Goal: Task Accomplishment & Management: Manage account settings

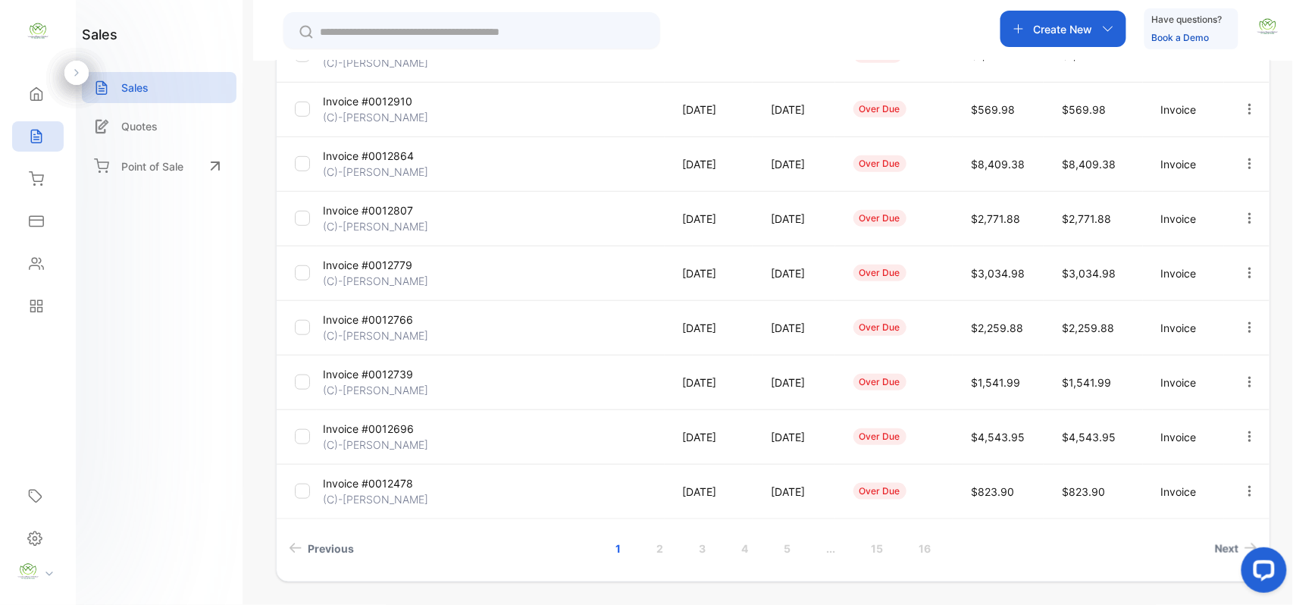
scroll to position [389, 0]
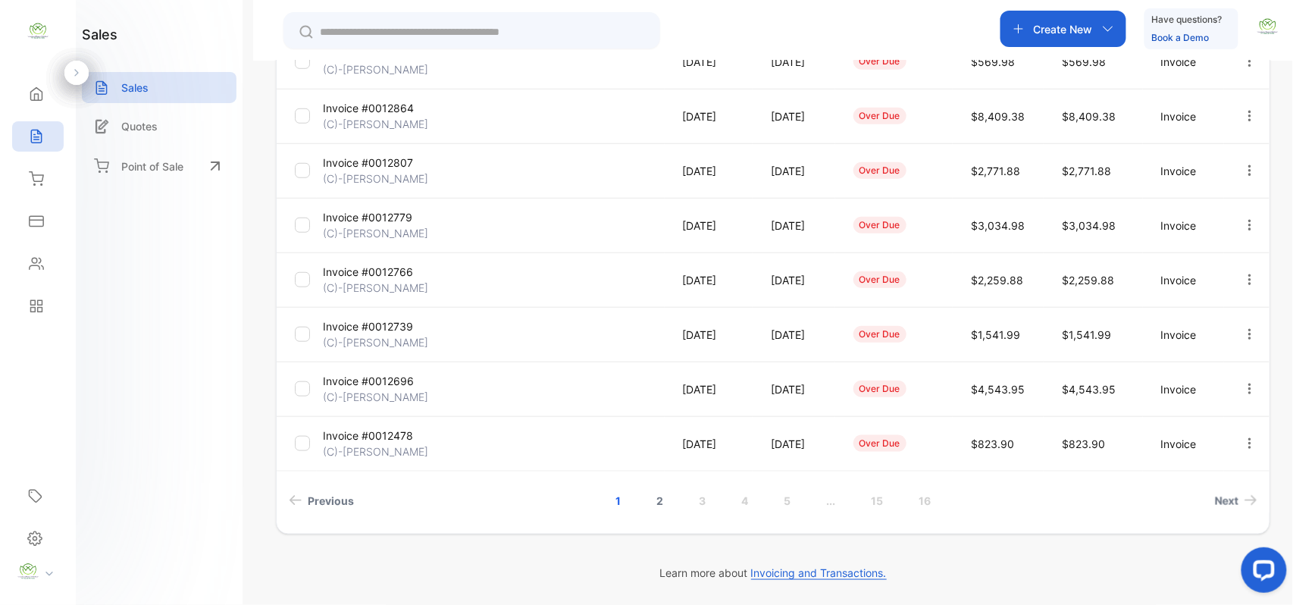
click at [665, 503] on link "2" at bounding box center [659, 500] width 43 height 28
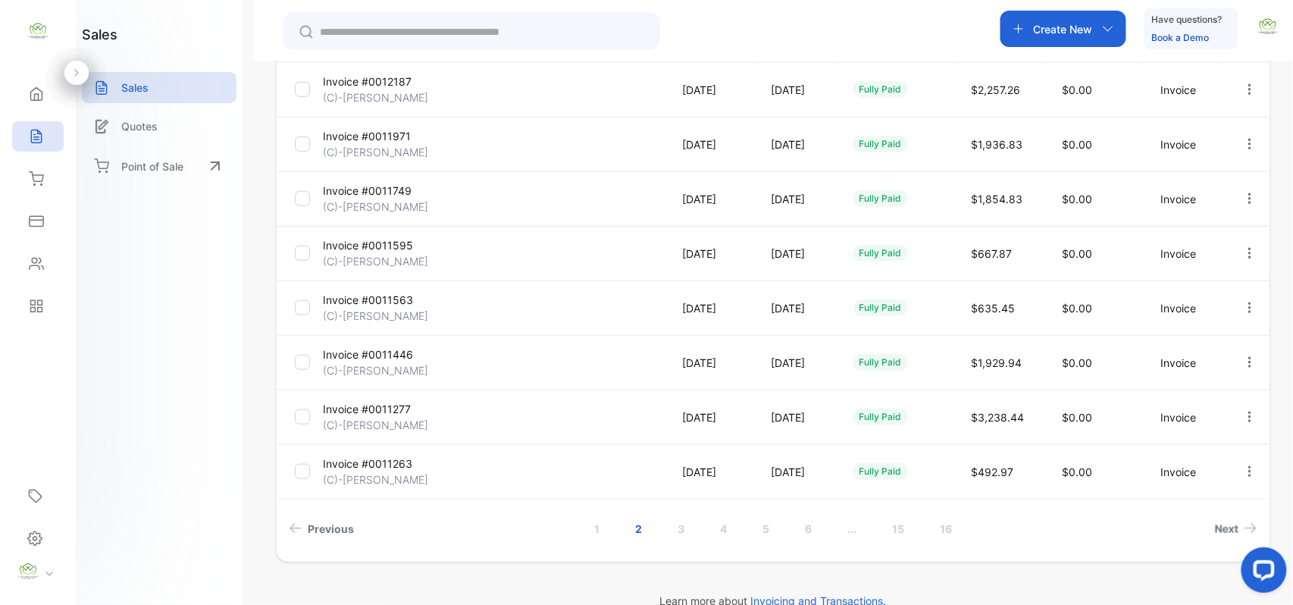
scroll to position [125, 0]
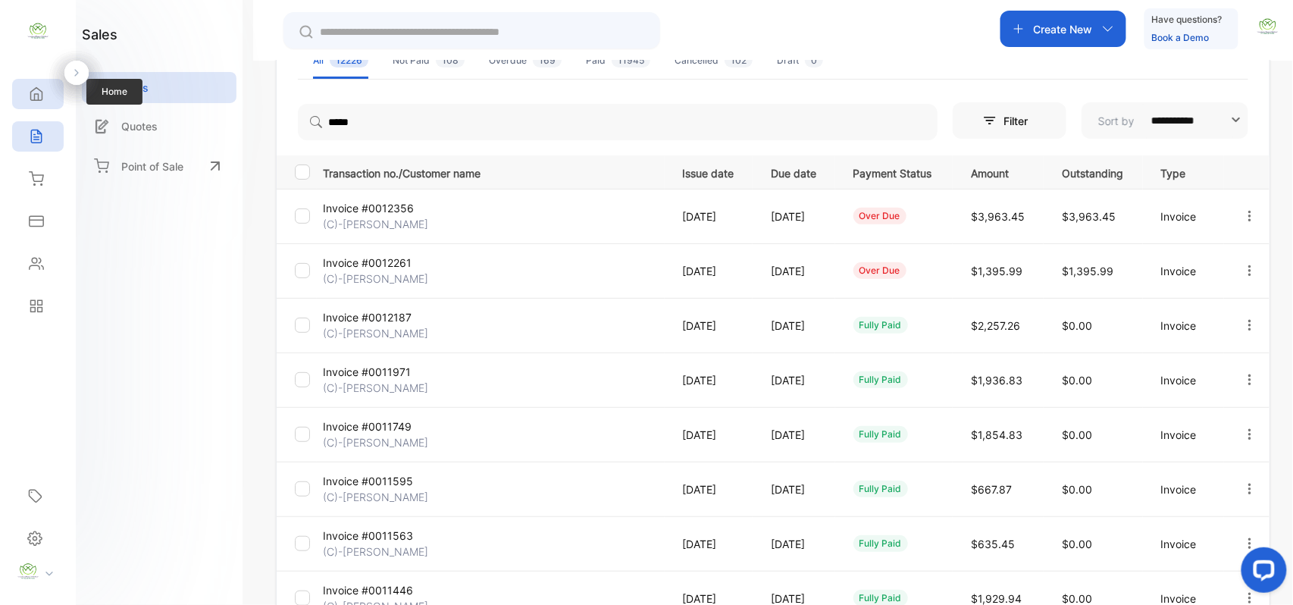
click at [44, 103] on div "Home" at bounding box center [38, 94] width 52 height 30
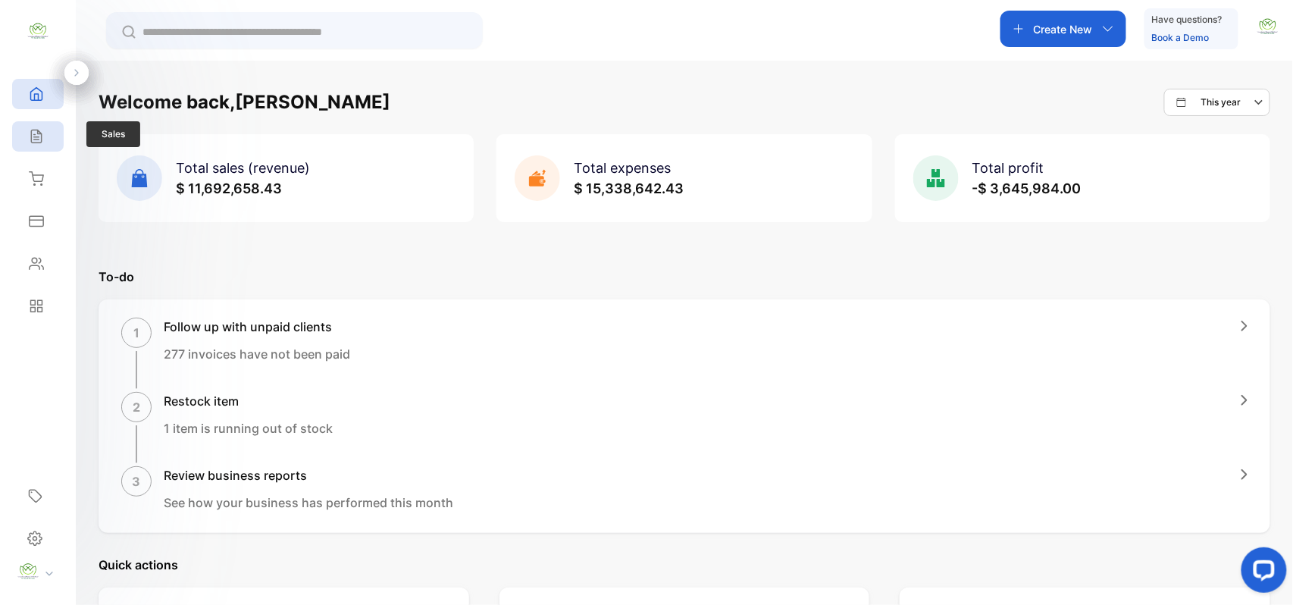
click at [48, 138] on div "Sales" at bounding box center [38, 136] width 52 height 30
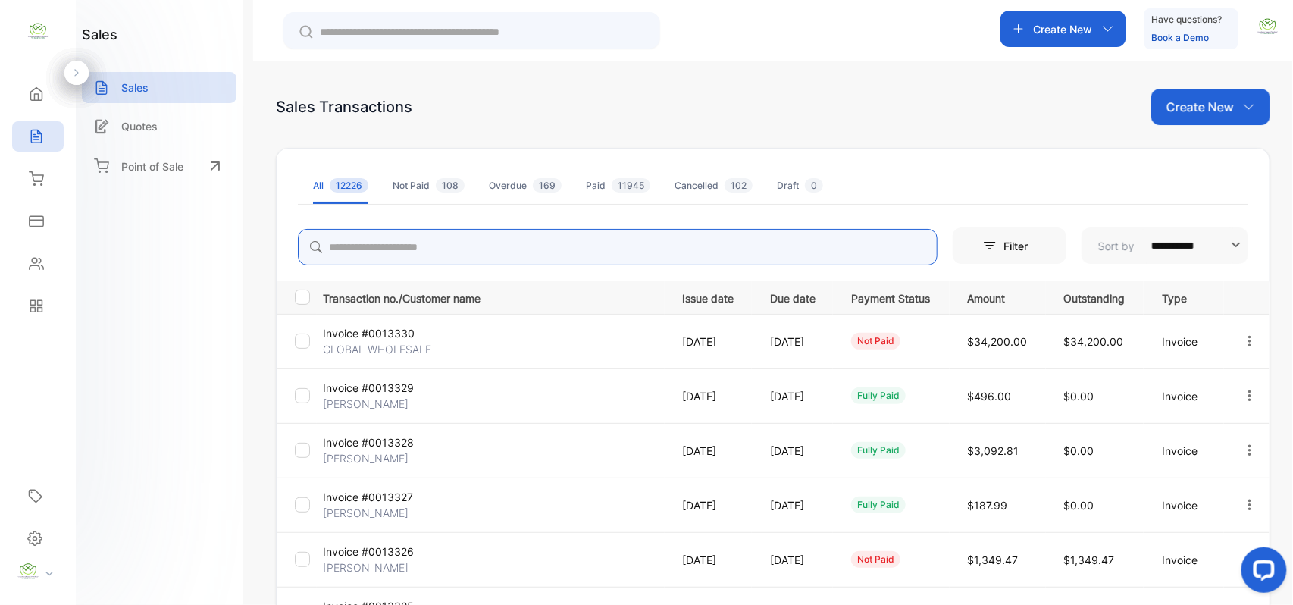
click at [507, 234] on input "search" at bounding box center [617, 247] width 639 height 36
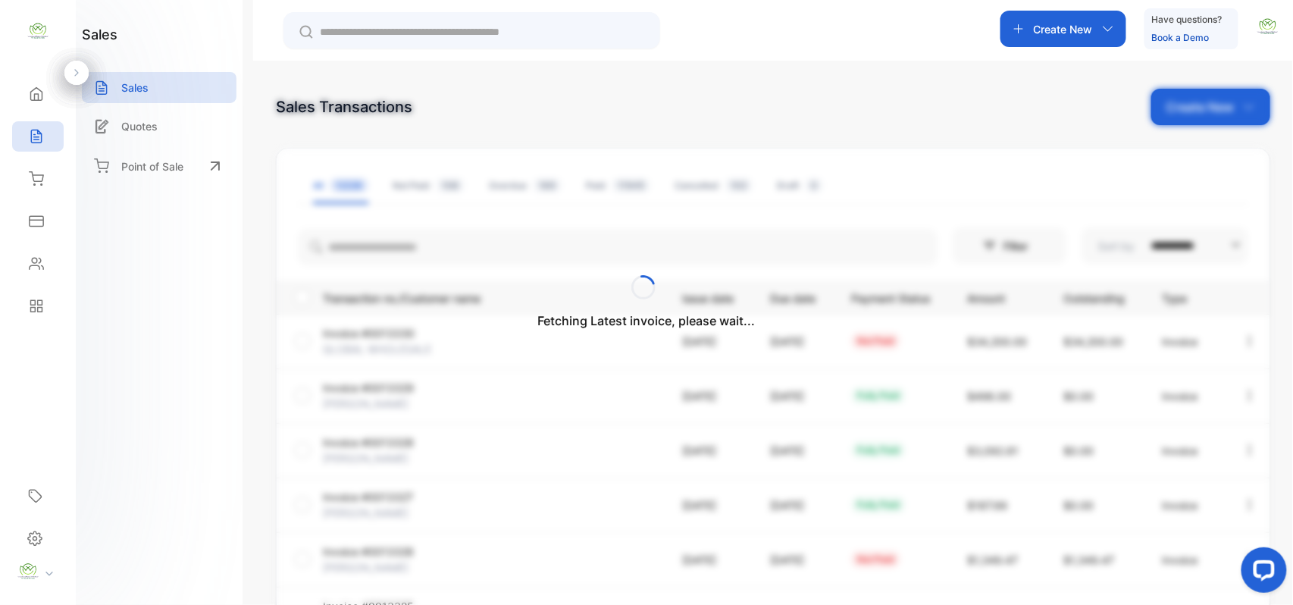
click at [1098, 32] on div "Fetching Latest invoice, please wait..." at bounding box center [646, 302] width 1293 height 605
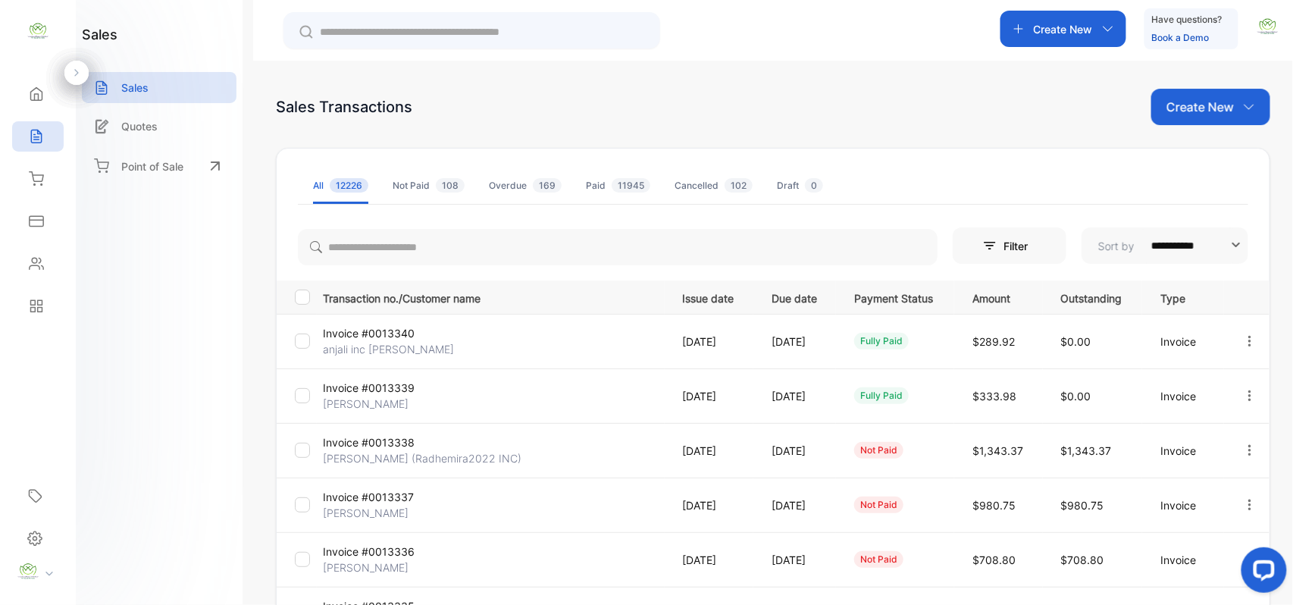
click at [1098, 32] on div "Create New" at bounding box center [1063, 29] width 126 height 36
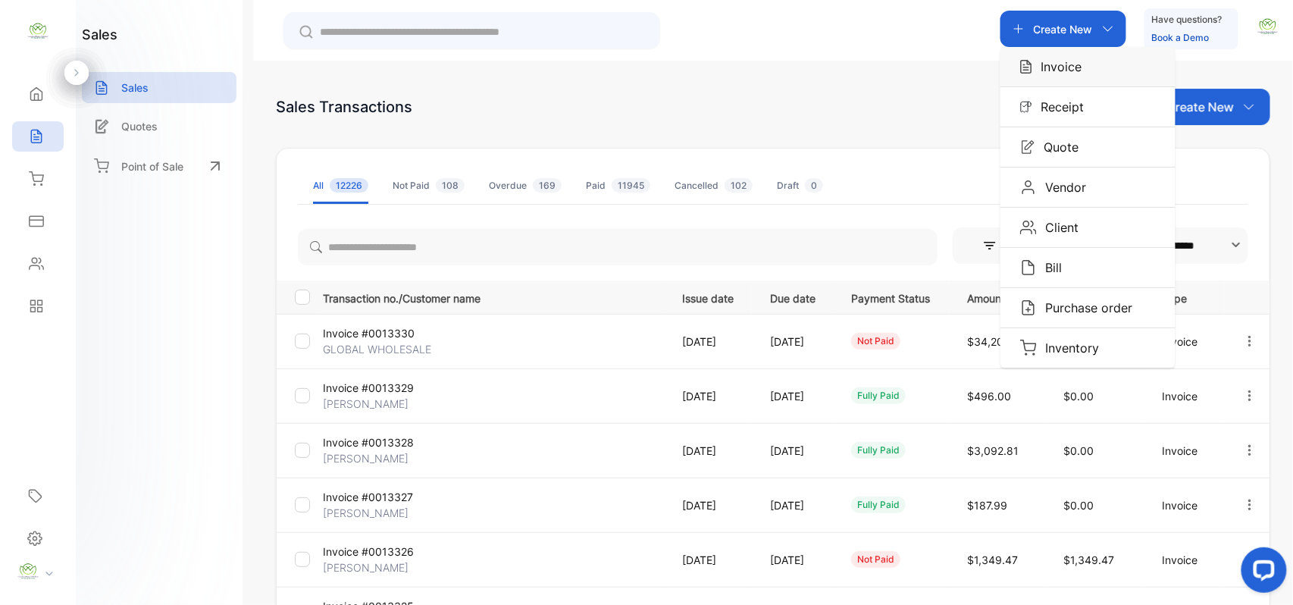
click at [1068, 71] on p "Invoice" at bounding box center [1057, 67] width 50 height 18
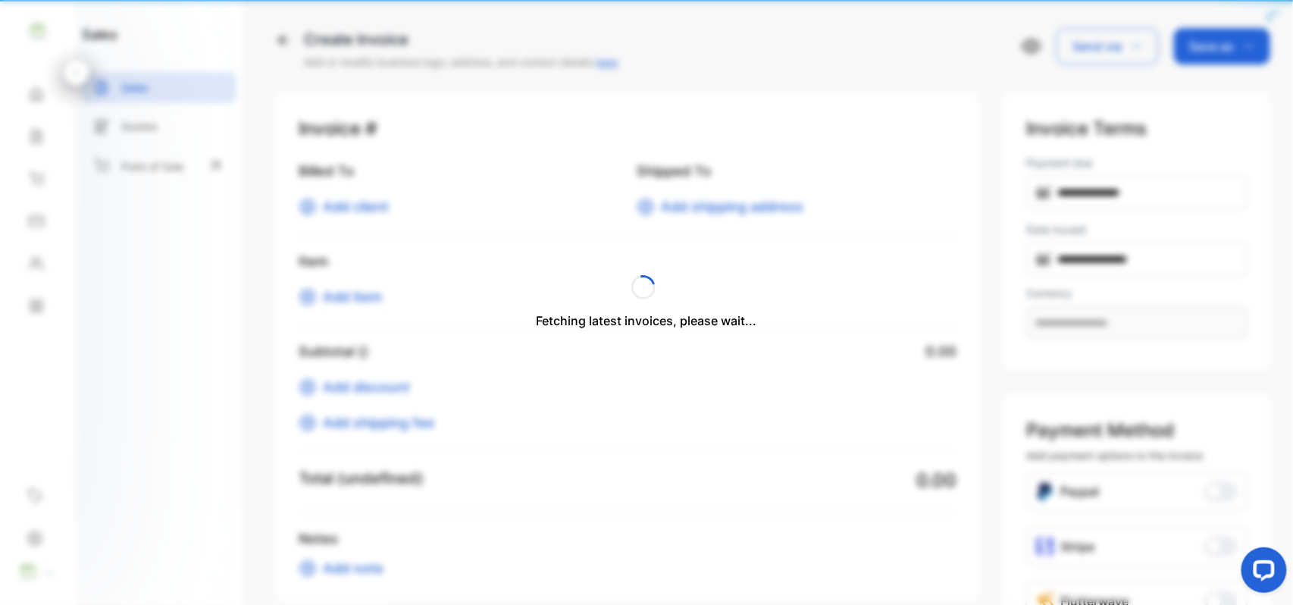
type input "**********"
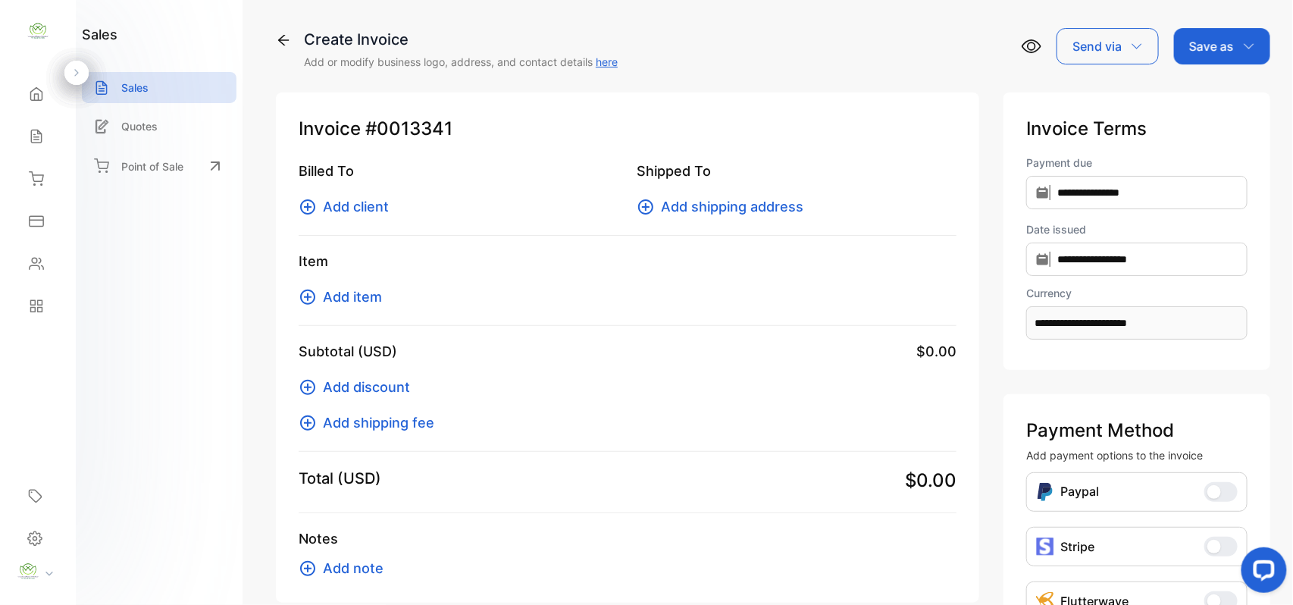
click at [328, 292] on span "Add item" at bounding box center [352, 296] width 59 height 20
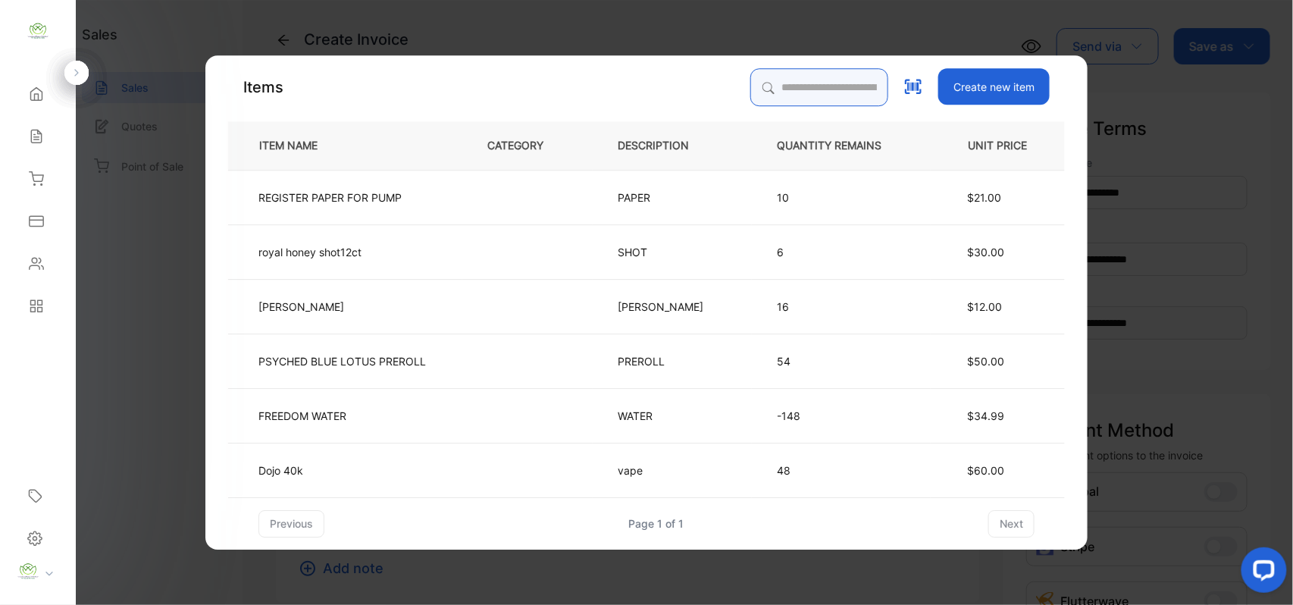
click at [832, 98] on input "search" at bounding box center [819, 87] width 138 height 38
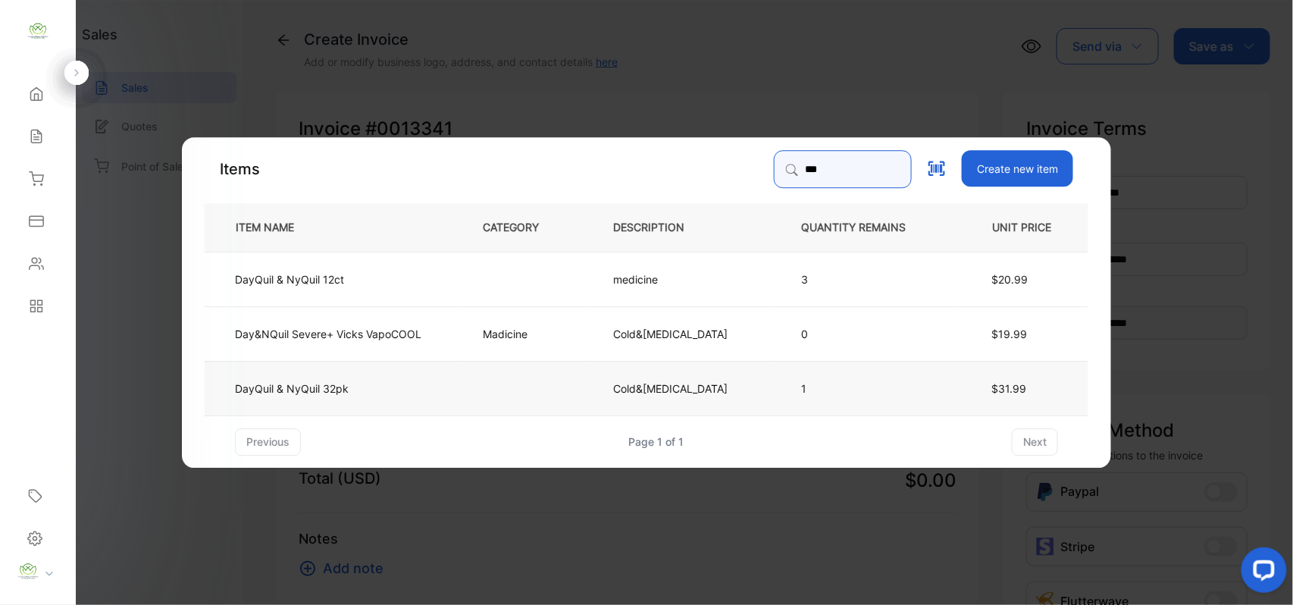
type input "***"
click at [395, 392] on td "DayQuil & NyQuil 32pk" at bounding box center [331, 387] width 253 height 55
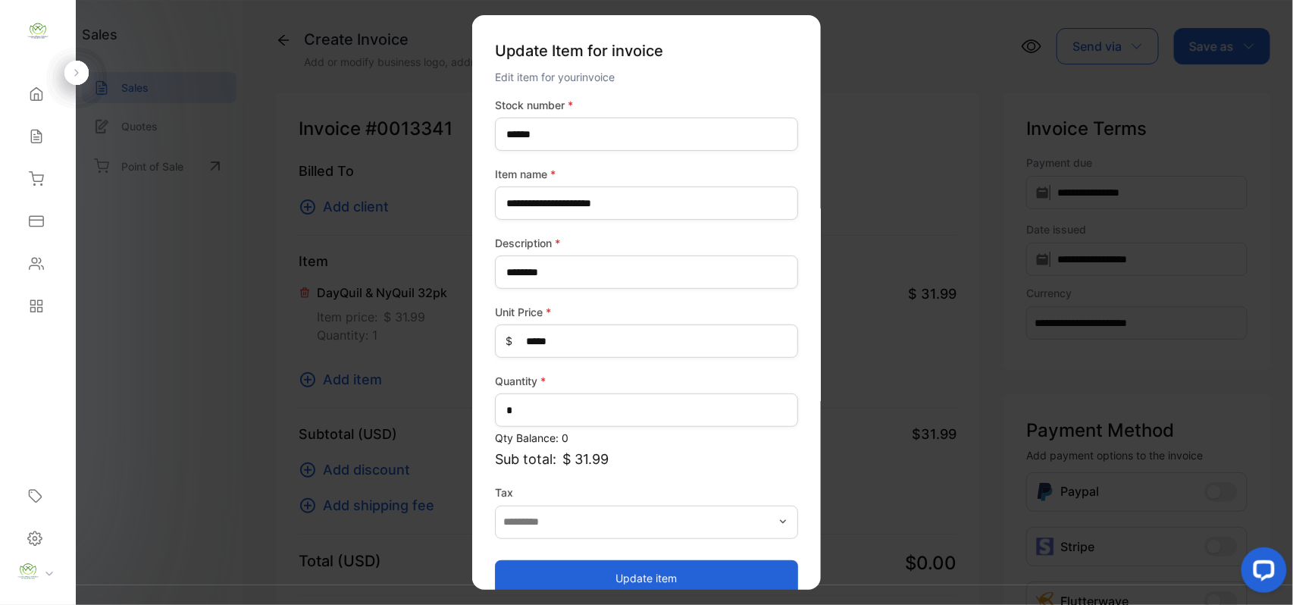
click at [680, 586] on button "Update item" at bounding box center [646, 577] width 303 height 36
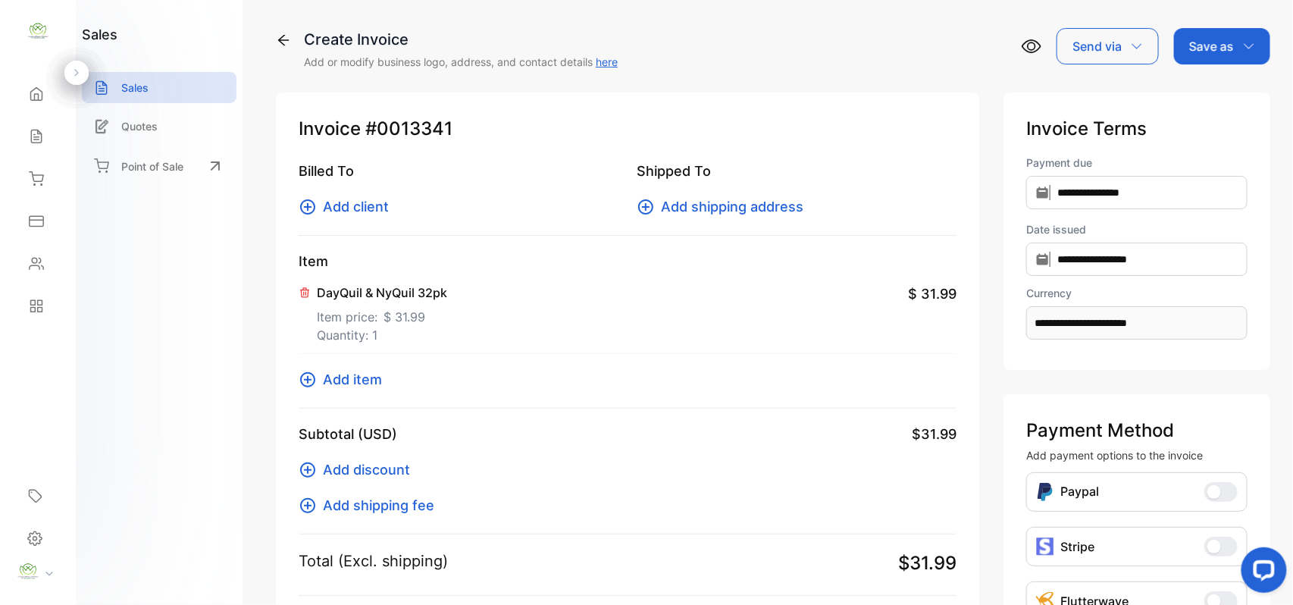
click at [306, 383] on icon at bounding box center [308, 380] width 18 height 18
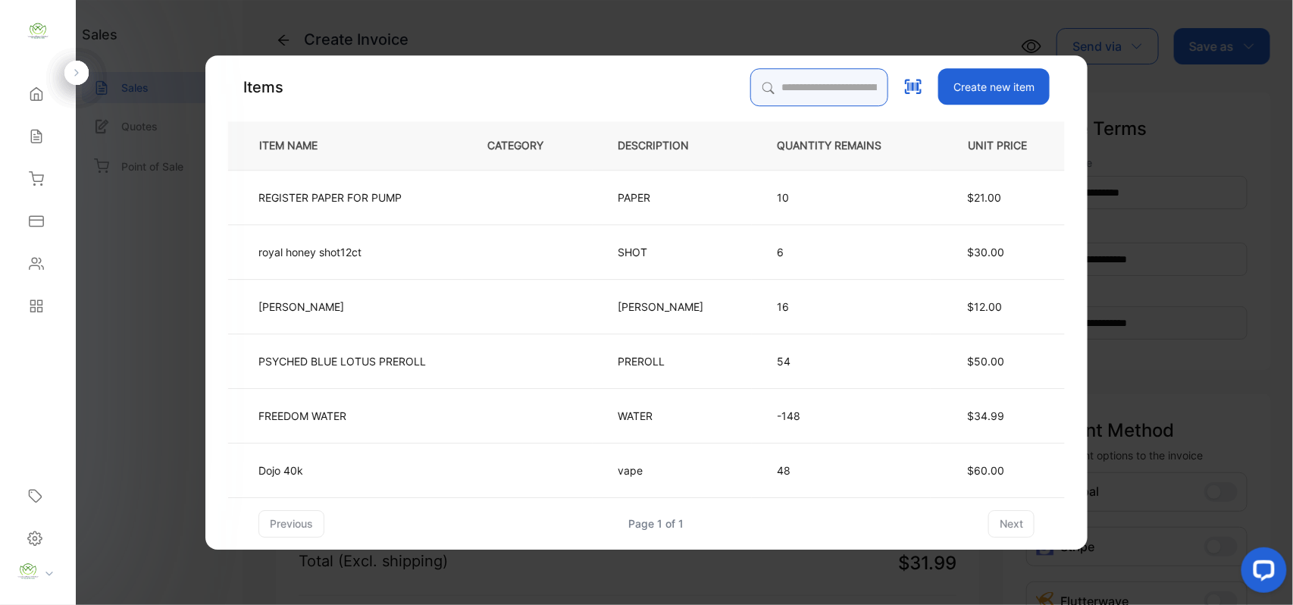
click at [780, 80] on input "search" at bounding box center [819, 87] width 138 height 38
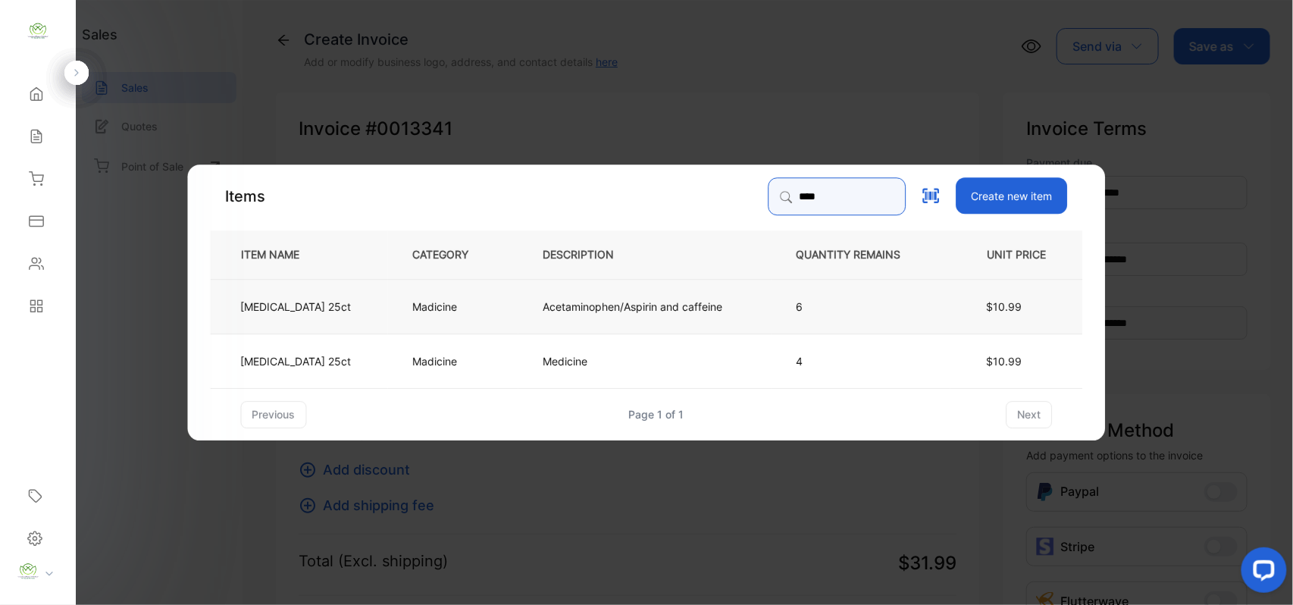
type input "****"
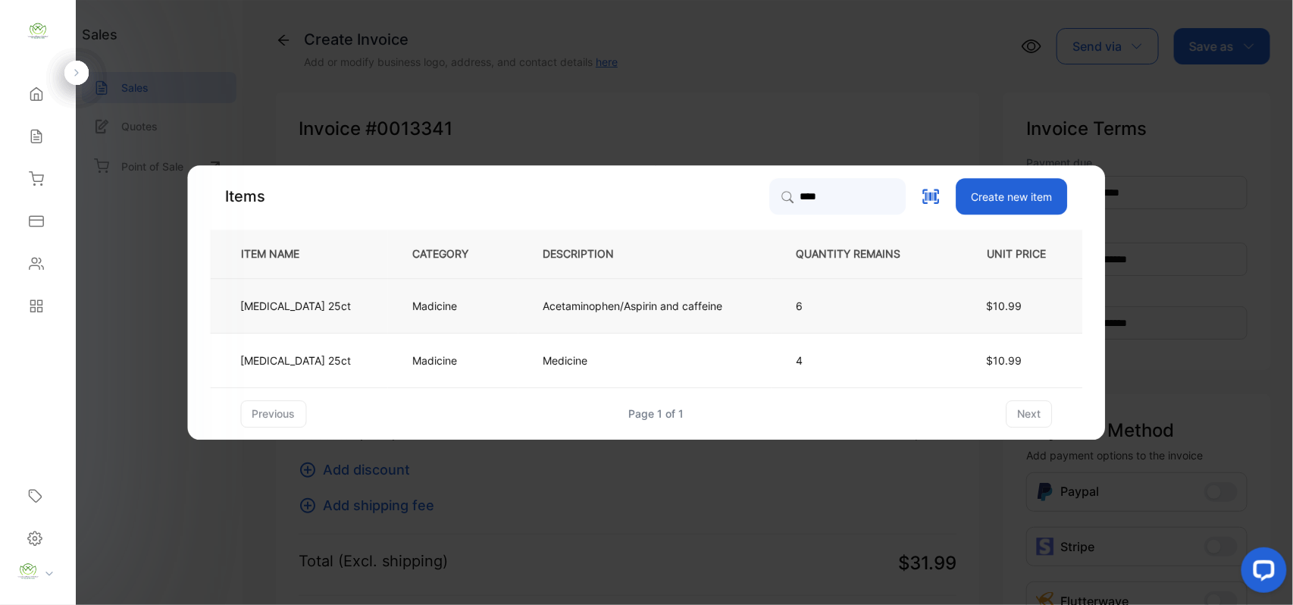
click at [659, 298] on p "Acetaminophen/Aspirin and caffeine" at bounding box center [633, 306] width 180 height 16
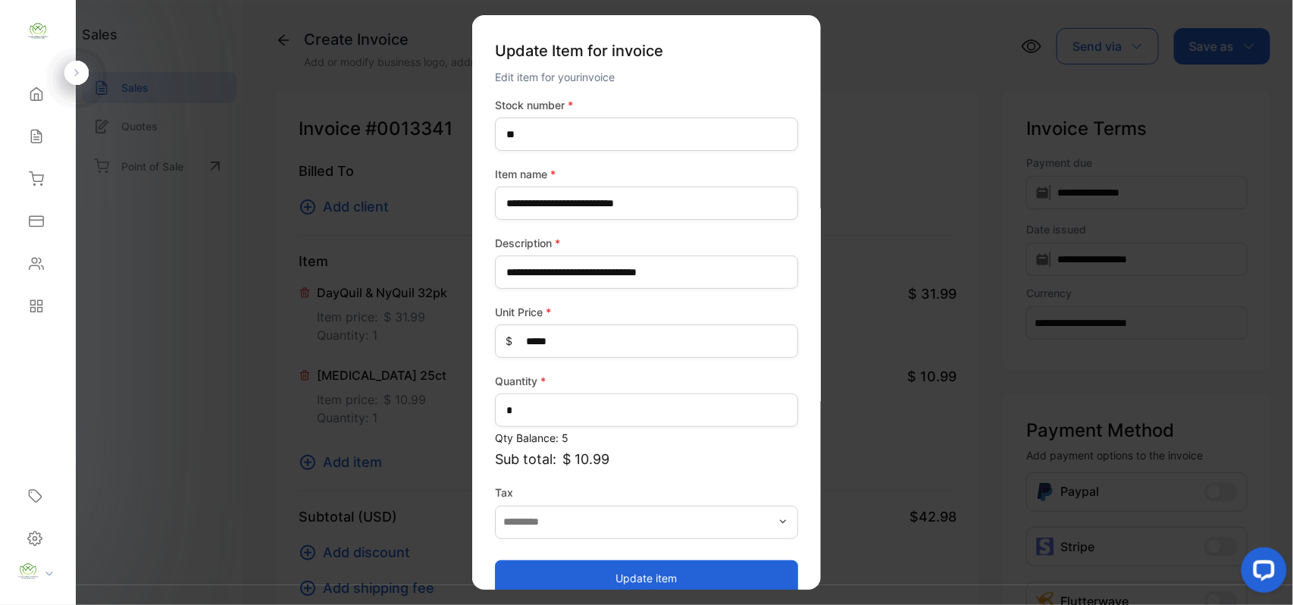
click at [674, 562] on button "Update item" at bounding box center [646, 577] width 303 height 36
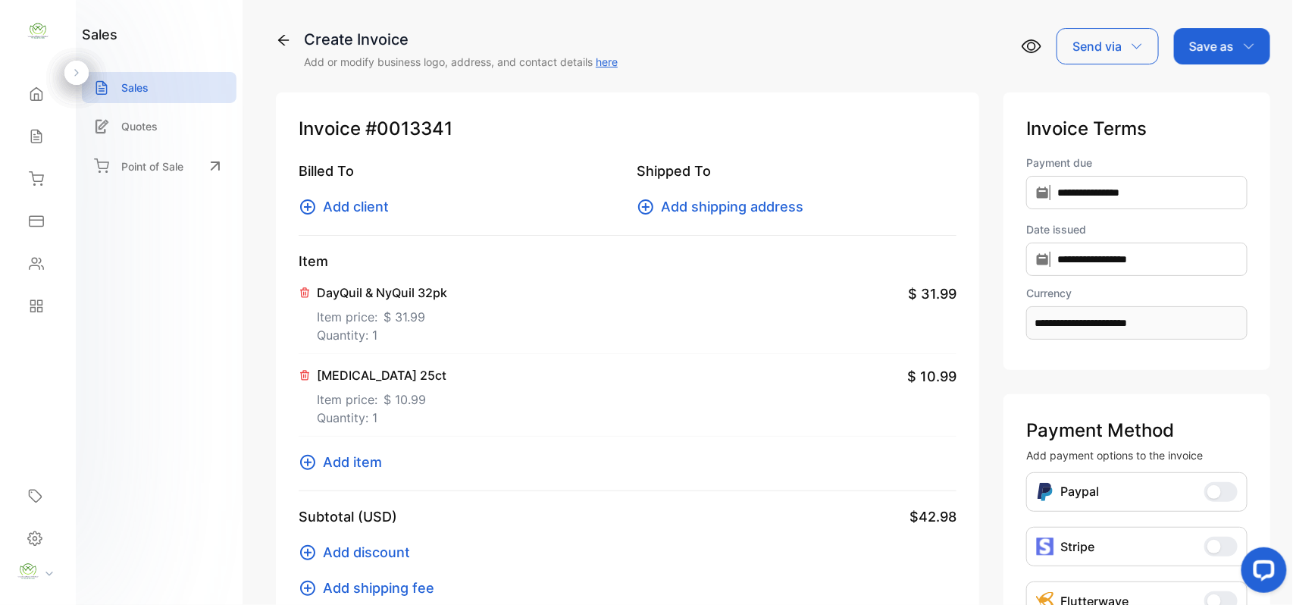
click at [300, 458] on icon at bounding box center [308, 462] width 18 height 18
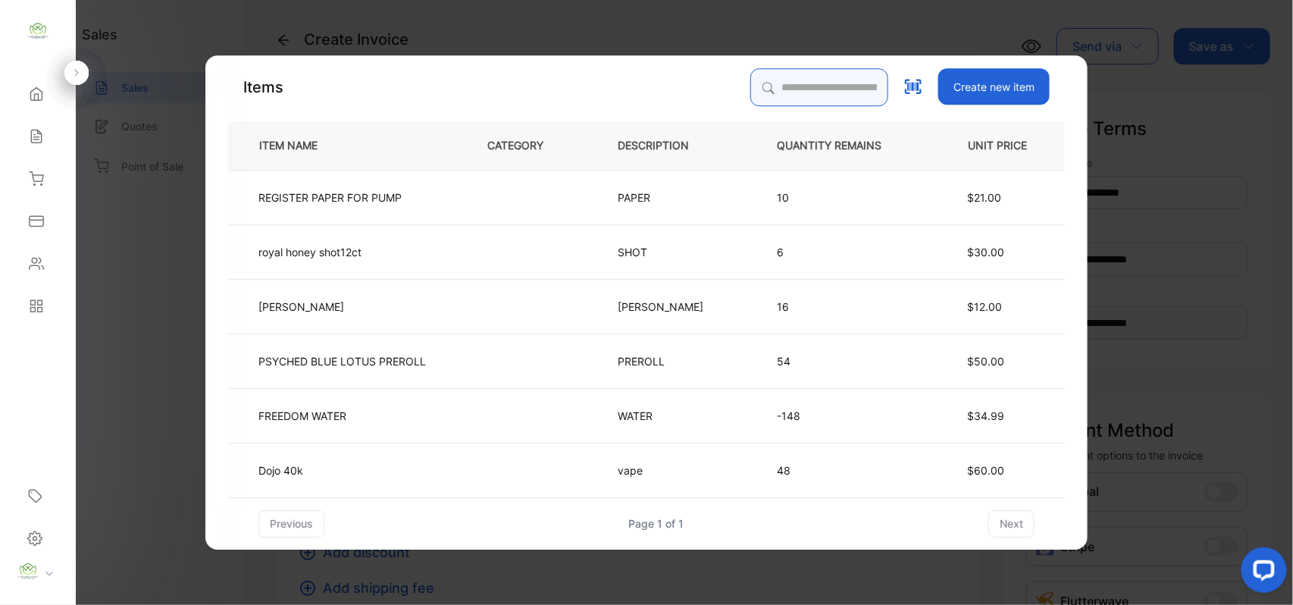
click at [817, 95] on input "search" at bounding box center [819, 87] width 138 height 38
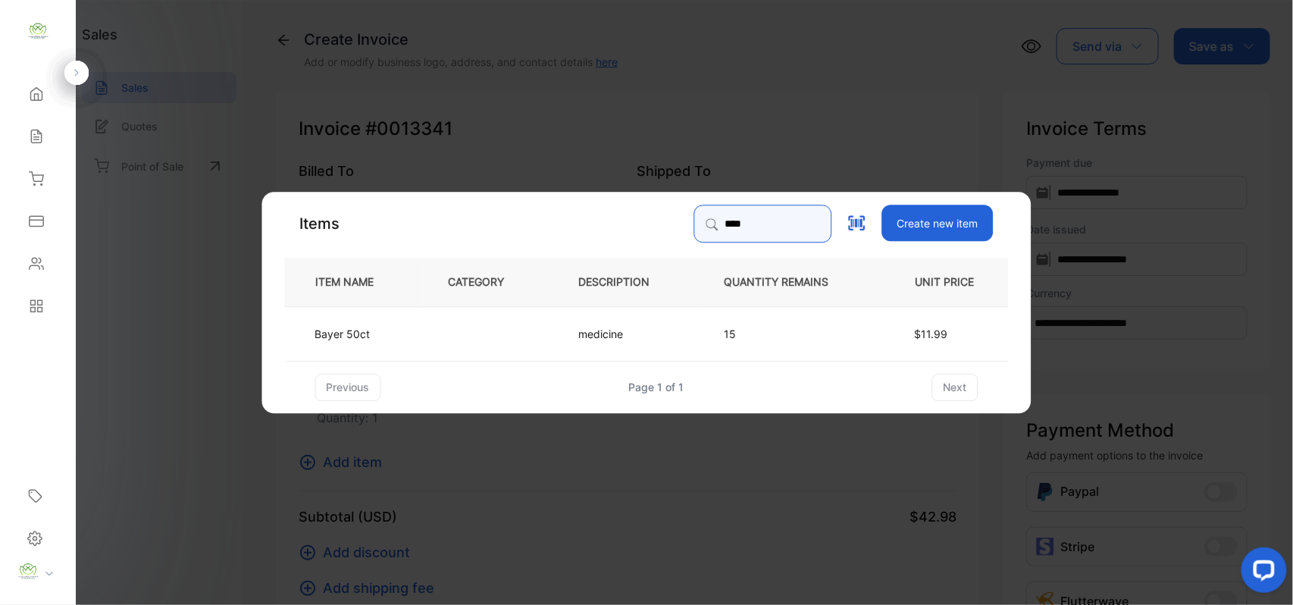
type input "*****"
click at [436, 341] on td at bounding box center [489, 332] width 130 height 55
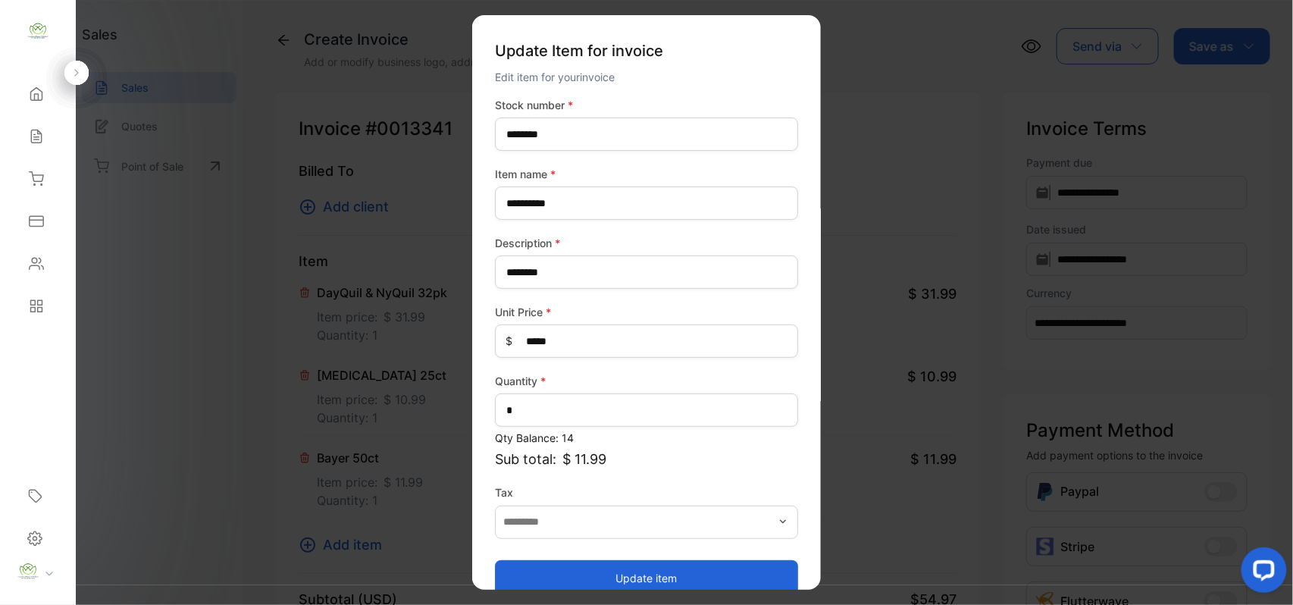
click at [626, 580] on button "Update item" at bounding box center [646, 577] width 303 height 36
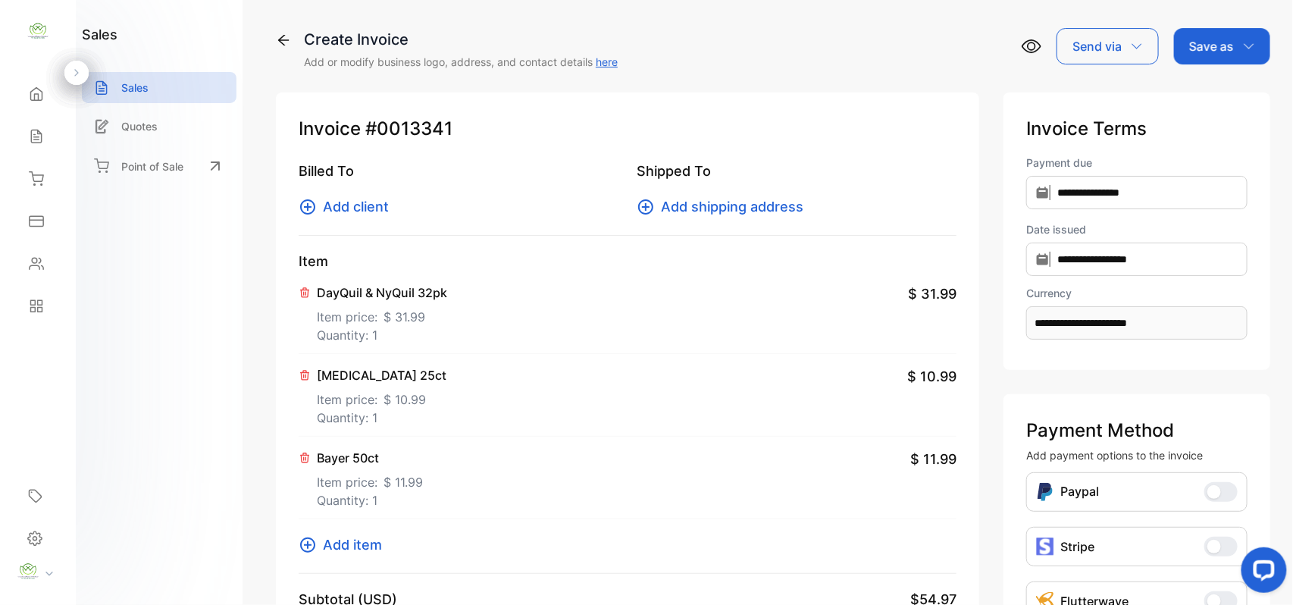
click at [303, 544] on icon at bounding box center [308, 545] width 18 height 18
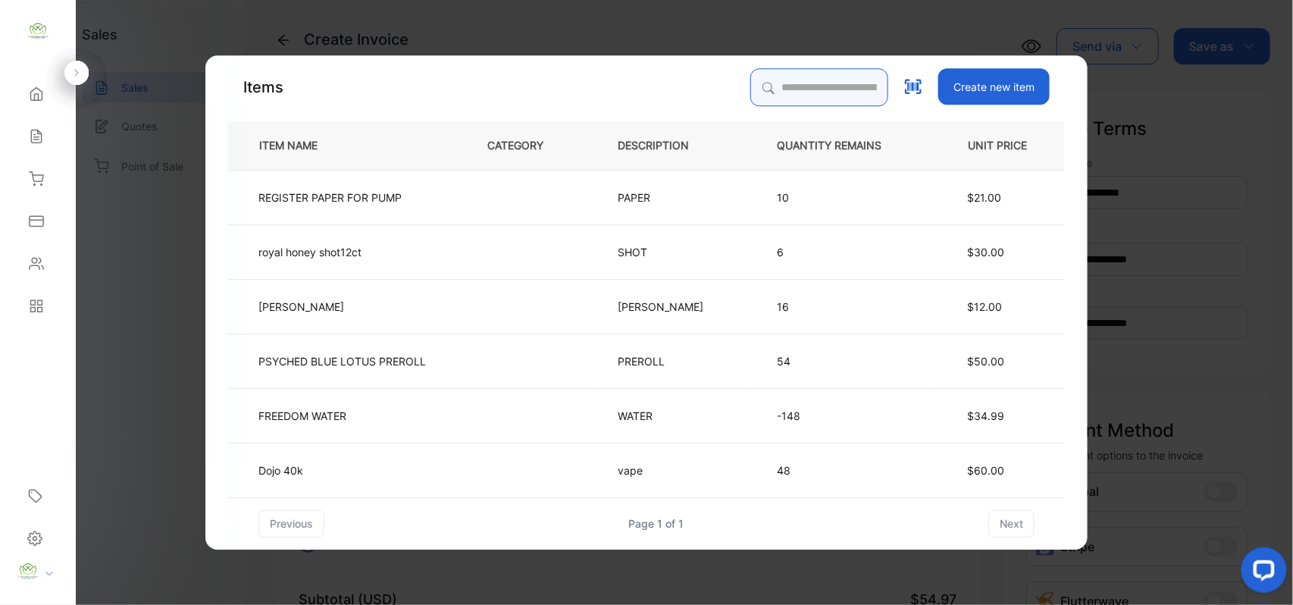
click at [824, 82] on input "search" at bounding box center [819, 87] width 138 height 38
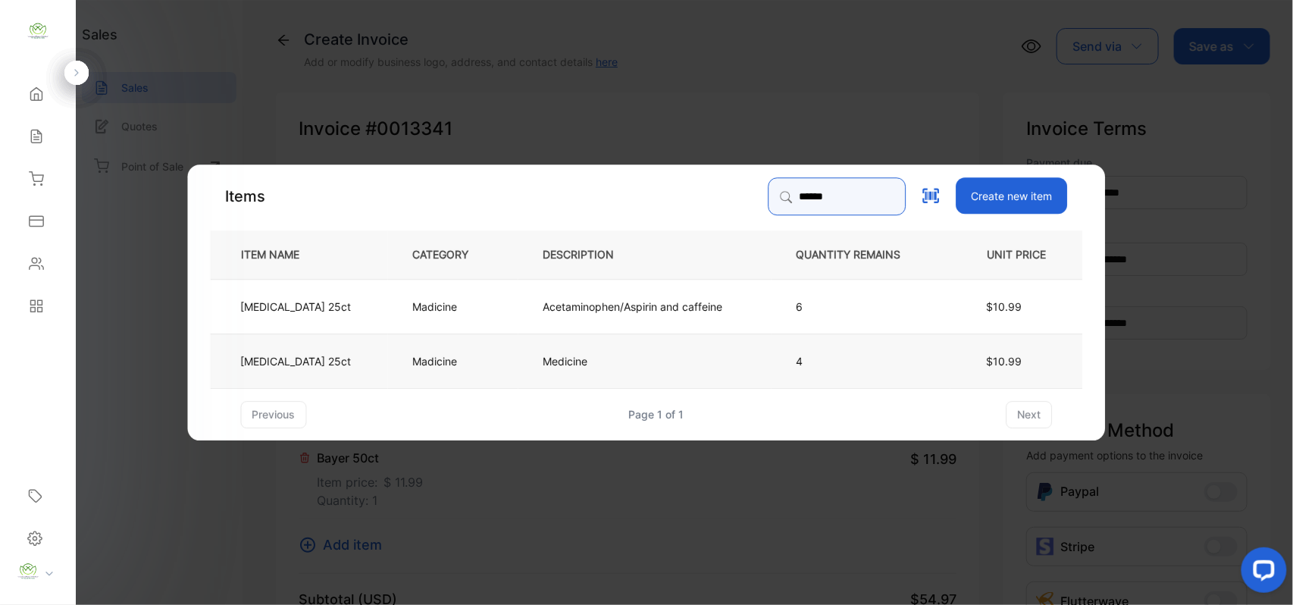
type input "******"
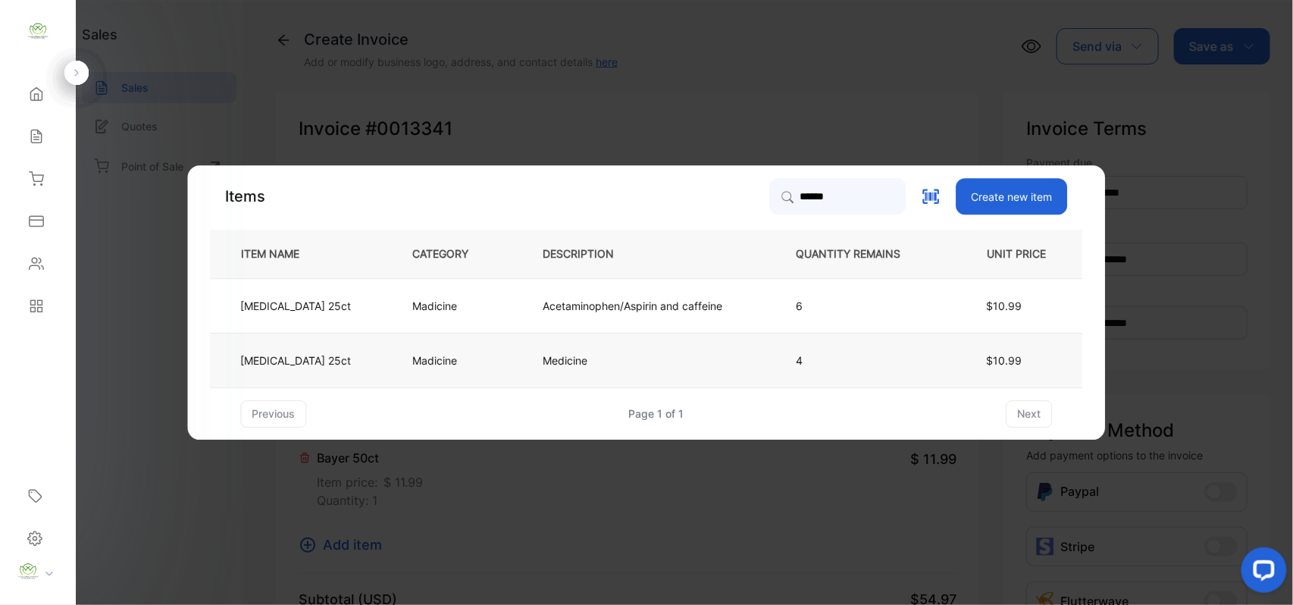
click at [498, 343] on td "Madicine" at bounding box center [453, 360] width 130 height 55
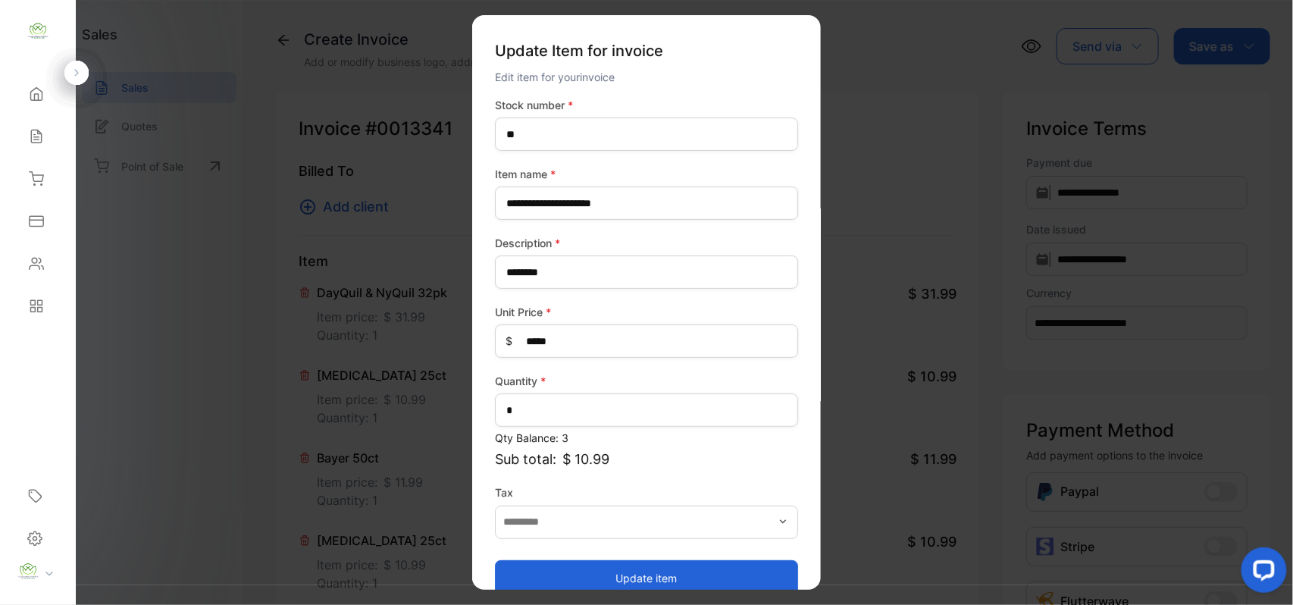
click at [615, 574] on button "Update item" at bounding box center [646, 577] width 303 height 36
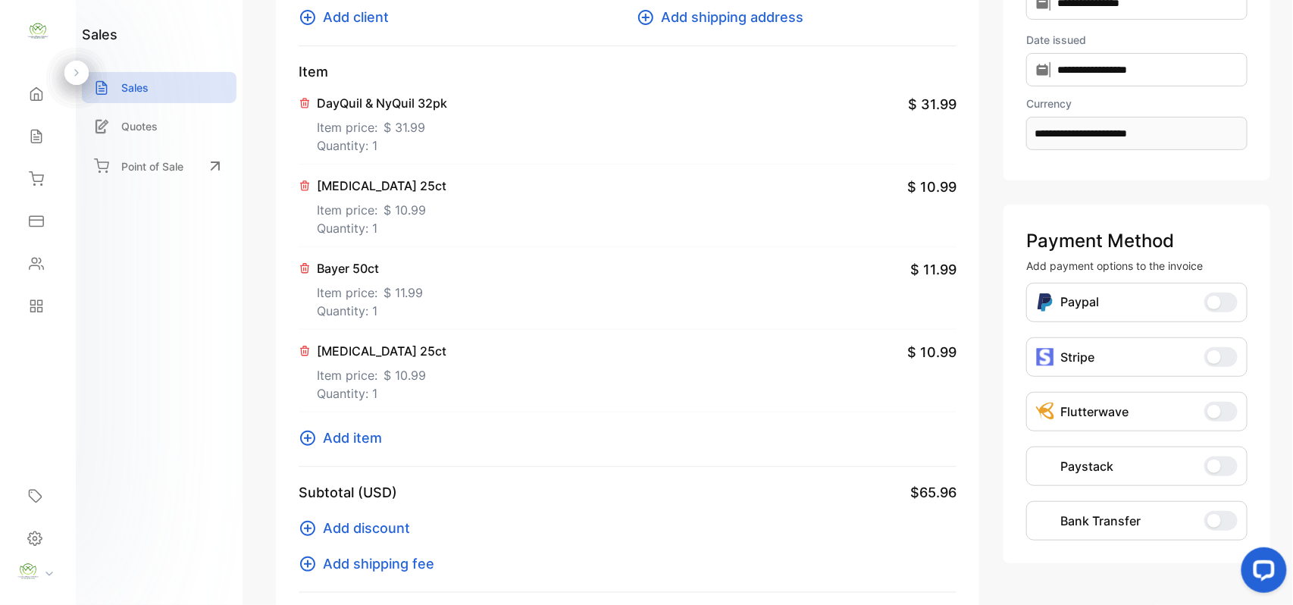
scroll to position [235, 0]
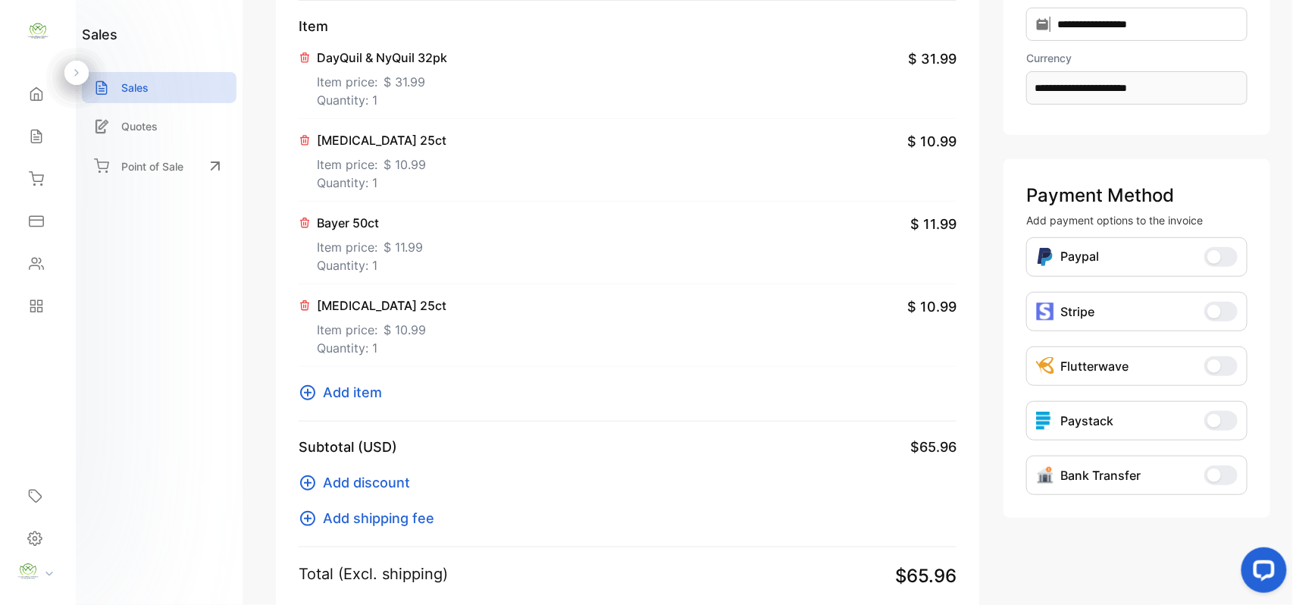
click at [306, 392] on icon at bounding box center [308, 392] width 18 height 18
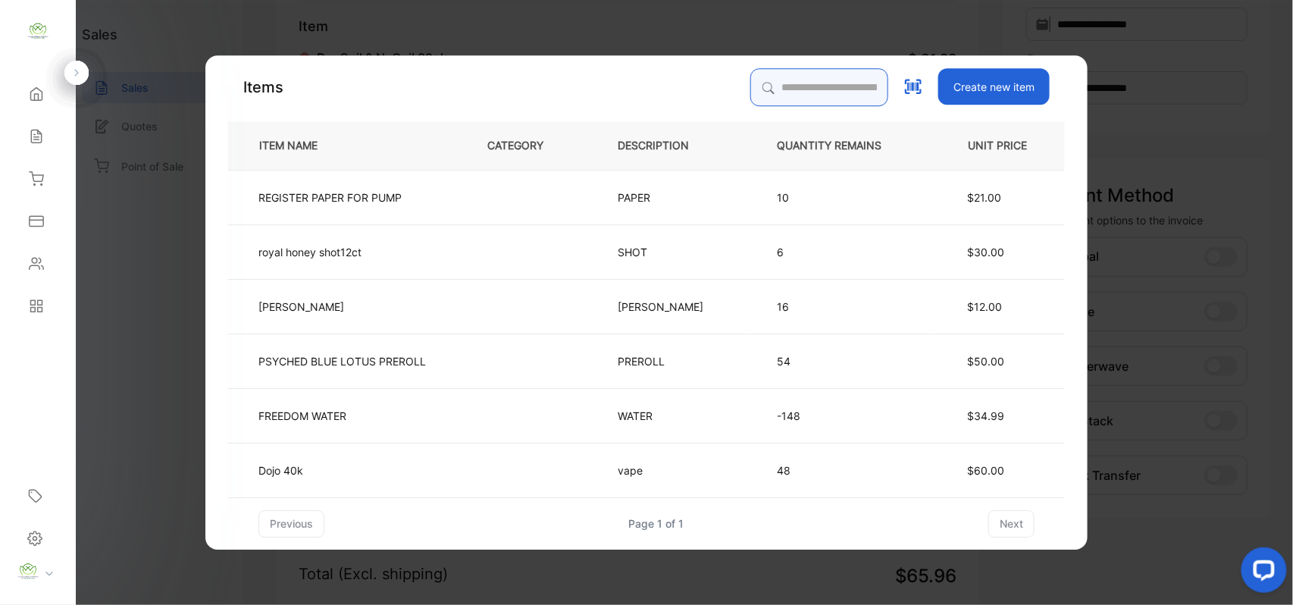
click at [822, 77] on input "search" at bounding box center [819, 87] width 138 height 38
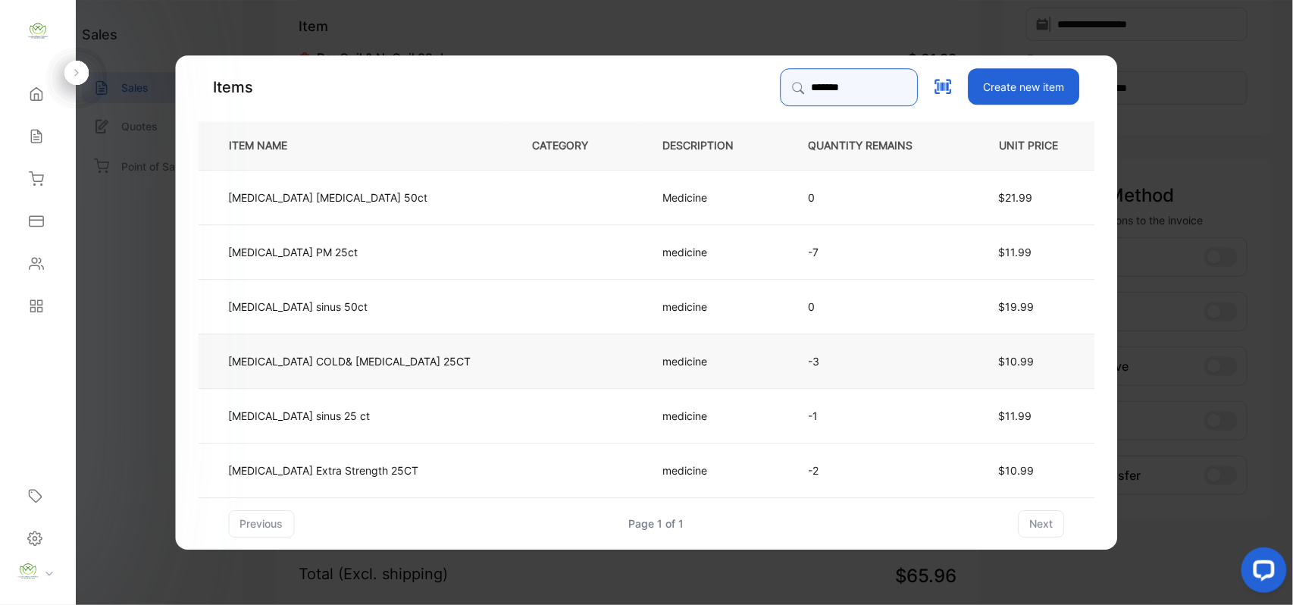
type input "*******"
click at [435, 352] on td "[MEDICAL_DATA] COLD& [MEDICAL_DATA] 25CT" at bounding box center [353, 360] width 309 height 55
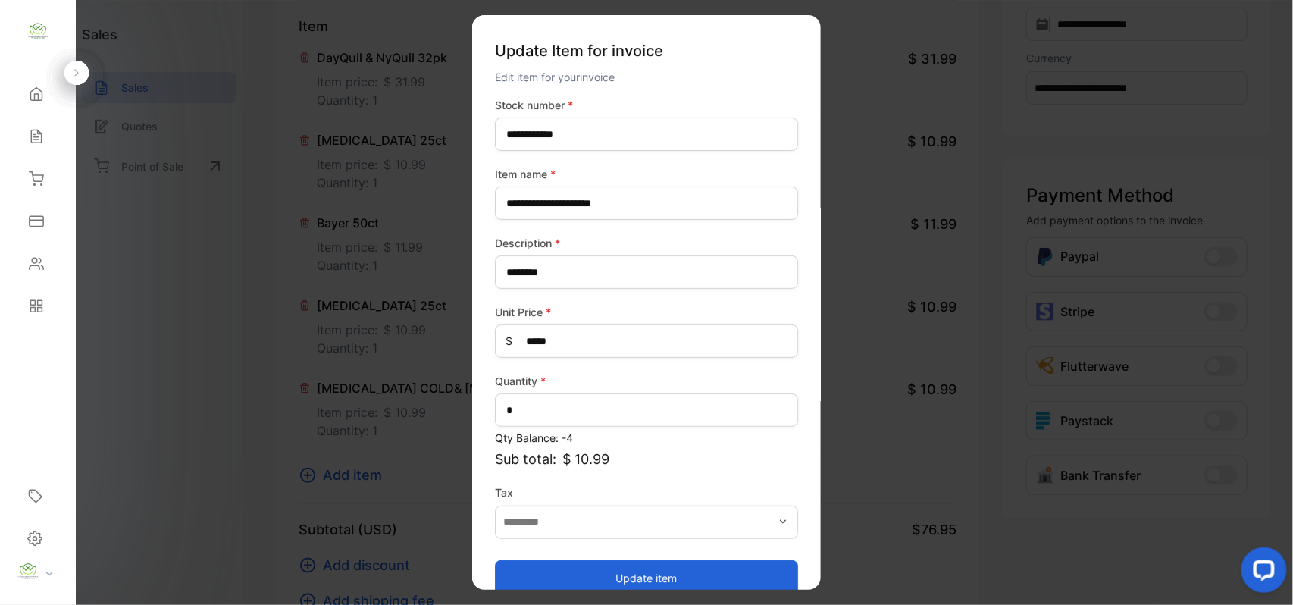
click at [639, 582] on button "Update item" at bounding box center [646, 577] width 303 height 36
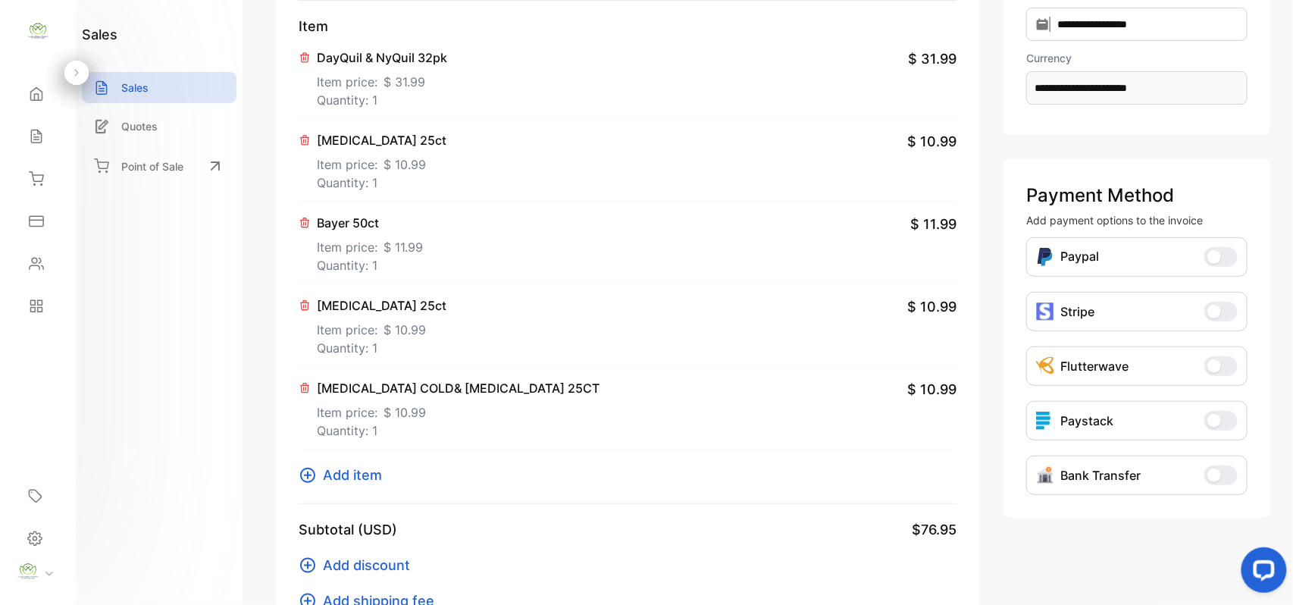
click at [312, 480] on icon at bounding box center [307, 474] width 15 height 15
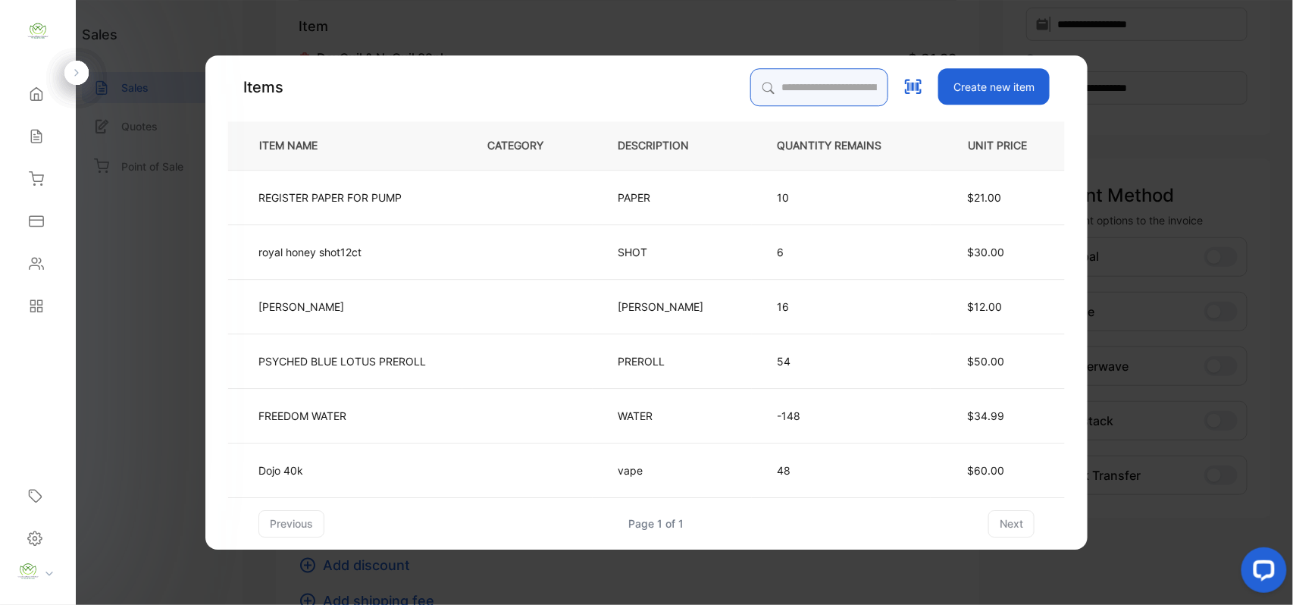
click at [768, 89] on input "search" at bounding box center [819, 87] width 138 height 38
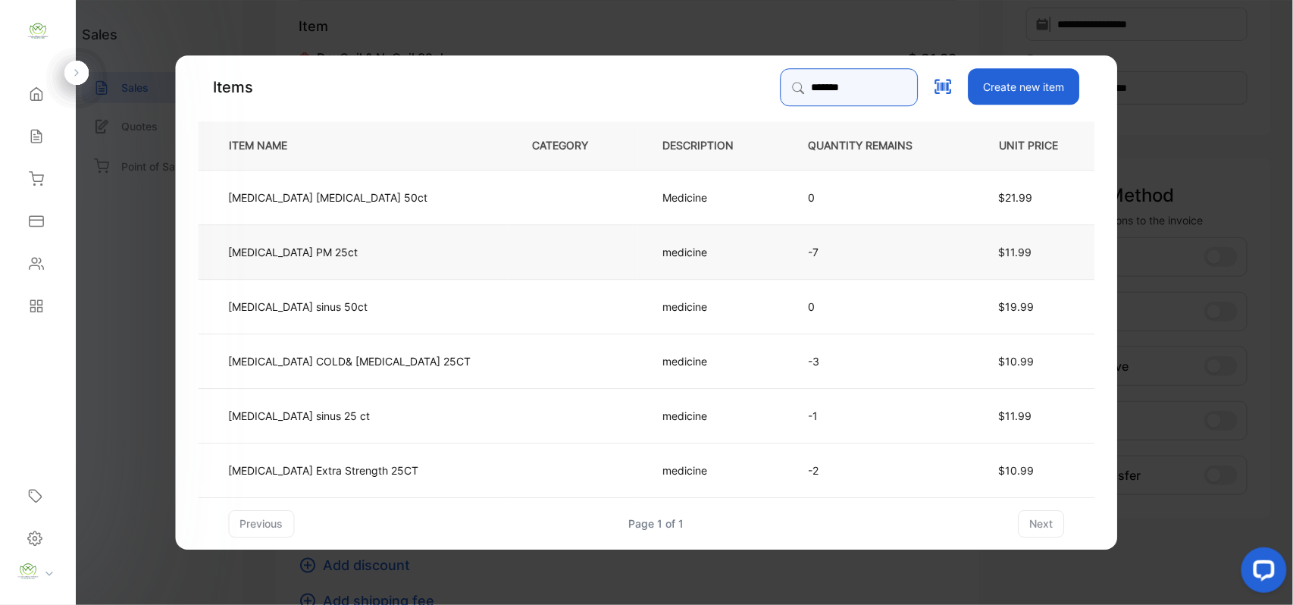
type input "*******"
click at [508, 244] on td at bounding box center [573, 251] width 130 height 55
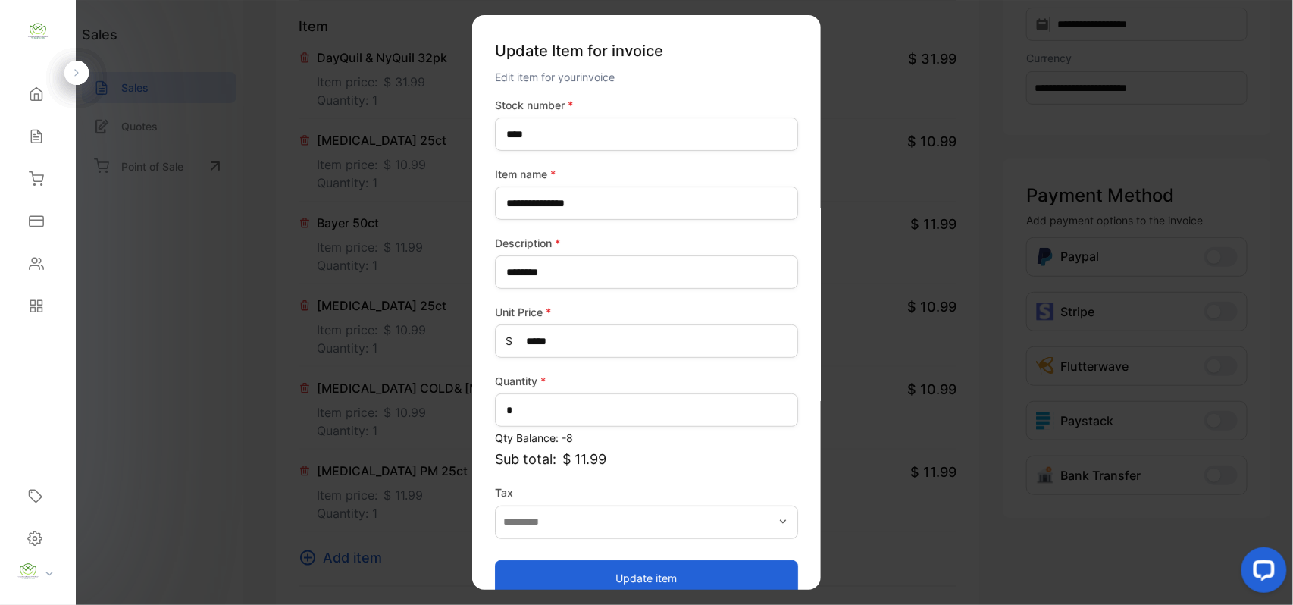
click at [686, 576] on button "Update item" at bounding box center [646, 577] width 303 height 36
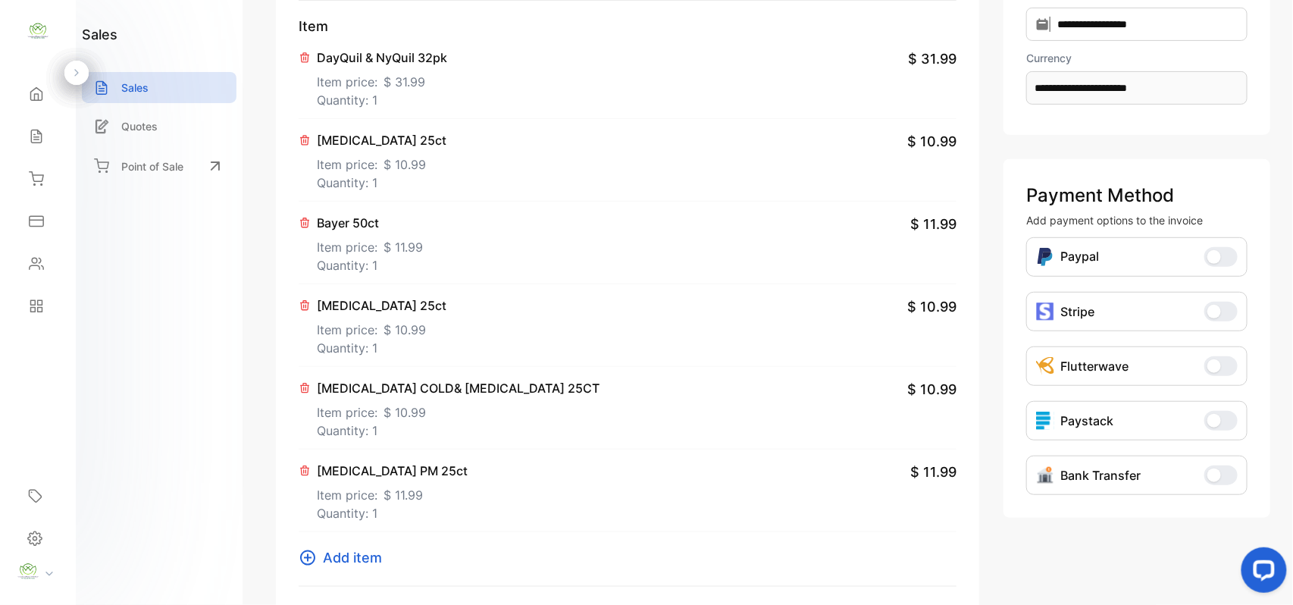
click at [299, 555] on icon at bounding box center [308, 558] width 18 height 18
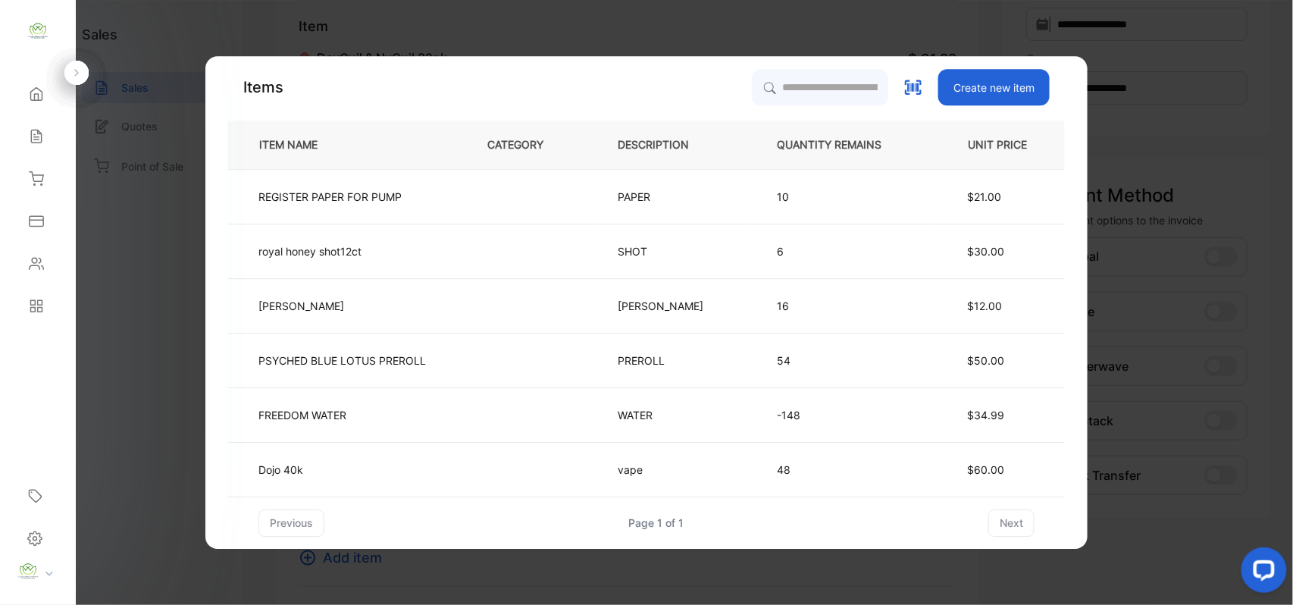
click at [792, 194] on p "10" at bounding box center [841, 197] width 129 height 16
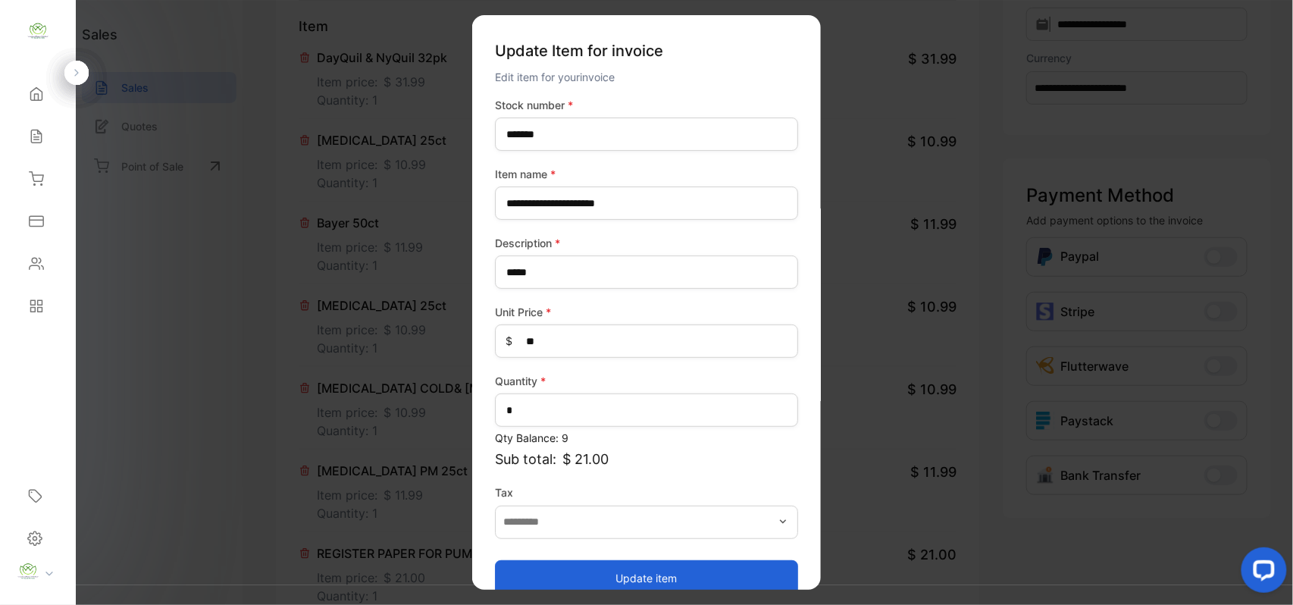
drag, startPoint x: 712, startPoint y: 574, endPoint x: 607, endPoint y: 549, distance: 108.2
click at [711, 574] on button "Update item" at bounding box center [646, 577] width 303 height 36
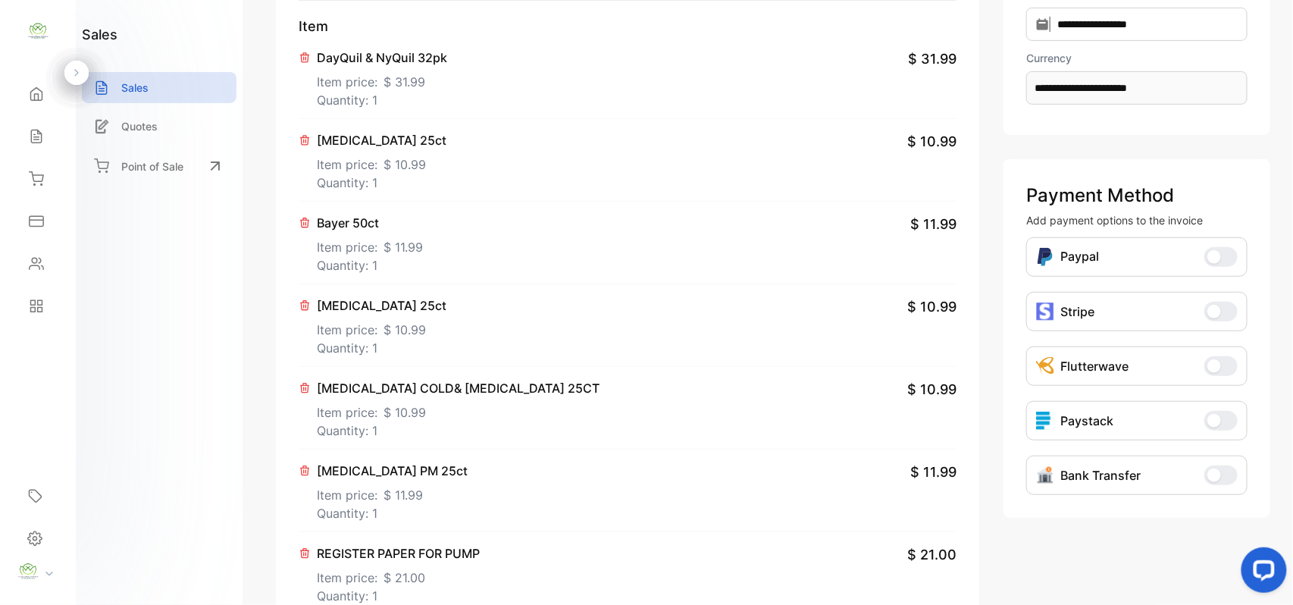
scroll to position [471, 0]
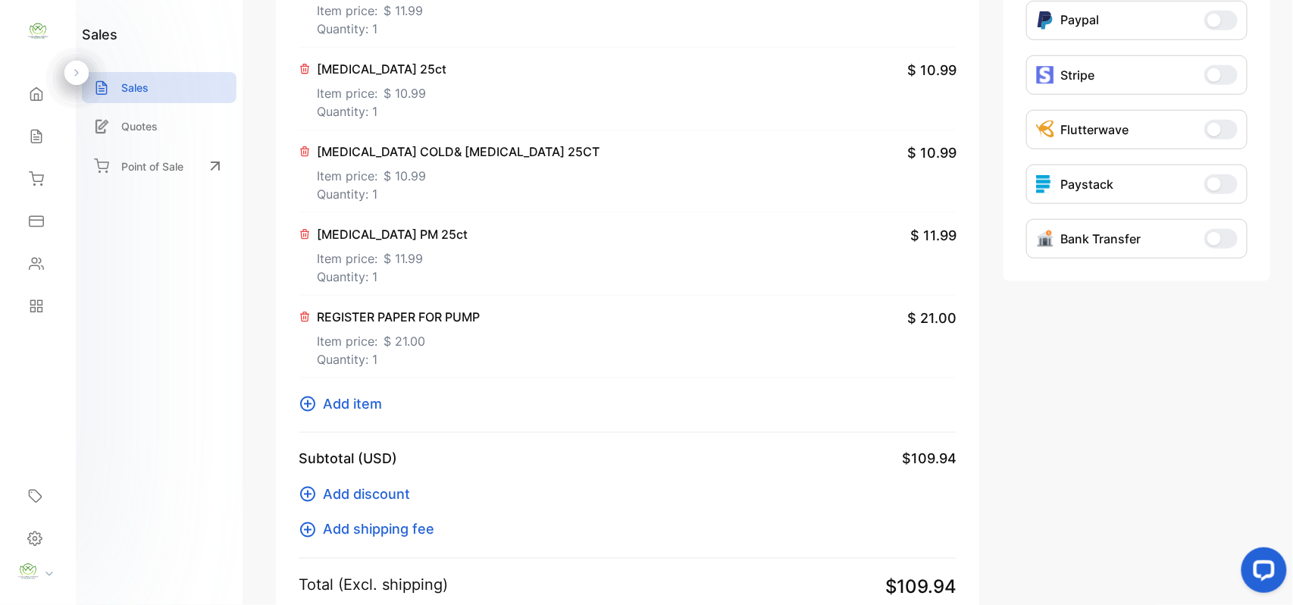
click at [305, 323] on icon at bounding box center [305, 317] width 12 height 12
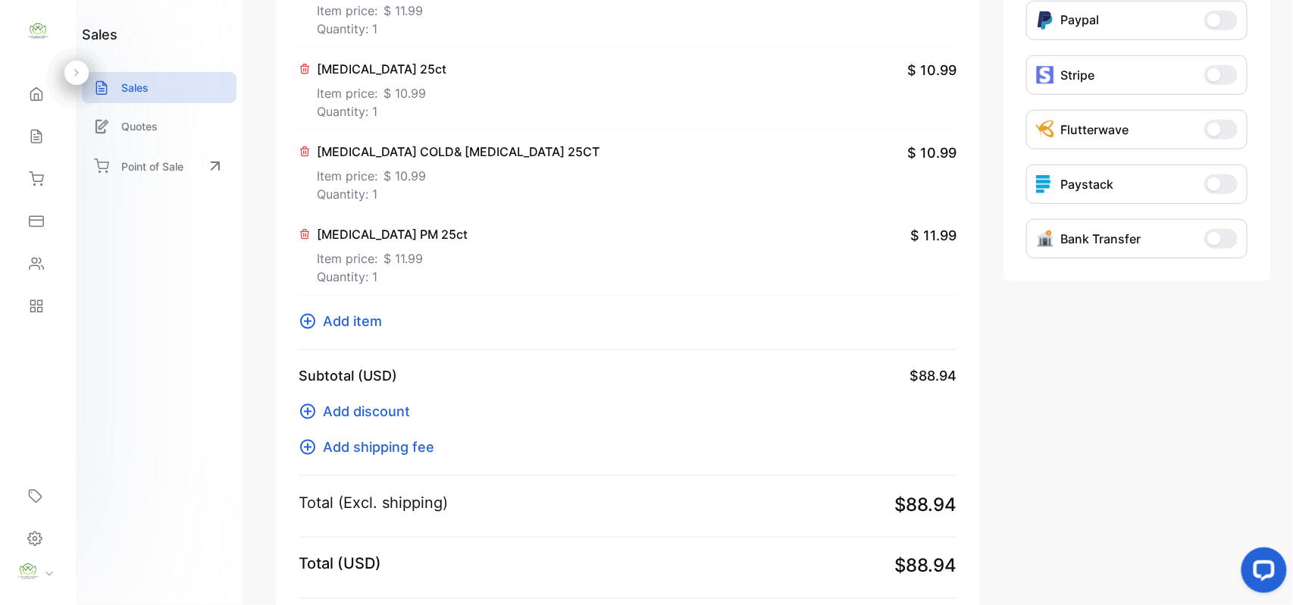
click at [311, 324] on icon at bounding box center [308, 321] width 18 height 18
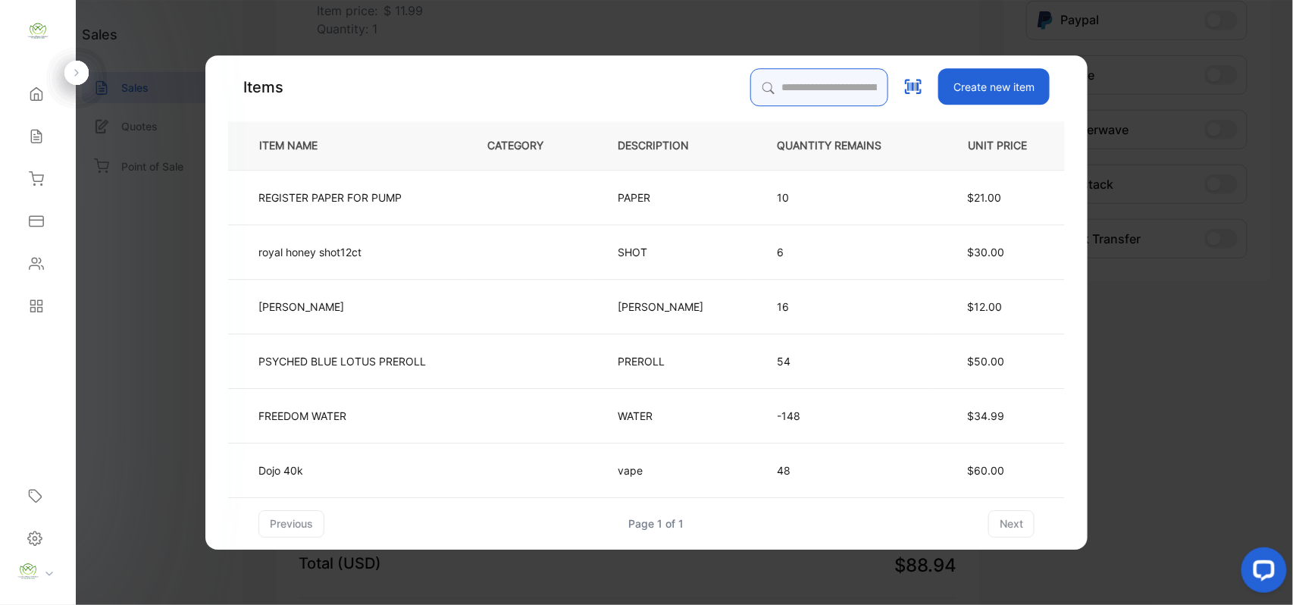
click at [819, 89] on input "search" at bounding box center [819, 87] width 138 height 38
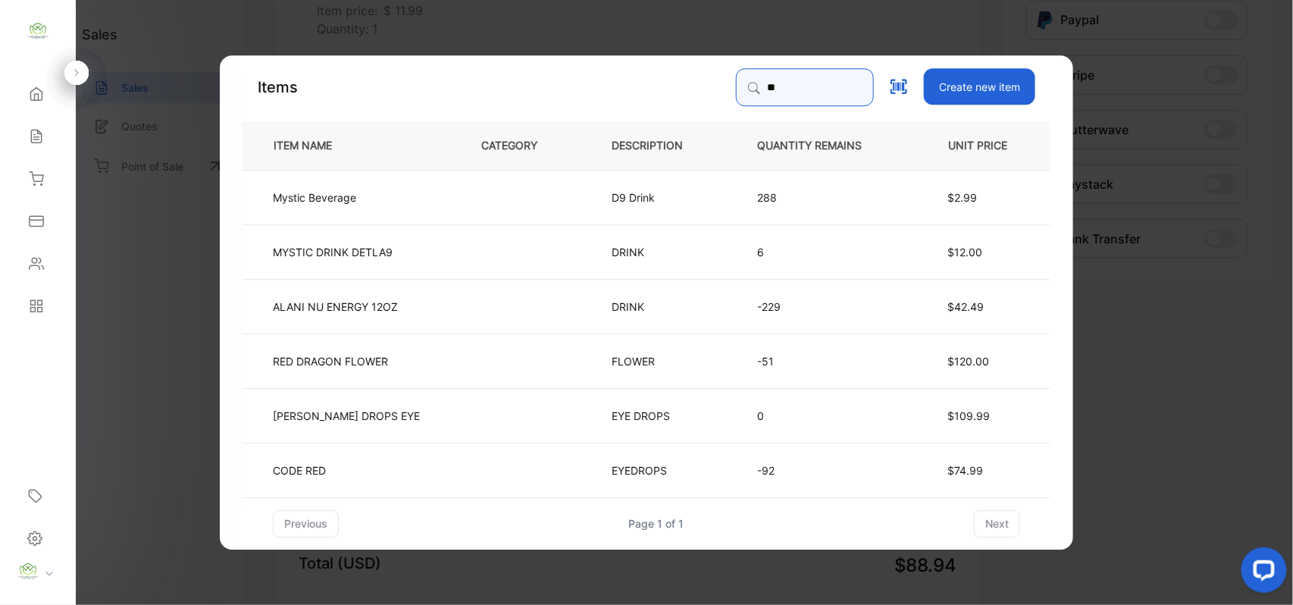
type input "****"
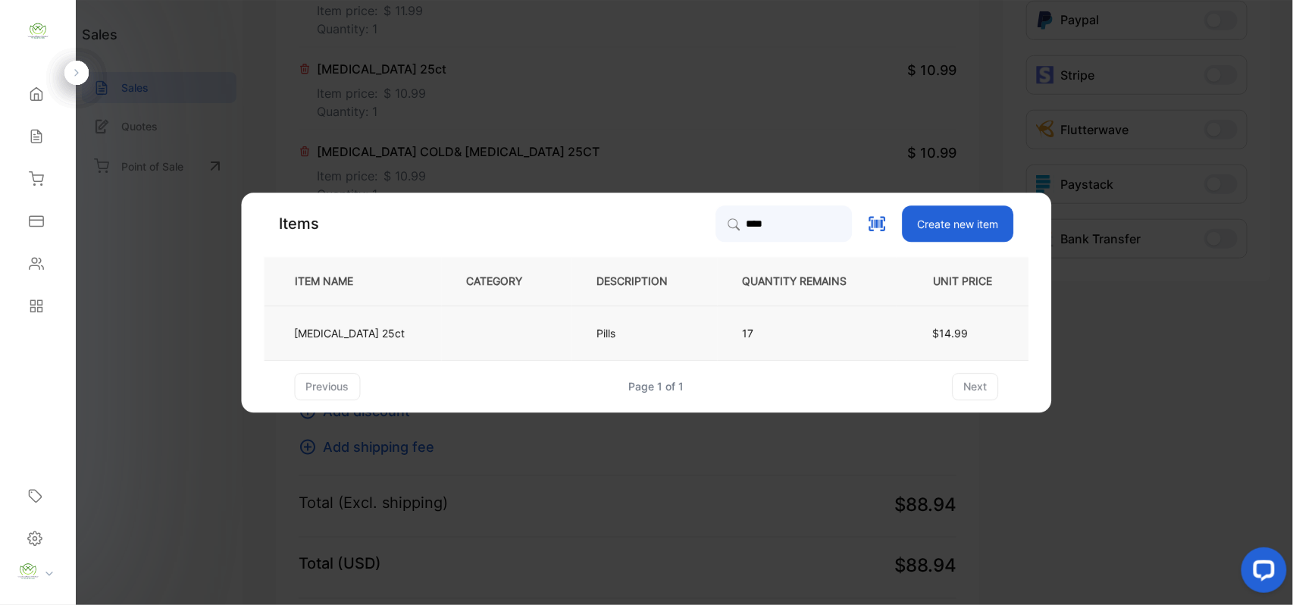
click at [718, 323] on td "17" at bounding box center [807, 332] width 179 height 55
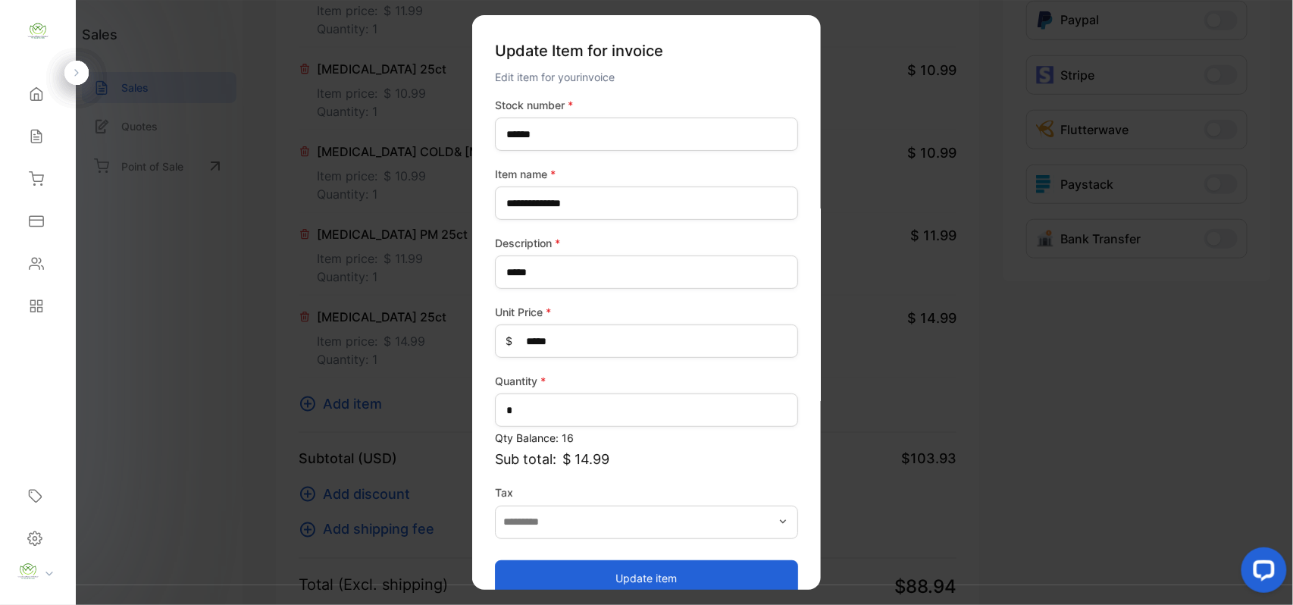
click at [647, 580] on button "Update item" at bounding box center [646, 577] width 303 height 36
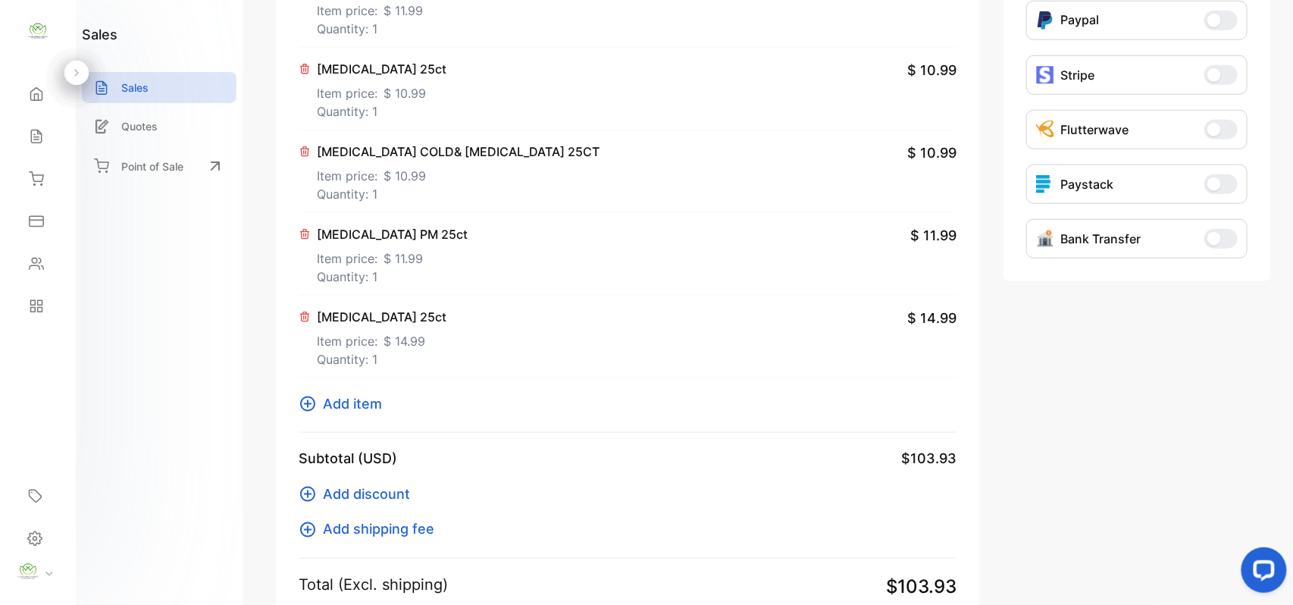
click at [309, 405] on icon at bounding box center [307, 403] width 15 height 15
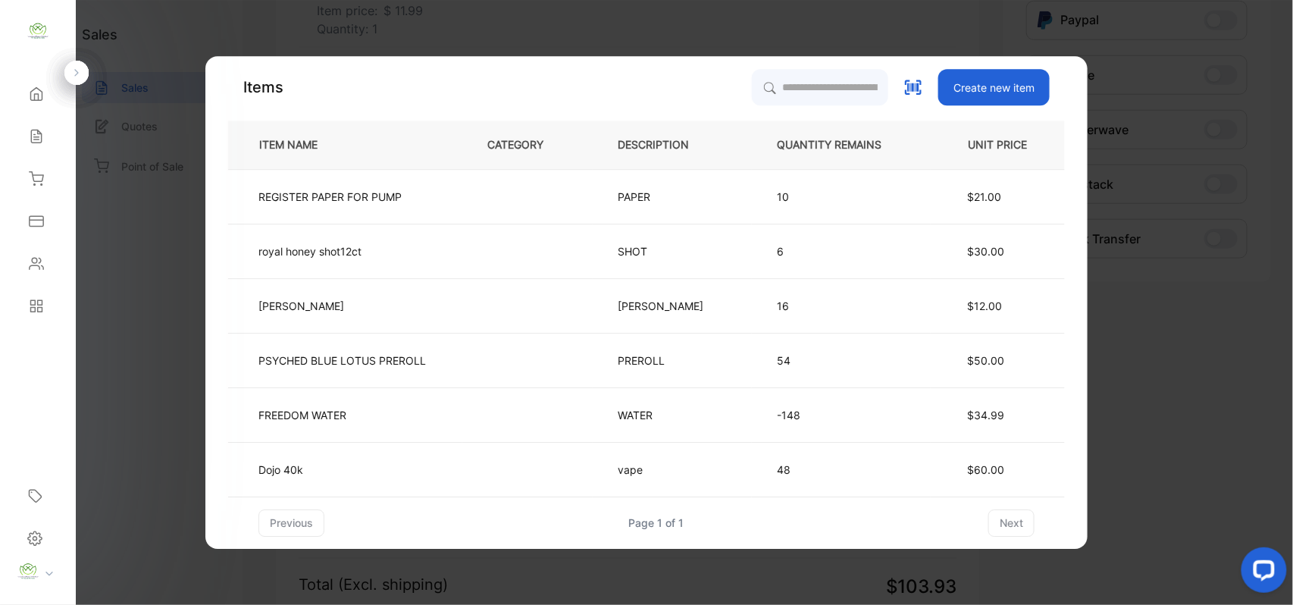
click at [768, 202] on td "10" at bounding box center [841, 196] width 179 height 55
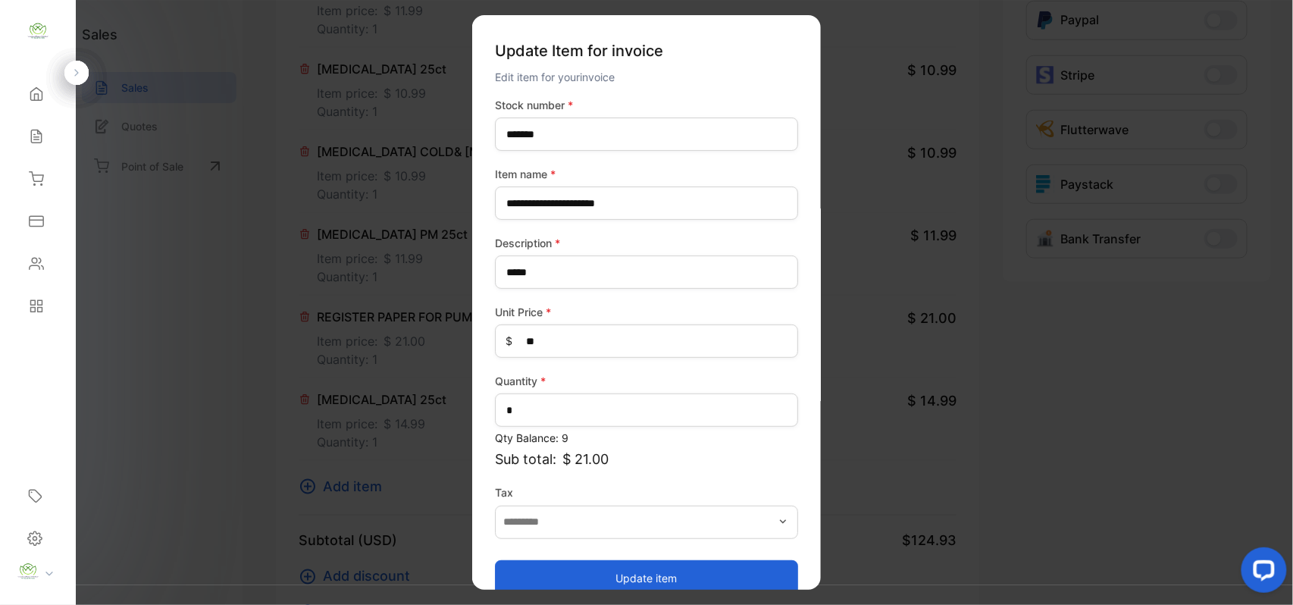
drag, startPoint x: 637, startPoint y: 571, endPoint x: 620, endPoint y: 564, distance: 18.7
click at [630, 571] on button "Update item" at bounding box center [646, 577] width 303 height 36
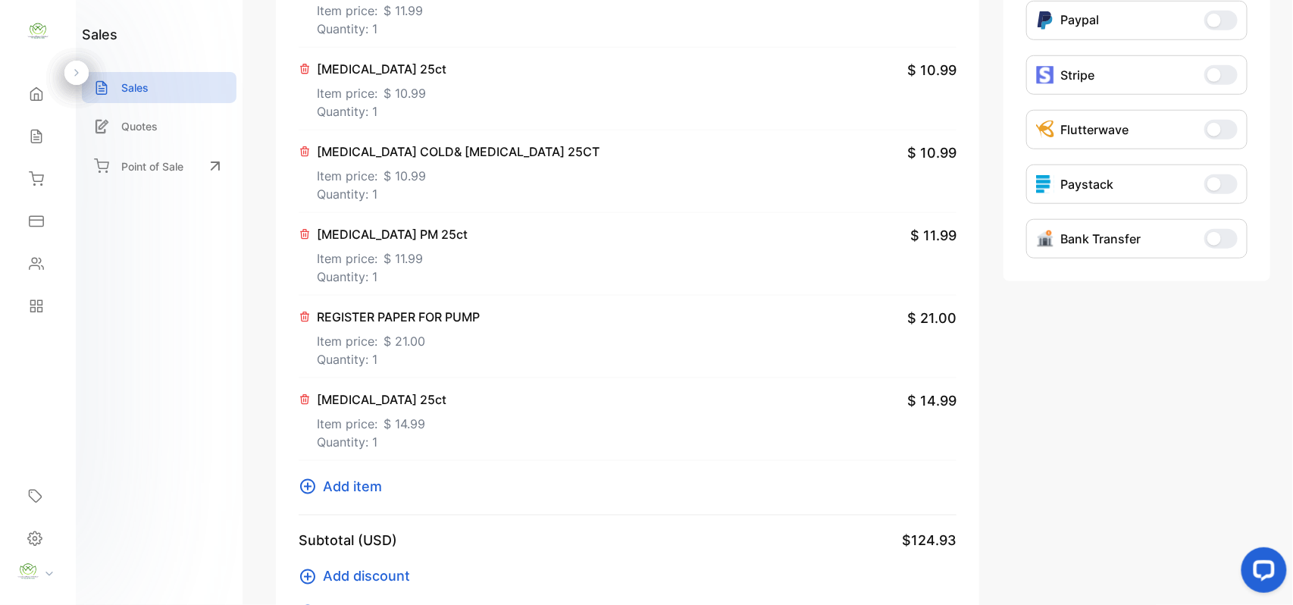
click at [305, 316] on icon at bounding box center [305, 317] width 12 height 12
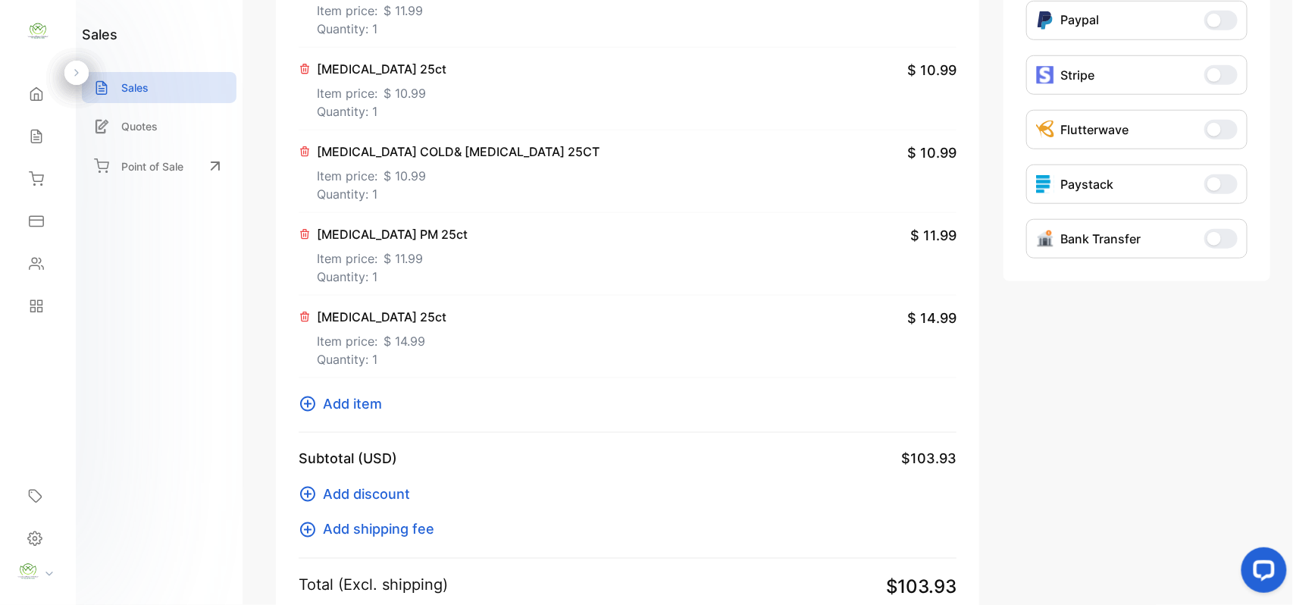
click at [311, 398] on icon at bounding box center [308, 404] width 18 height 18
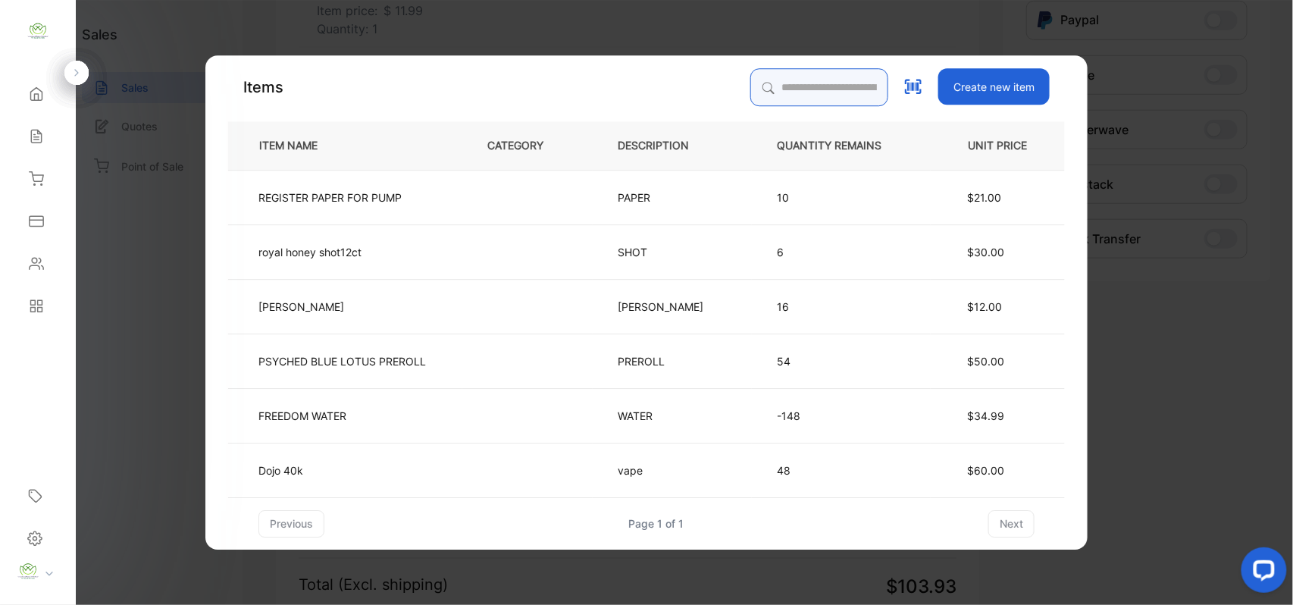
click at [803, 89] on input "search" at bounding box center [819, 87] width 138 height 38
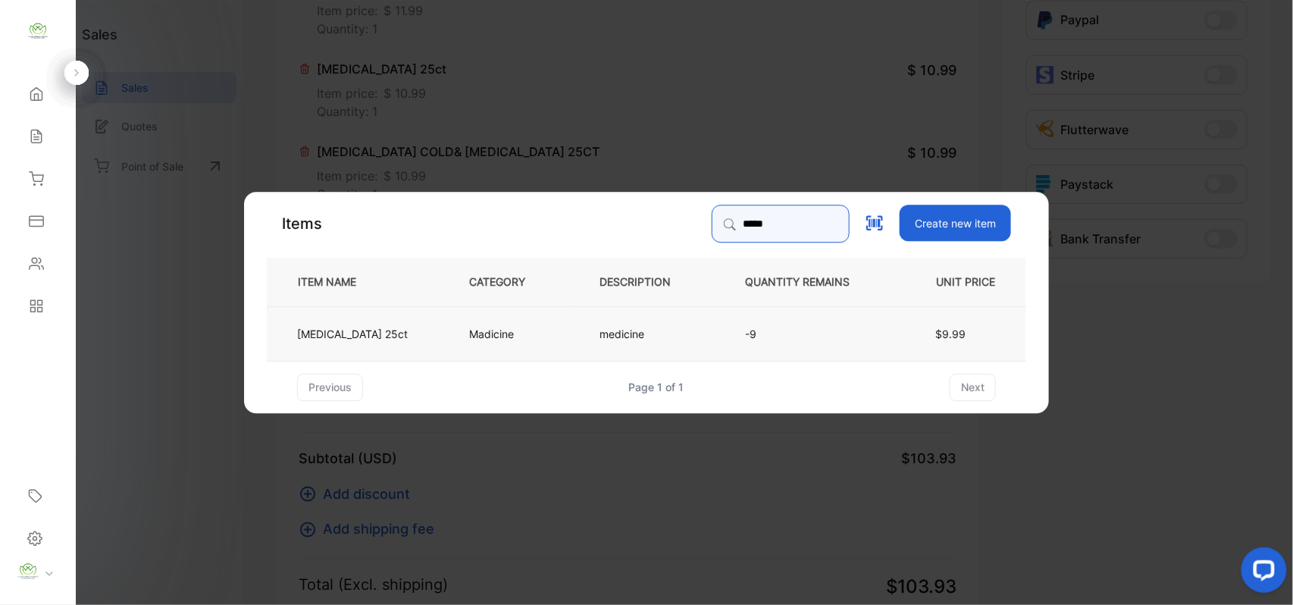
type input "*****"
click at [693, 324] on td "medicine" at bounding box center [646, 332] width 145 height 55
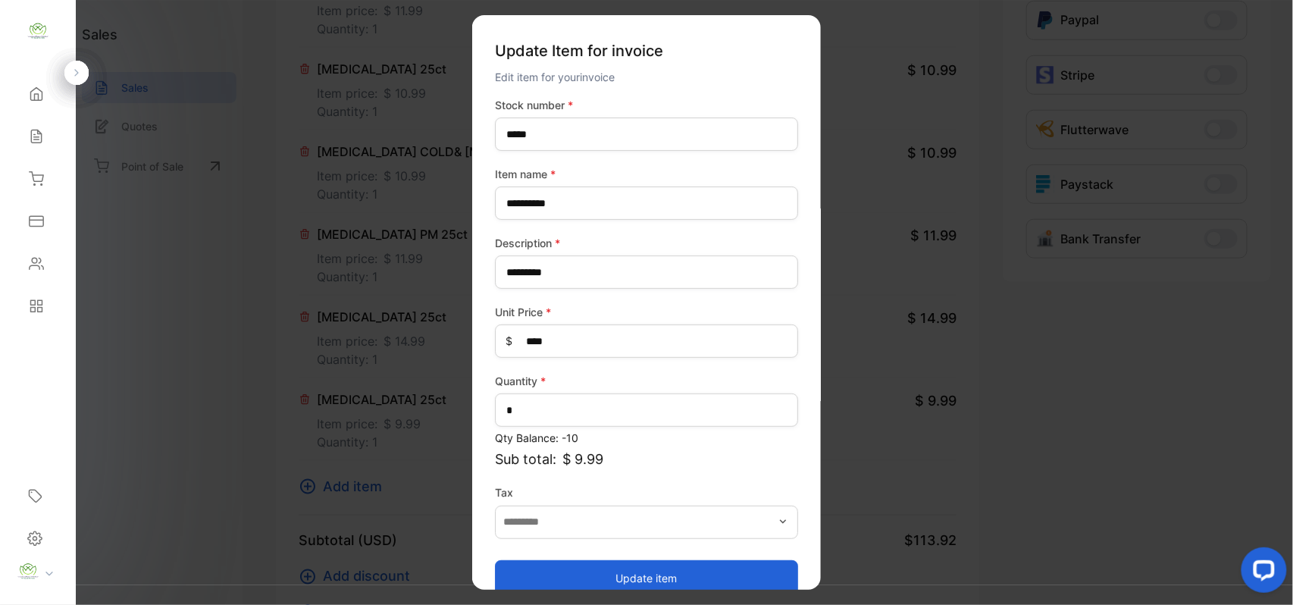
click at [639, 567] on button "Update item" at bounding box center [646, 577] width 303 height 36
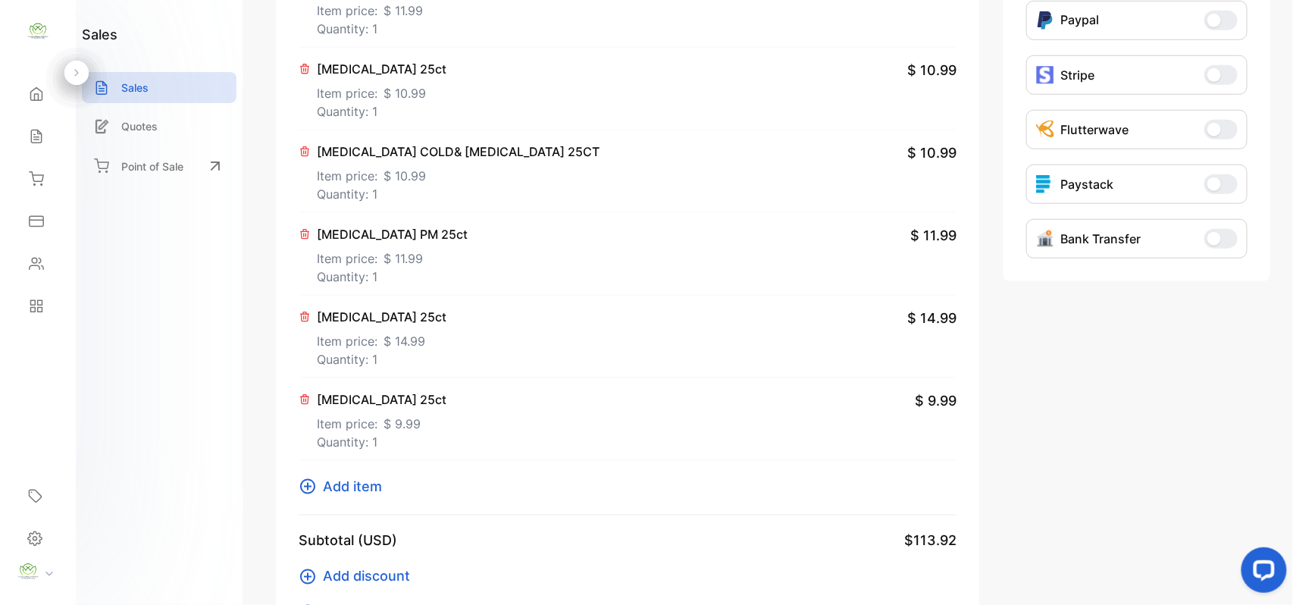
click at [313, 486] on icon at bounding box center [308, 486] width 18 height 18
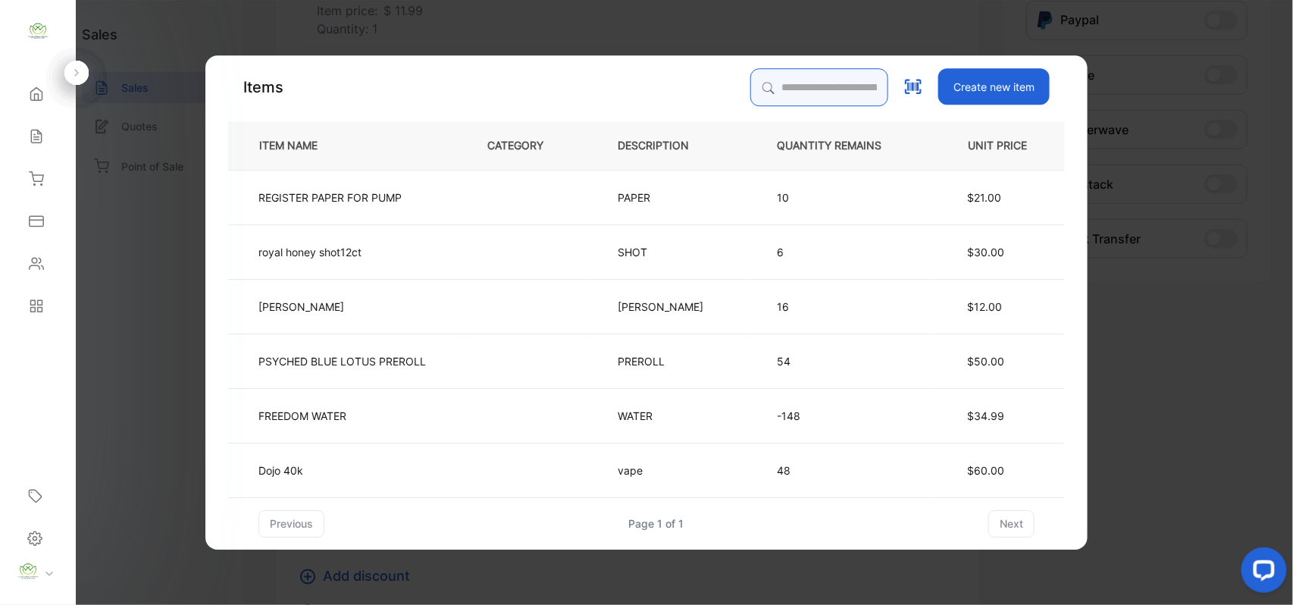
click at [799, 82] on input "search" at bounding box center [819, 87] width 138 height 38
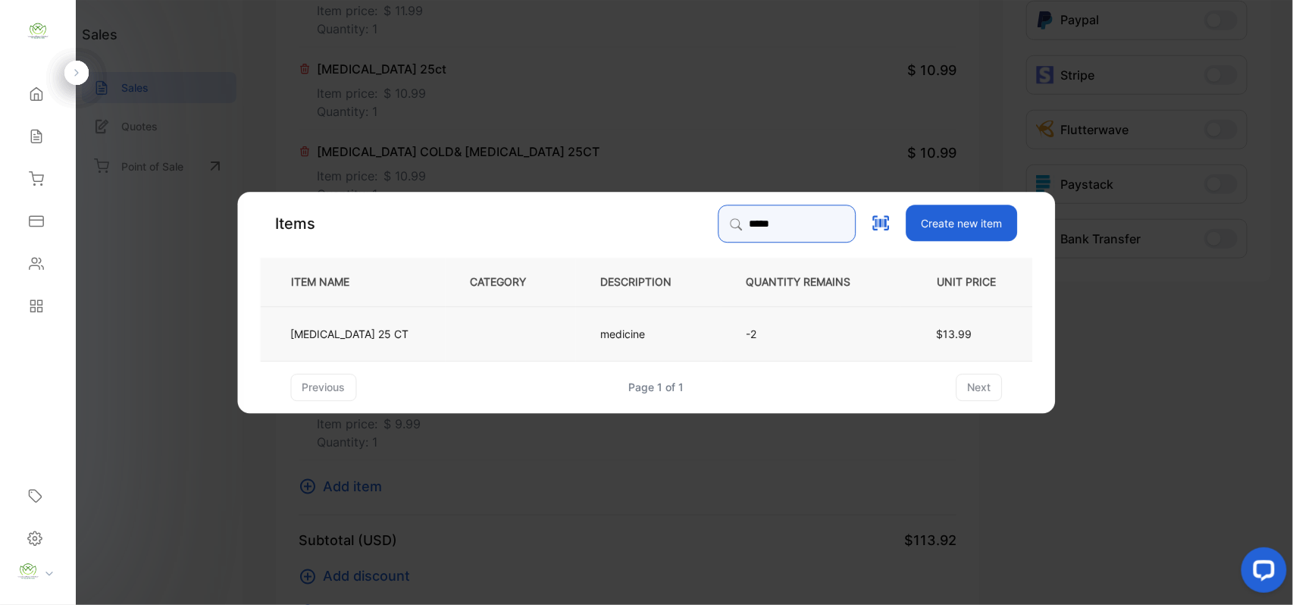
type input "*****"
click at [721, 327] on td "-2" at bounding box center [810, 332] width 179 height 55
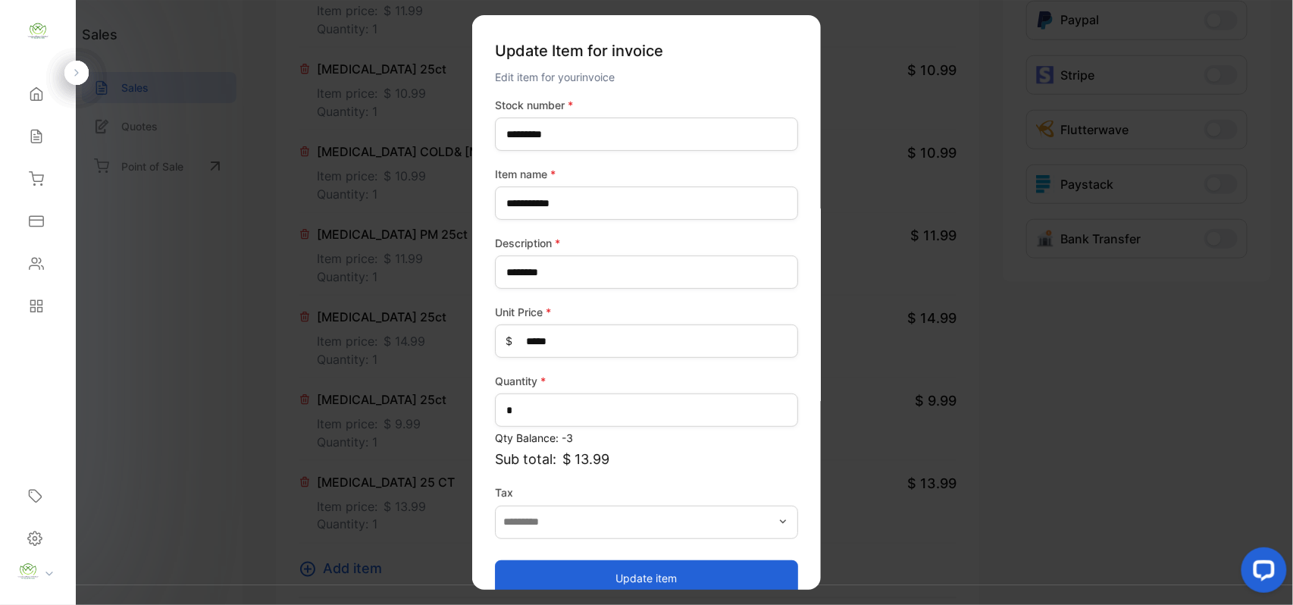
click at [605, 582] on button "Update item" at bounding box center [646, 577] width 303 height 36
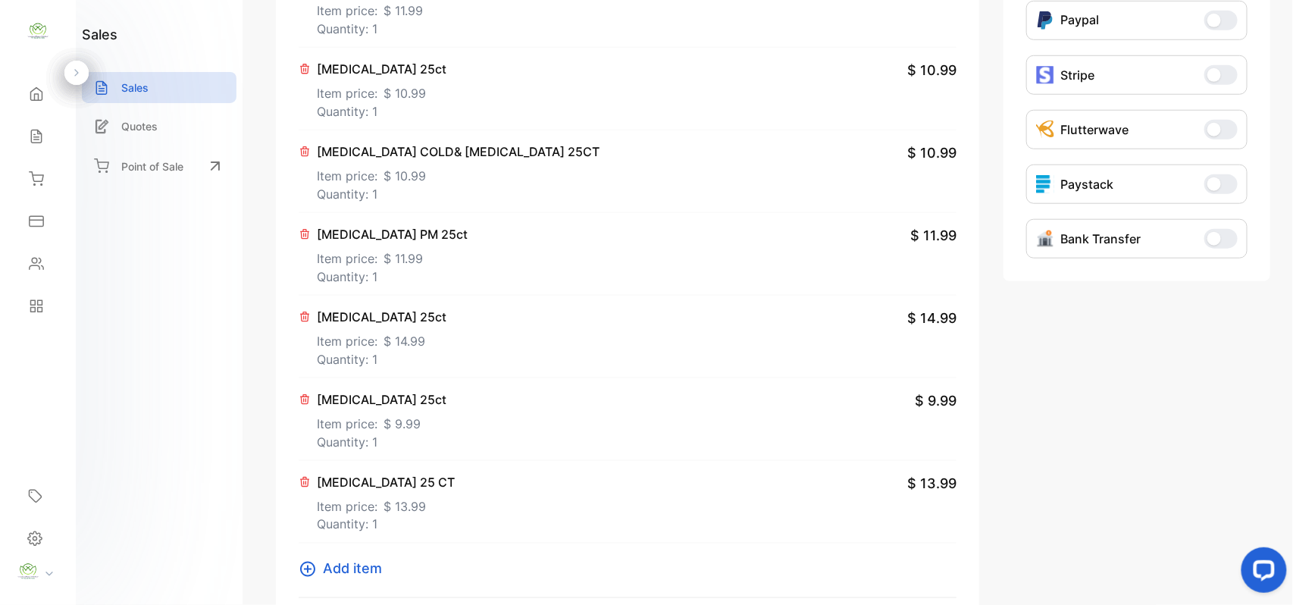
click at [301, 576] on icon at bounding box center [308, 569] width 18 height 18
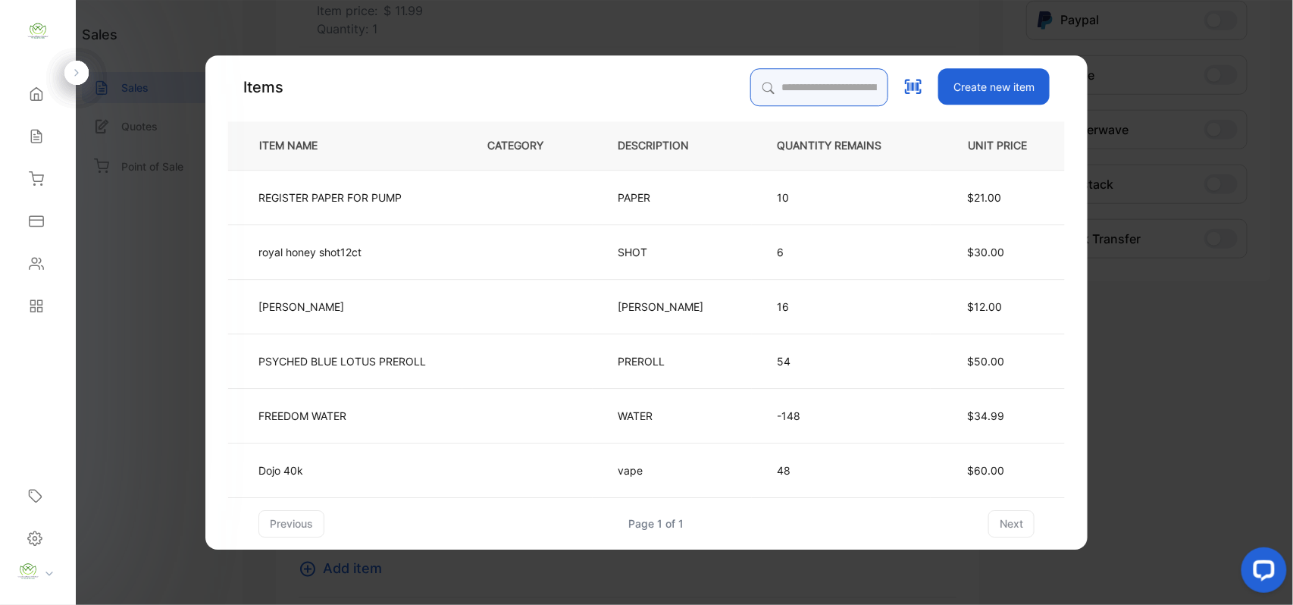
click at [827, 80] on input "search" at bounding box center [819, 87] width 138 height 38
type input "*****"
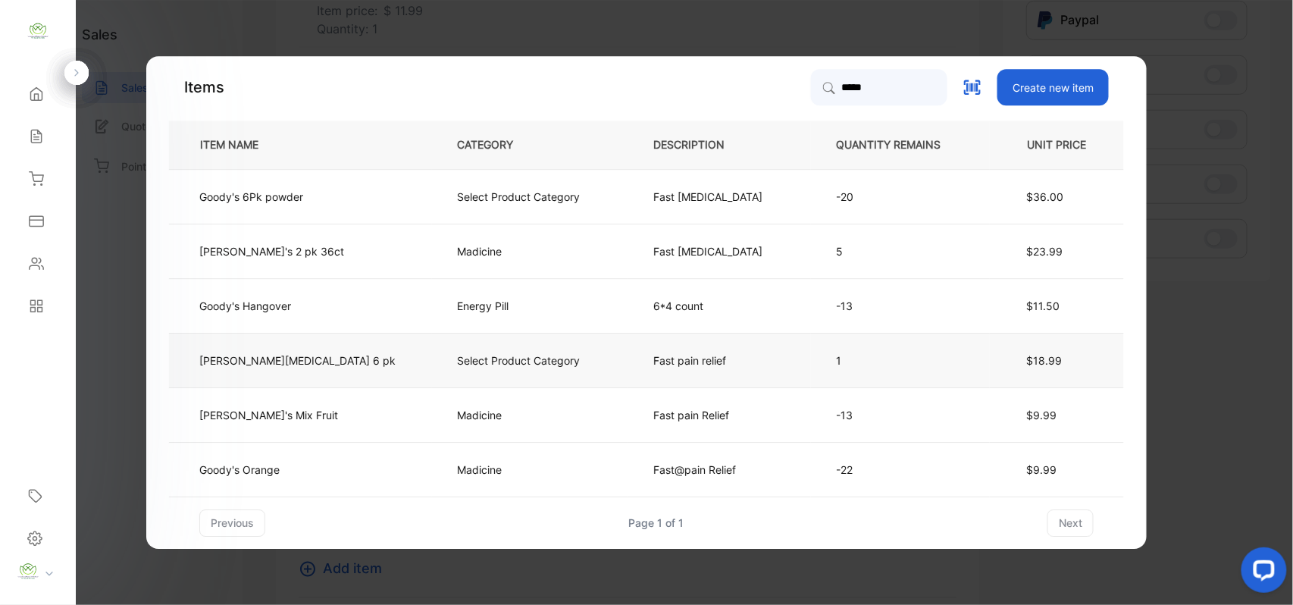
click at [352, 346] on td "[PERSON_NAME][MEDICAL_DATA] 6 pk" at bounding box center [300, 360] width 263 height 55
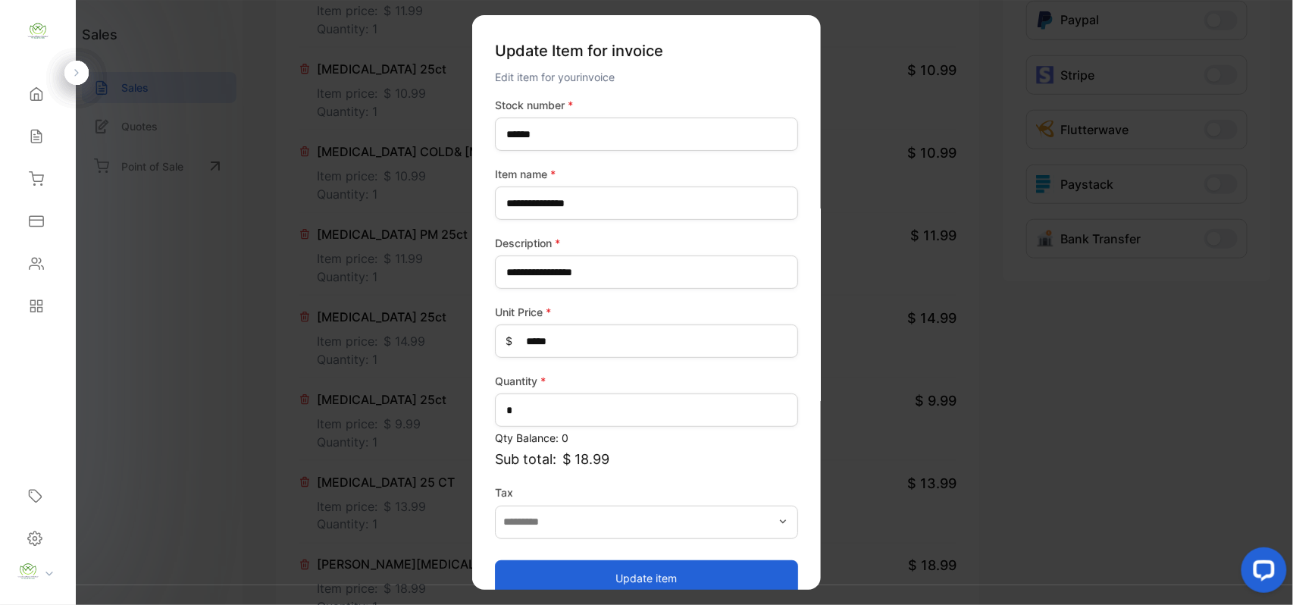
click at [571, 571] on button "Update item" at bounding box center [646, 577] width 303 height 36
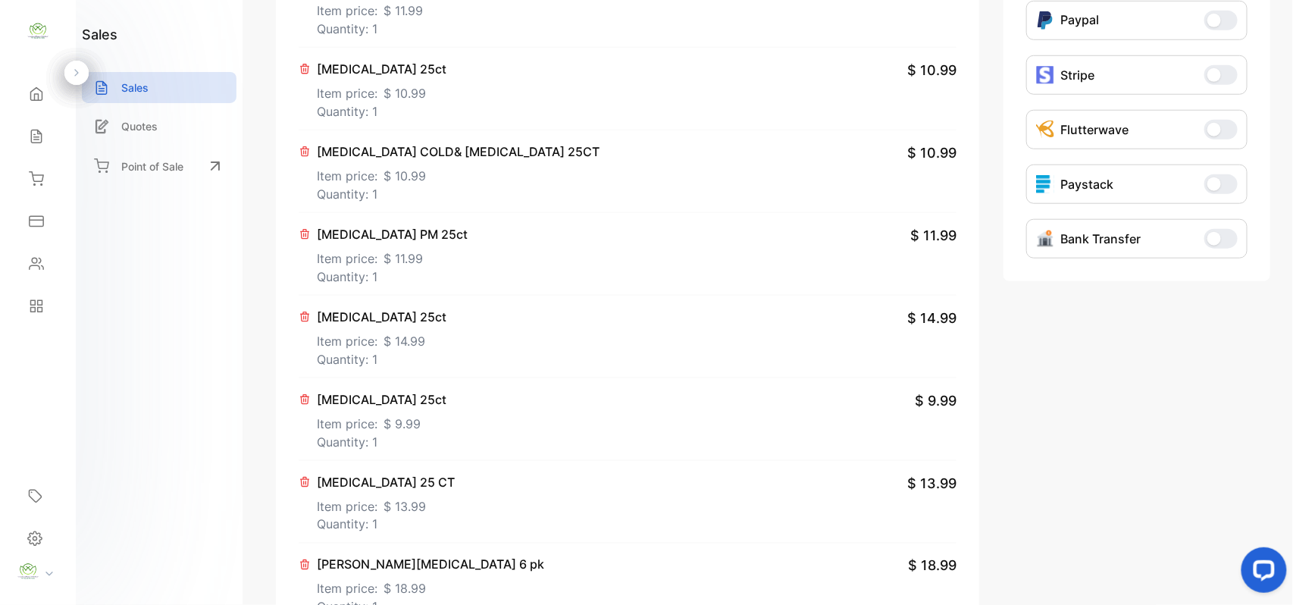
scroll to position [943, 0]
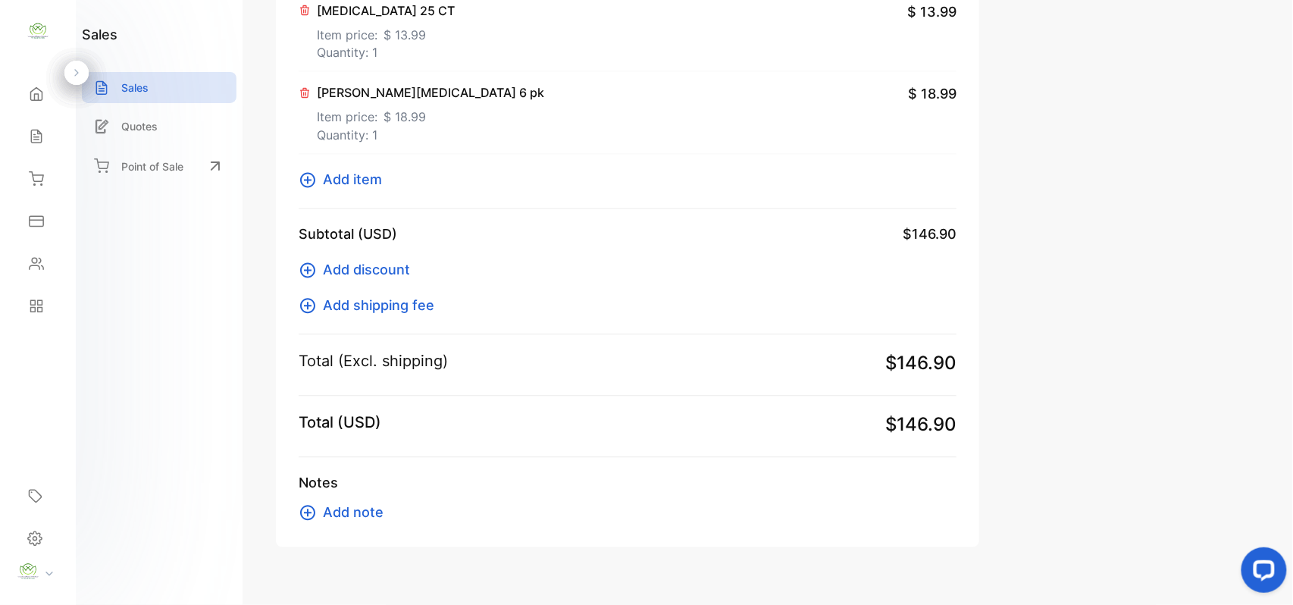
click at [312, 189] on icon at bounding box center [308, 180] width 18 height 18
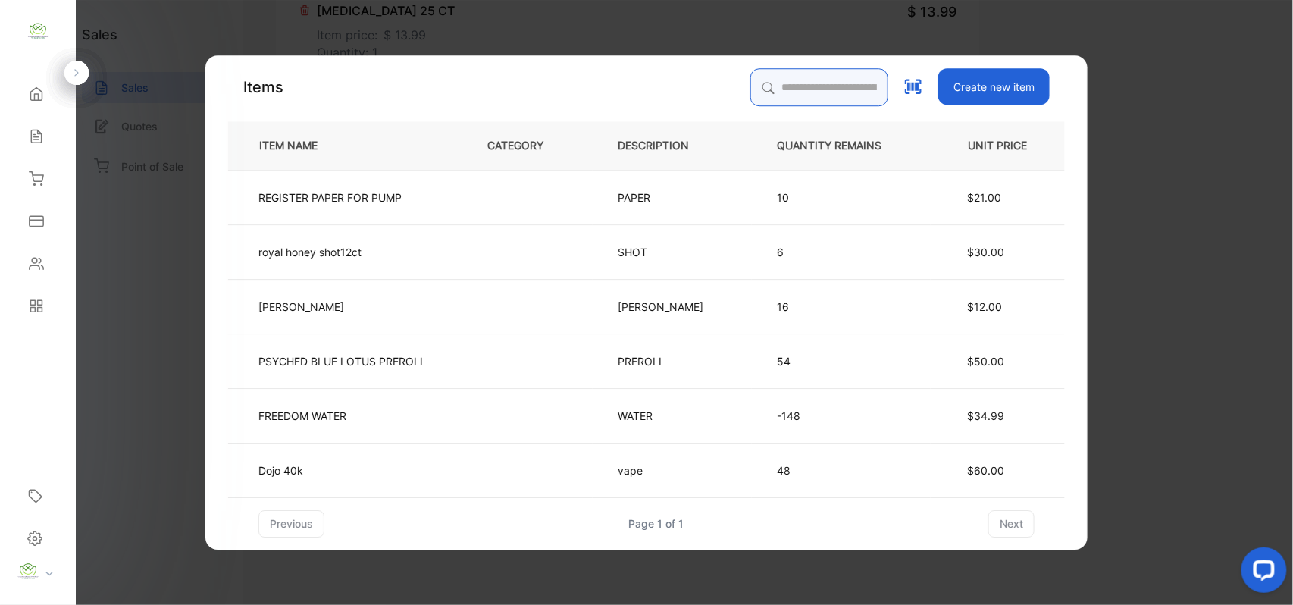
click at [750, 98] on input "search" at bounding box center [819, 87] width 138 height 38
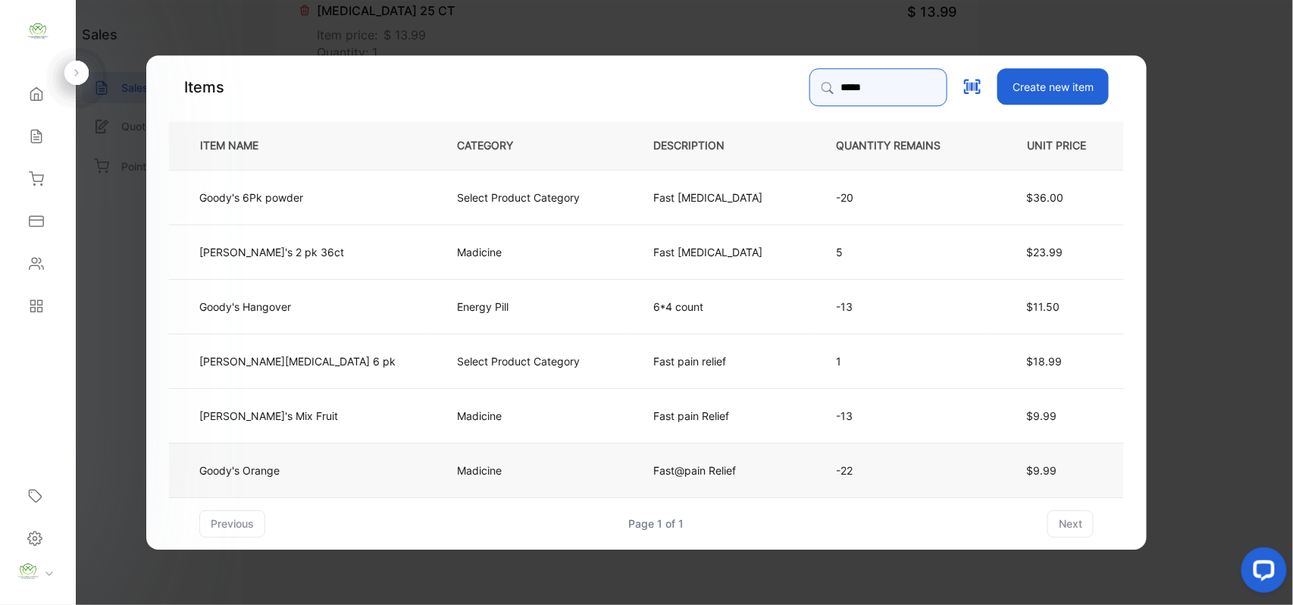
type input "*****"
click at [653, 465] on p "Fast@pain Relief" at bounding box center [694, 469] width 83 height 16
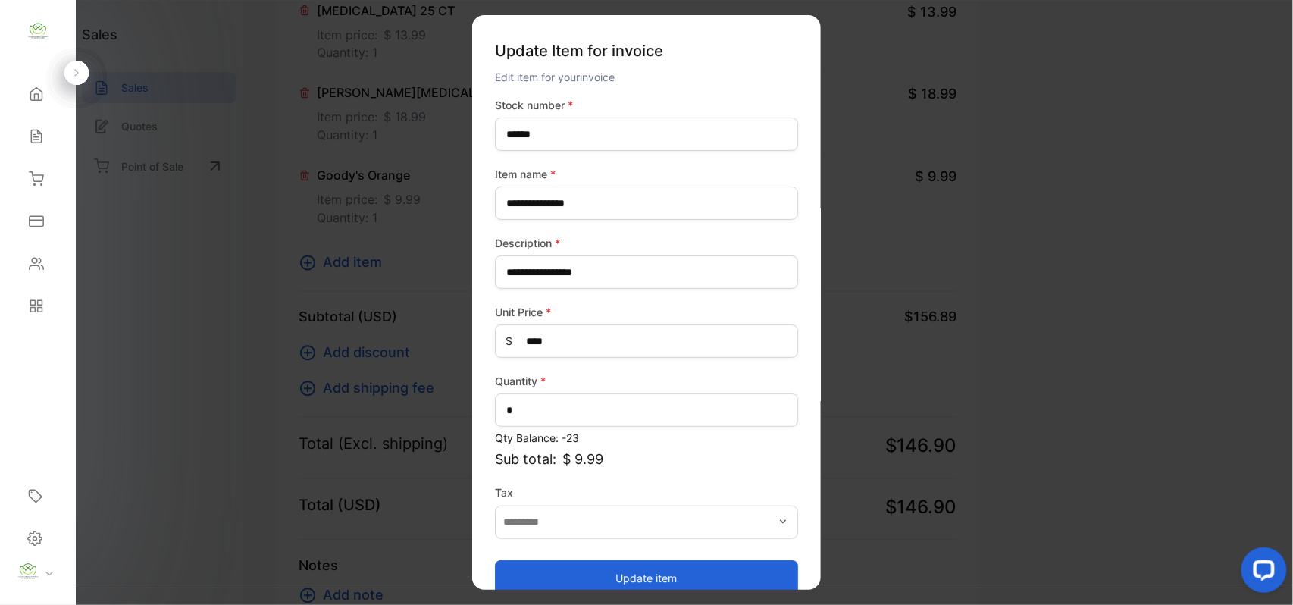
click at [586, 561] on button "Update item" at bounding box center [646, 577] width 303 height 36
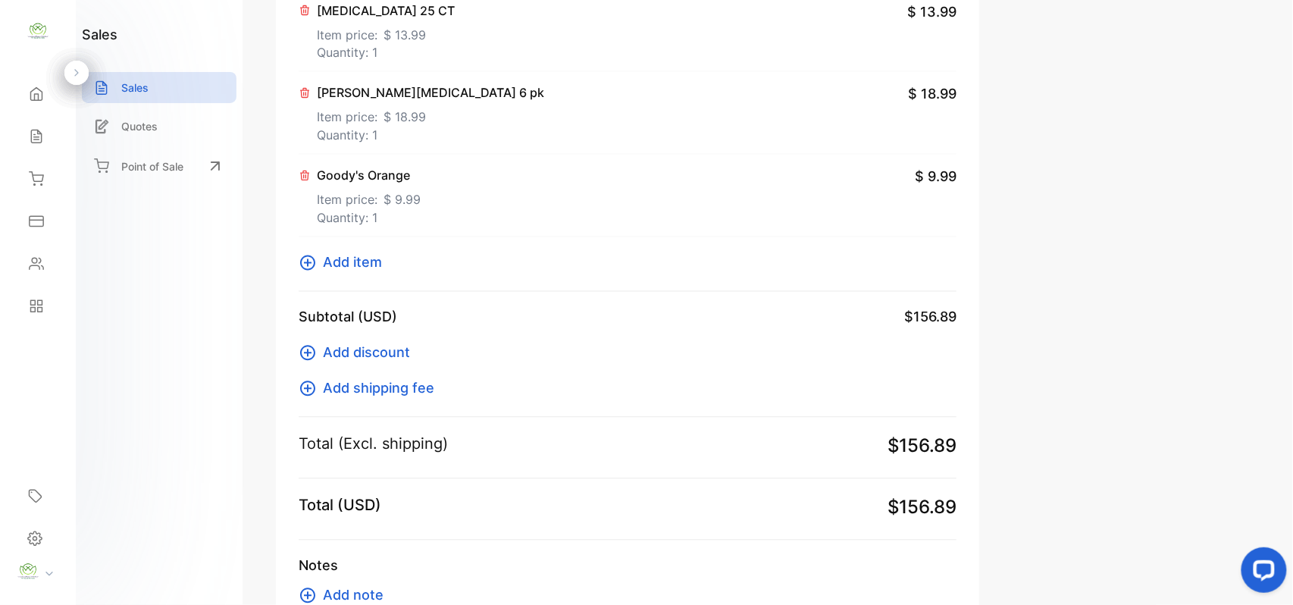
click at [310, 259] on icon at bounding box center [307, 262] width 15 height 15
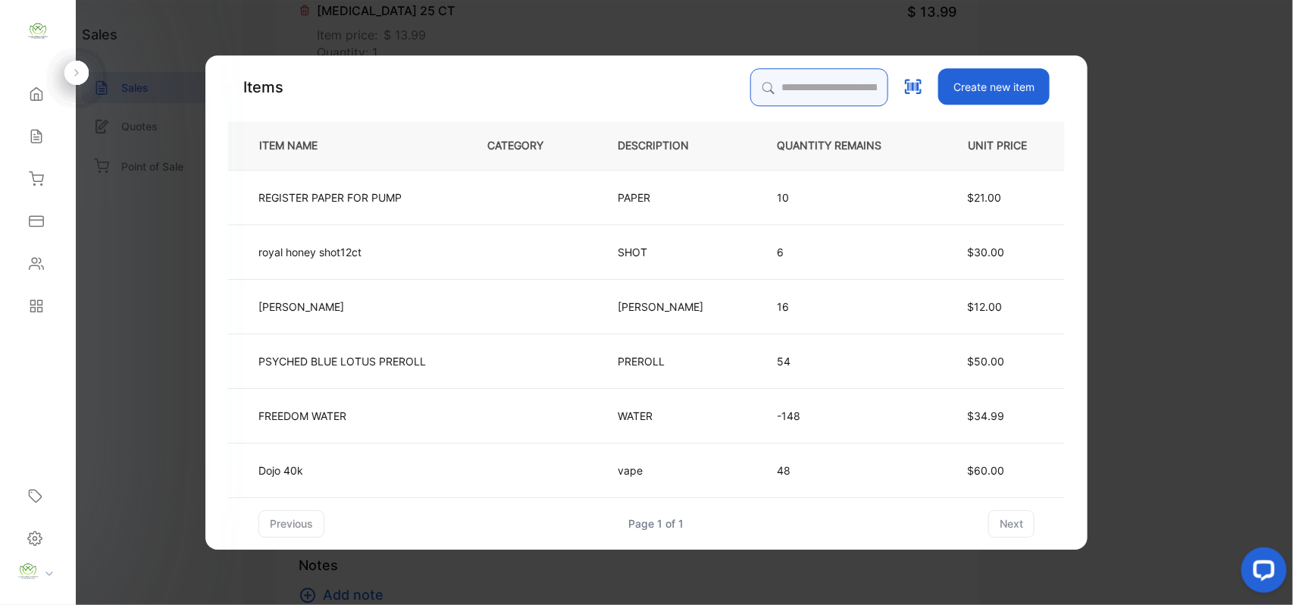
click at [795, 88] on input "search" at bounding box center [819, 87] width 138 height 38
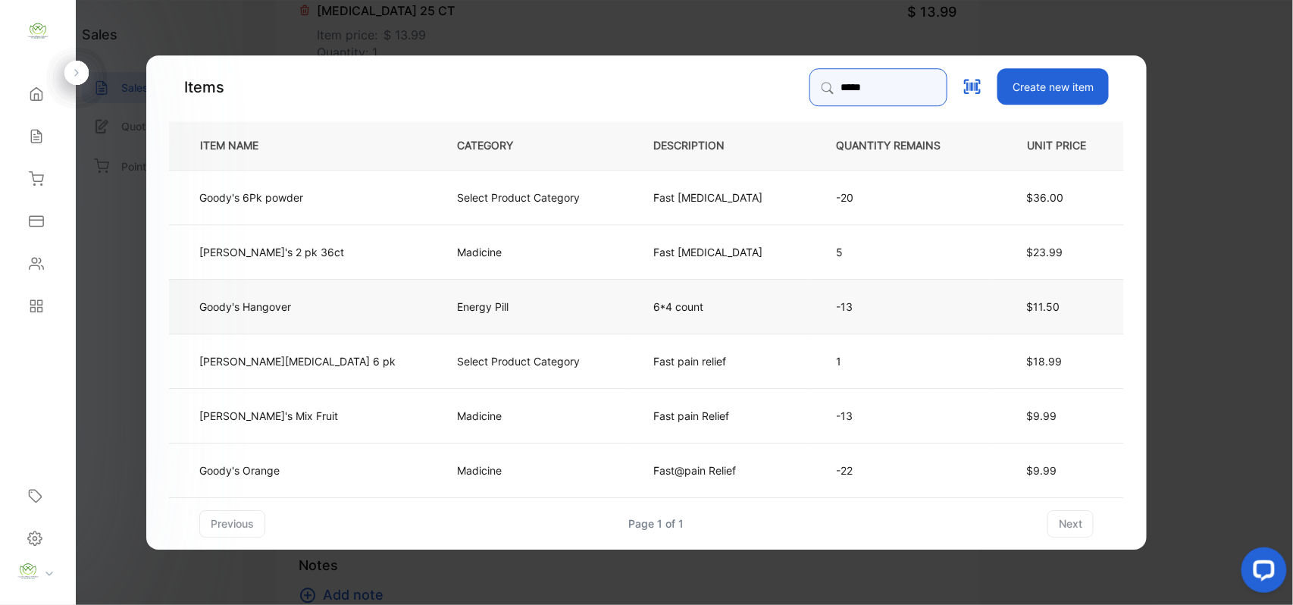
type input "*****"
click at [455, 303] on td "Energy Pill" at bounding box center [530, 305] width 196 height 55
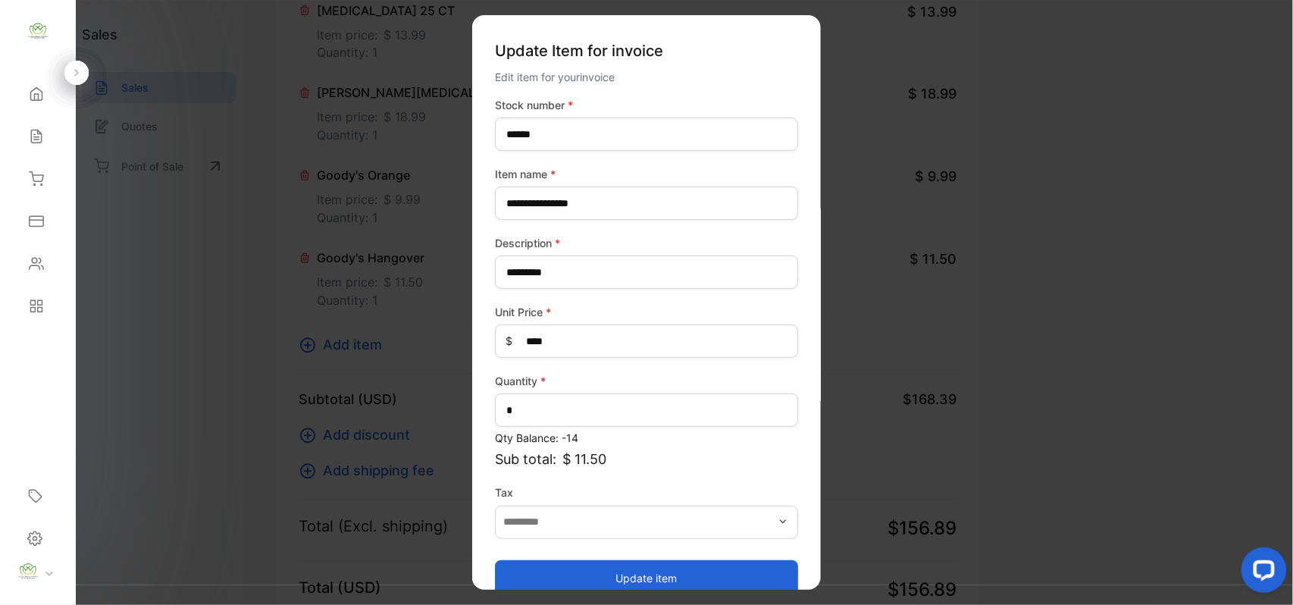
click at [646, 568] on button "Update item" at bounding box center [646, 577] width 303 height 36
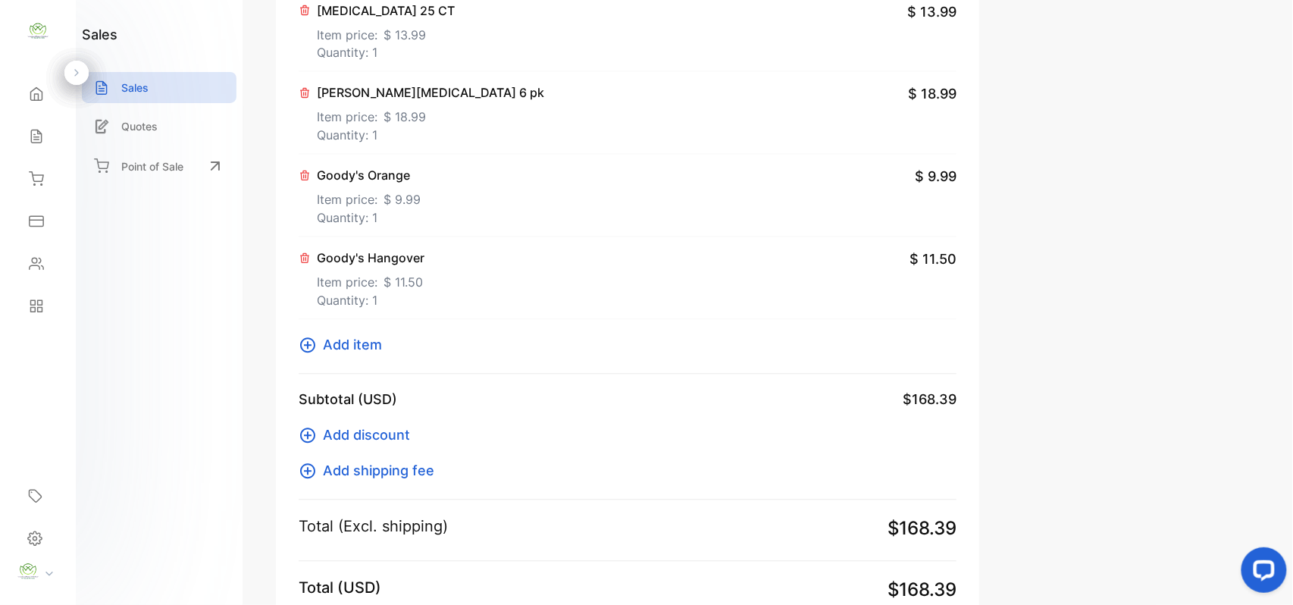
click at [310, 346] on icon at bounding box center [308, 345] width 18 height 18
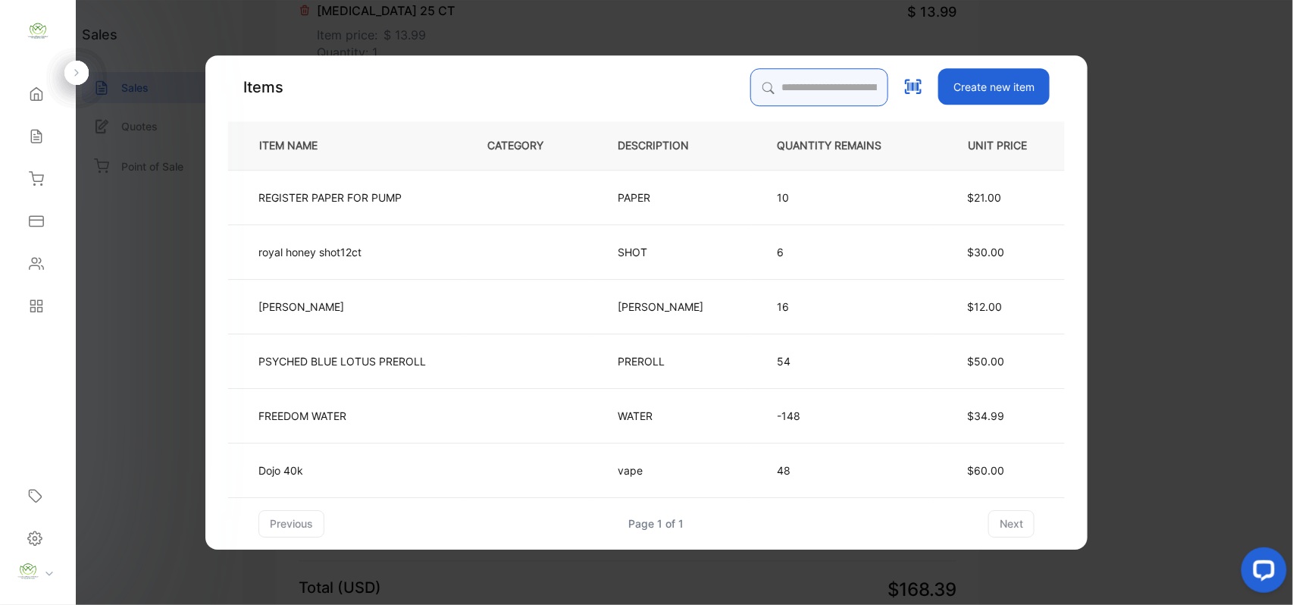
click at [803, 86] on input "search" at bounding box center [819, 87] width 138 height 38
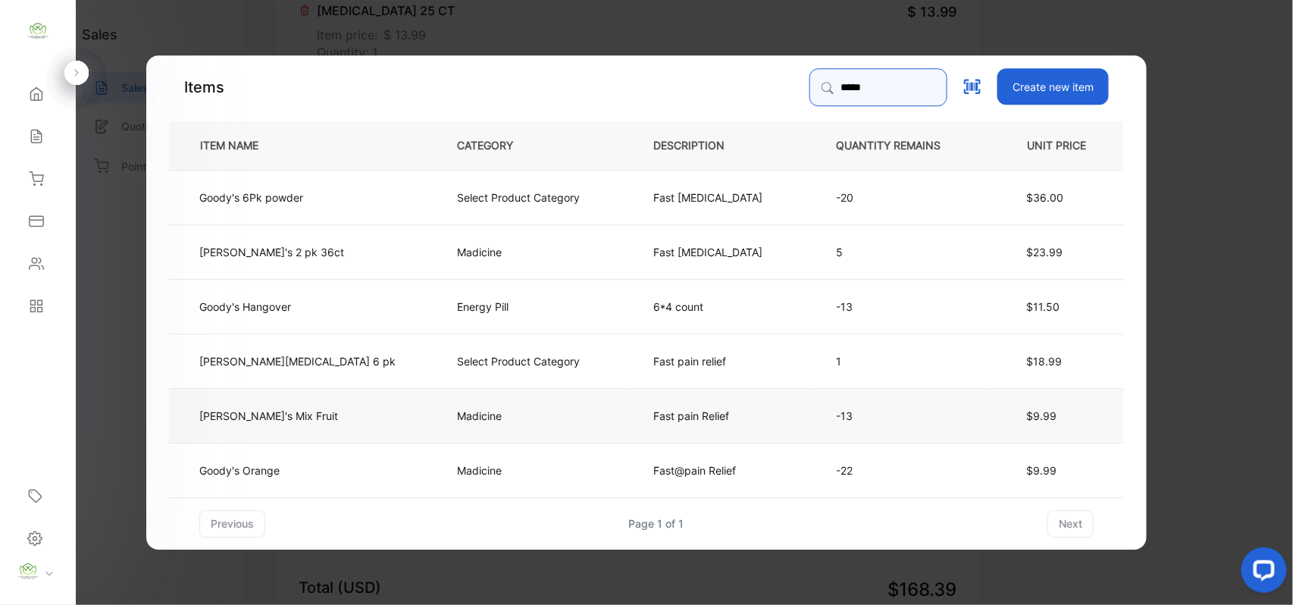
type input "*****"
click at [477, 421] on td "Madicine" at bounding box center [530, 414] width 196 height 55
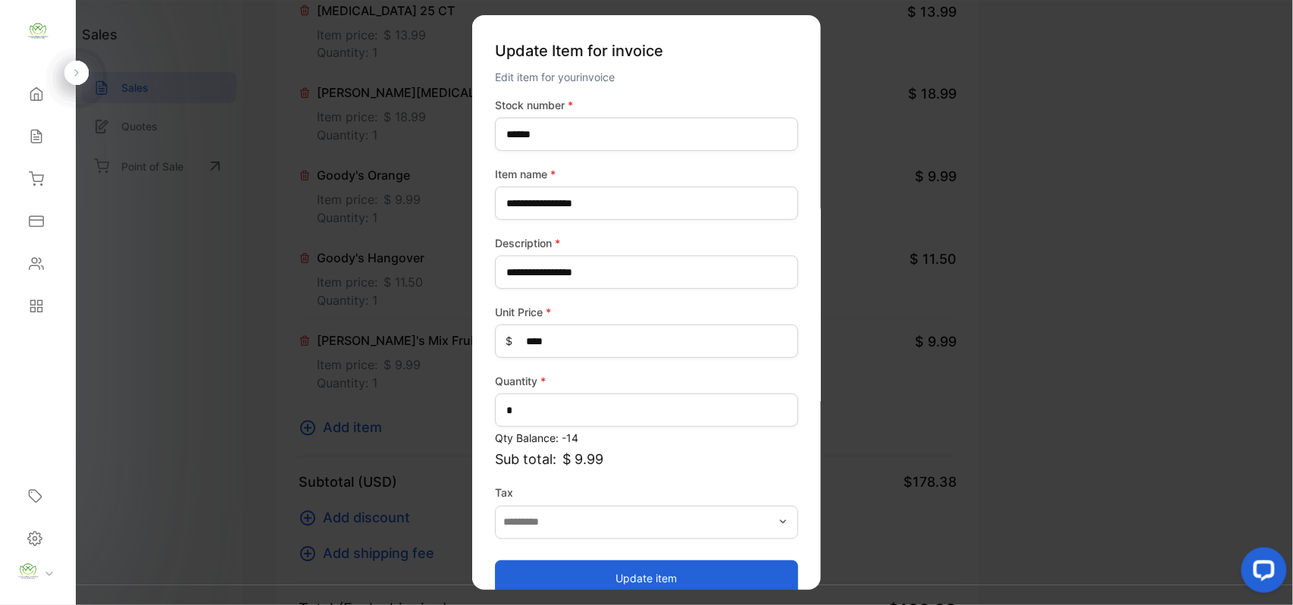
click at [649, 568] on button "Update item" at bounding box center [646, 577] width 303 height 36
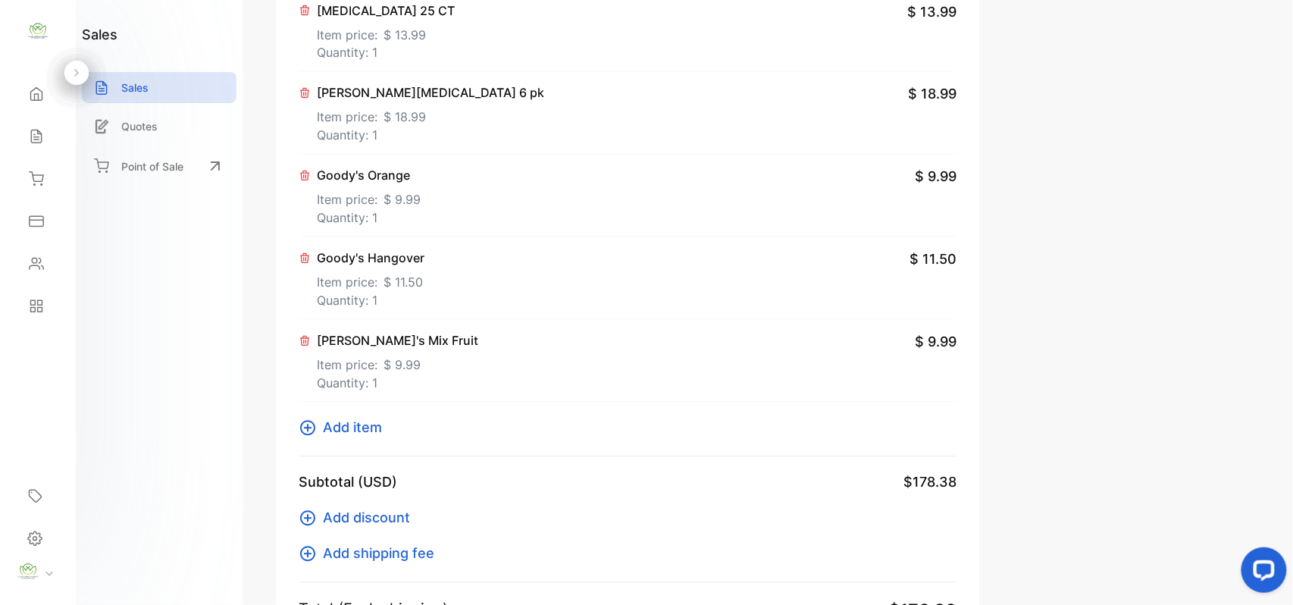
click at [310, 434] on icon at bounding box center [308, 428] width 18 height 18
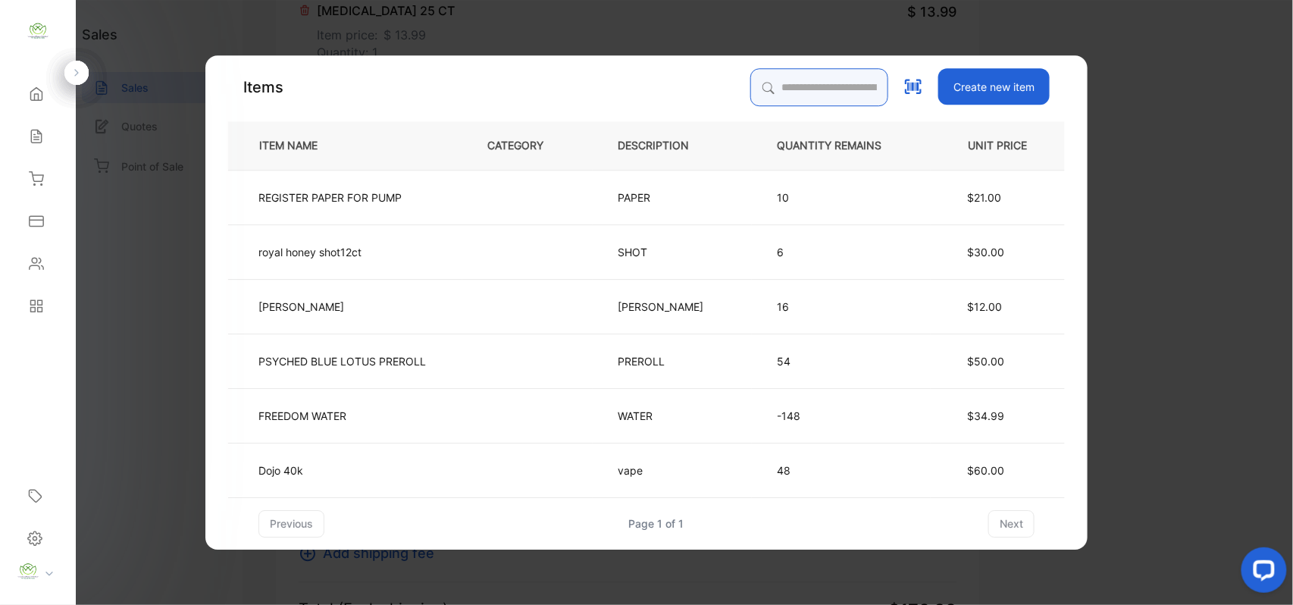
click at [811, 79] on input "search" at bounding box center [819, 87] width 138 height 38
type input "*****"
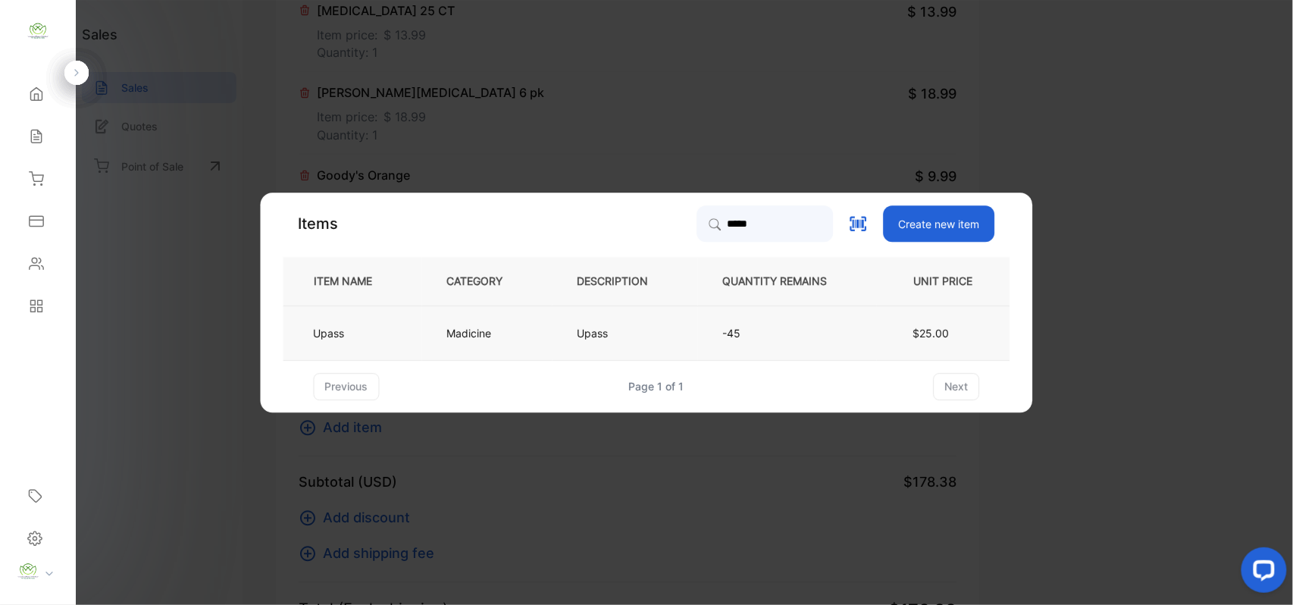
click at [395, 335] on td "Upass" at bounding box center [352, 332] width 139 height 55
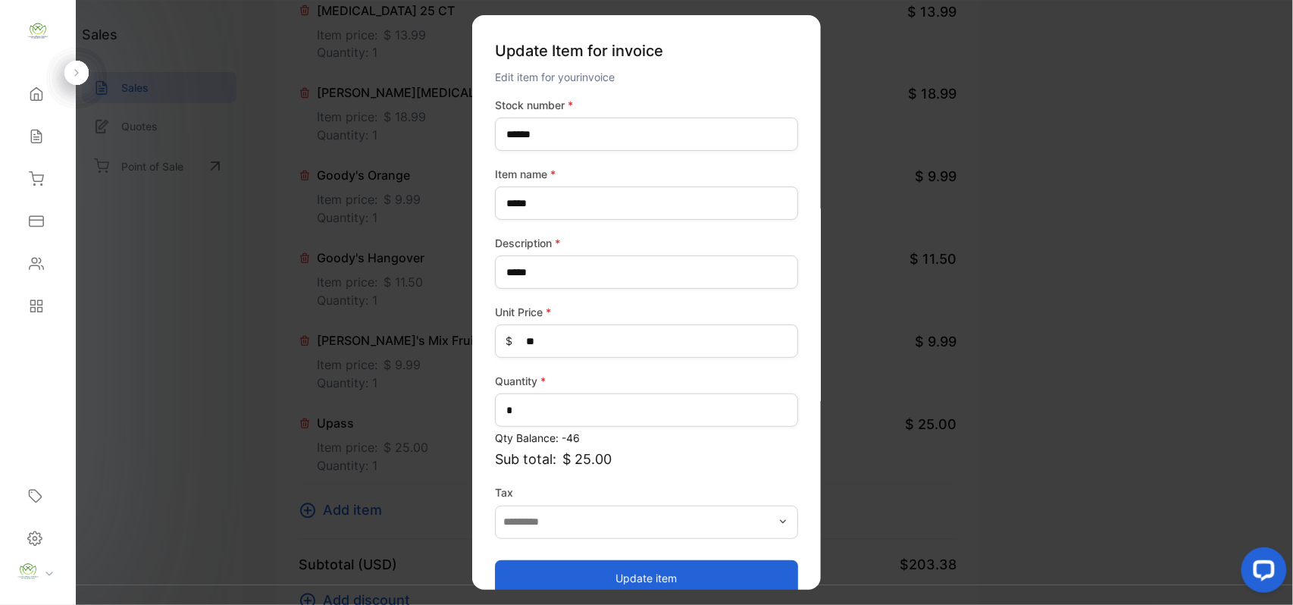
click at [702, 574] on button "Update item" at bounding box center [646, 577] width 303 height 36
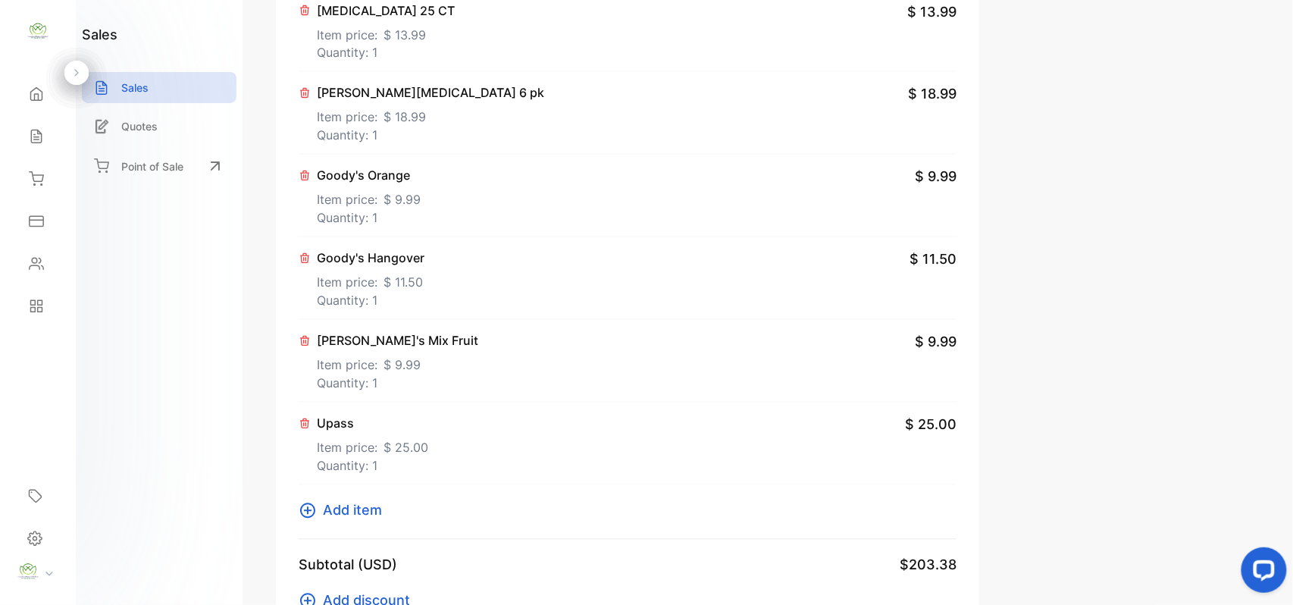
click at [319, 513] on button "Add item" at bounding box center [345, 510] width 92 height 20
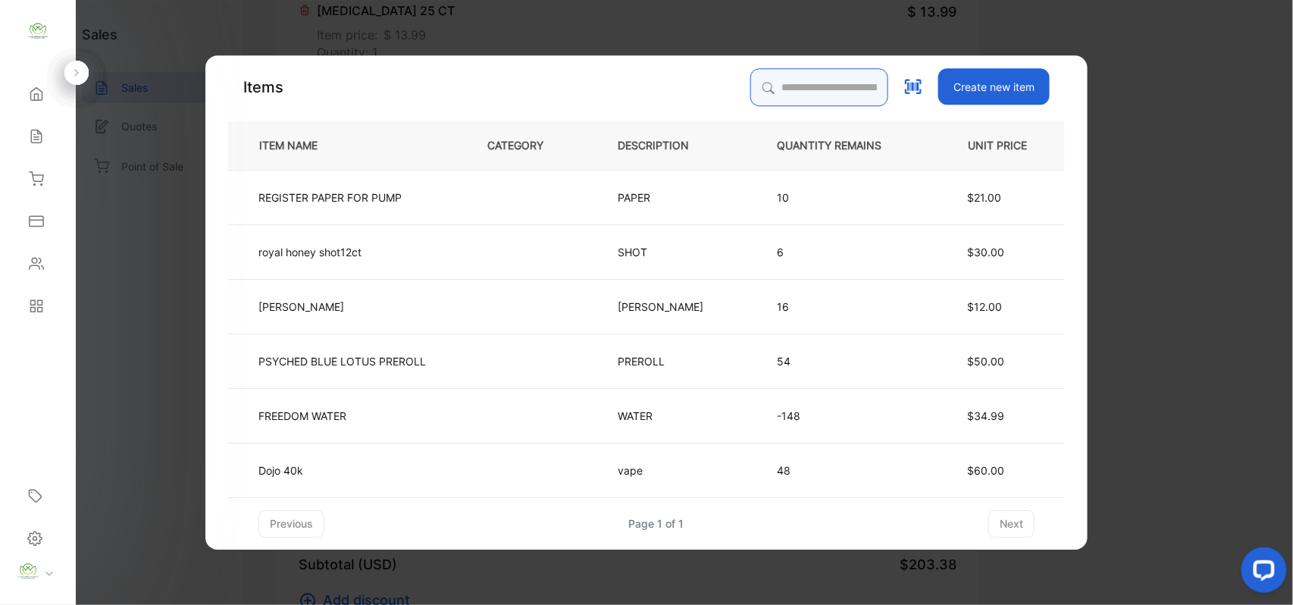
click at [776, 97] on input "search" at bounding box center [819, 87] width 138 height 38
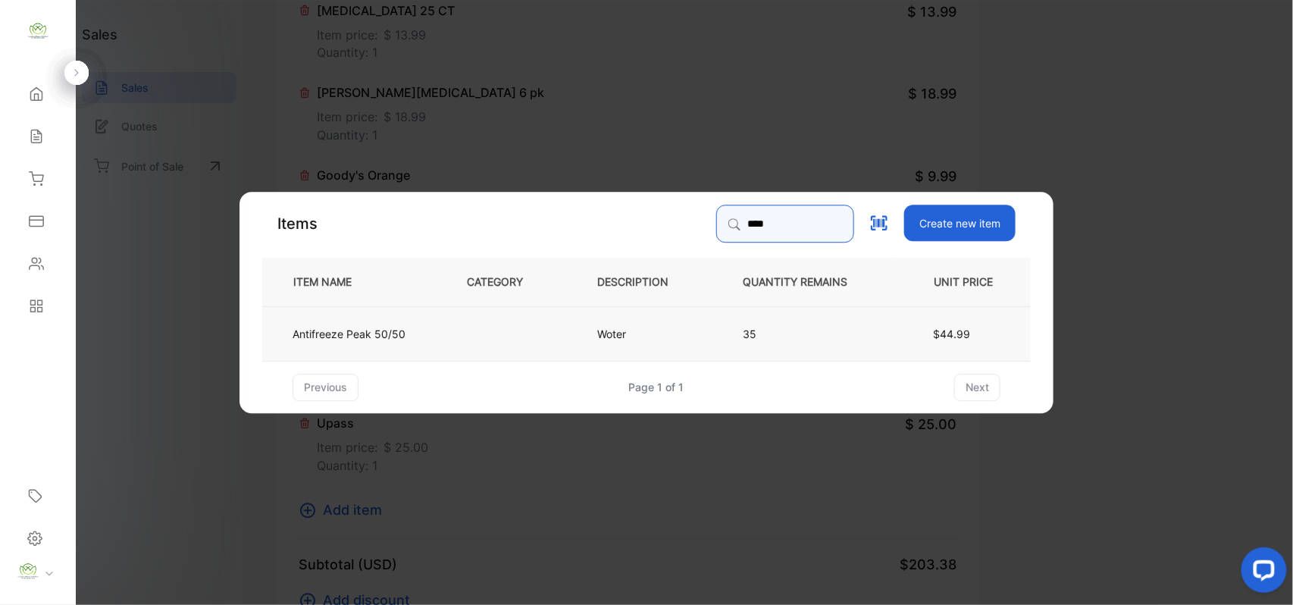
type input "****"
click at [929, 328] on td "$44.99" at bounding box center [963, 332] width 134 height 55
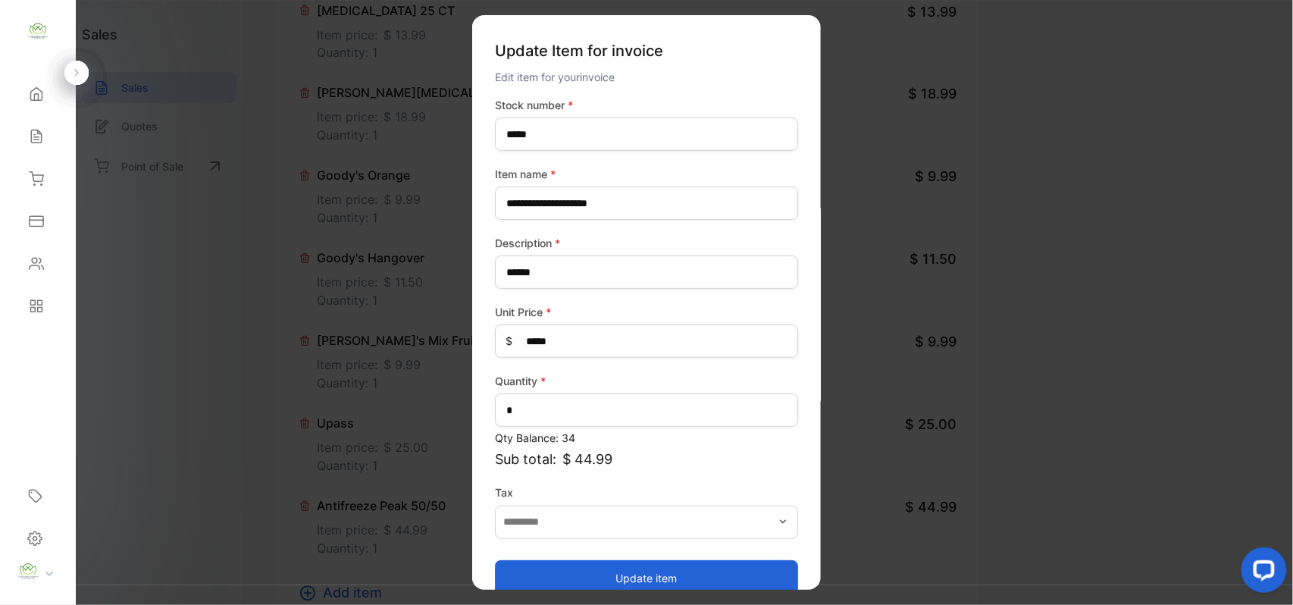
click at [561, 574] on button "Update item" at bounding box center [646, 577] width 303 height 36
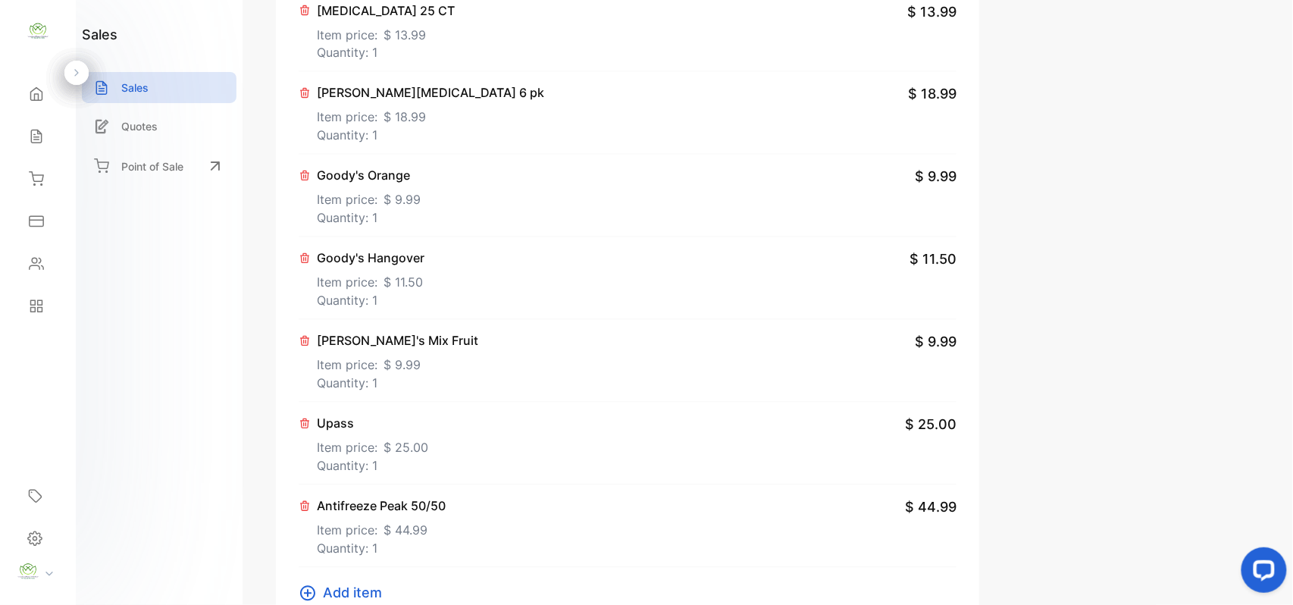
click at [308, 595] on icon at bounding box center [307, 593] width 15 height 15
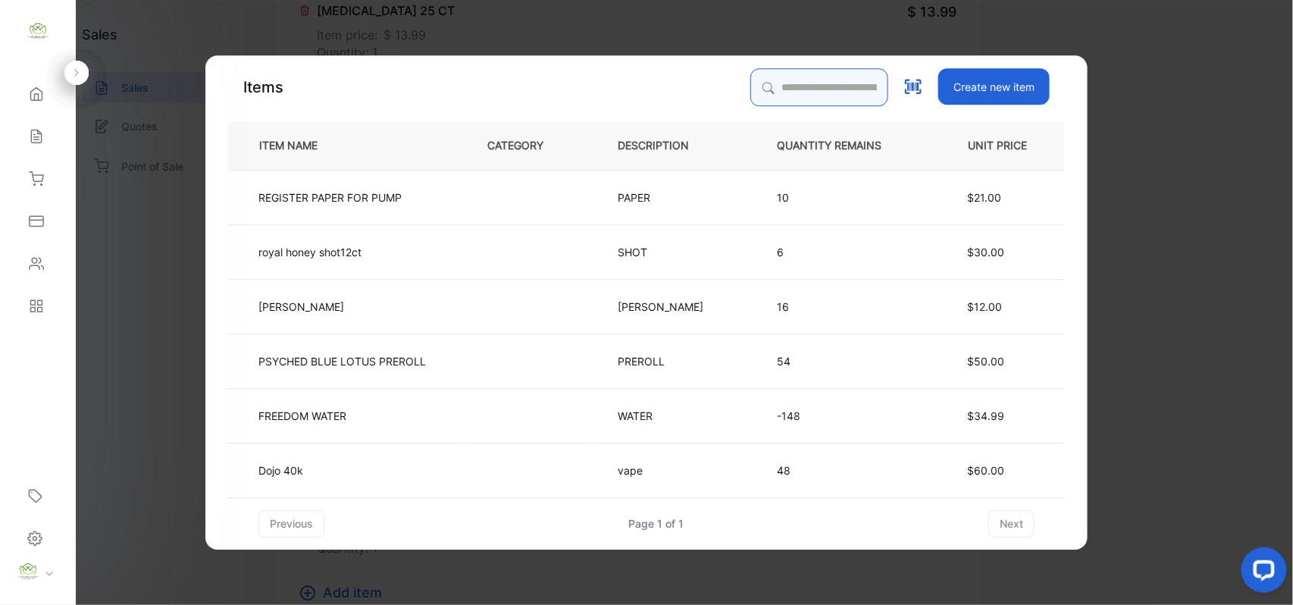
click at [843, 94] on input "search" at bounding box center [819, 87] width 138 height 38
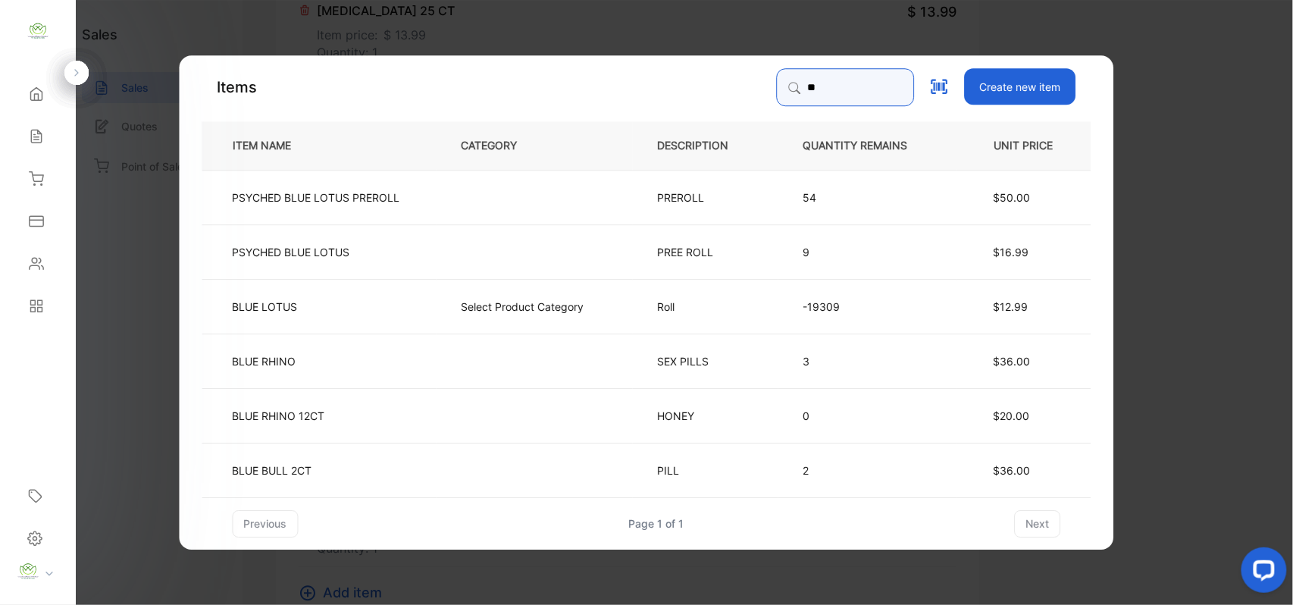
type input "*"
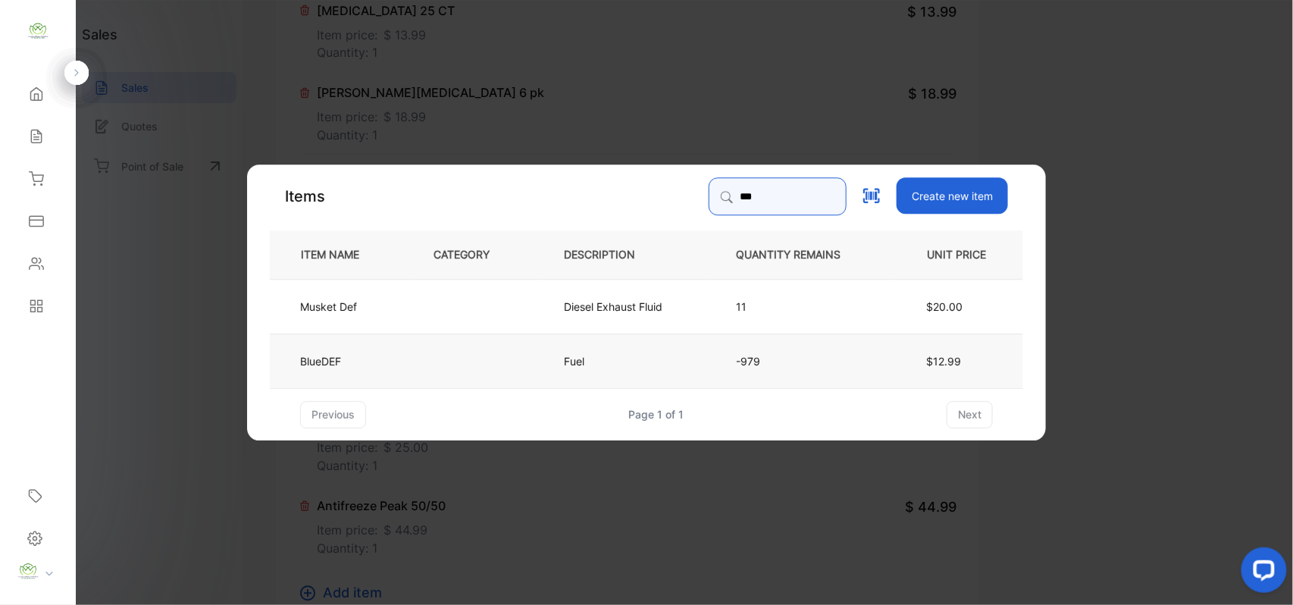
type input "***"
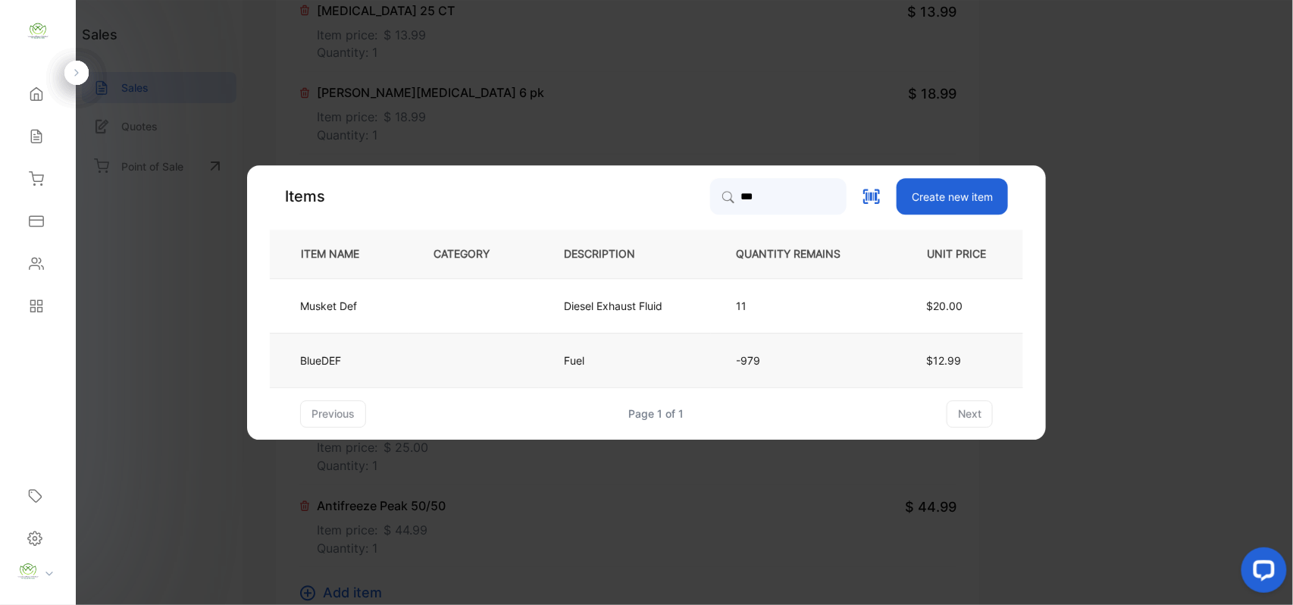
click at [529, 362] on td at bounding box center [473, 360] width 130 height 55
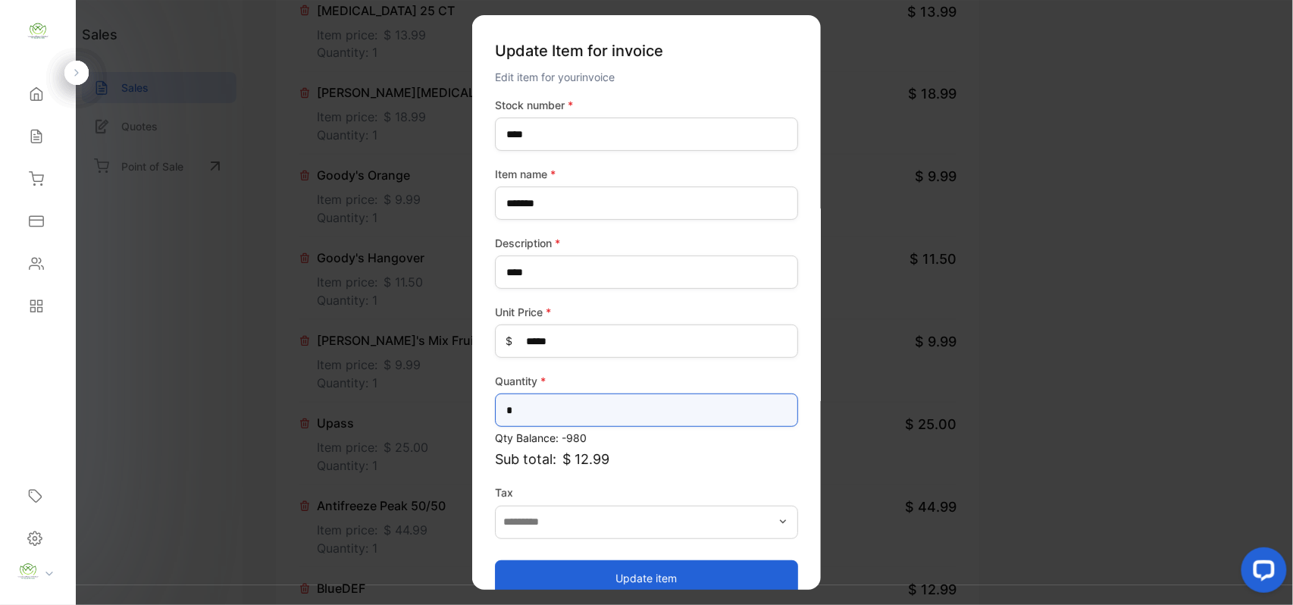
click at [601, 398] on input "*" at bounding box center [646, 409] width 303 height 33
type input "*"
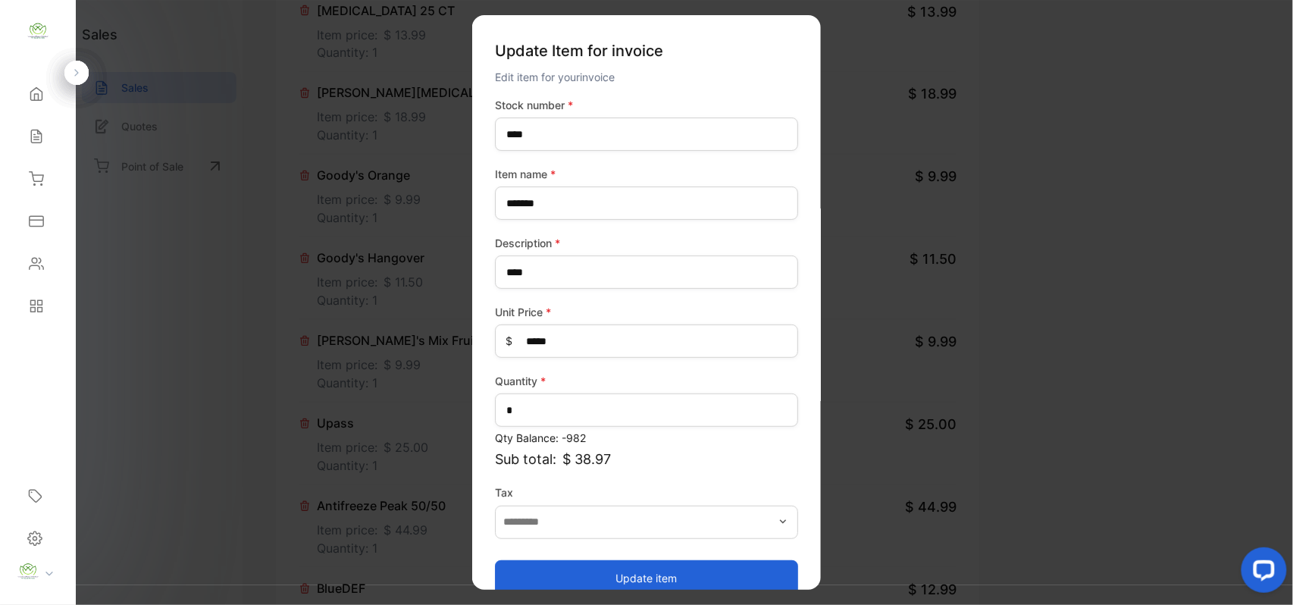
click at [732, 565] on button "Update item" at bounding box center [646, 577] width 303 height 36
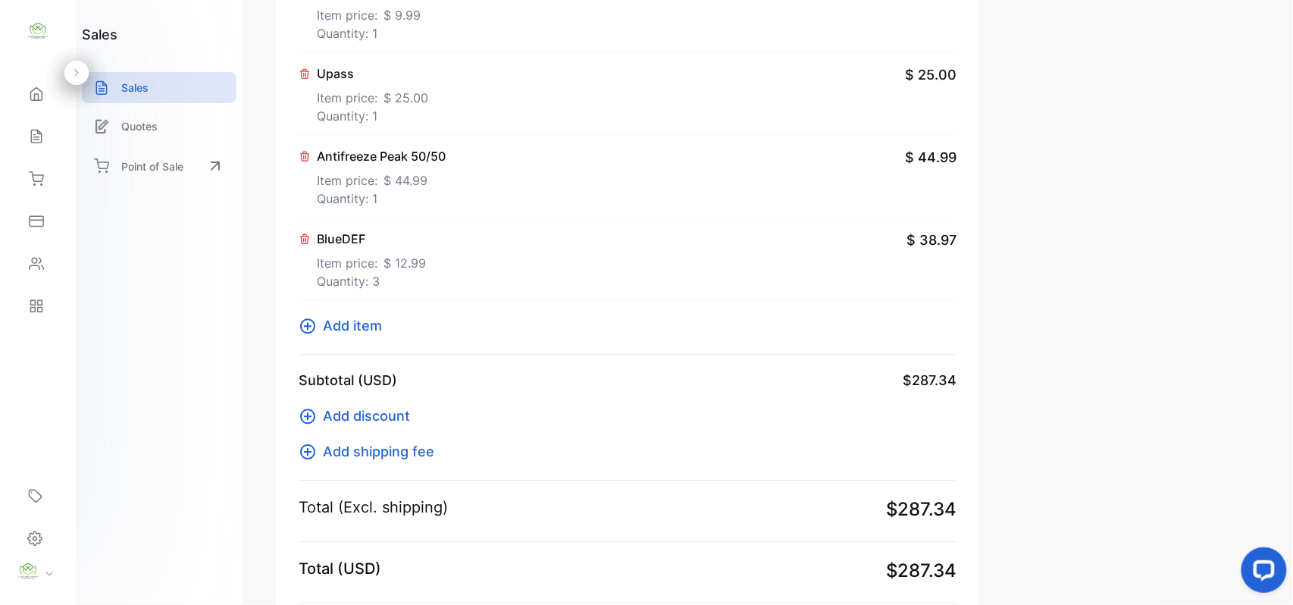
scroll to position [1414, 0]
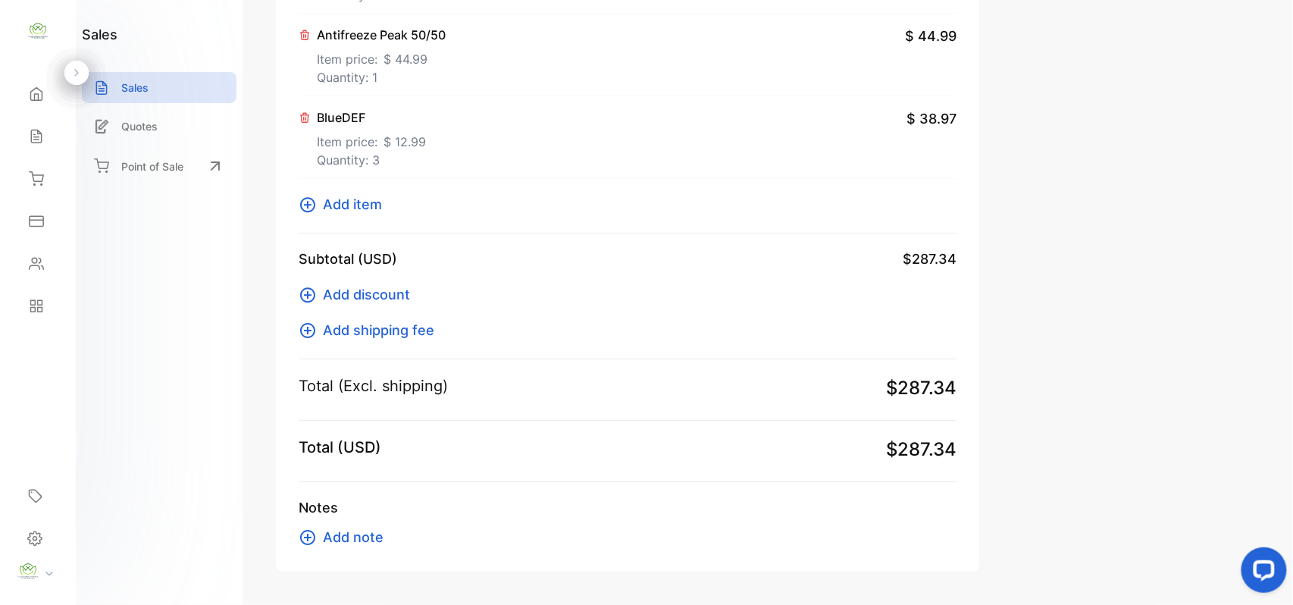
click at [305, 206] on icon at bounding box center [308, 204] width 18 height 18
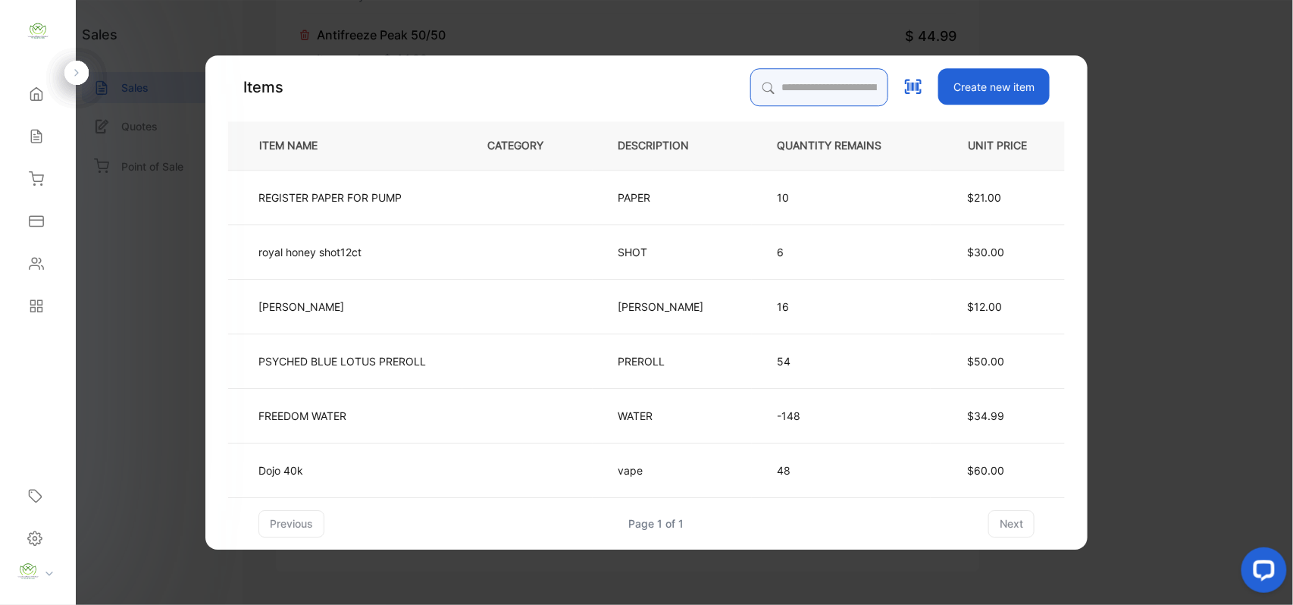
click at [803, 92] on input "search" at bounding box center [819, 87] width 138 height 38
type input "********"
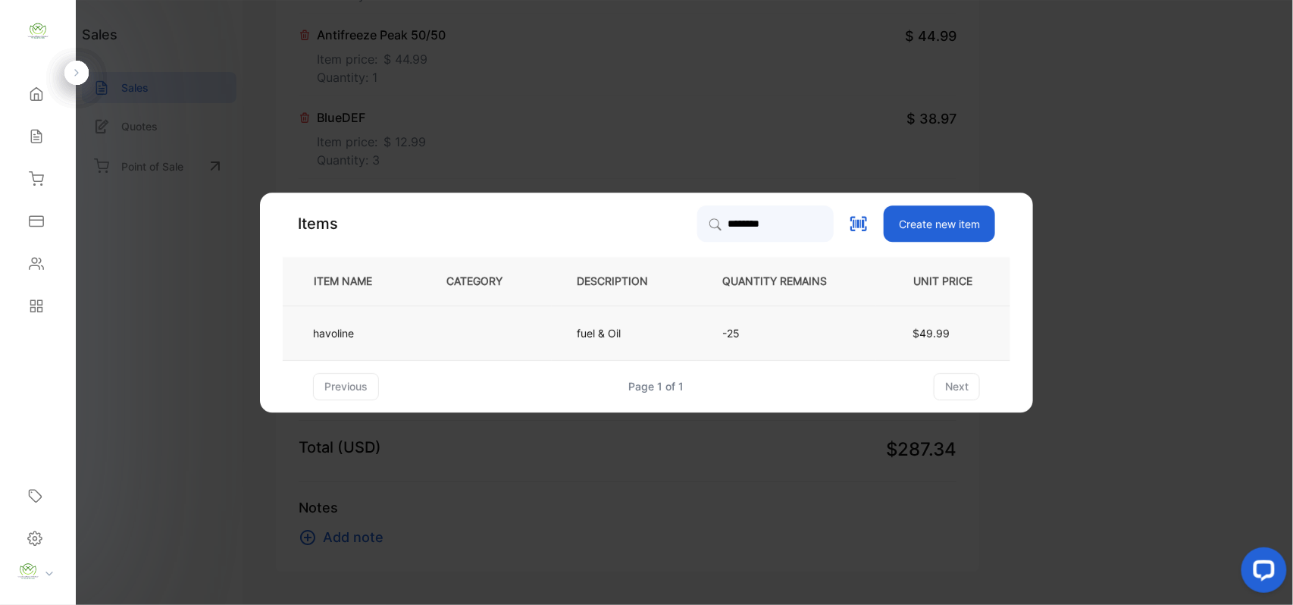
click at [624, 327] on td "fuel & Oil" at bounding box center [624, 332] width 145 height 55
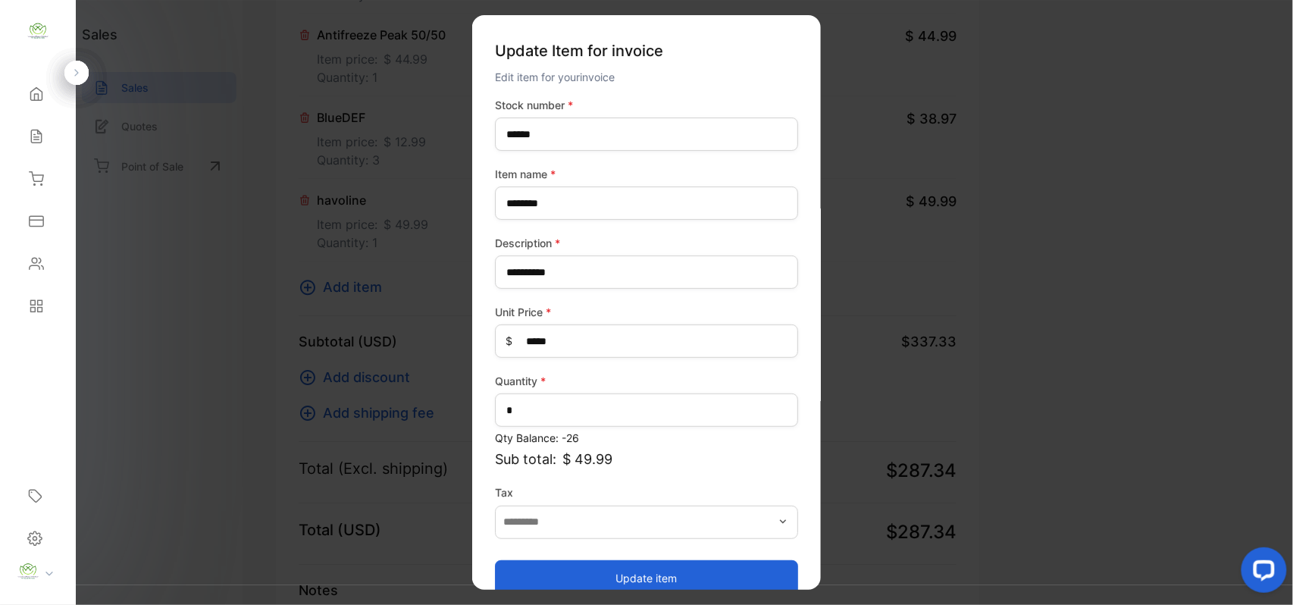
click at [636, 564] on button "Update item" at bounding box center [646, 577] width 303 height 36
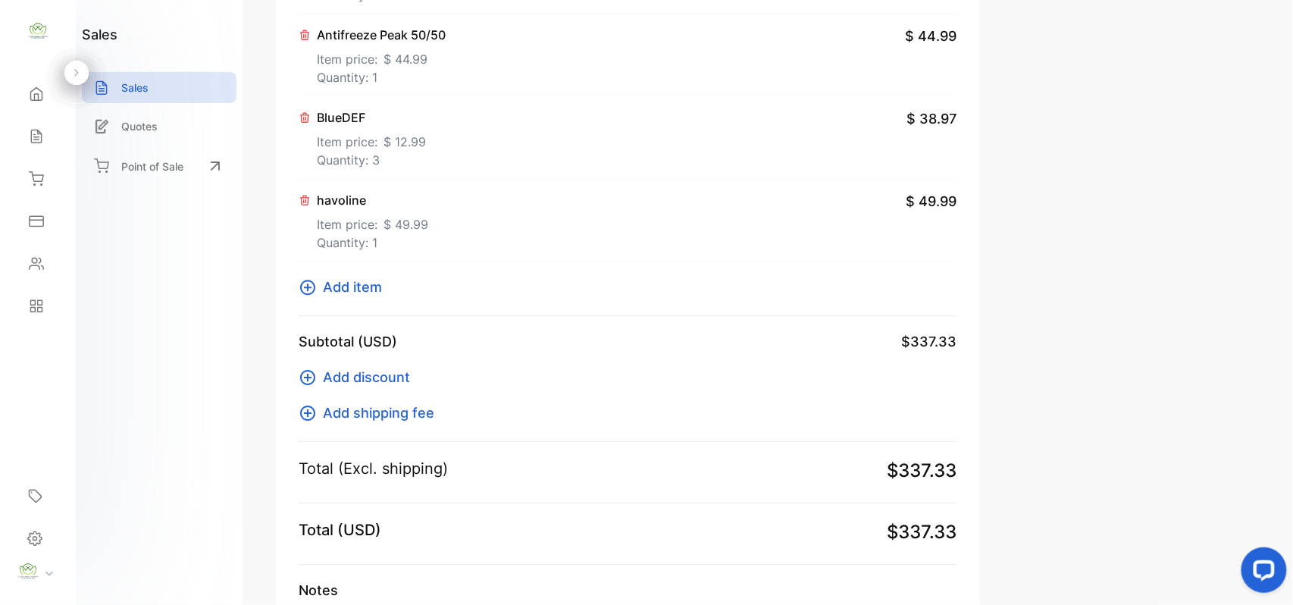
click at [303, 296] on icon at bounding box center [308, 287] width 18 height 18
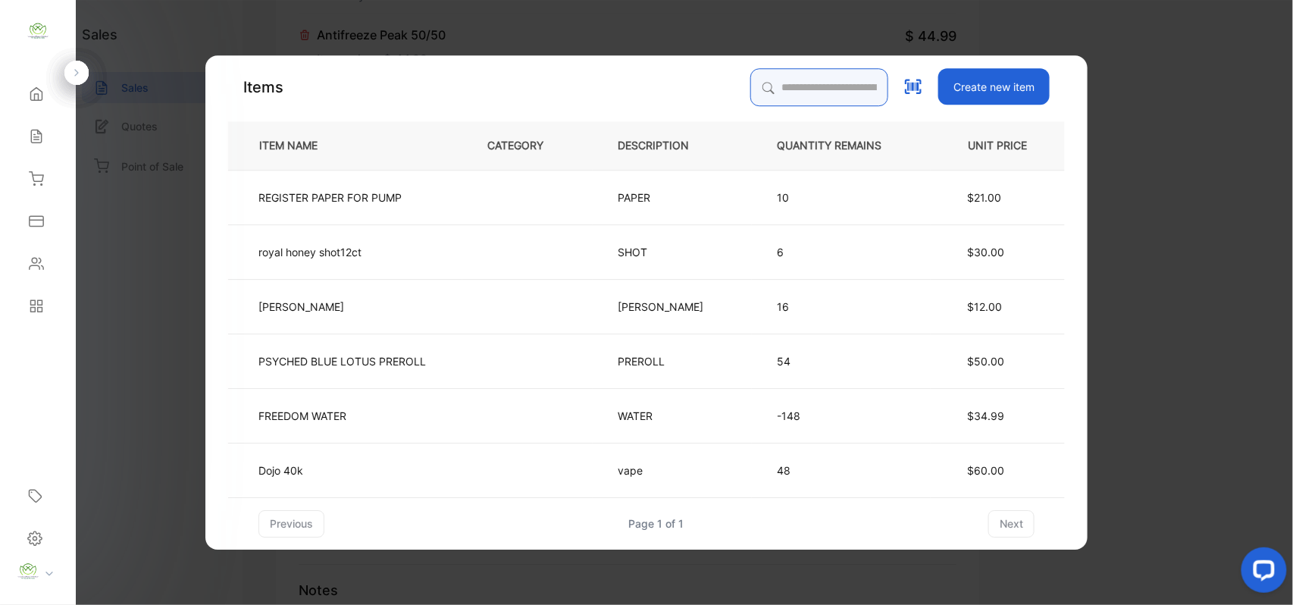
click at [847, 83] on input "search" at bounding box center [819, 87] width 138 height 38
type input "***"
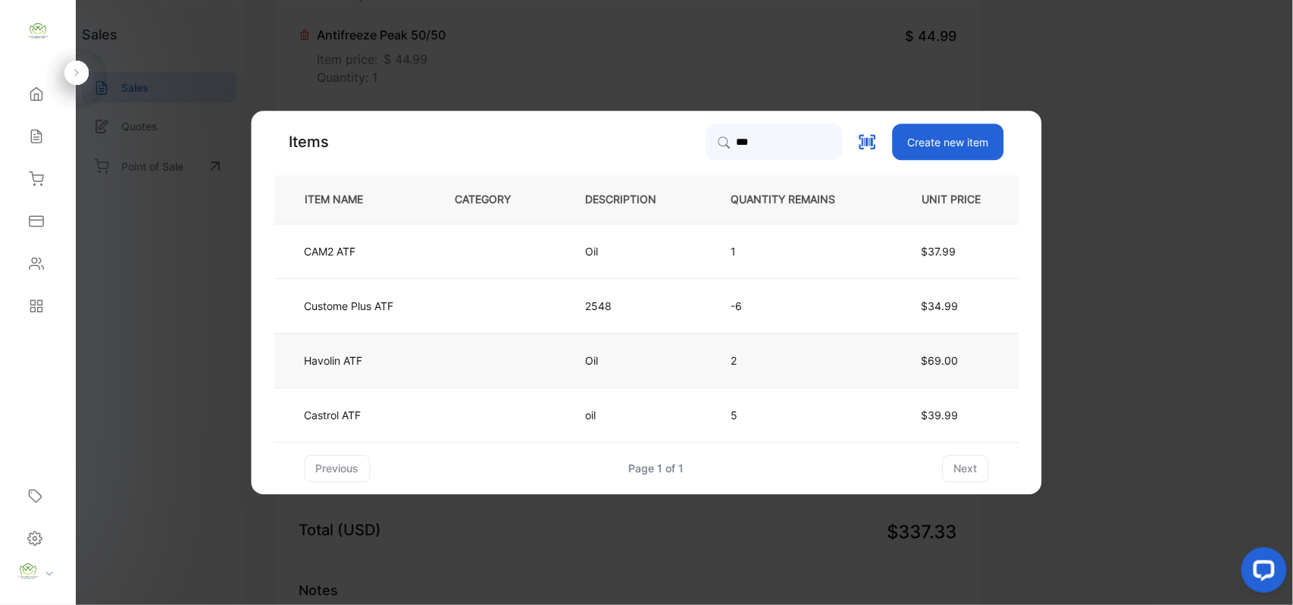
click at [520, 346] on td at bounding box center [495, 360] width 130 height 55
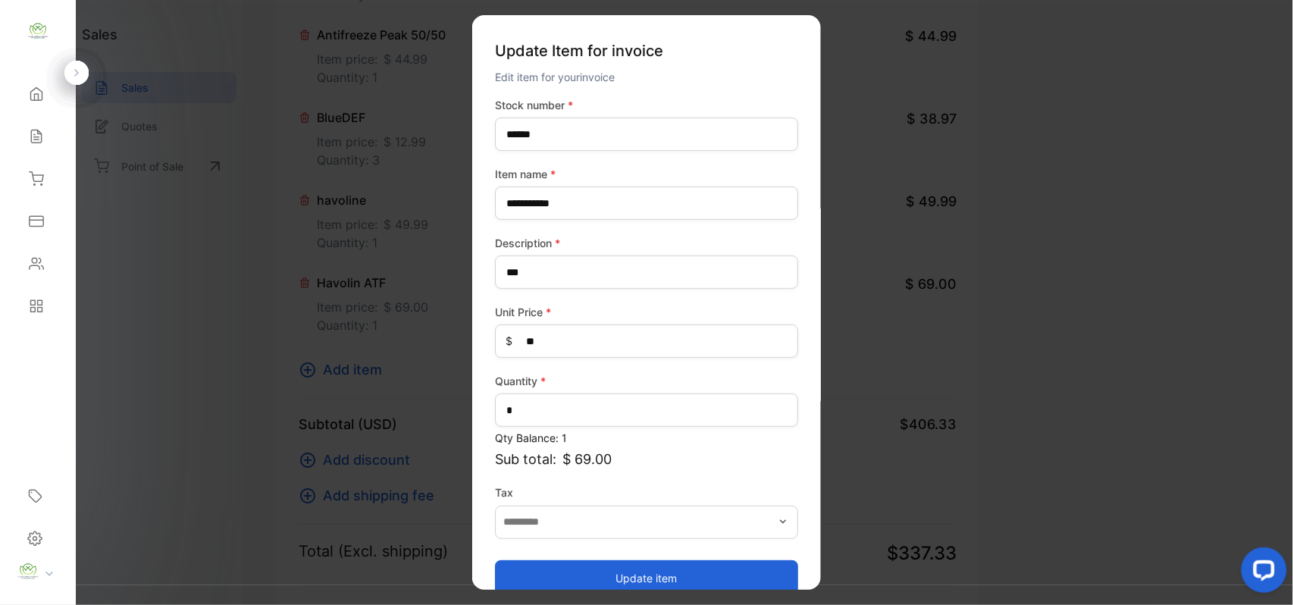
click at [643, 568] on button "Update item" at bounding box center [646, 577] width 303 height 36
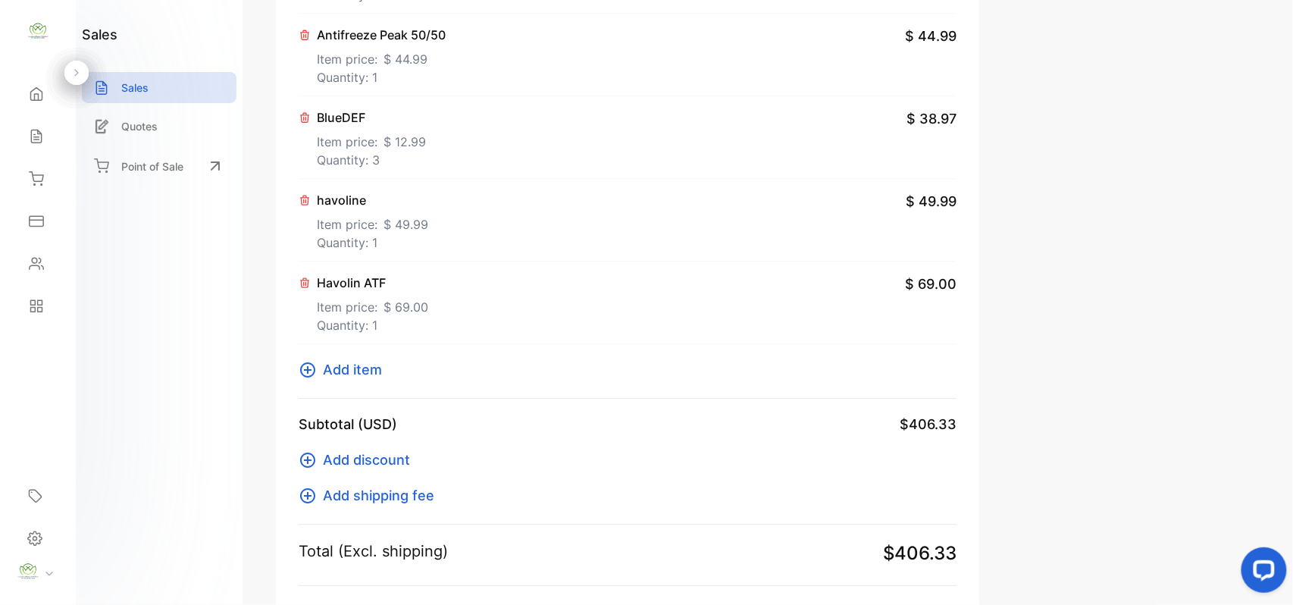
click at [371, 223] on p "Item price: $ 49.99" at bounding box center [372, 221] width 111 height 24
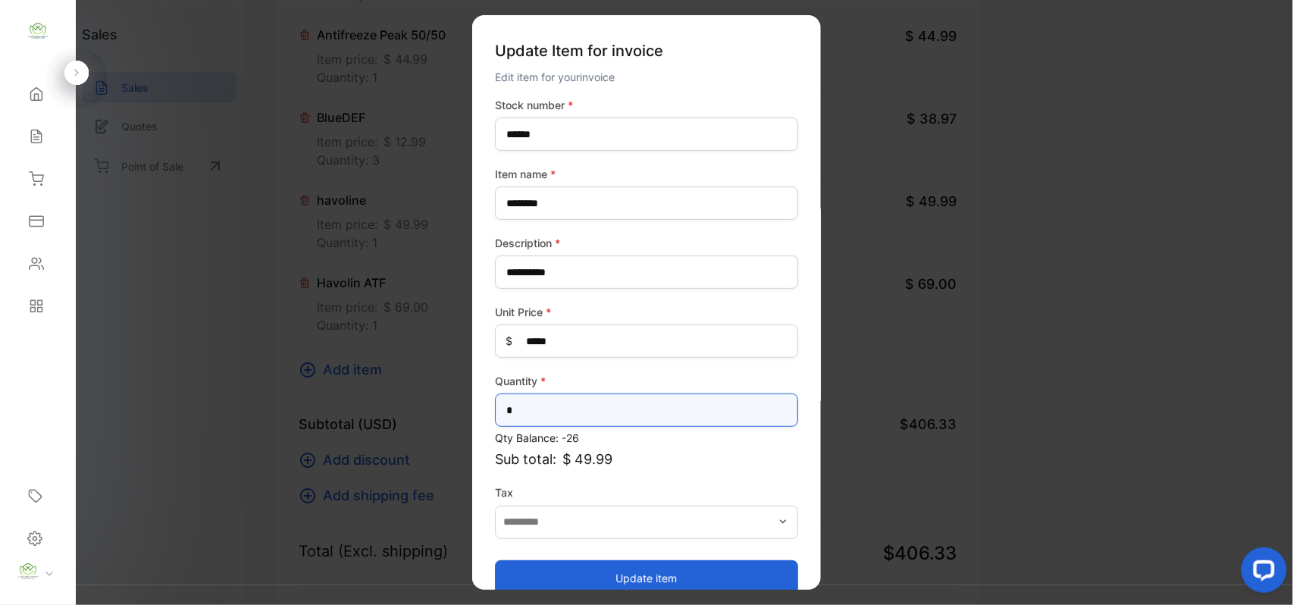
click at [580, 409] on input "*" at bounding box center [646, 409] width 303 height 33
type input "*"
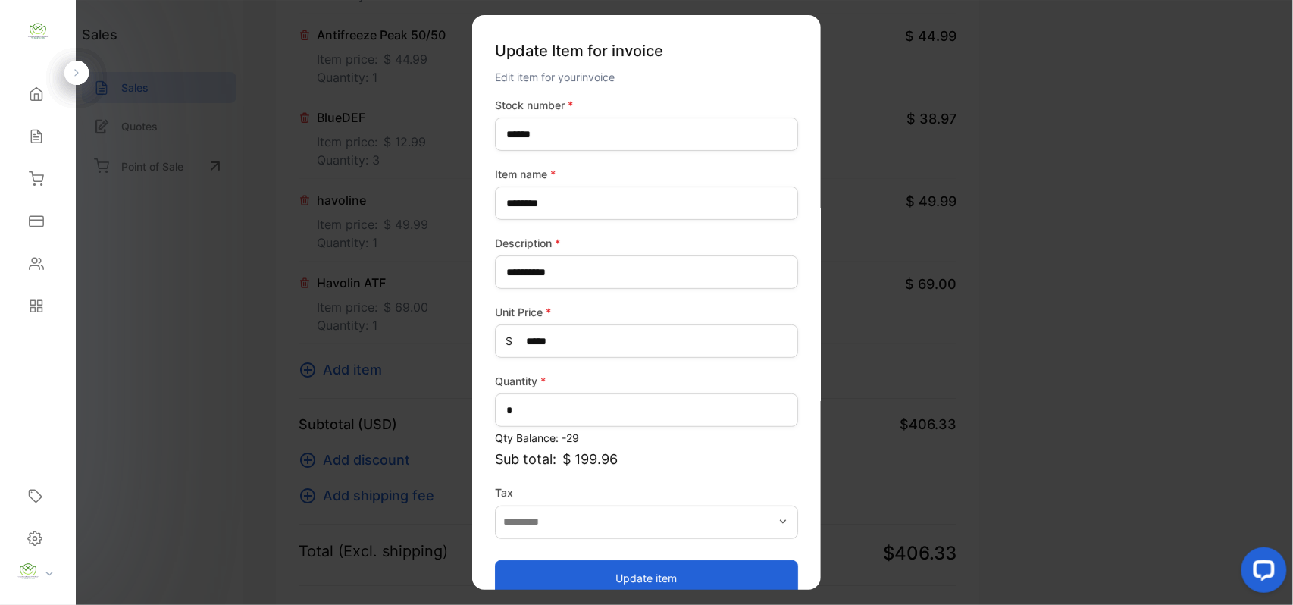
click at [613, 570] on button "Update item" at bounding box center [646, 577] width 303 height 36
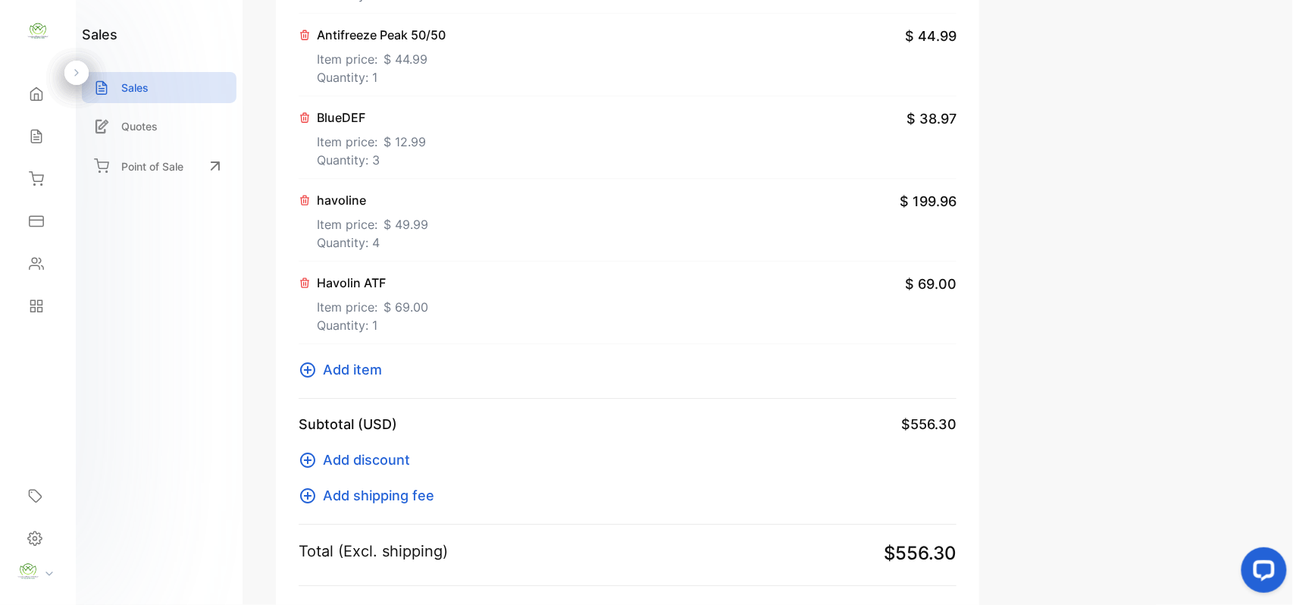
click at [323, 374] on span "Add item" at bounding box center [352, 369] width 59 height 20
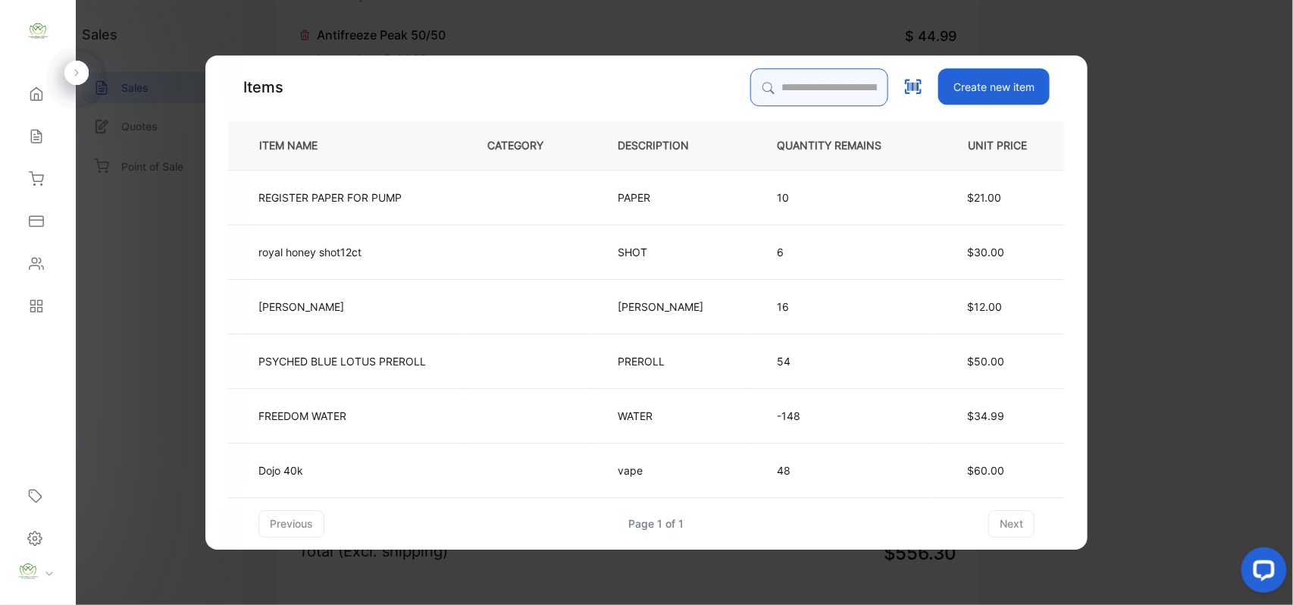
click at [774, 79] on input "search" at bounding box center [819, 87] width 138 height 38
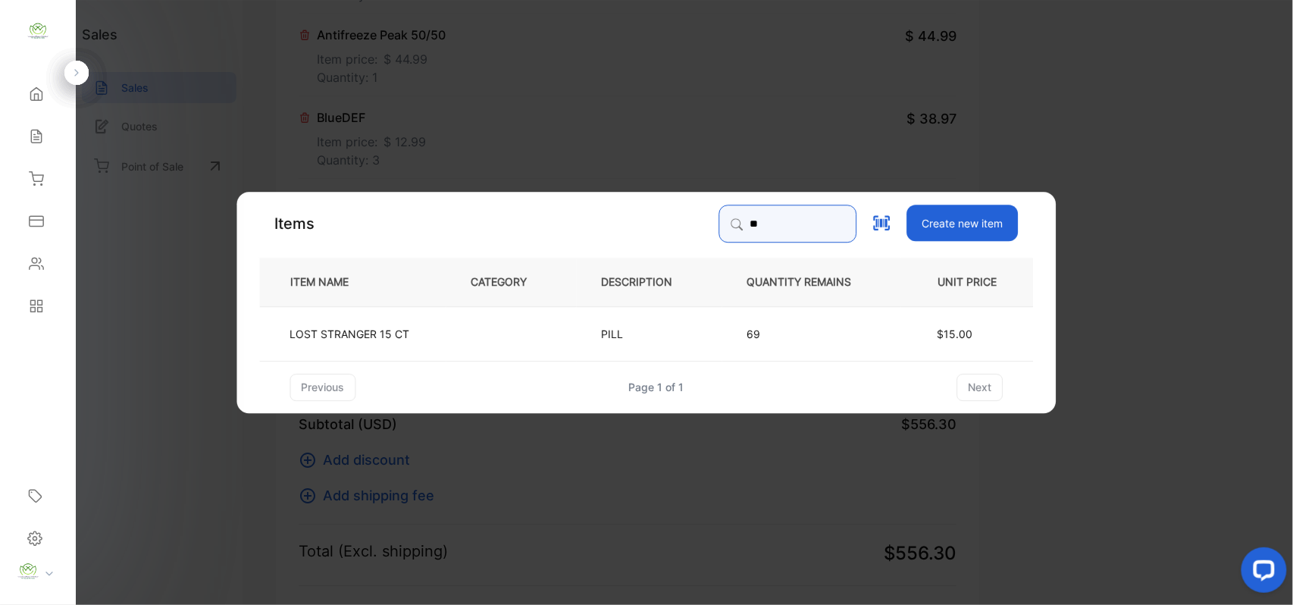
type input "*"
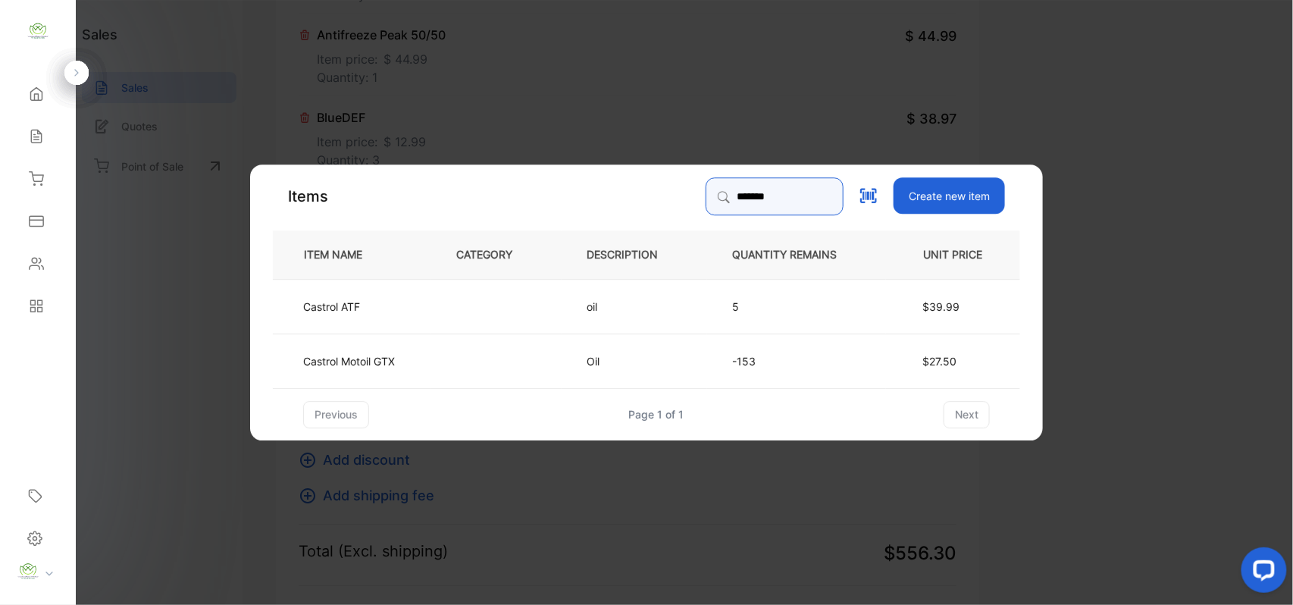
type input "*******"
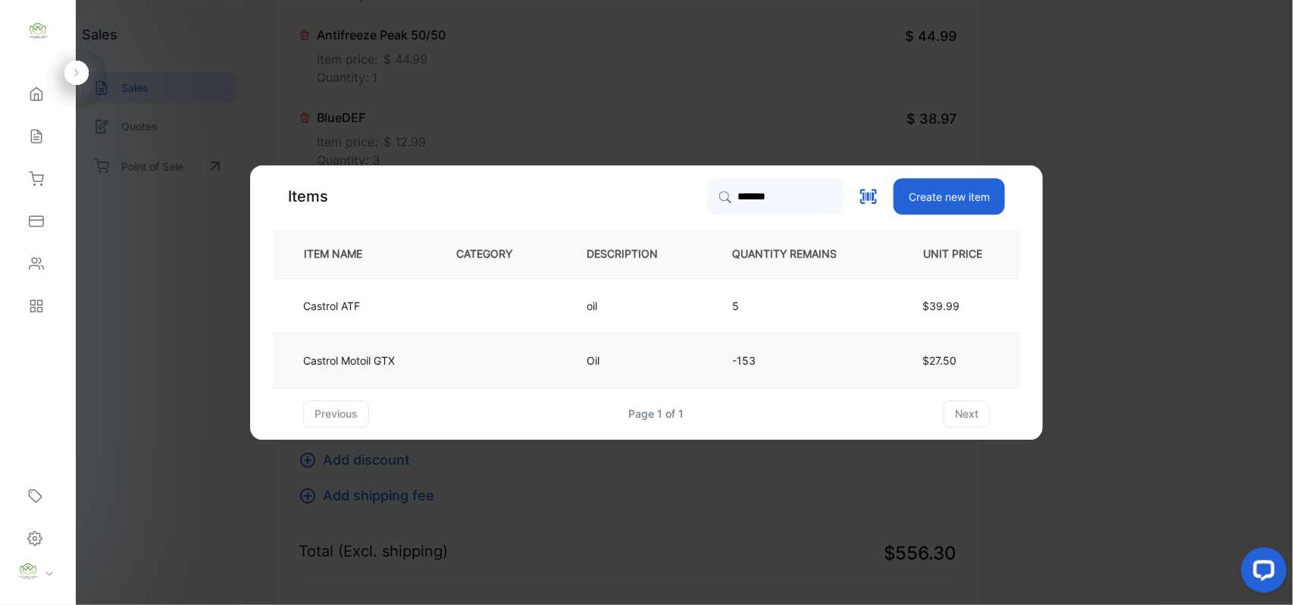
click at [686, 371] on td "Oil" at bounding box center [633, 360] width 145 height 55
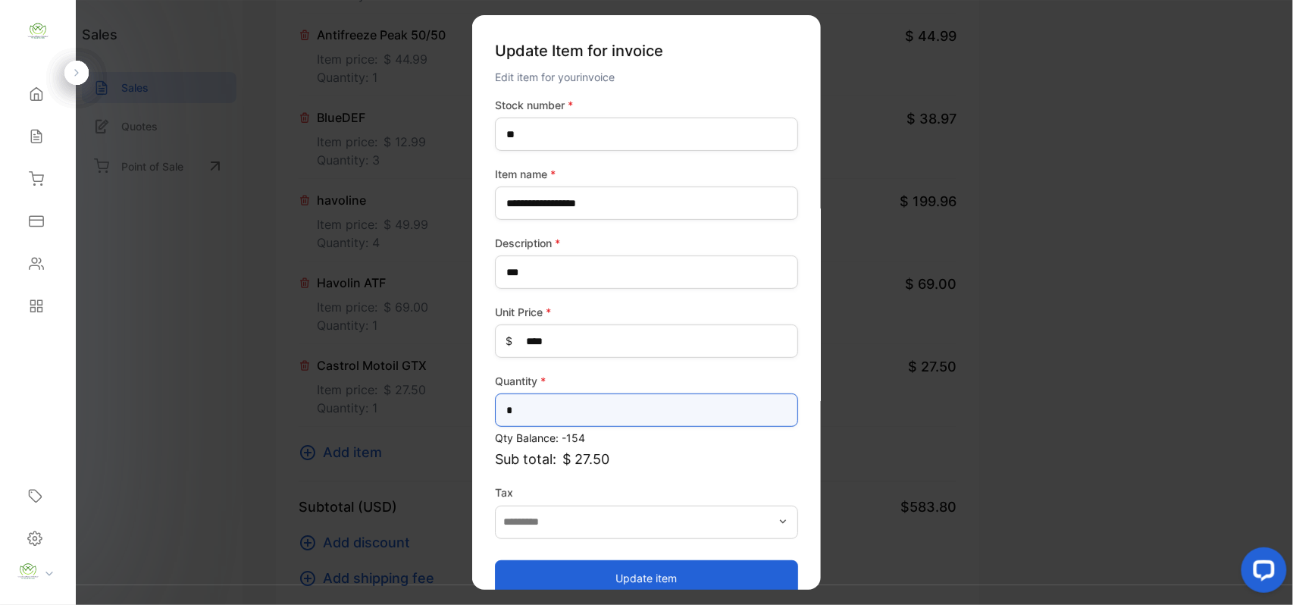
click at [540, 410] on input "*" at bounding box center [646, 409] width 303 height 33
type input "*"
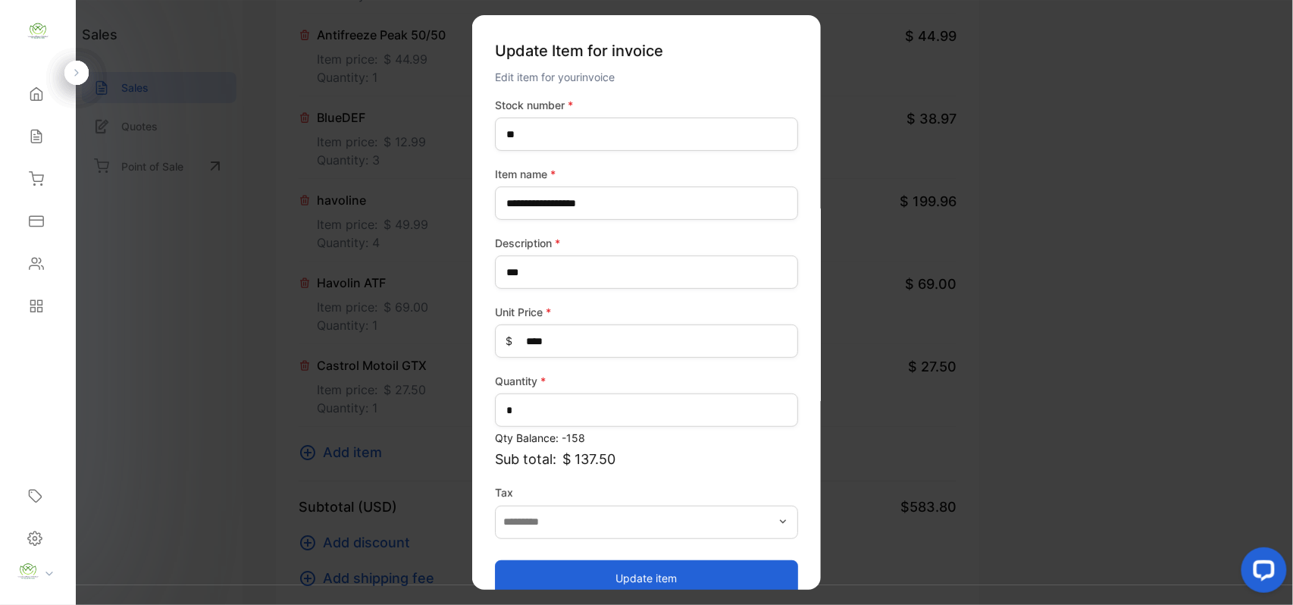
click at [630, 571] on button "Update item" at bounding box center [646, 577] width 303 height 36
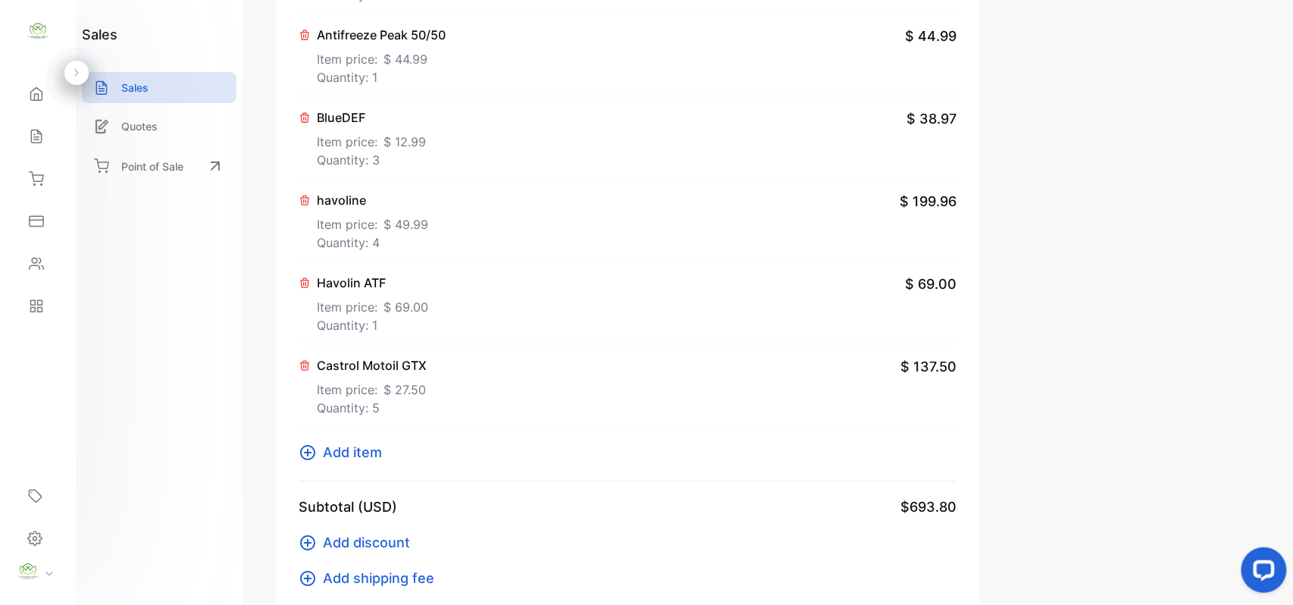
click at [355, 452] on span "Add item" at bounding box center [352, 452] width 59 height 20
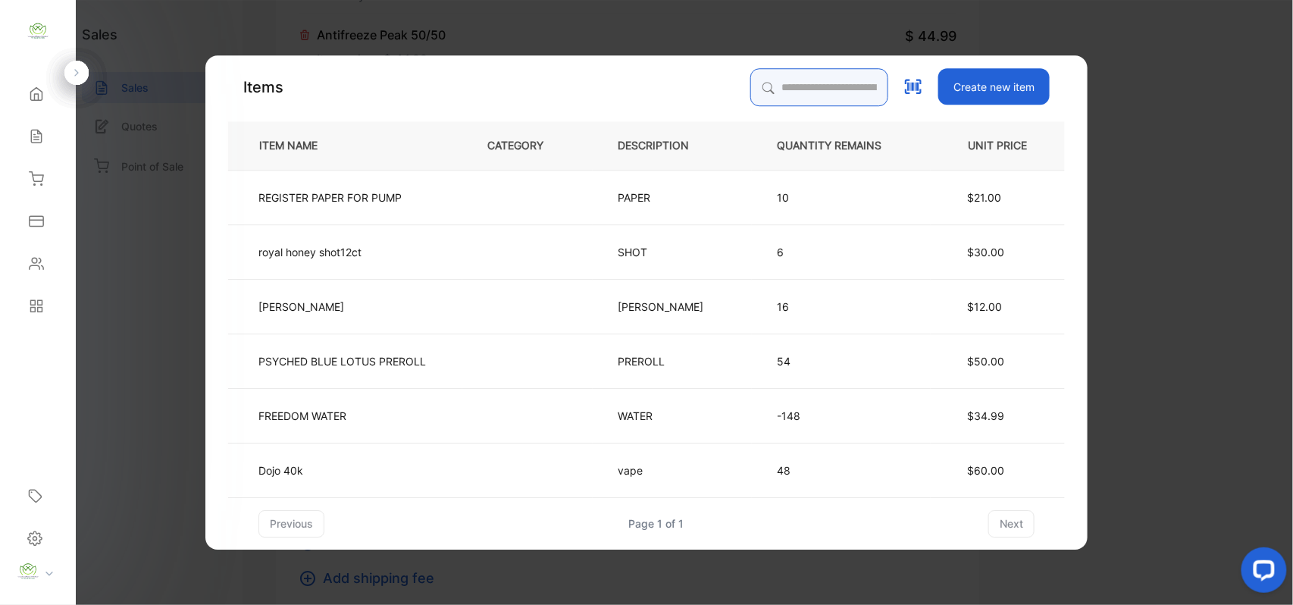
click at [822, 89] on input "search" at bounding box center [819, 87] width 138 height 38
type input "*******"
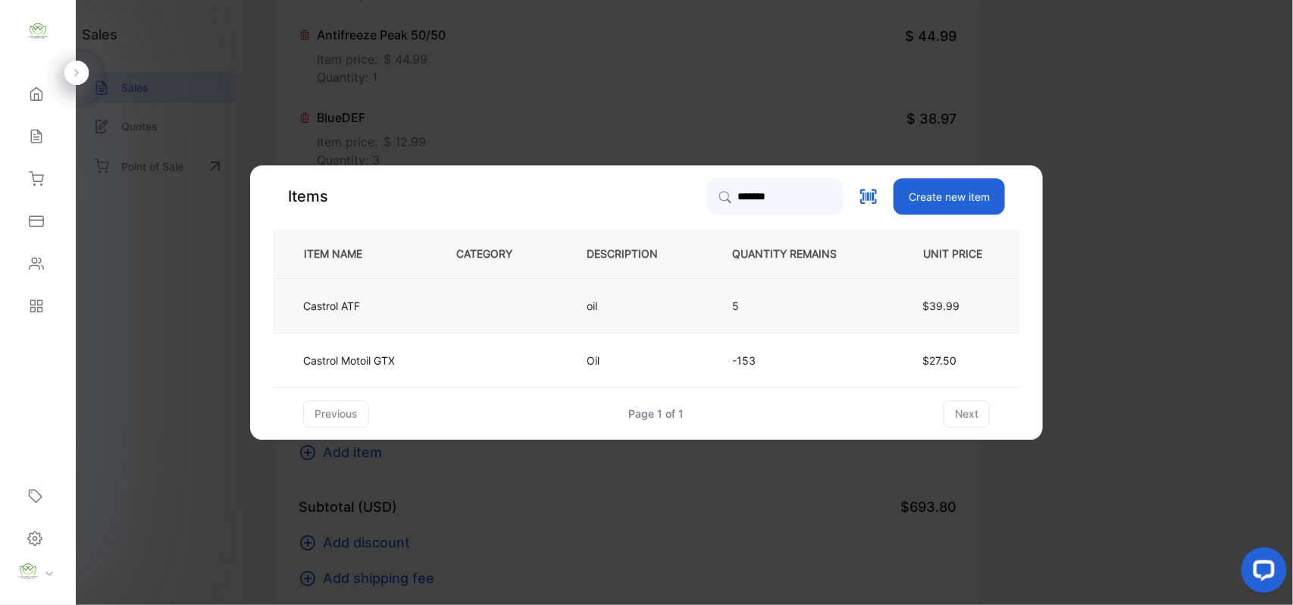
click at [961, 308] on td "$39.99" at bounding box center [953, 305] width 134 height 55
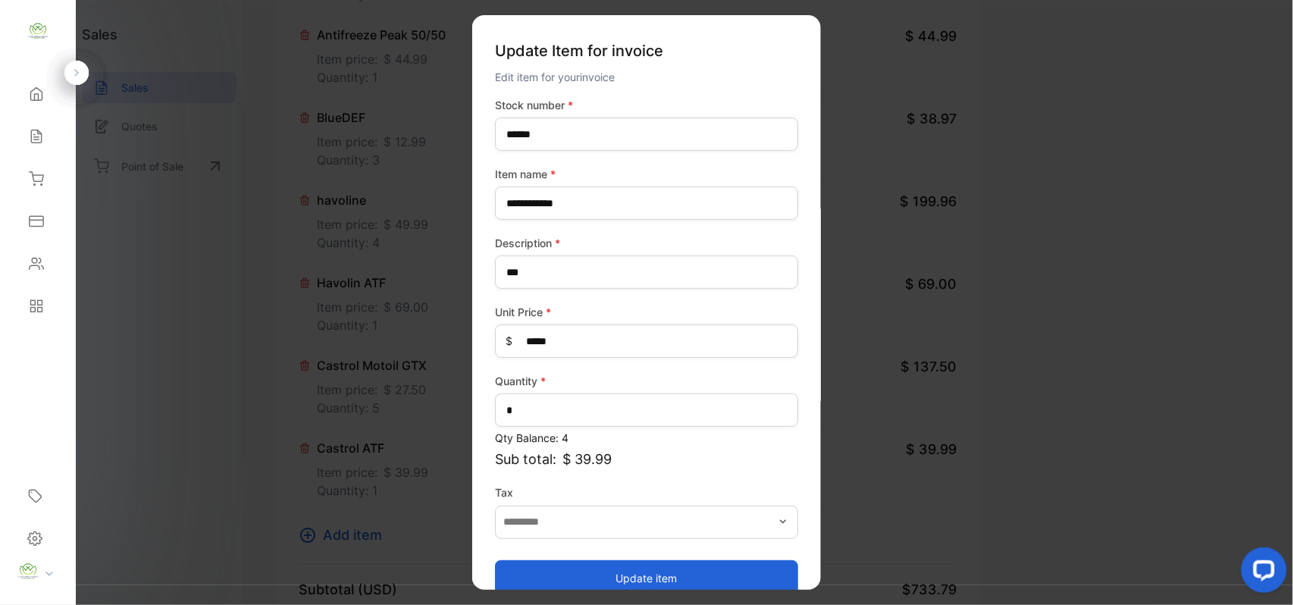
click at [680, 568] on button "Update item" at bounding box center [646, 577] width 303 height 36
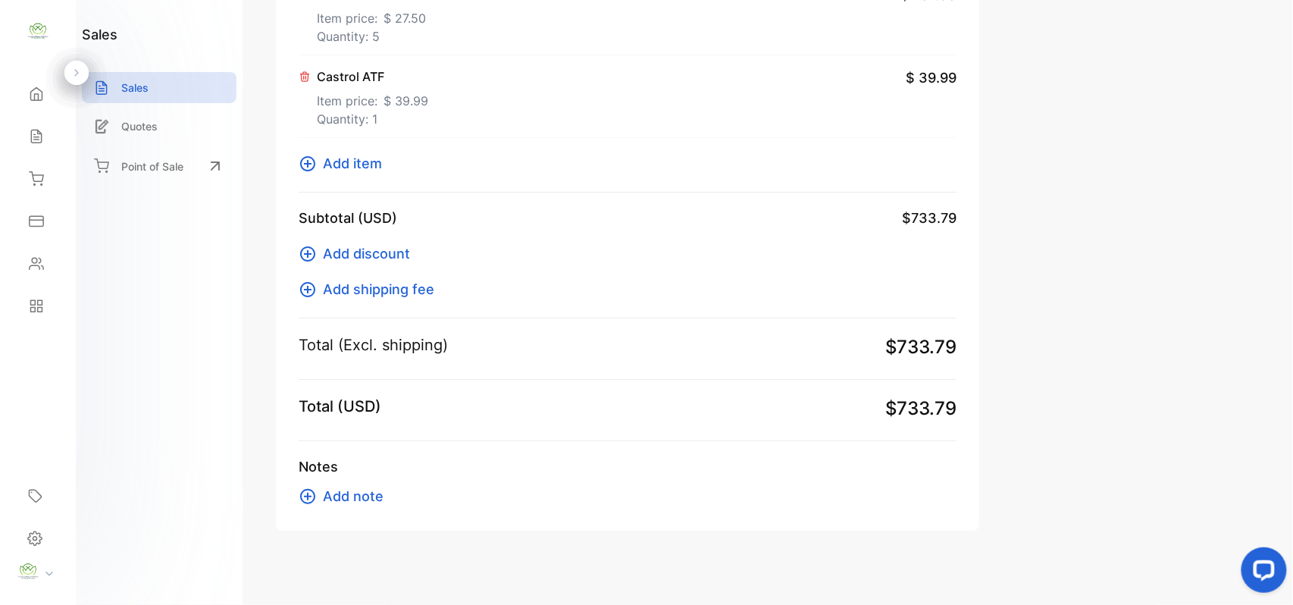
scroll to position [1801, 0]
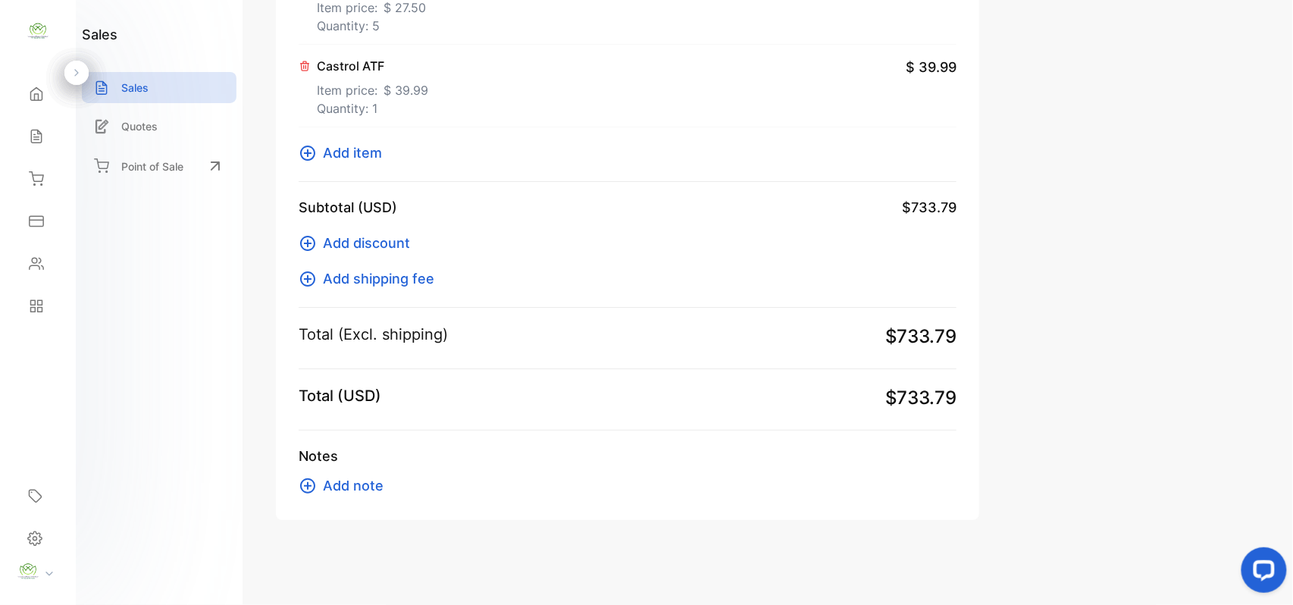
click at [311, 158] on icon at bounding box center [307, 152] width 15 height 15
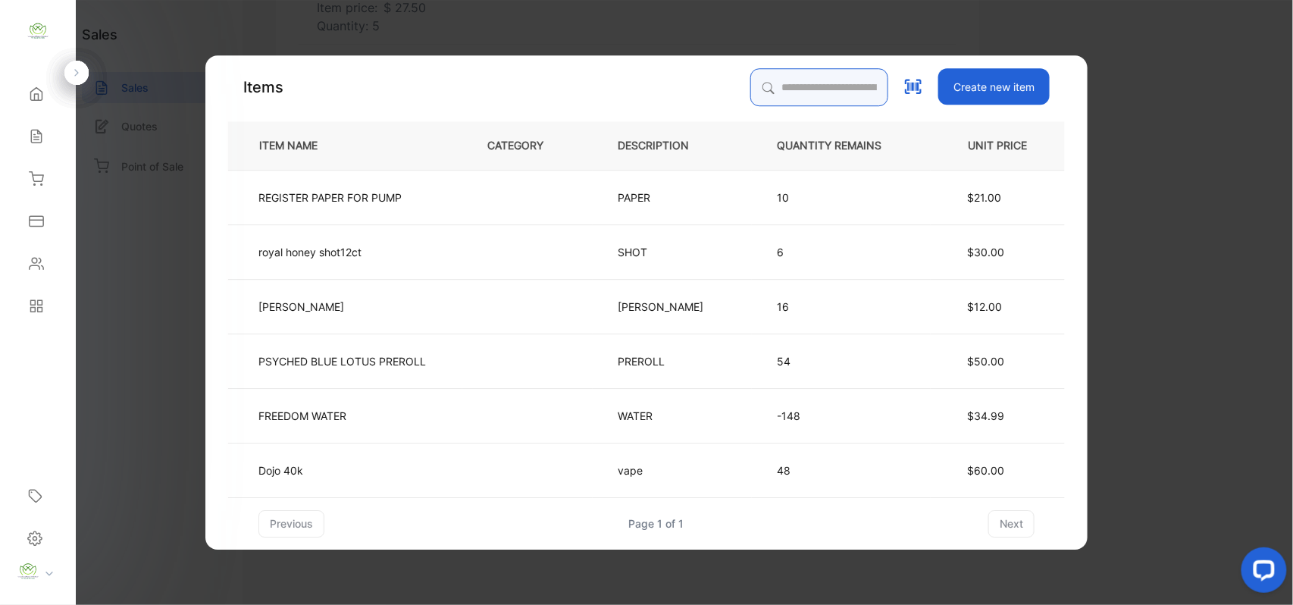
click at [795, 88] on input "search" at bounding box center [819, 87] width 138 height 38
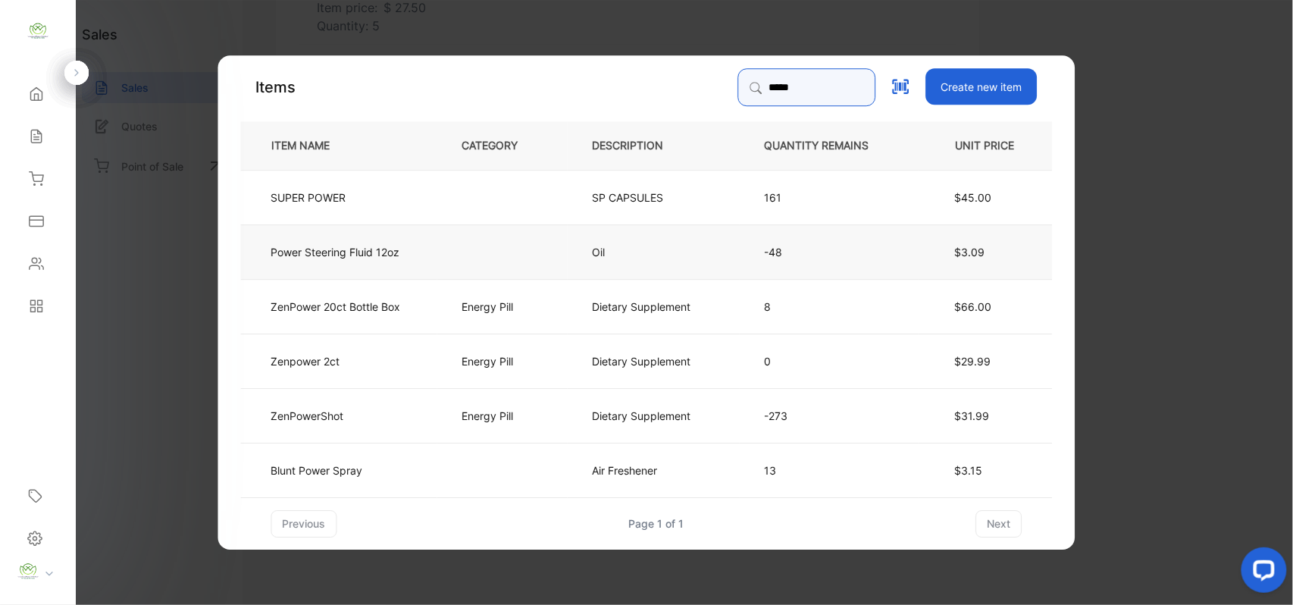
type input "*****"
click at [723, 249] on td "Oil" at bounding box center [654, 251] width 172 height 55
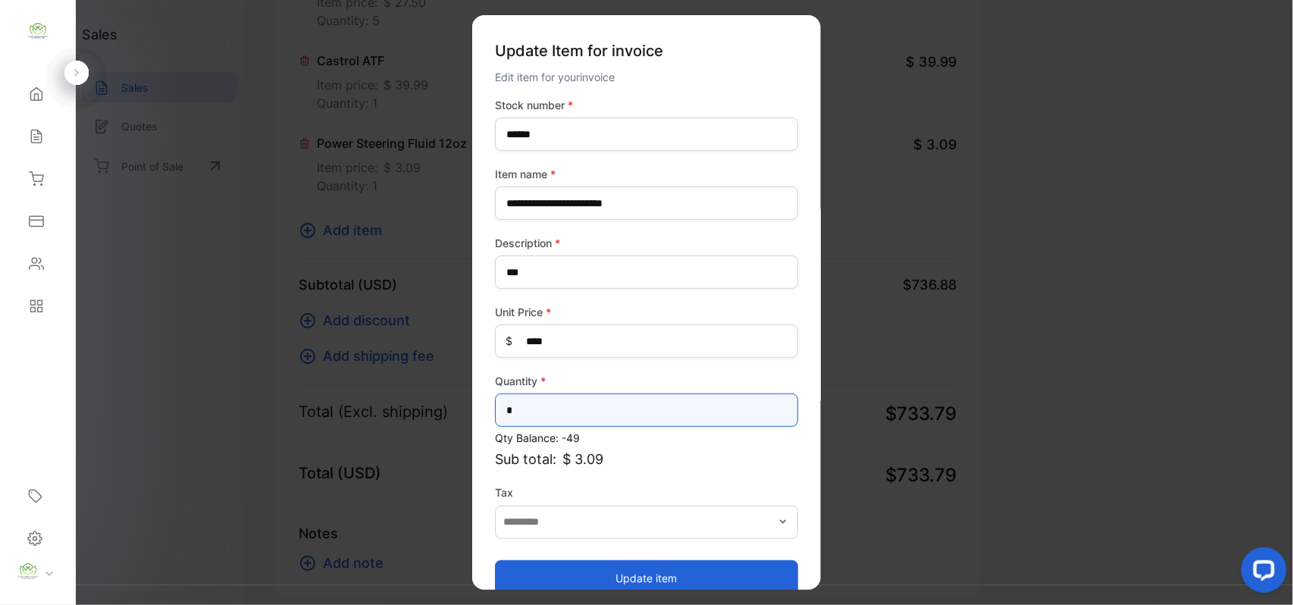
click at [579, 418] on input "*" at bounding box center [646, 409] width 303 height 33
type input "*"
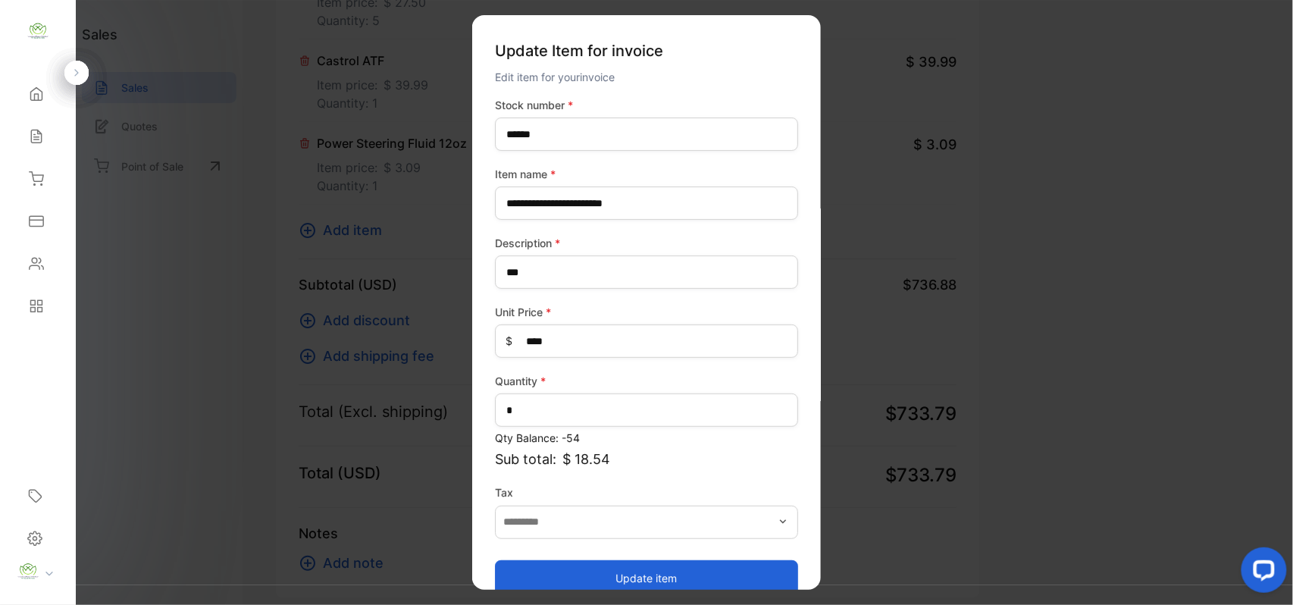
click at [603, 564] on button "Update item" at bounding box center [646, 577] width 303 height 36
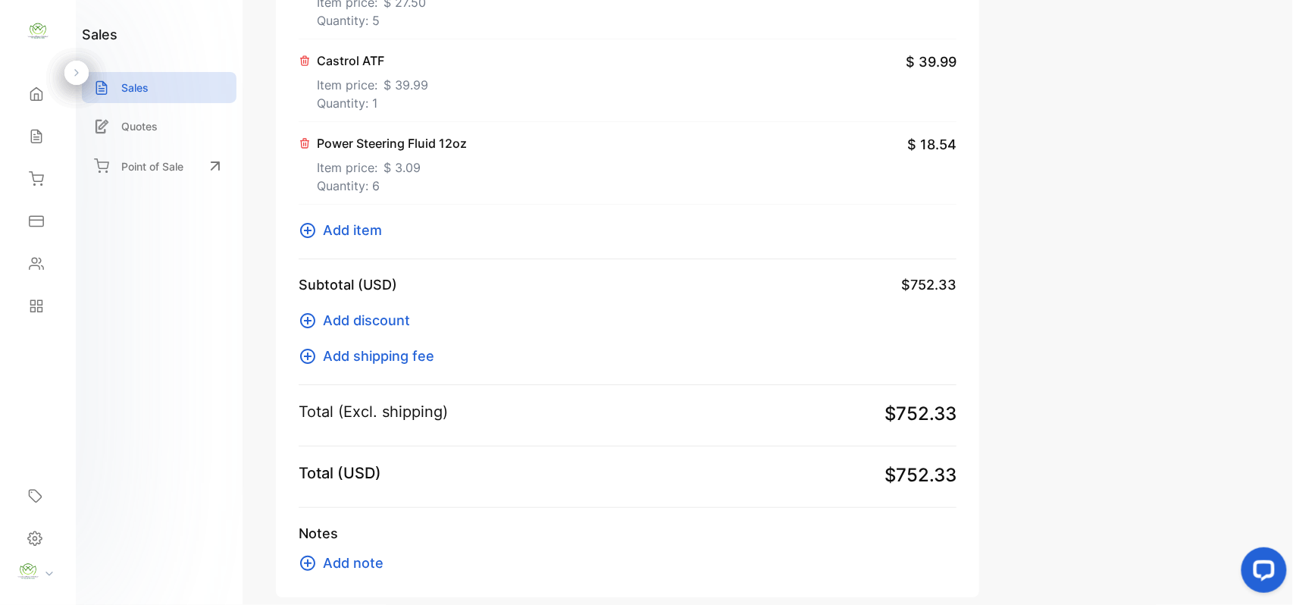
click at [300, 238] on icon at bounding box center [308, 230] width 18 height 18
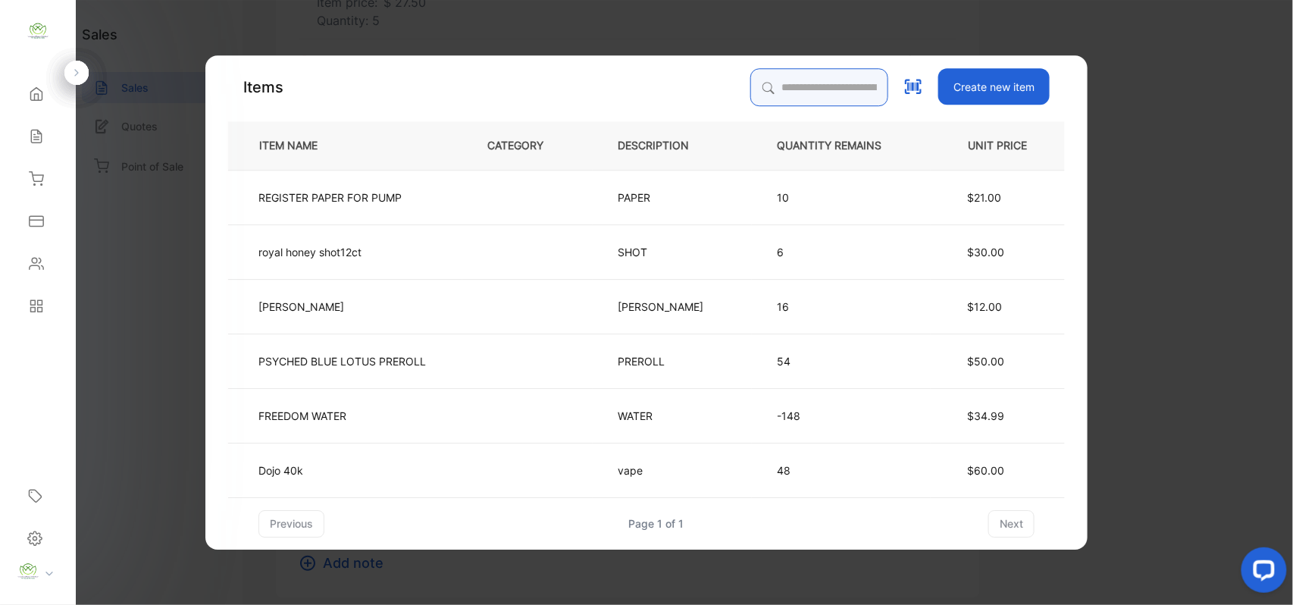
click at [750, 83] on input "search" at bounding box center [819, 87] width 138 height 38
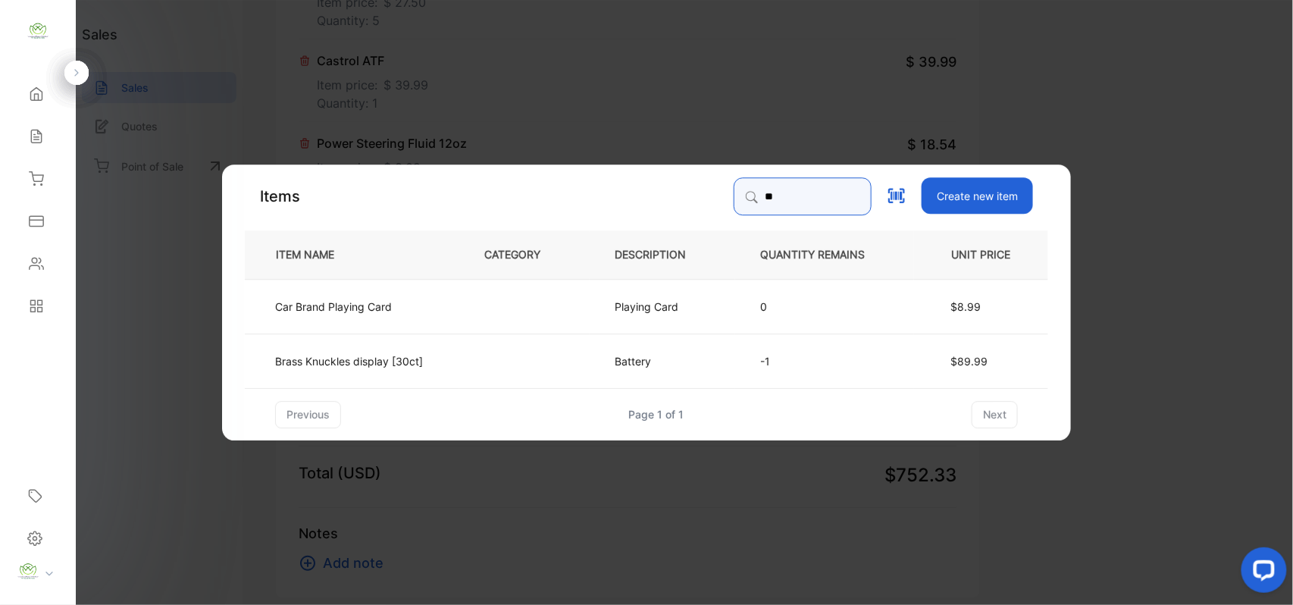
type input "*"
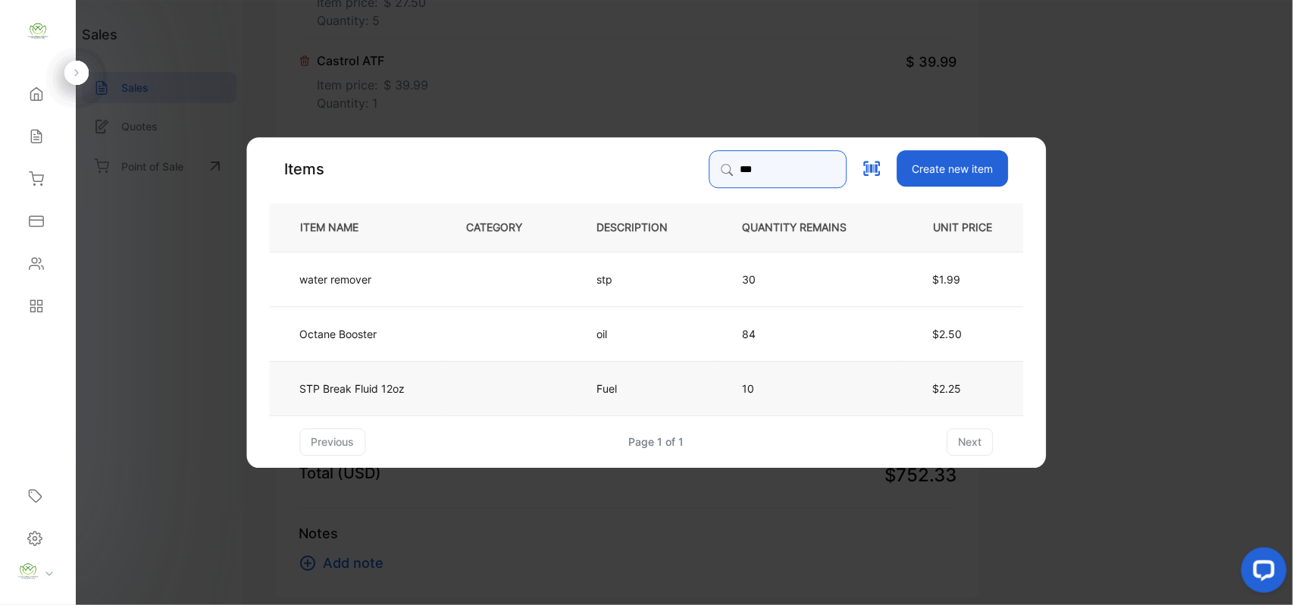
type input "***"
click at [531, 386] on td at bounding box center [507, 387] width 130 height 55
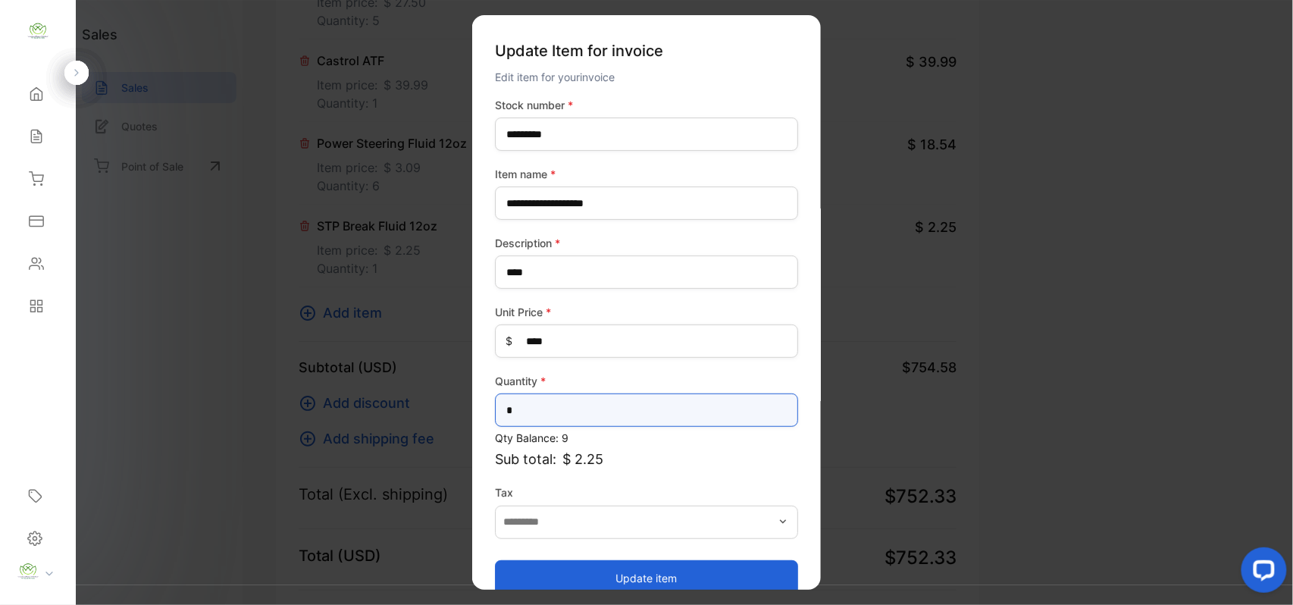
click at [537, 407] on input "*" at bounding box center [646, 409] width 303 height 33
type input "*"
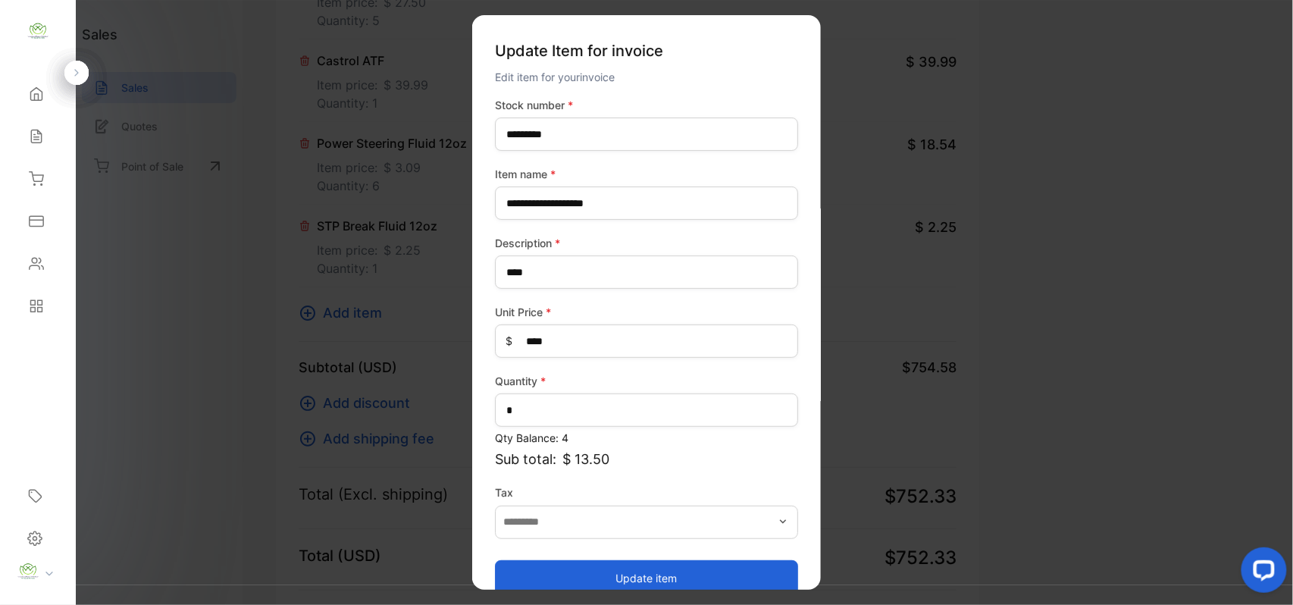
click at [611, 580] on button "Update item" at bounding box center [646, 577] width 303 height 36
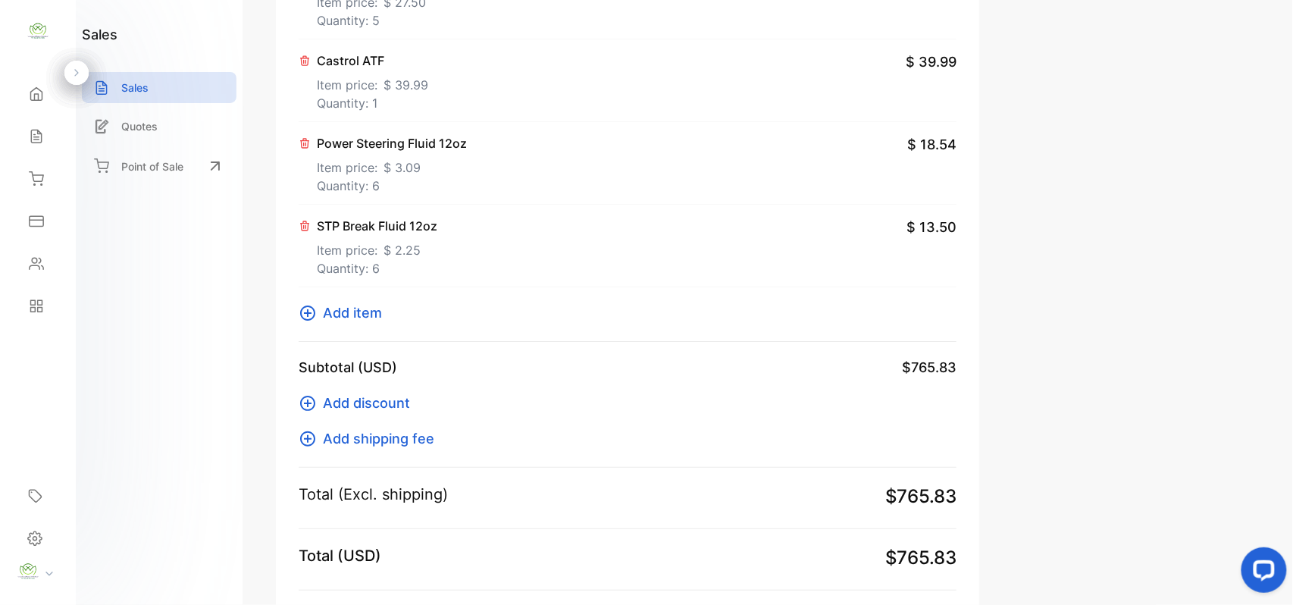
click at [358, 322] on span "Add item" at bounding box center [352, 312] width 59 height 20
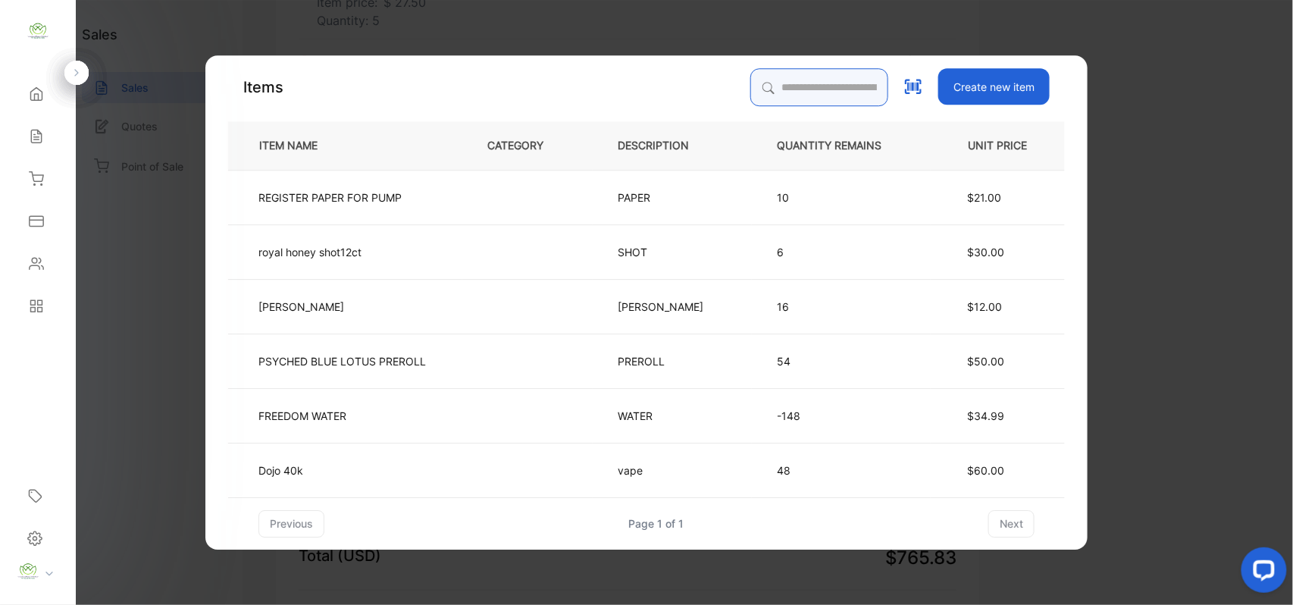
click at [809, 92] on input "search" at bounding box center [819, 87] width 138 height 38
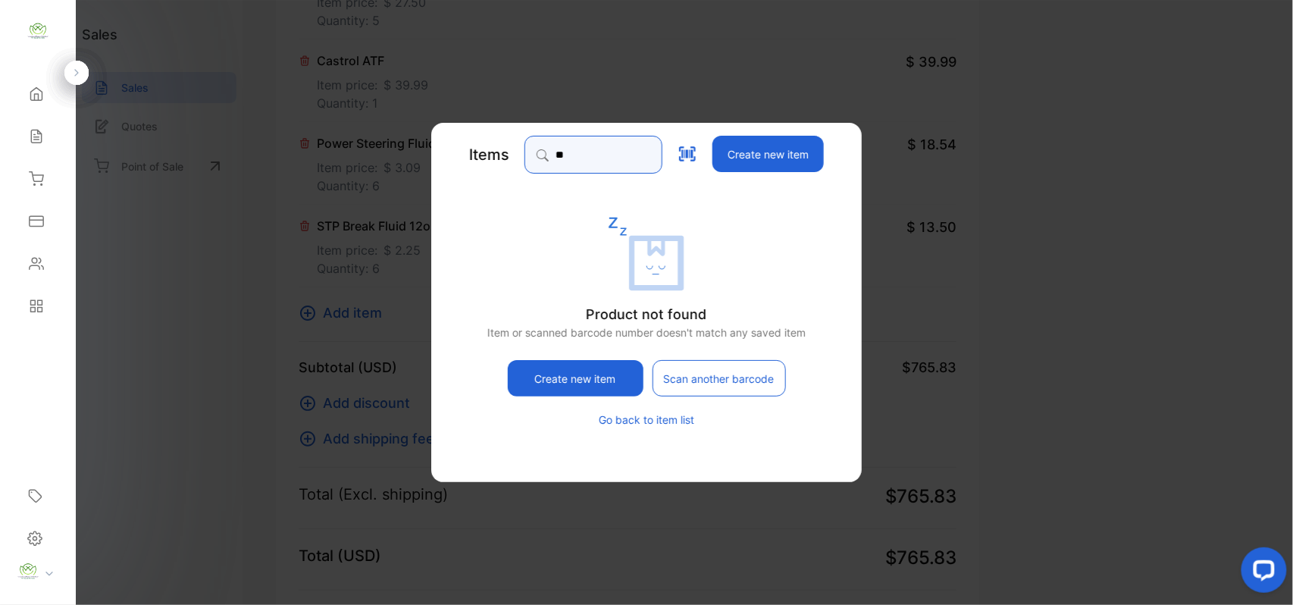
type input "*"
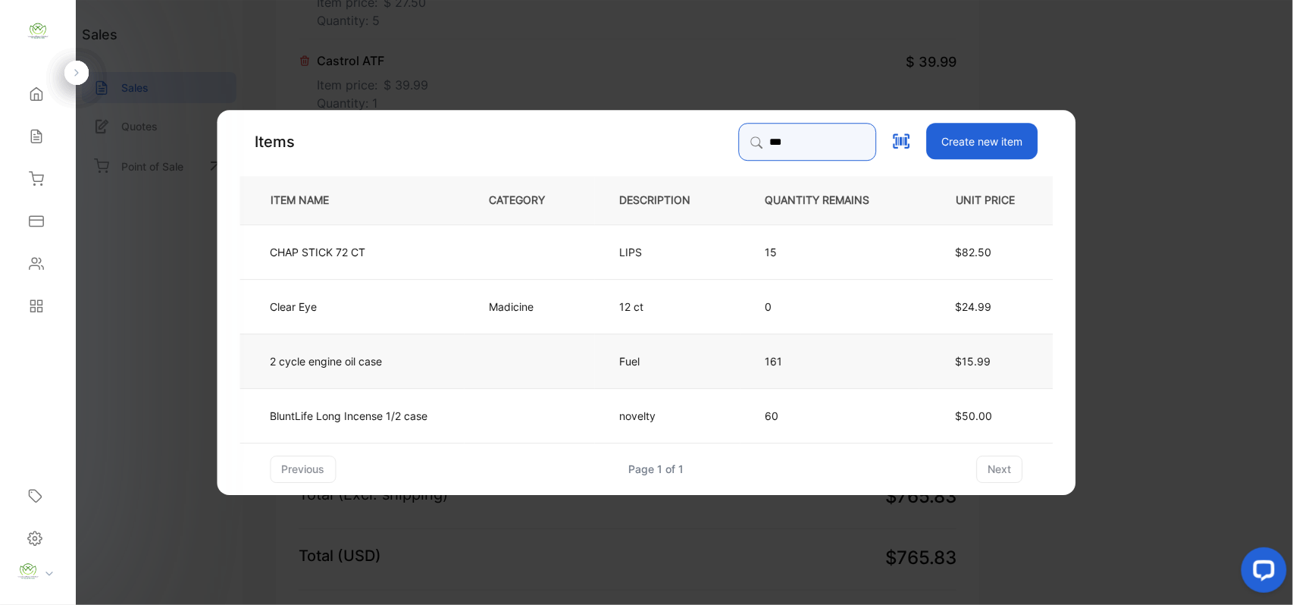
type input "***"
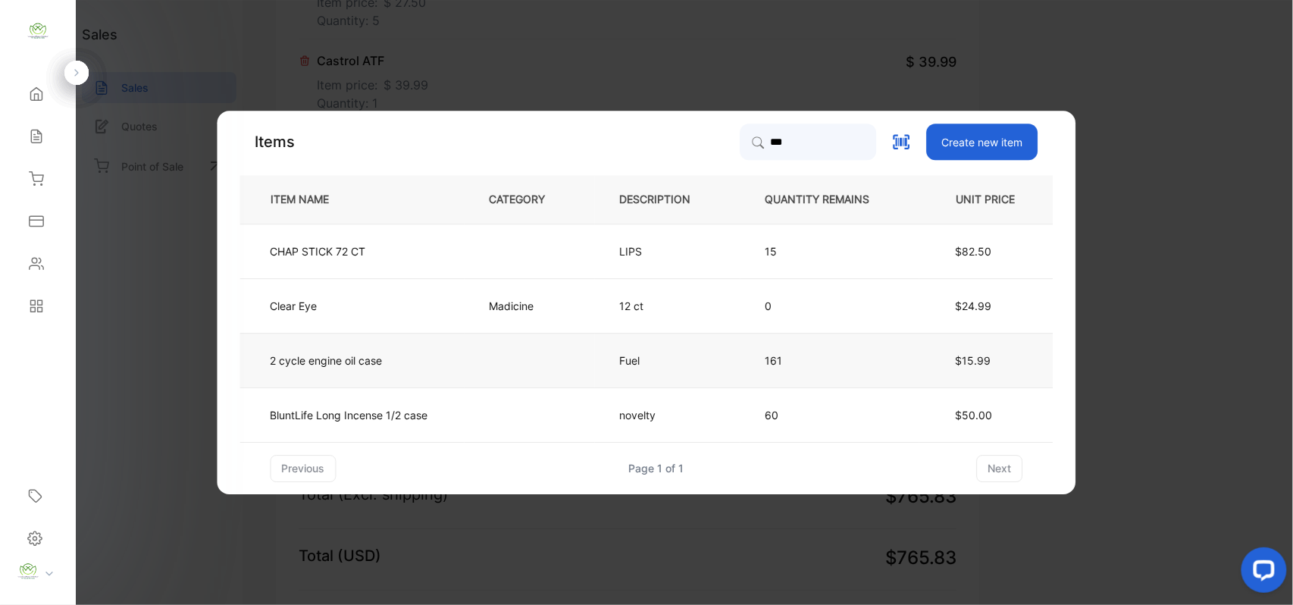
click at [571, 359] on td at bounding box center [529, 360] width 130 height 55
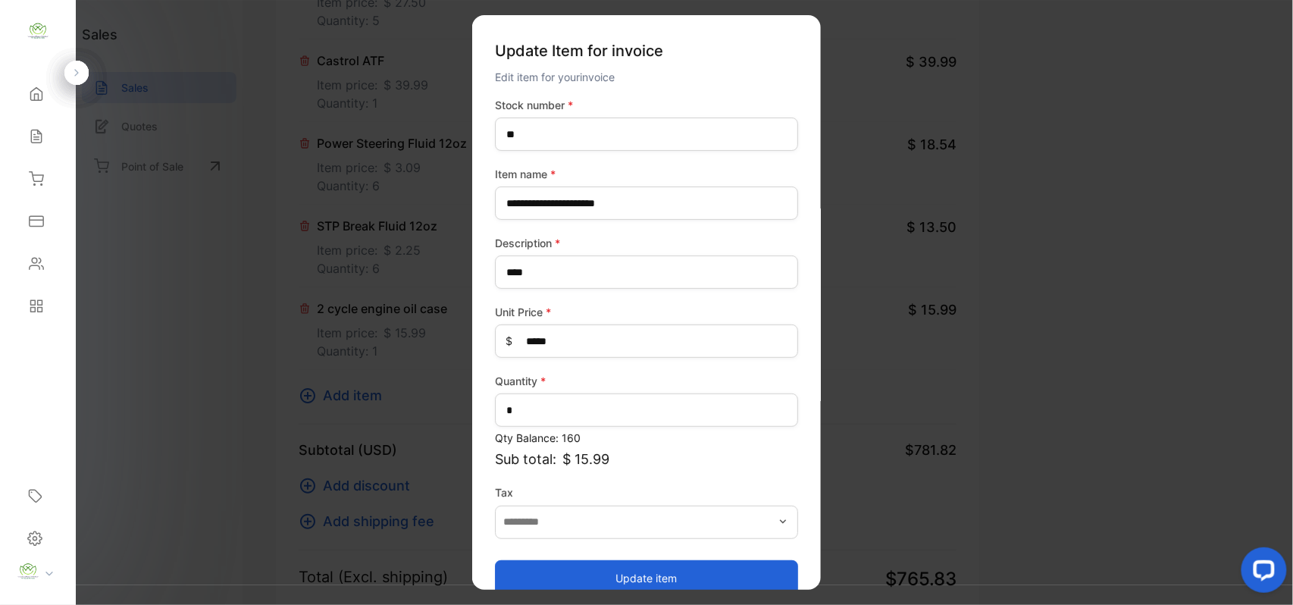
click at [579, 570] on button "Update item" at bounding box center [646, 577] width 303 height 36
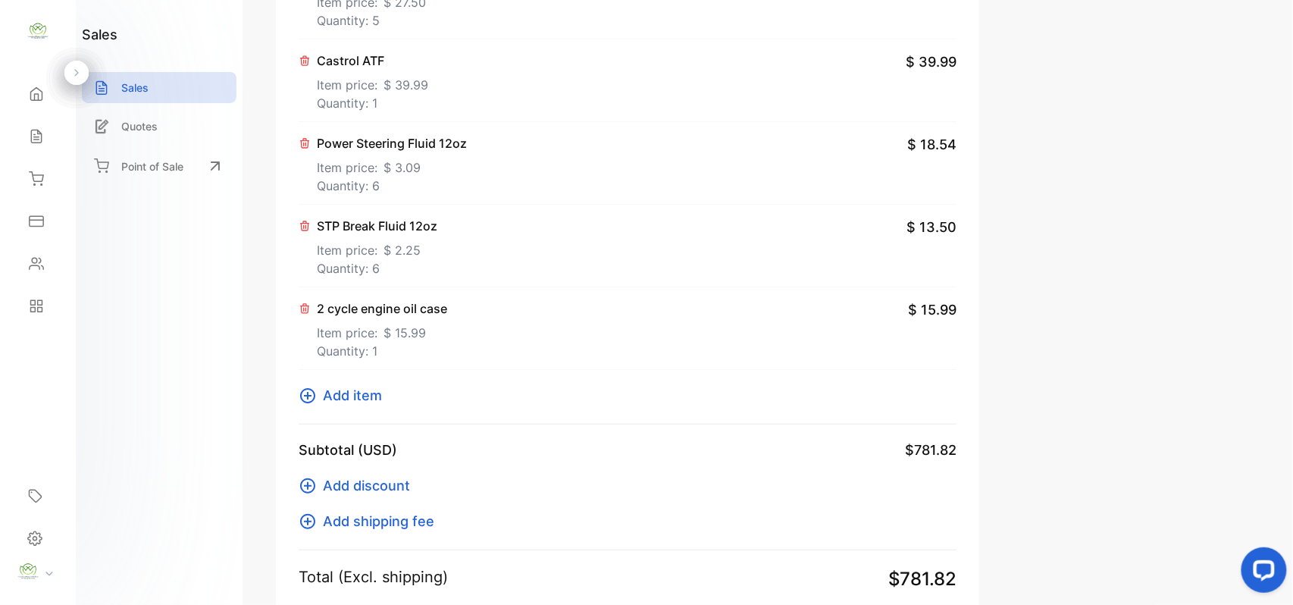
click at [310, 394] on icon at bounding box center [307, 395] width 15 height 15
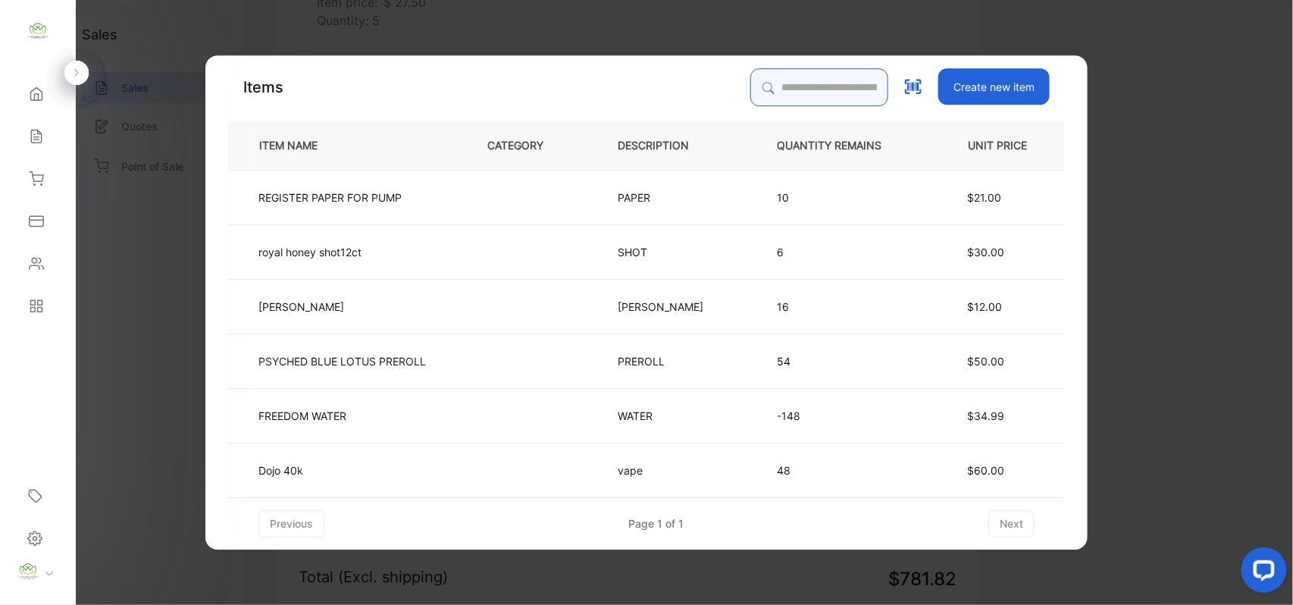
click at [809, 80] on input "search" at bounding box center [819, 87] width 138 height 38
type input "****"
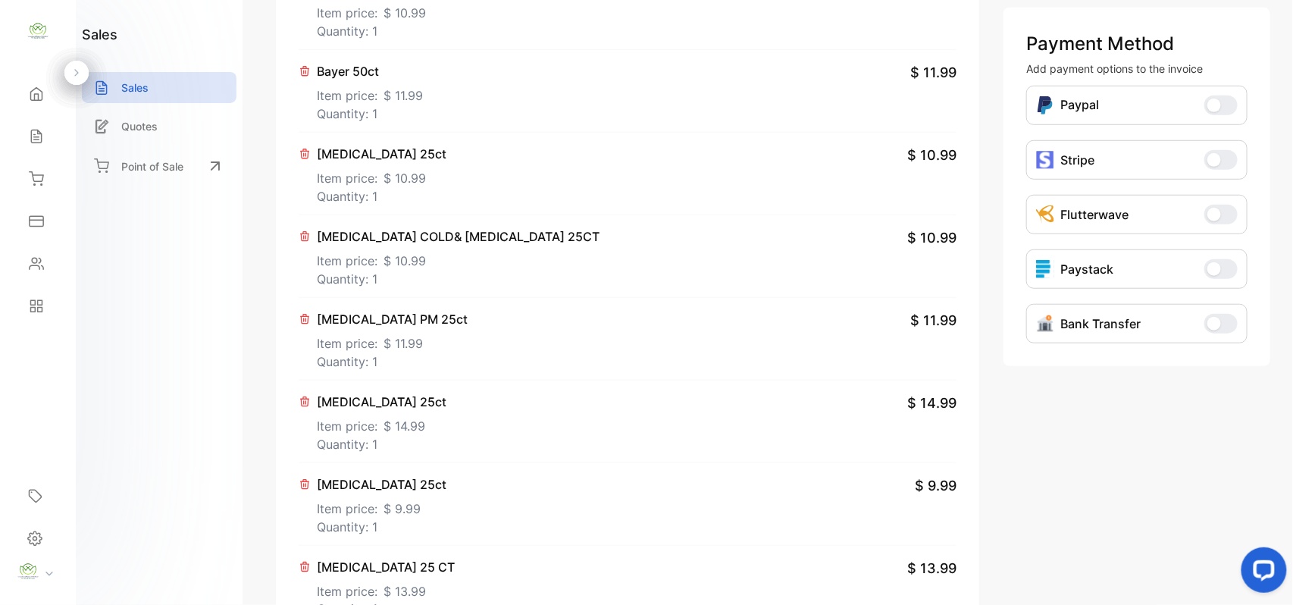
scroll to position [0, 0]
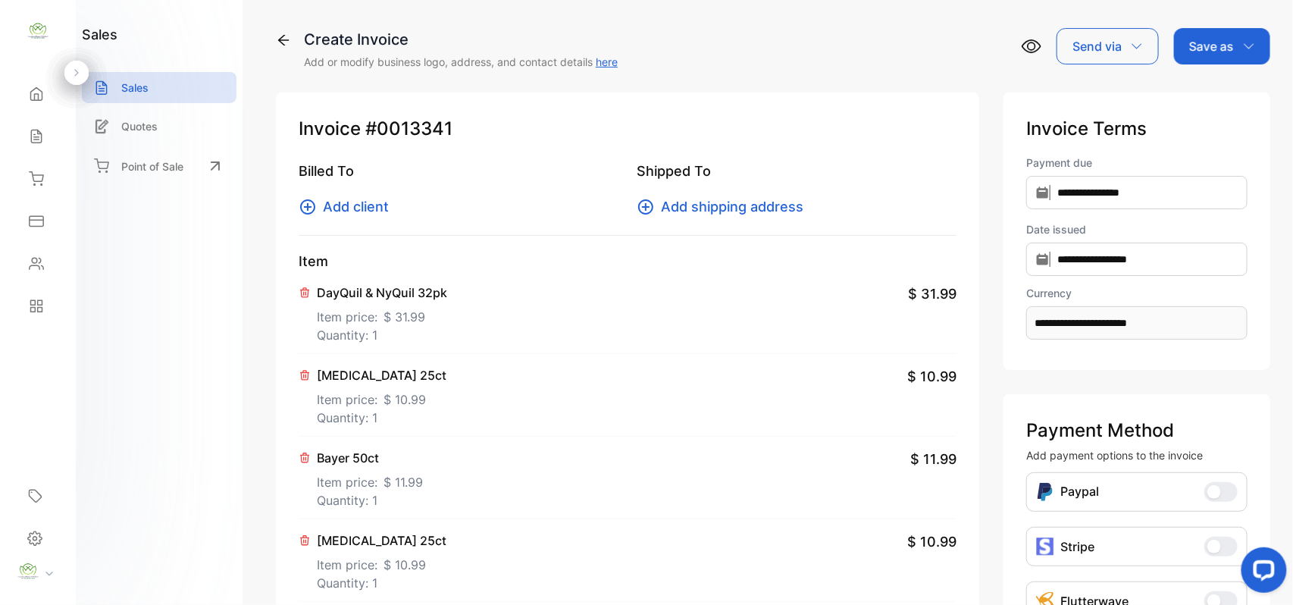
click at [312, 214] on icon at bounding box center [308, 207] width 18 height 18
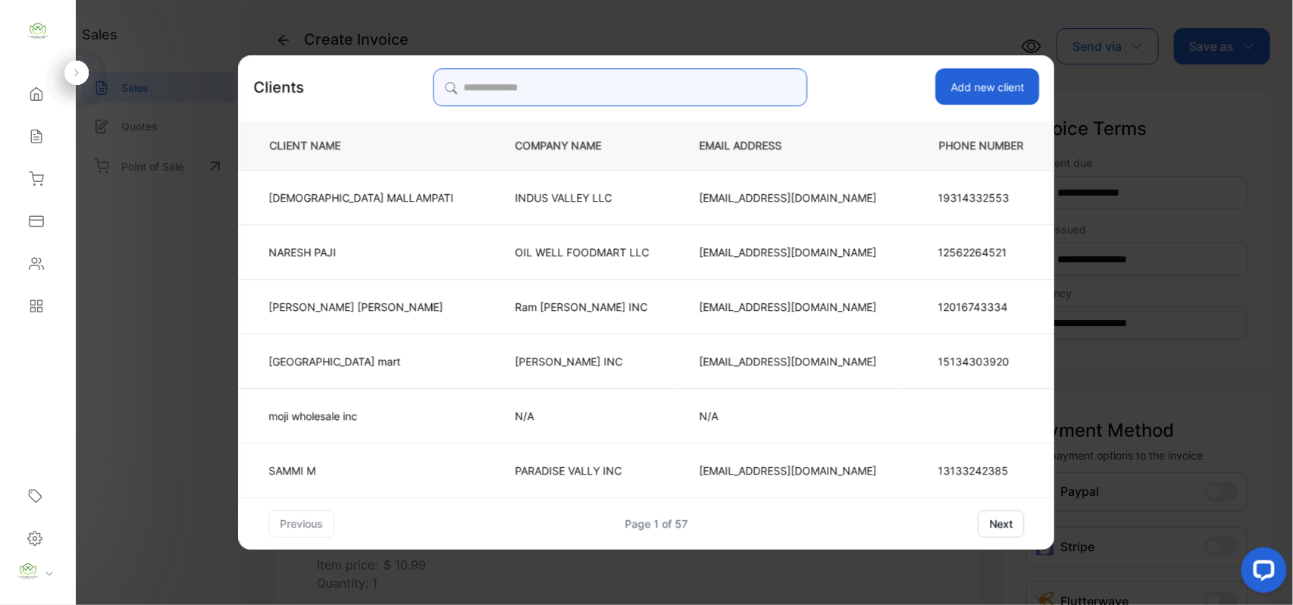
click at [528, 80] on input "search" at bounding box center [620, 87] width 374 height 38
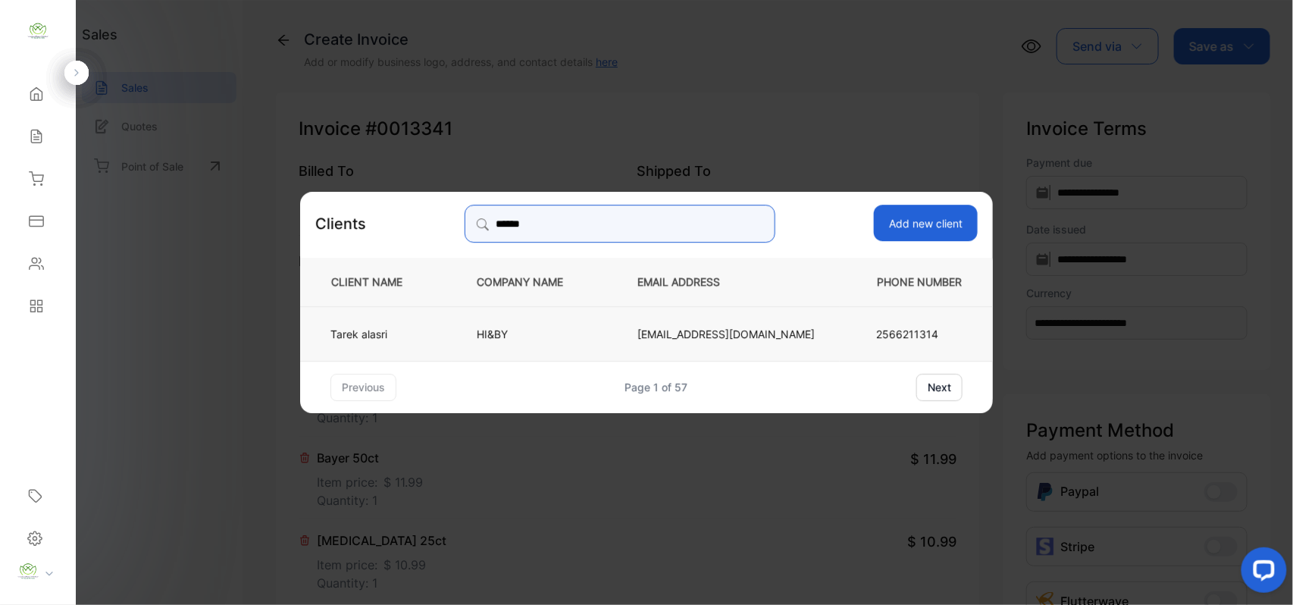
type input "******"
click at [388, 343] on td "Tarek alasri" at bounding box center [376, 332] width 152 height 55
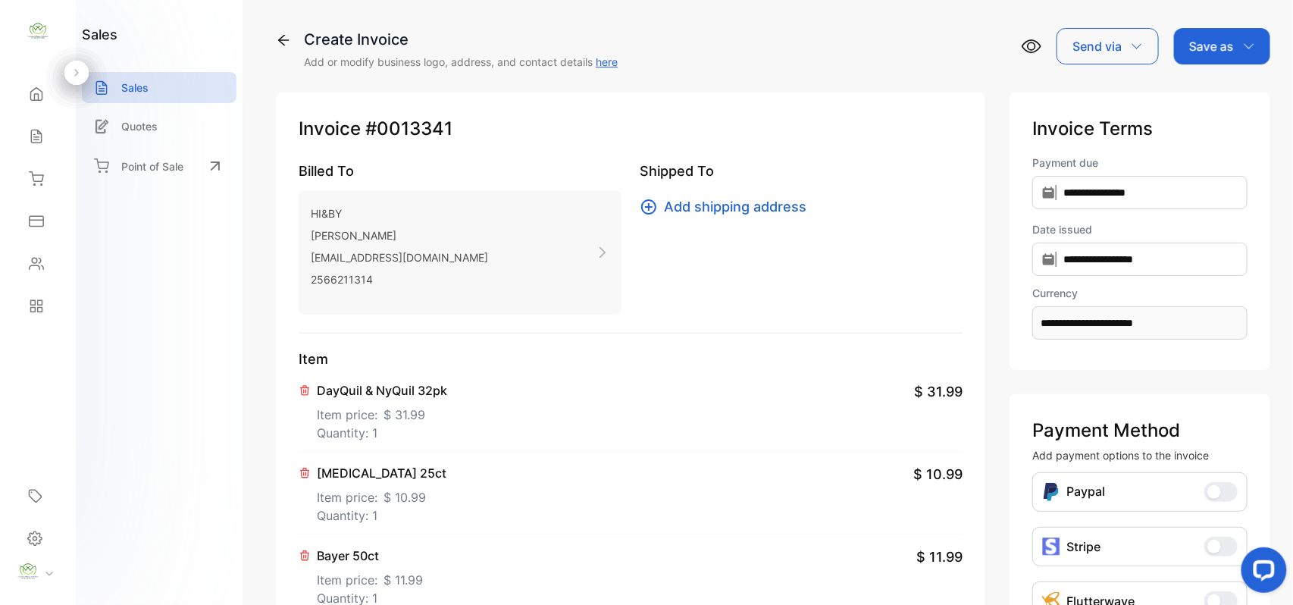
click at [604, 253] on icon at bounding box center [603, 252] width 14 height 14
click at [598, 252] on icon at bounding box center [603, 252] width 14 height 14
click at [598, 245] on icon at bounding box center [603, 252] width 14 height 14
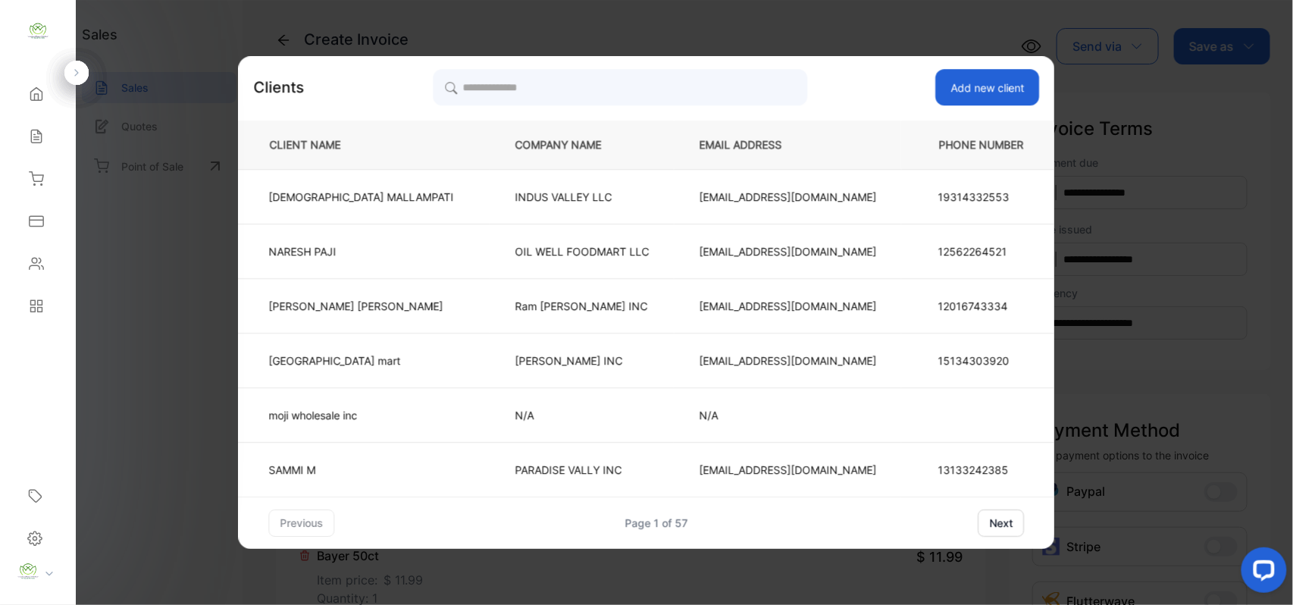
click at [937, 86] on button "Add new client" at bounding box center [988, 87] width 104 height 36
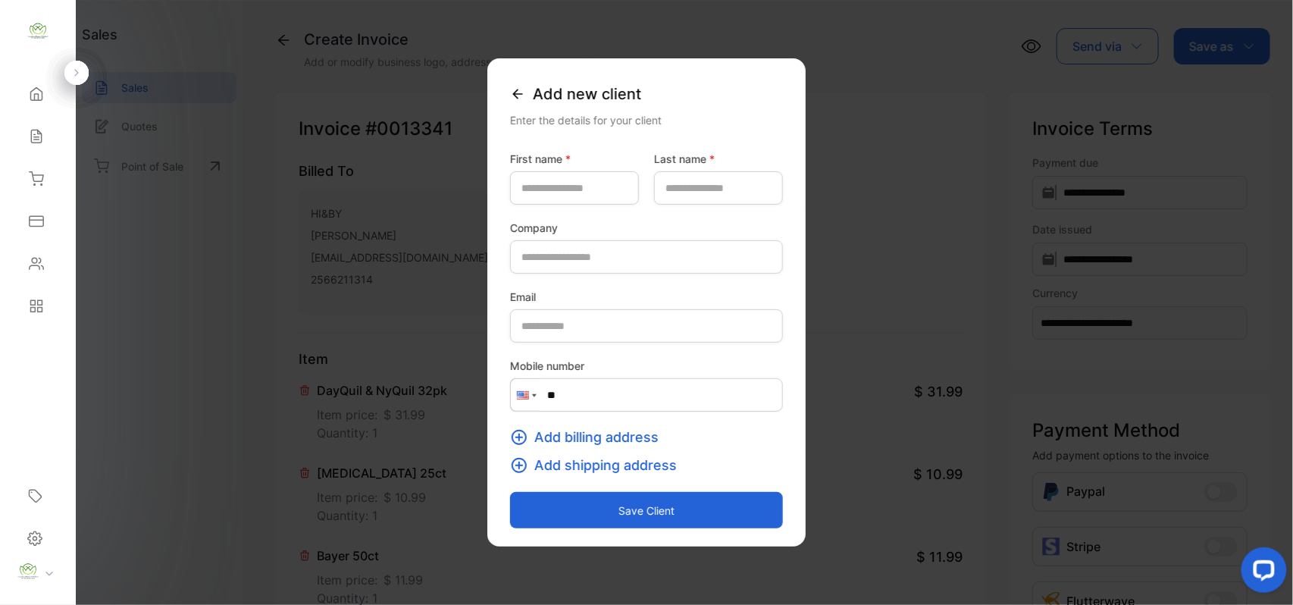
click at [510, 97] on icon at bounding box center [517, 93] width 15 height 15
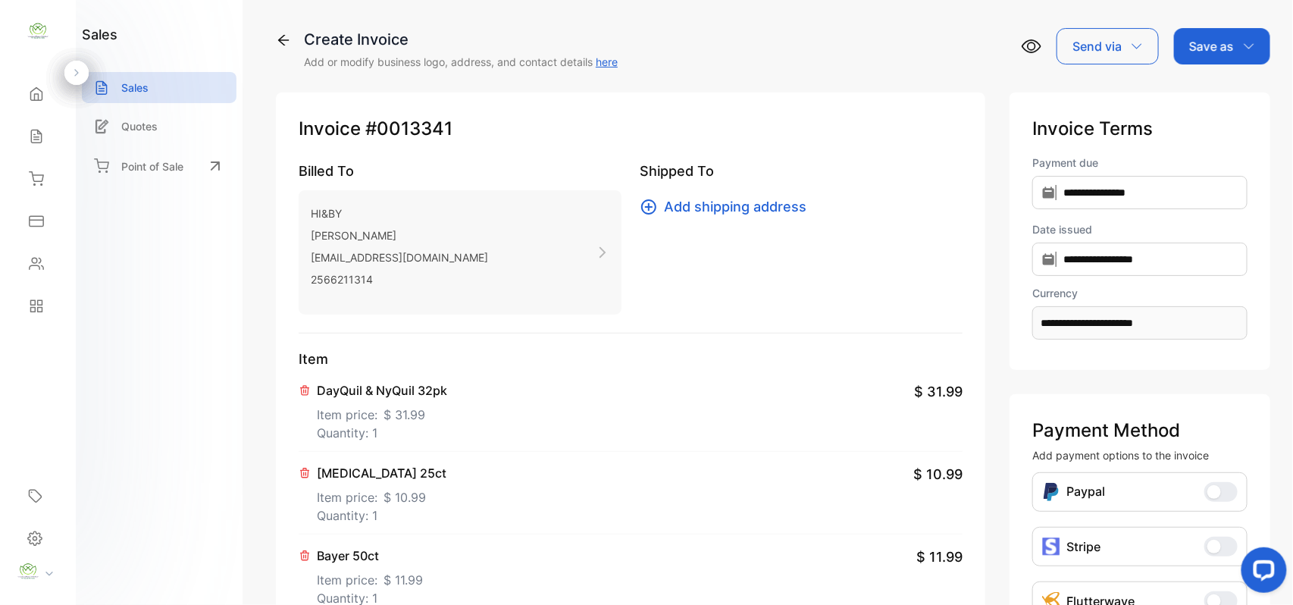
drag, startPoint x: 498, startPoint y: 235, endPoint x: 474, endPoint y: 209, distance: 34.9
click at [474, 209] on div "HI&BY Tarek alasri tarekalasri@yahoo.com 2566211314" at bounding box center [460, 252] width 323 height 124
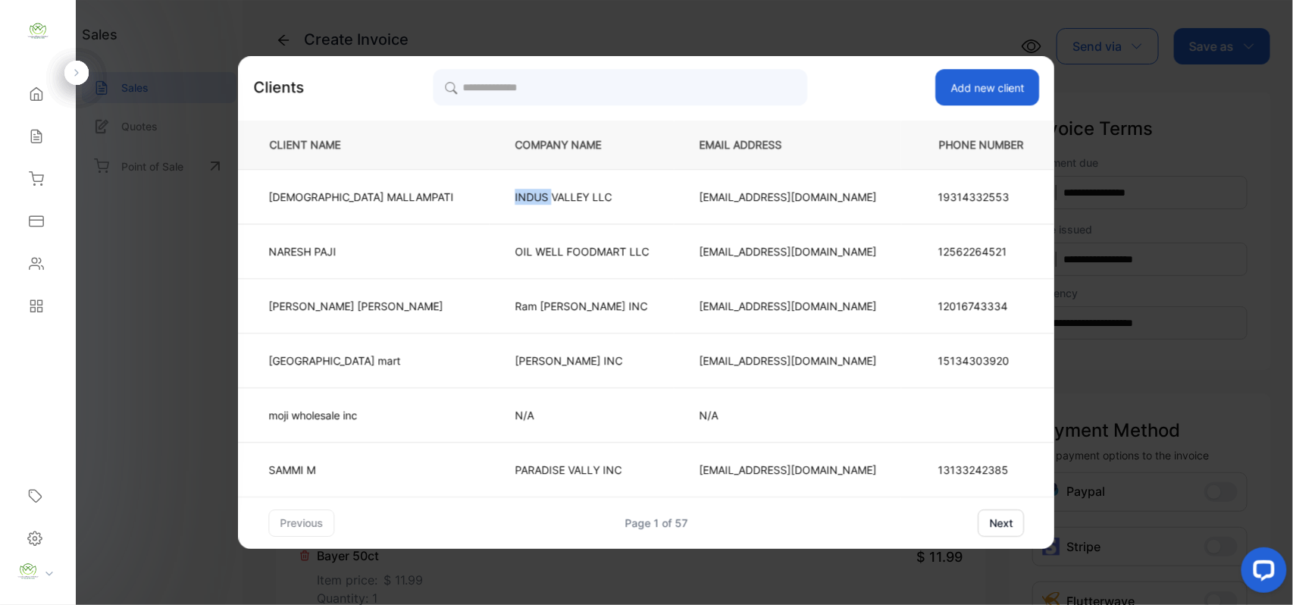
click at [490, 209] on td "INDUS VALLEY LLC" at bounding box center [582, 196] width 184 height 55
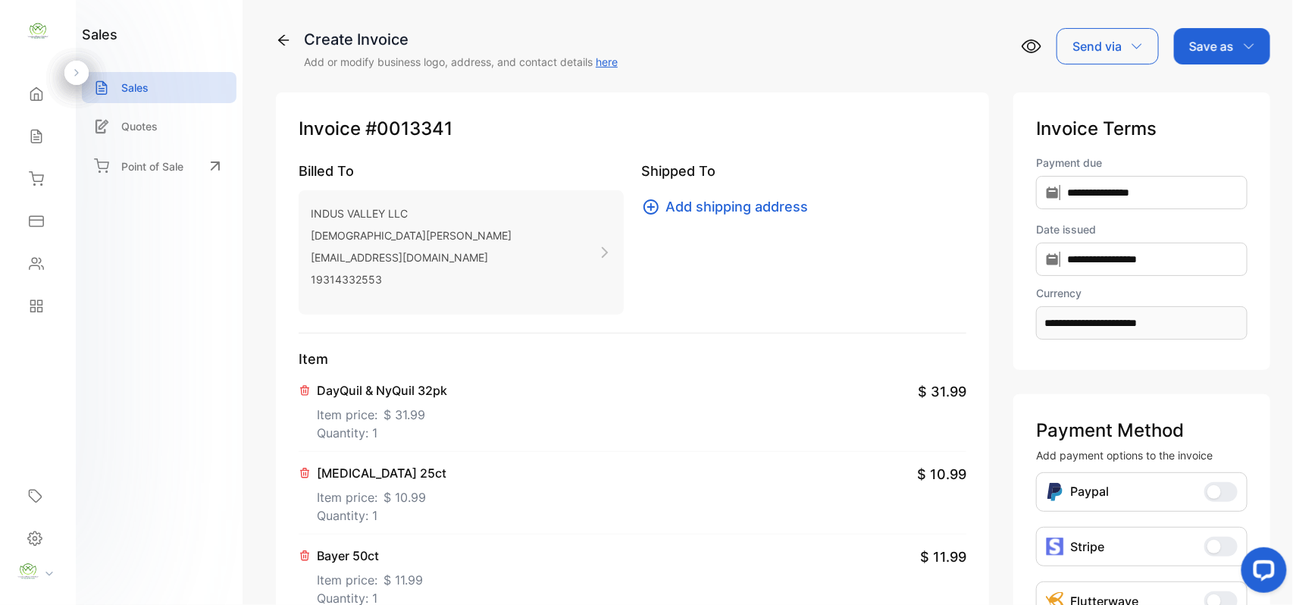
click at [434, 222] on p "INDUS VALLEY LLC" at bounding box center [411, 213] width 201 height 22
click at [602, 252] on icon at bounding box center [604, 252] width 7 height 11
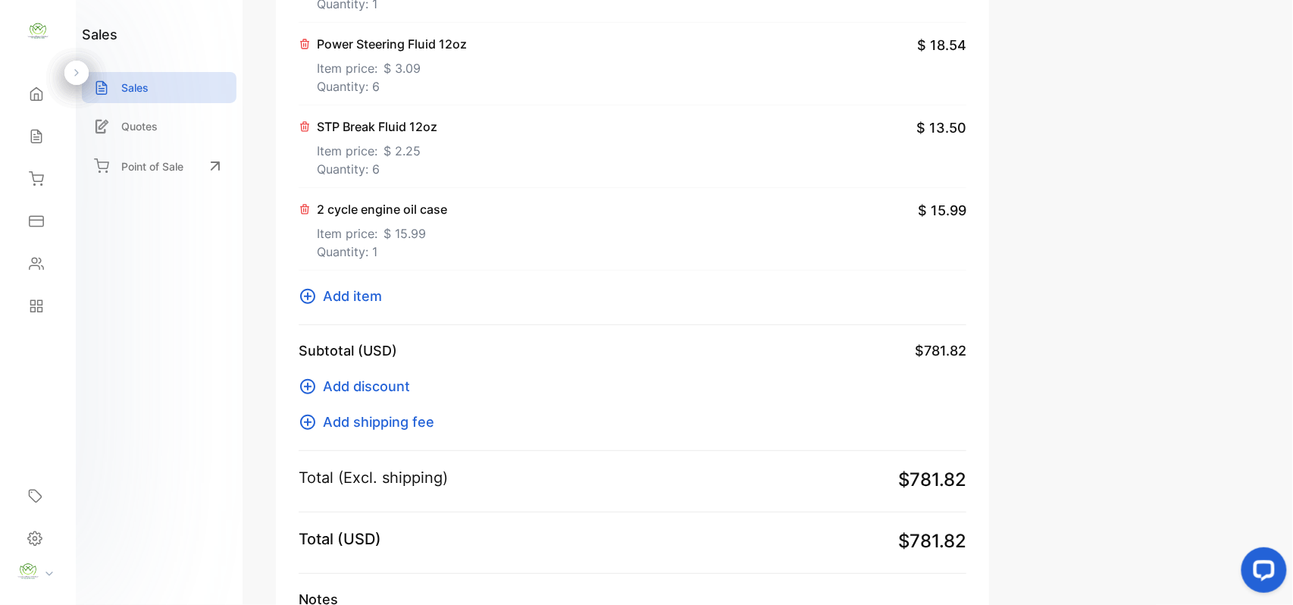
scroll to position [2122, 0]
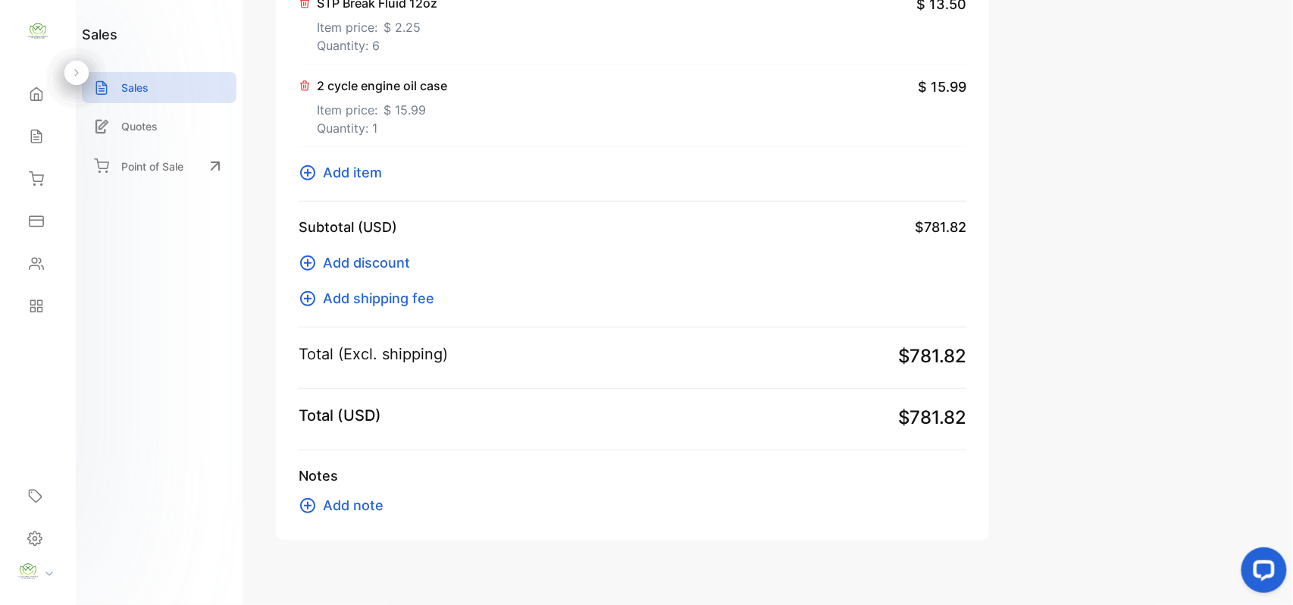
click at [304, 174] on icon at bounding box center [308, 173] width 18 height 18
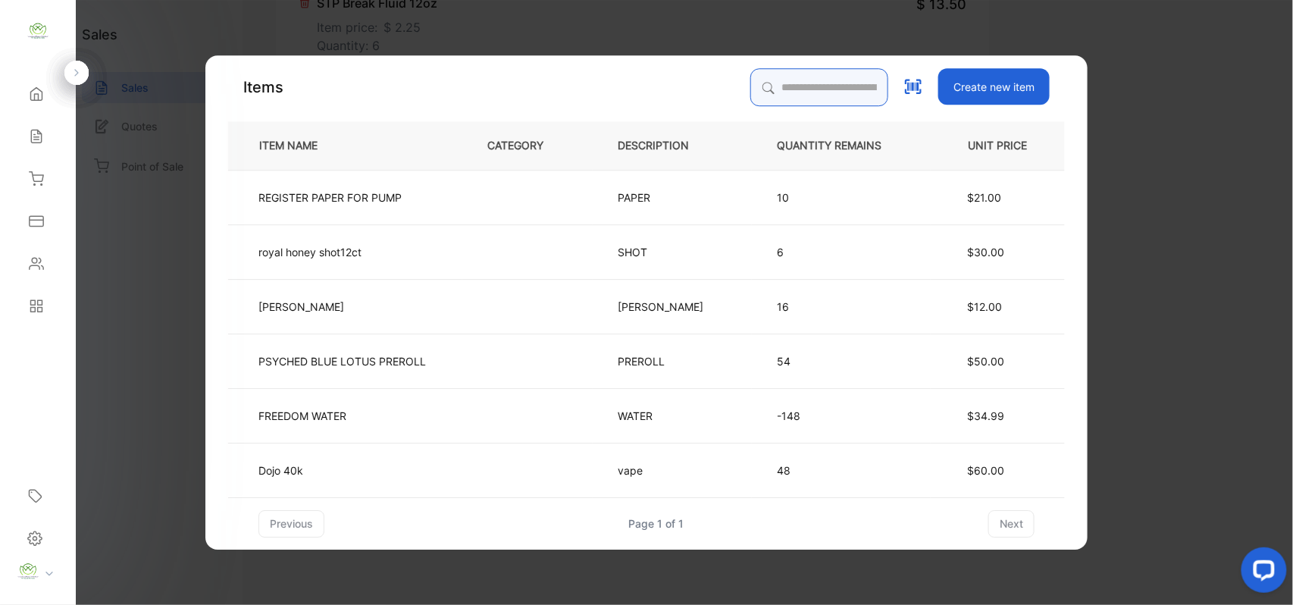
click at [764, 89] on input "search" at bounding box center [819, 87] width 138 height 38
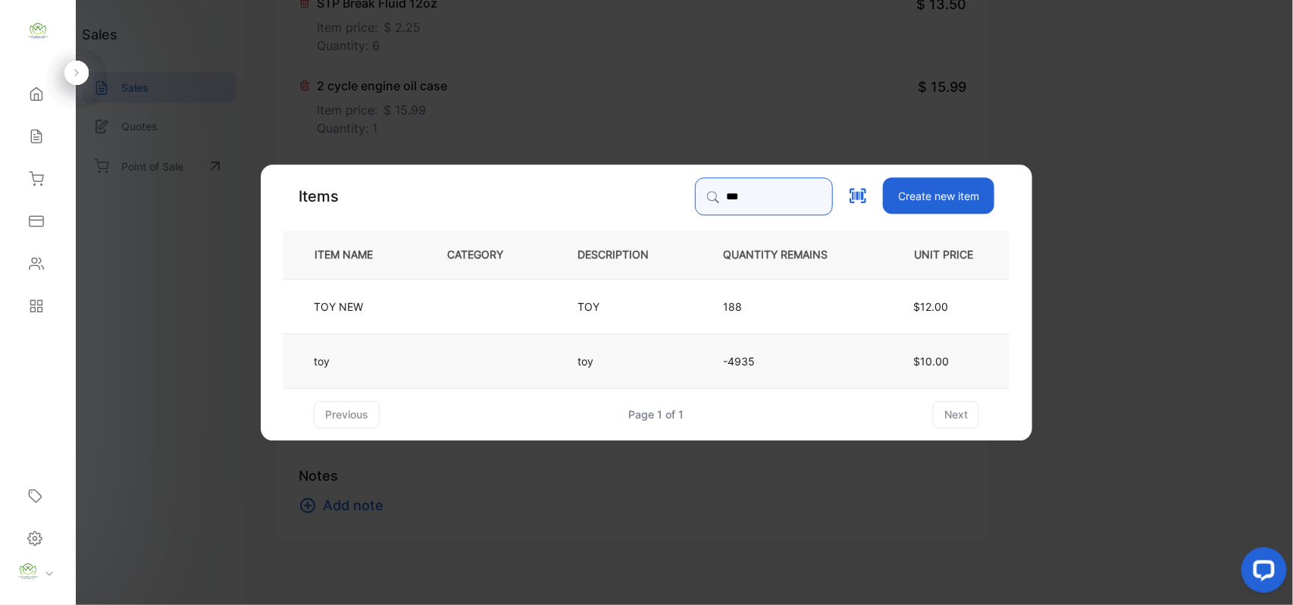
type input "***"
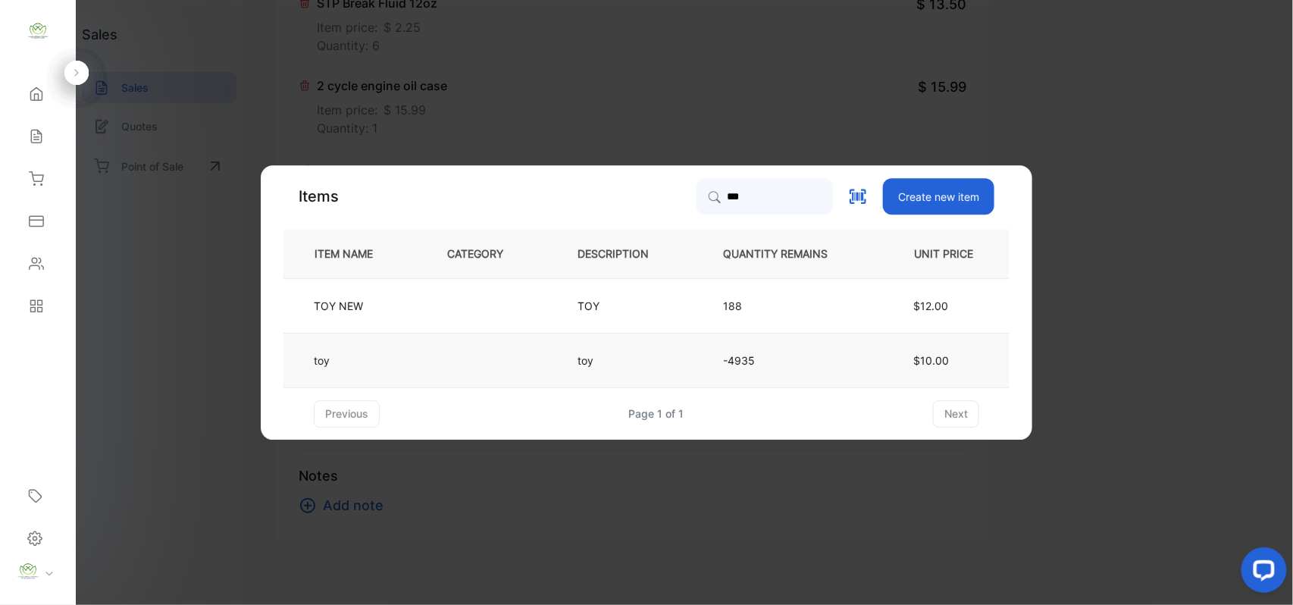
click at [876, 374] on td "-4935" at bounding box center [787, 360] width 179 height 55
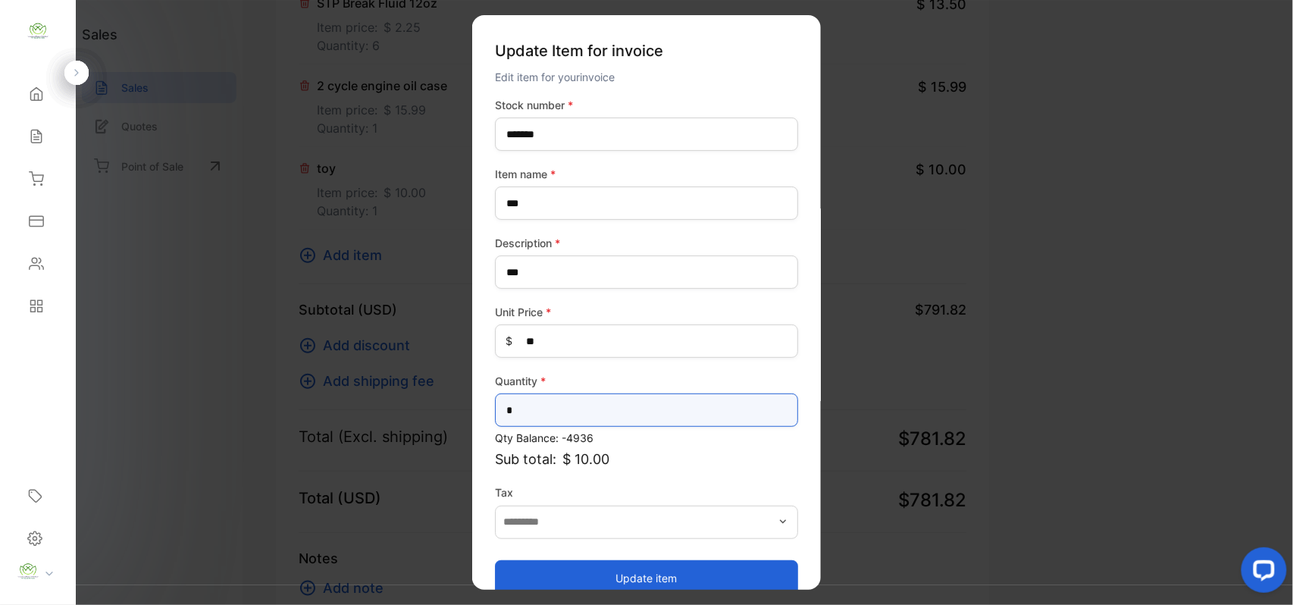
click at [558, 395] on input "*" at bounding box center [646, 409] width 303 height 33
type input "*"
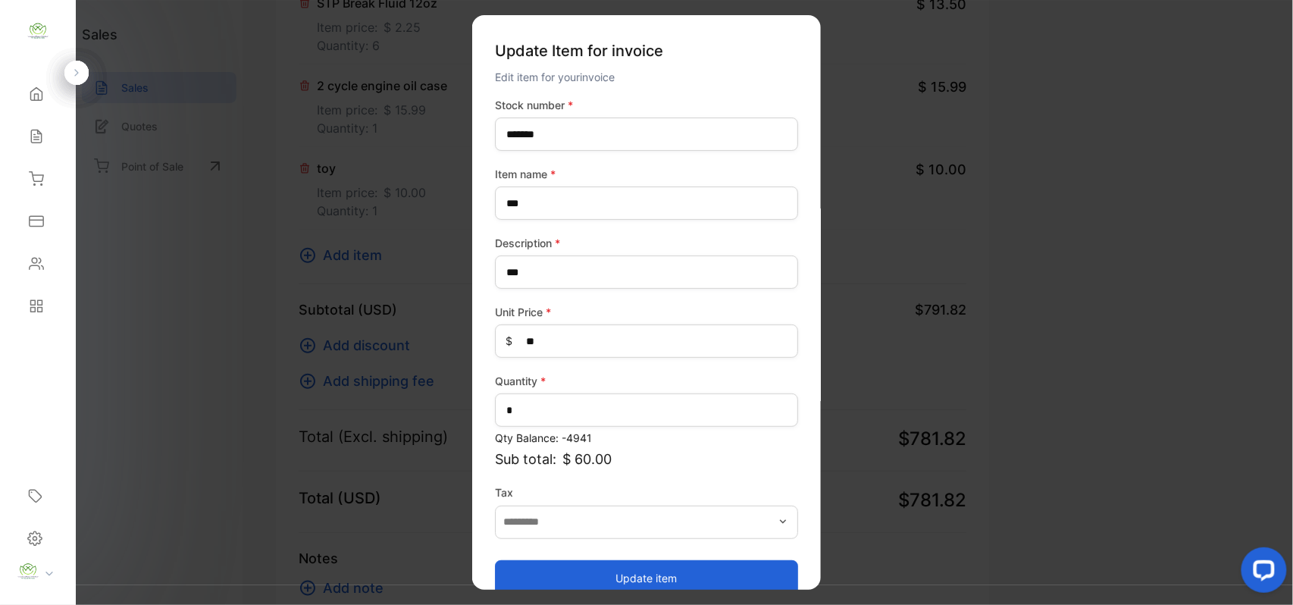
click at [608, 577] on button "Update item" at bounding box center [646, 577] width 303 height 36
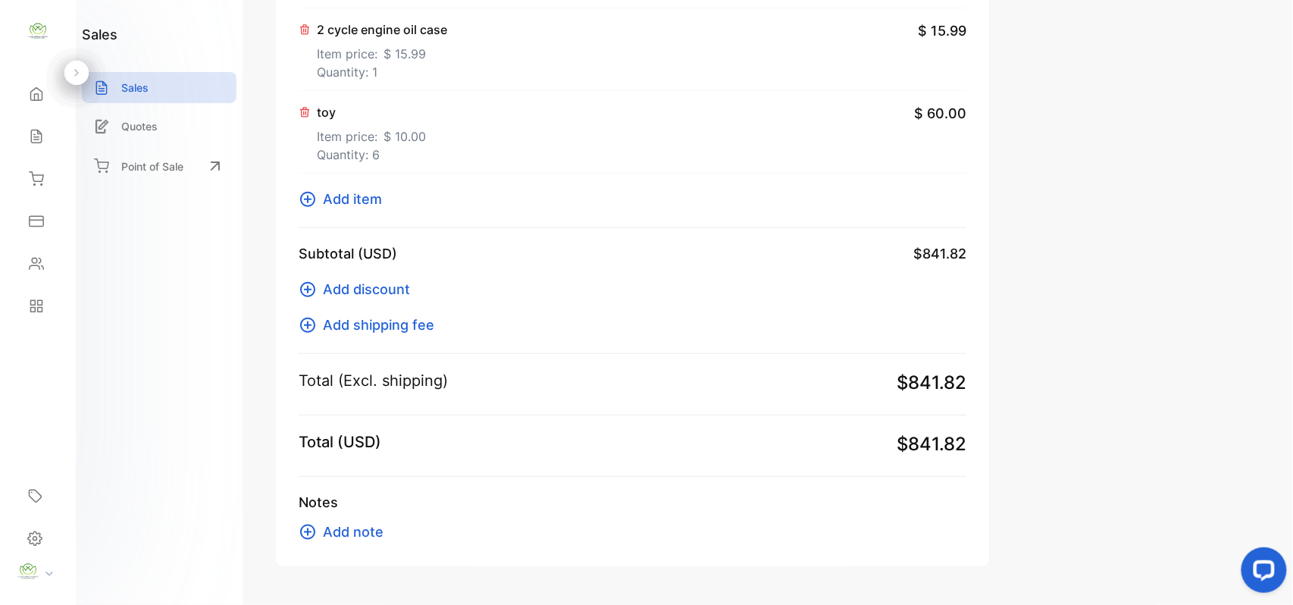
scroll to position [2231, 0]
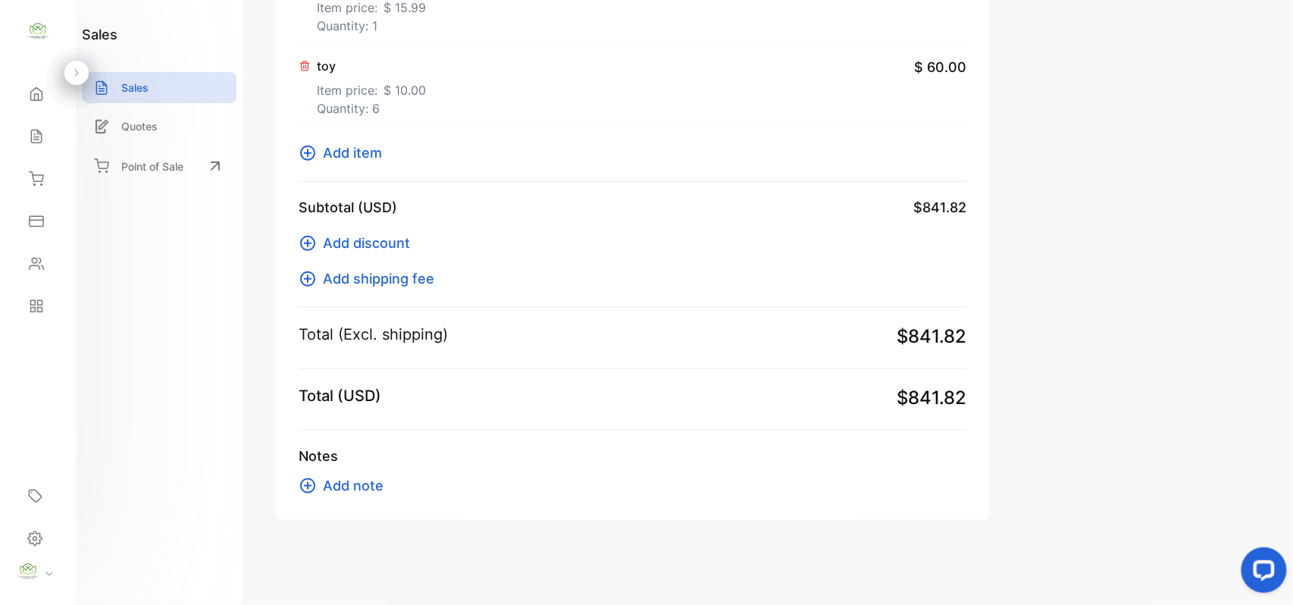
click at [313, 149] on icon at bounding box center [307, 152] width 15 height 15
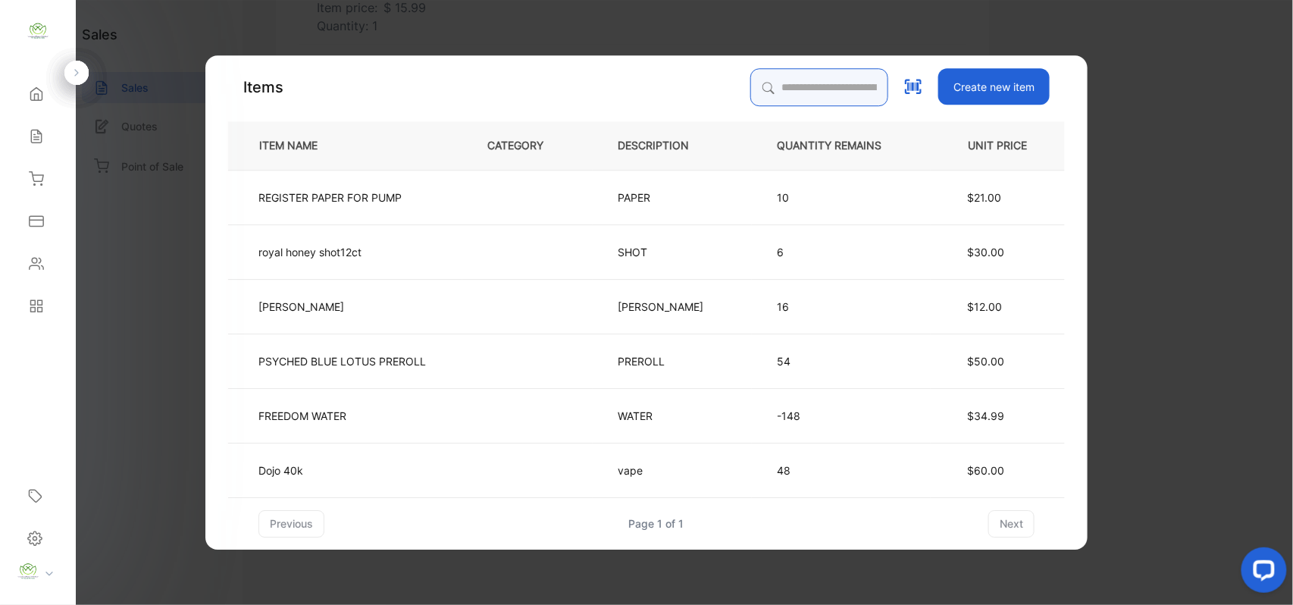
click at [788, 89] on input "search" at bounding box center [819, 87] width 138 height 38
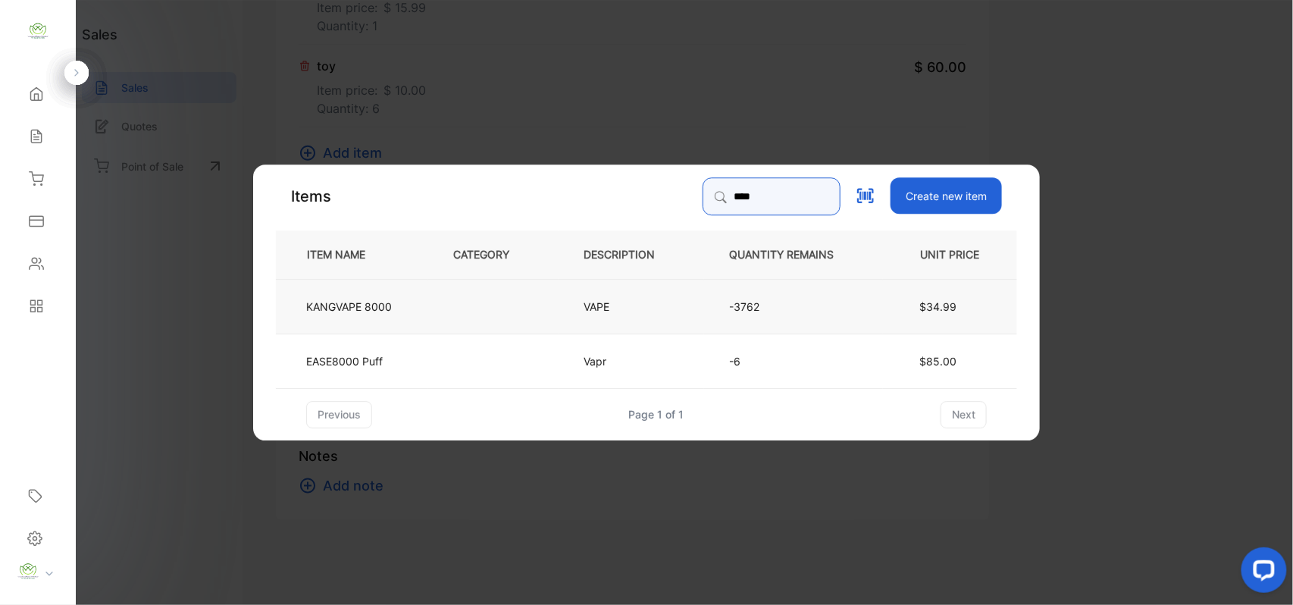
type input "****"
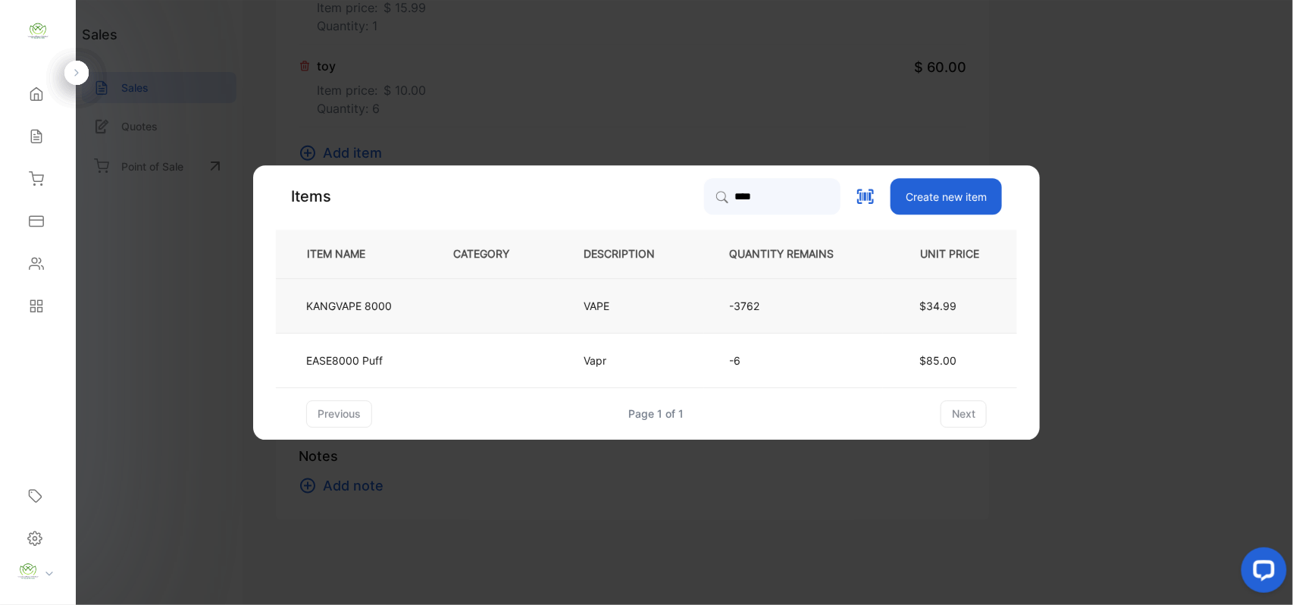
click at [595, 308] on p "VAPE" at bounding box center [603, 306] width 40 height 16
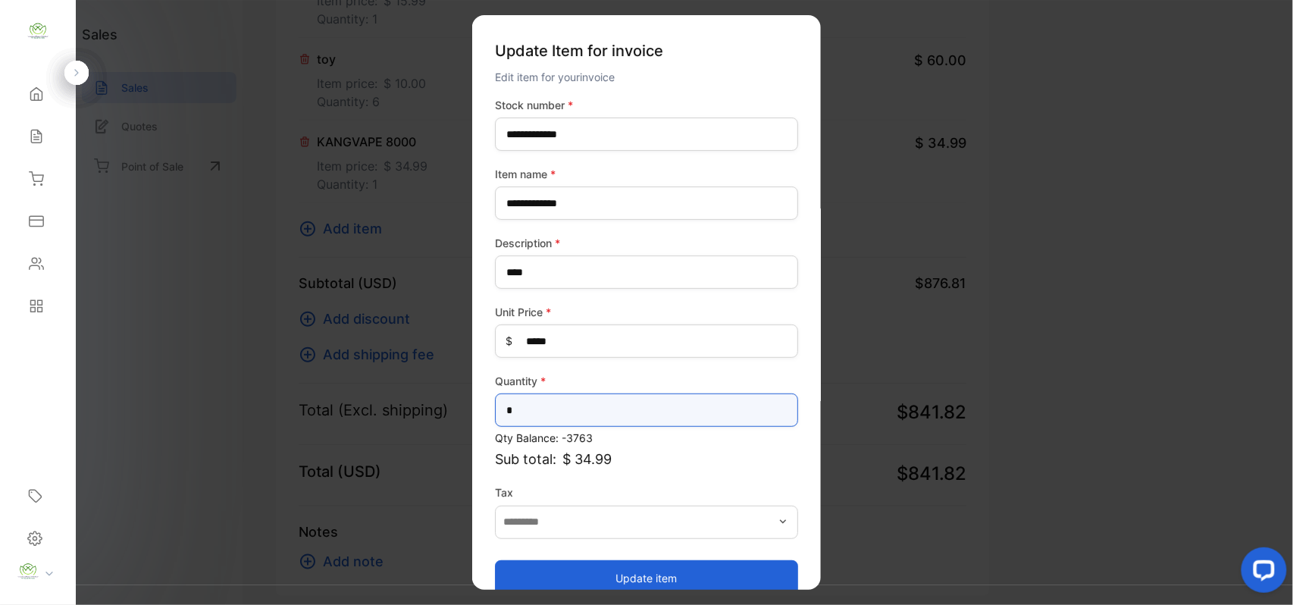
click at [596, 413] on input "*" at bounding box center [646, 409] width 303 height 33
type input "*"
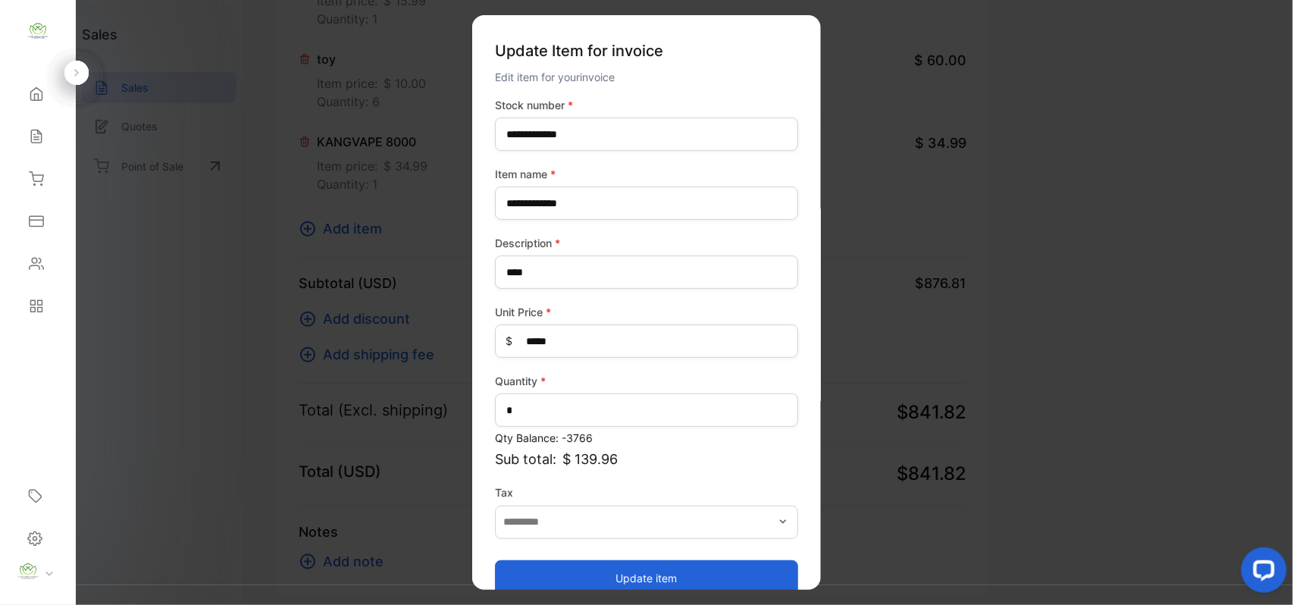
click at [685, 574] on button "Update item" at bounding box center [646, 577] width 303 height 36
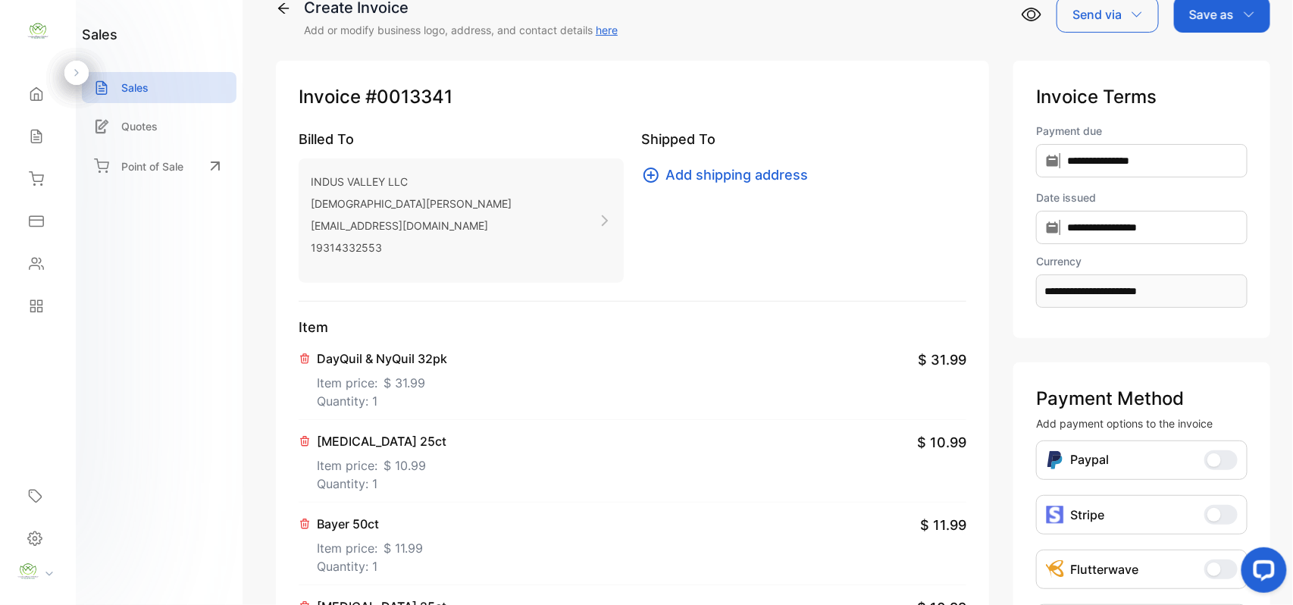
scroll to position [0, 0]
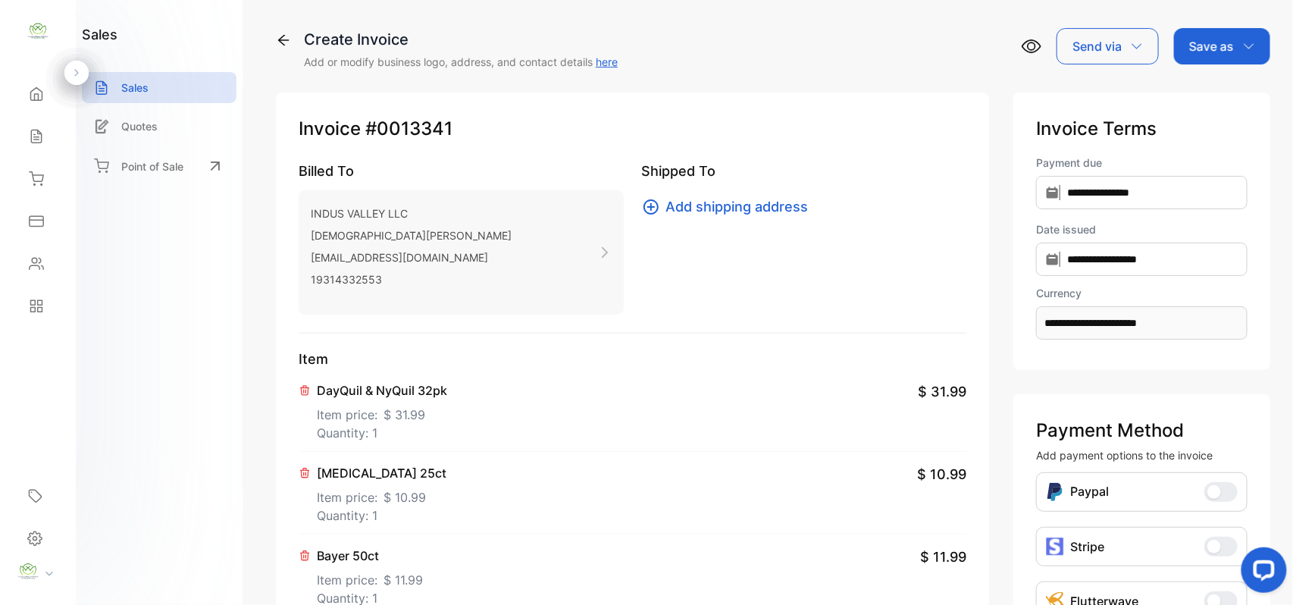
click at [1216, 50] on p "Save as" at bounding box center [1211, 46] width 45 height 18
click at [1217, 86] on div "Invoice" at bounding box center [1217, 96] width 87 height 30
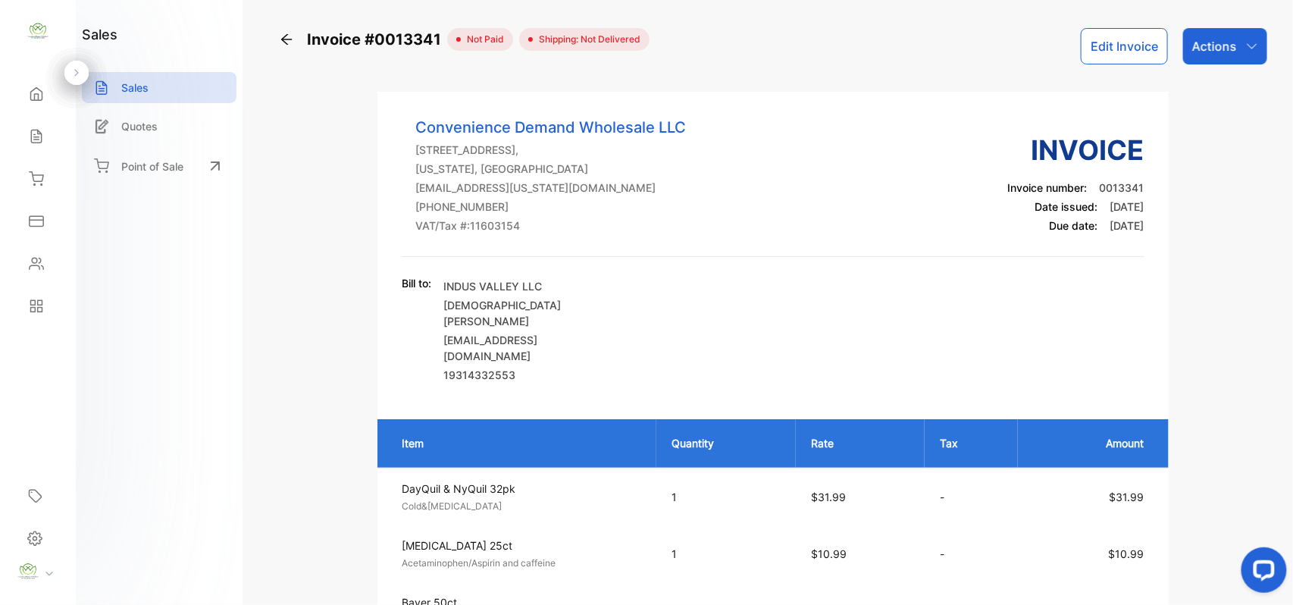
click at [1217, 50] on p "Actions" at bounding box center [1214, 46] width 45 height 18
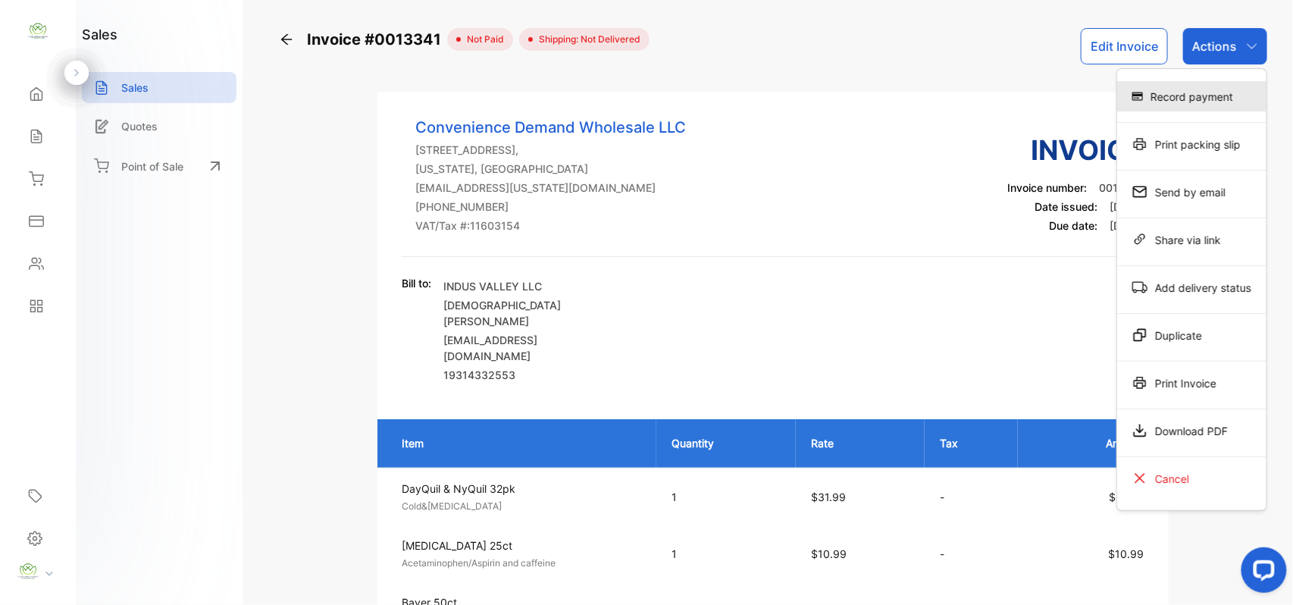
click at [1173, 101] on div "Record payment" at bounding box center [1191, 96] width 149 height 30
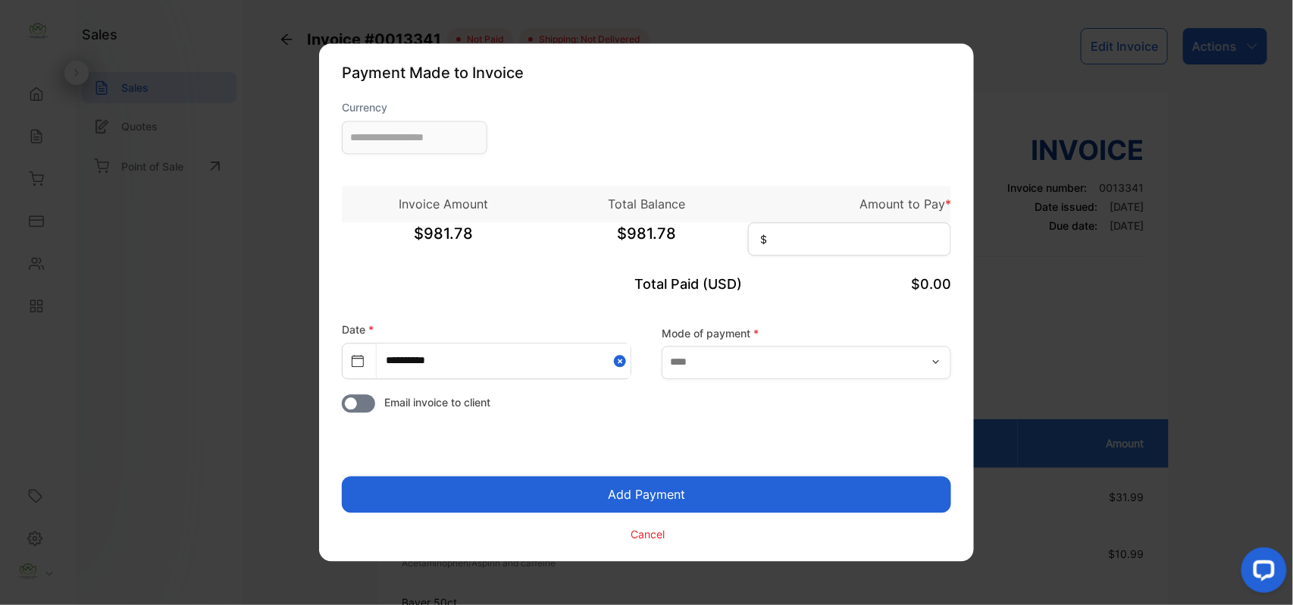
type input "**********"
click at [890, 237] on input at bounding box center [849, 239] width 203 height 33
type input "******"
click at [786, 496] on button "Add Payment" at bounding box center [646, 495] width 609 height 36
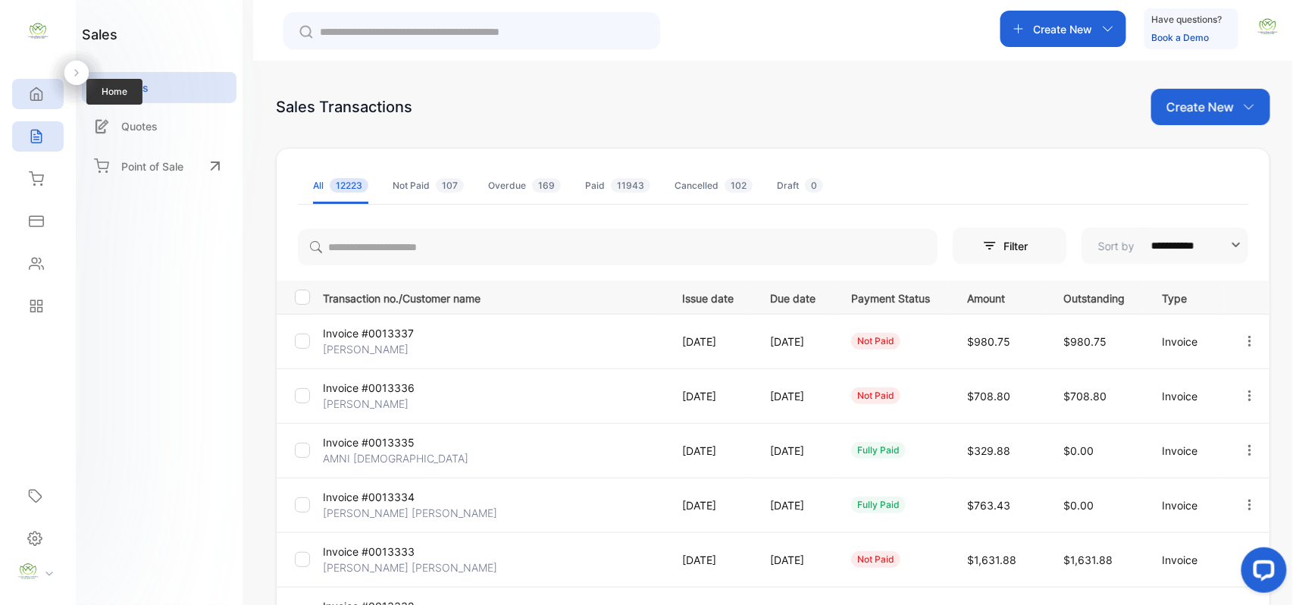
click at [49, 89] on div "Home" at bounding box center [38, 94] width 52 height 30
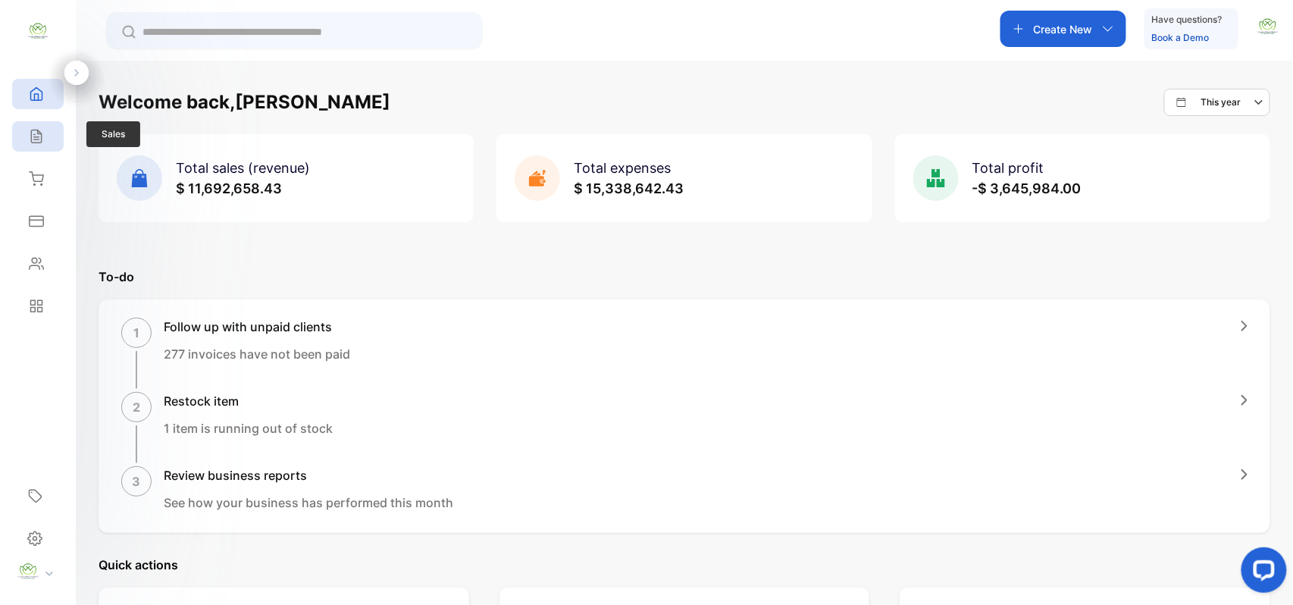
click at [46, 139] on div "Sales" at bounding box center [38, 136] width 52 height 30
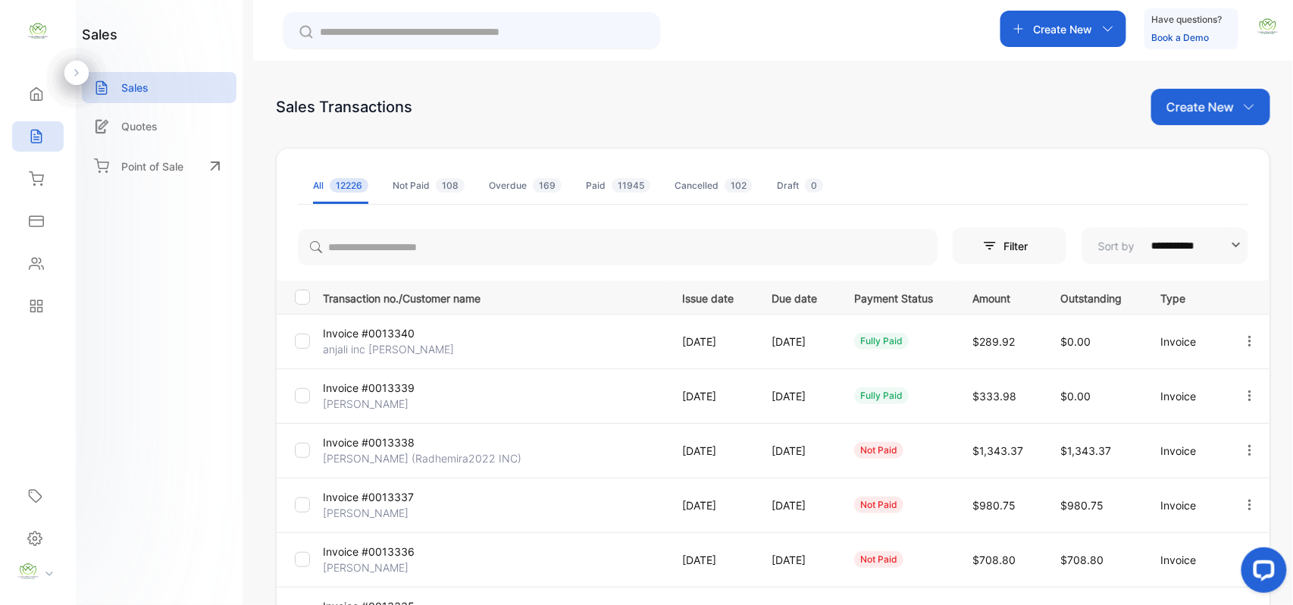
click at [1104, 35] on div "Create New" at bounding box center [1063, 29] width 126 height 36
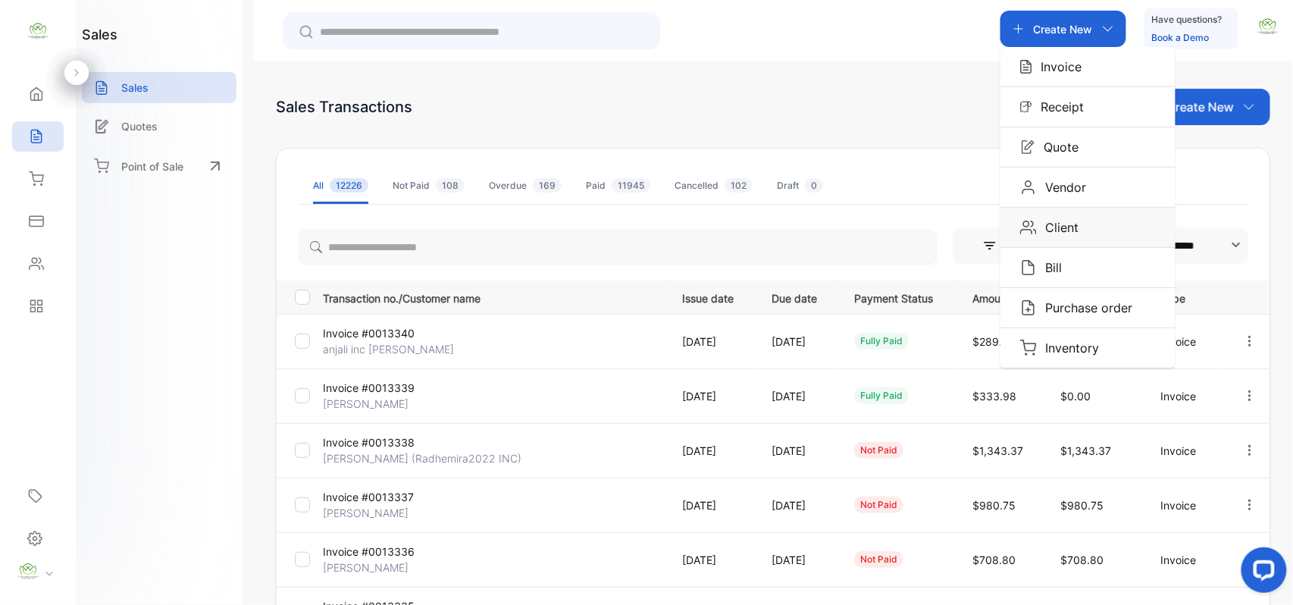
click at [1083, 233] on div "Client" at bounding box center [1087, 227] width 175 height 39
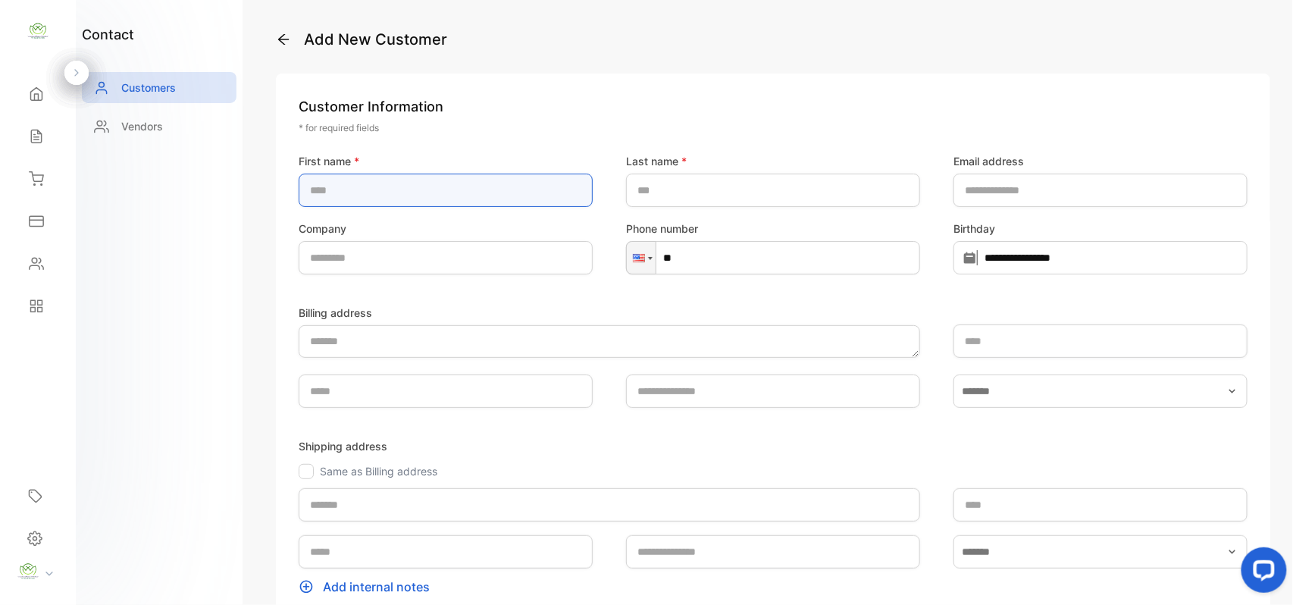
click at [507, 177] on name-inputfirstname "text" at bounding box center [446, 190] width 294 height 33
type name-inputfirstname "*"
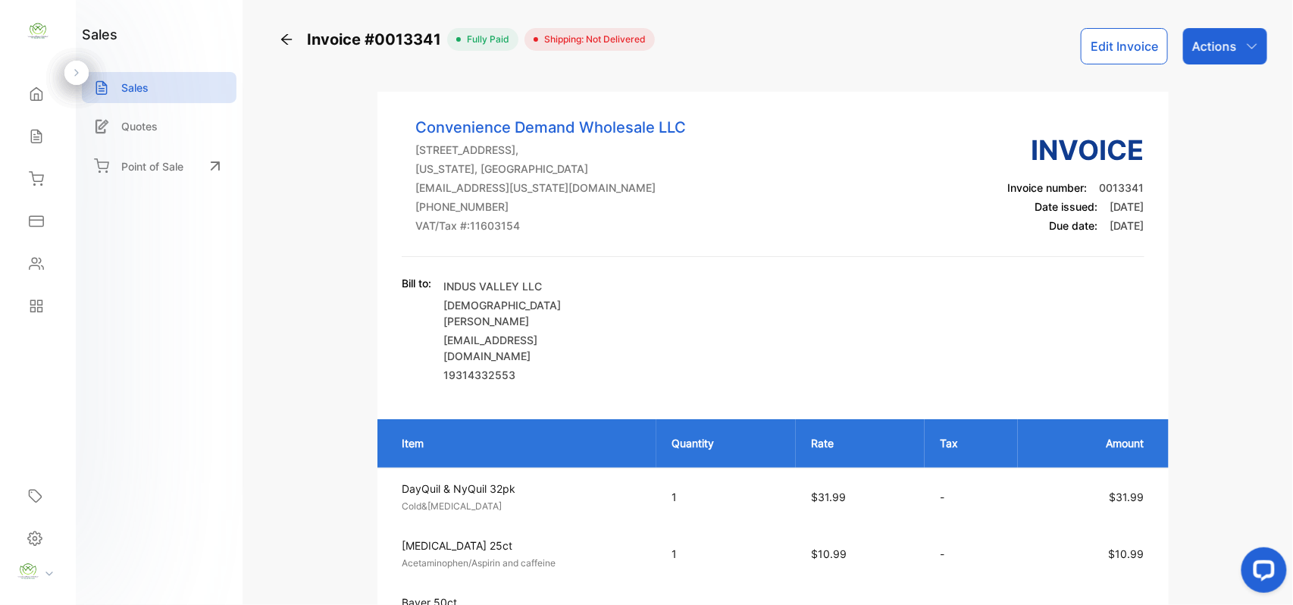
click at [1225, 44] on p "Actions" at bounding box center [1214, 46] width 45 height 18
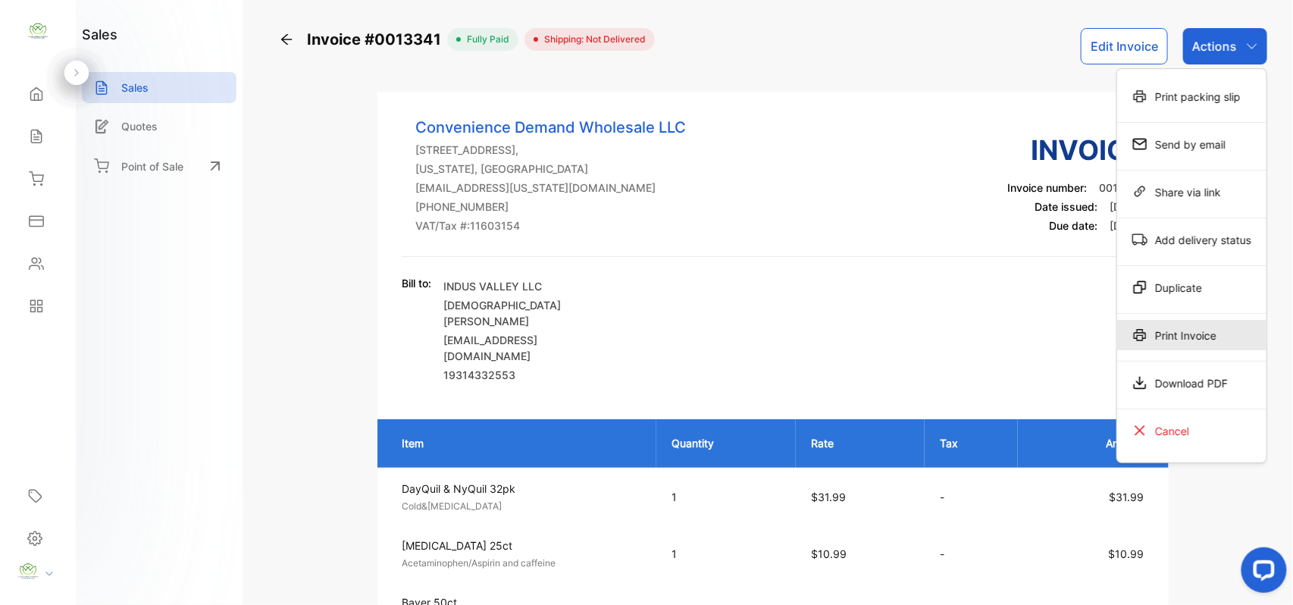
click at [1162, 324] on div "Print Invoice" at bounding box center [1191, 335] width 149 height 30
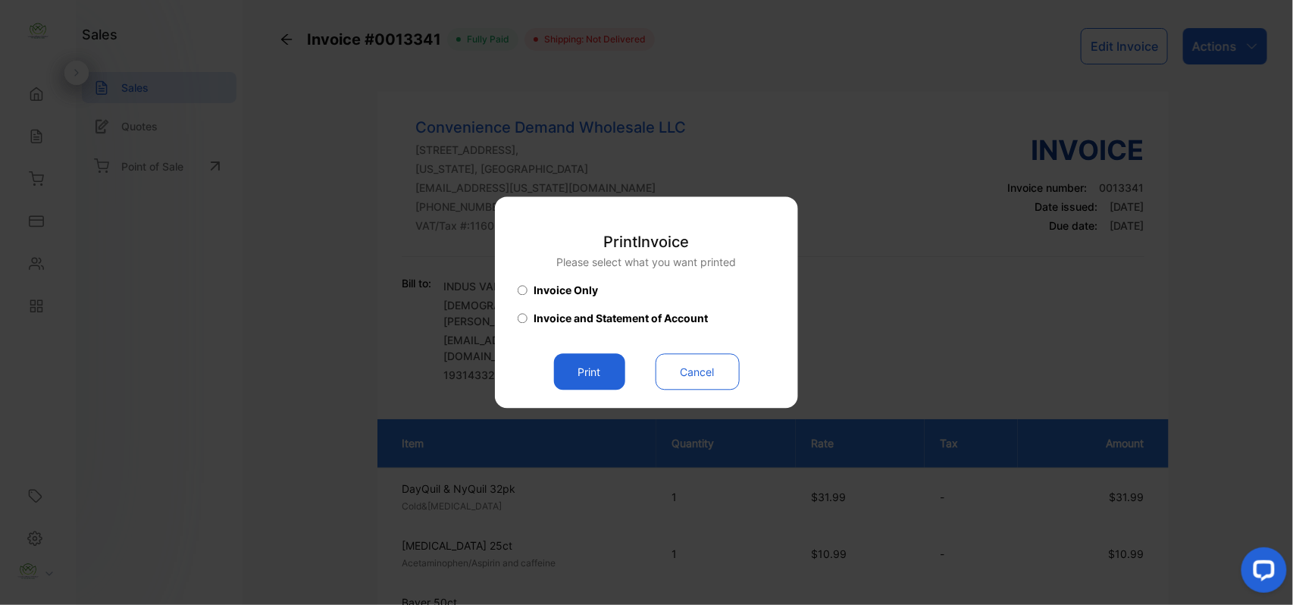
click at [605, 356] on button "Print" at bounding box center [589, 372] width 71 height 36
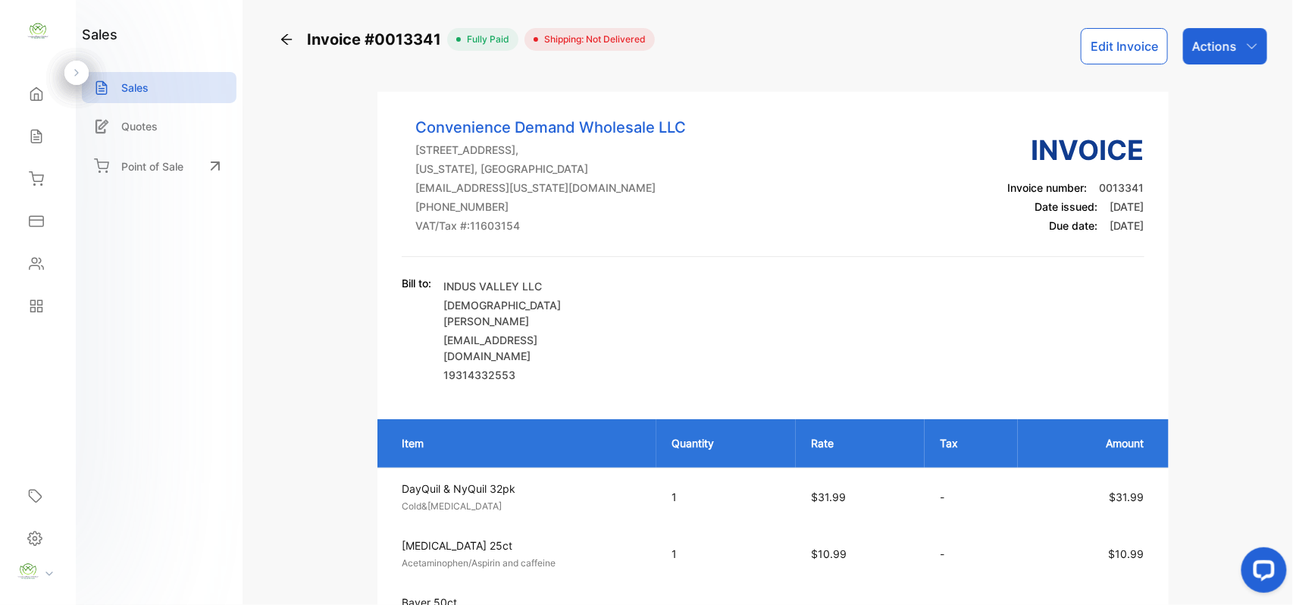
click at [29, 88] on icon at bounding box center [36, 93] width 15 height 15
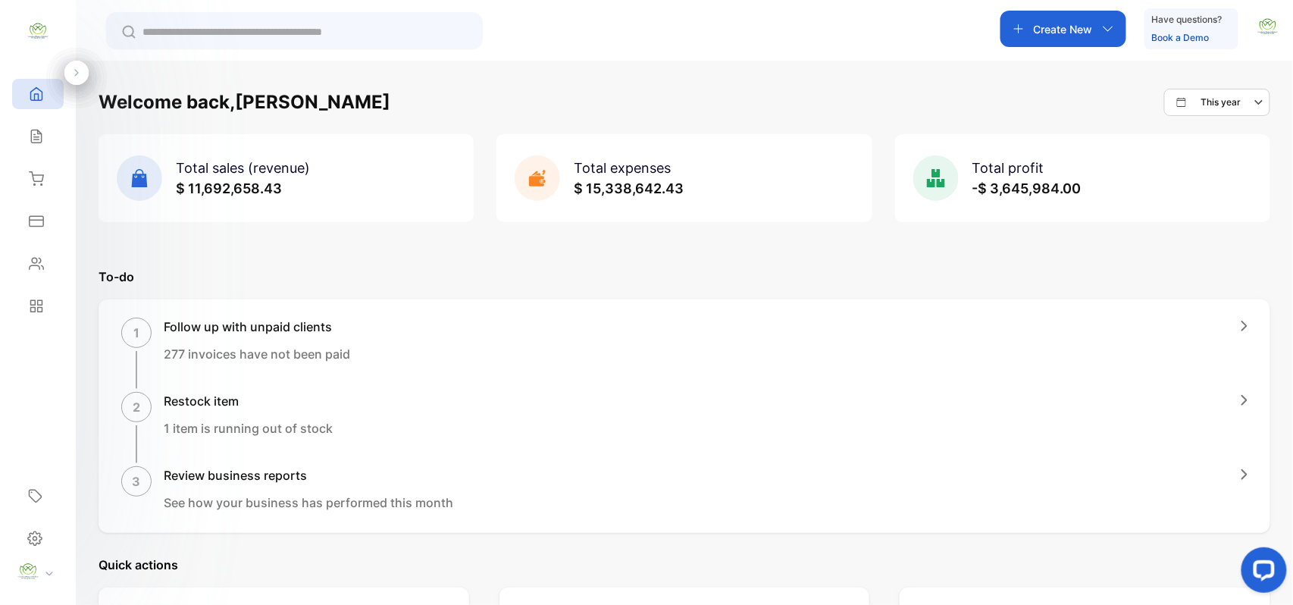
click at [1067, 35] on p "Create New" at bounding box center [1062, 29] width 59 height 16
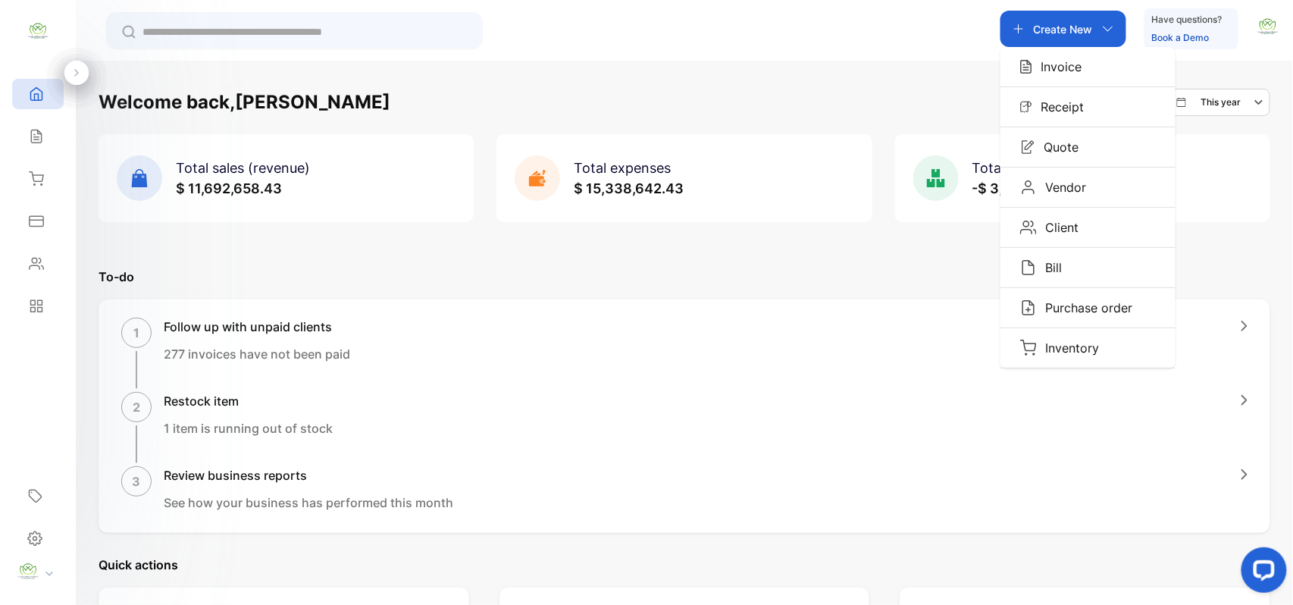
click at [1073, 64] on p "Invoice" at bounding box center [1057, 67] width 50 height 18
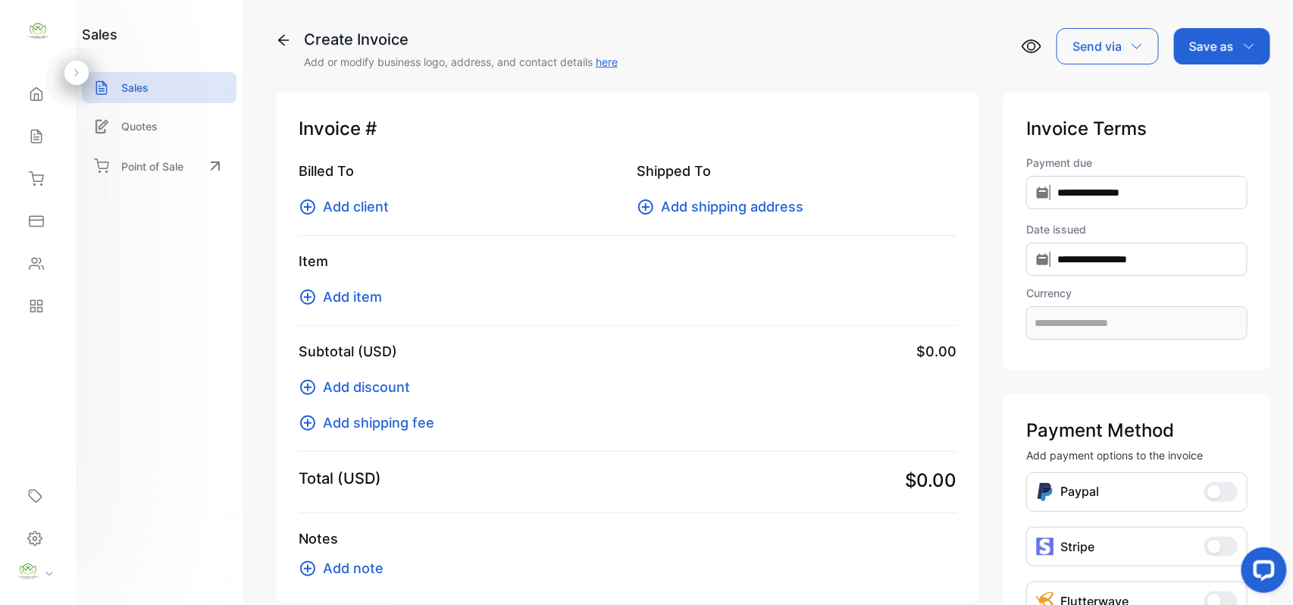
type input "**********"
click at [313, 209] on icon at bounding box center [307, 206] width 15 height 15
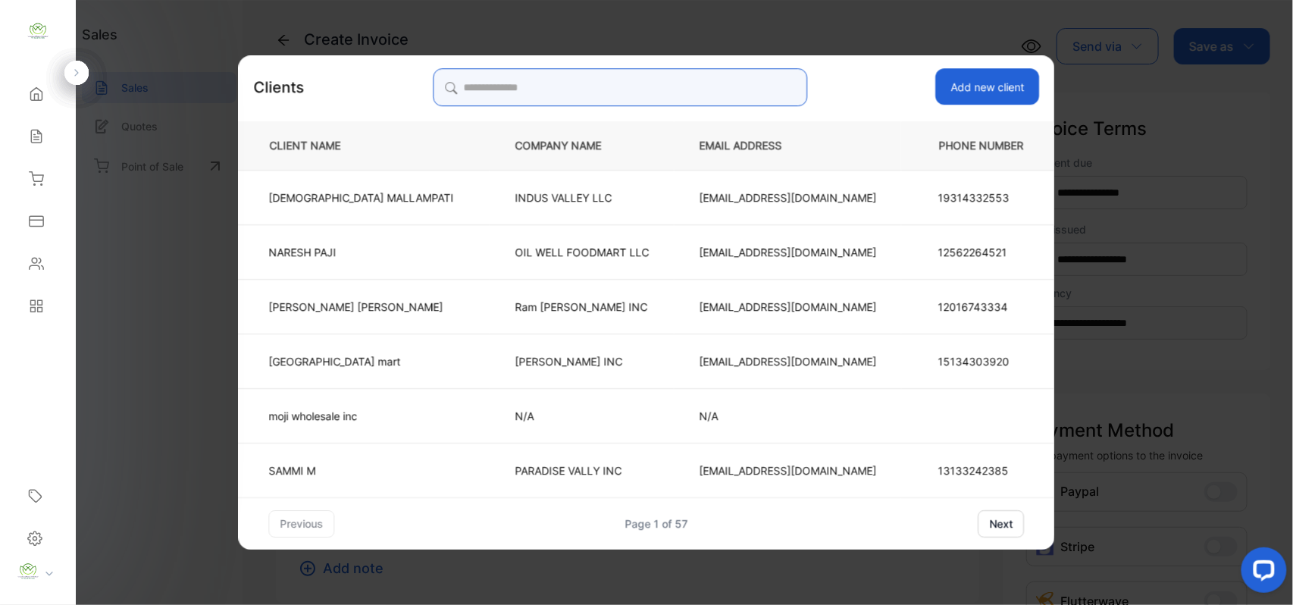
click at [526, 83] on input "search" at bounding box center [620, 87] width 374 height 38
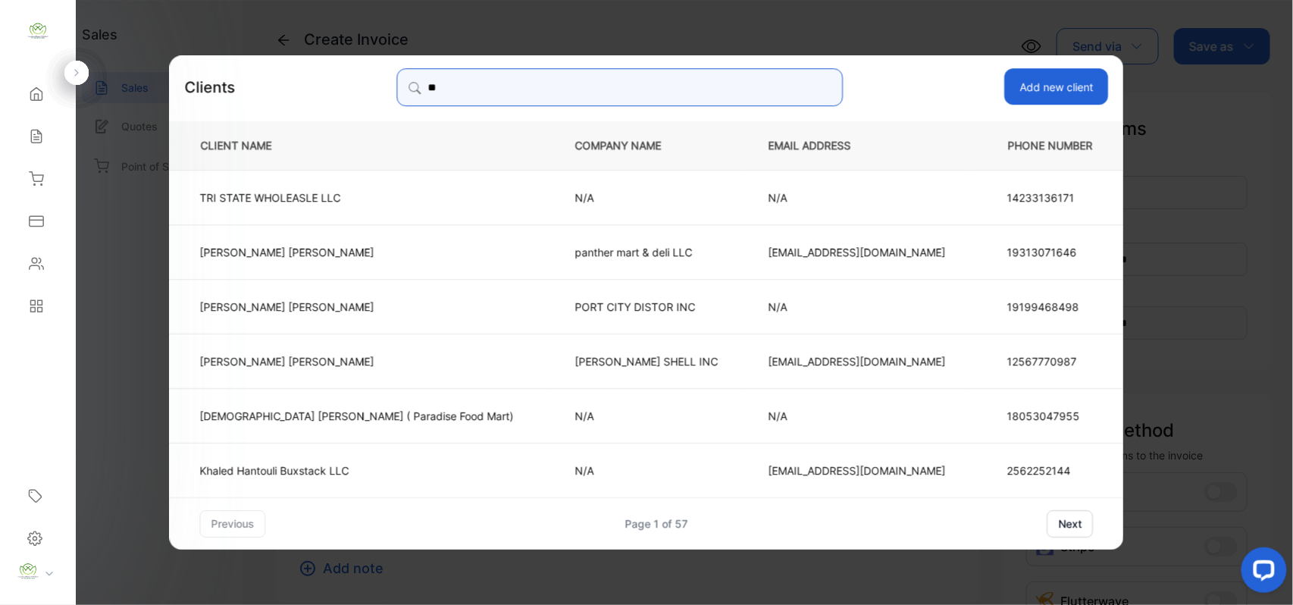
type input "*"
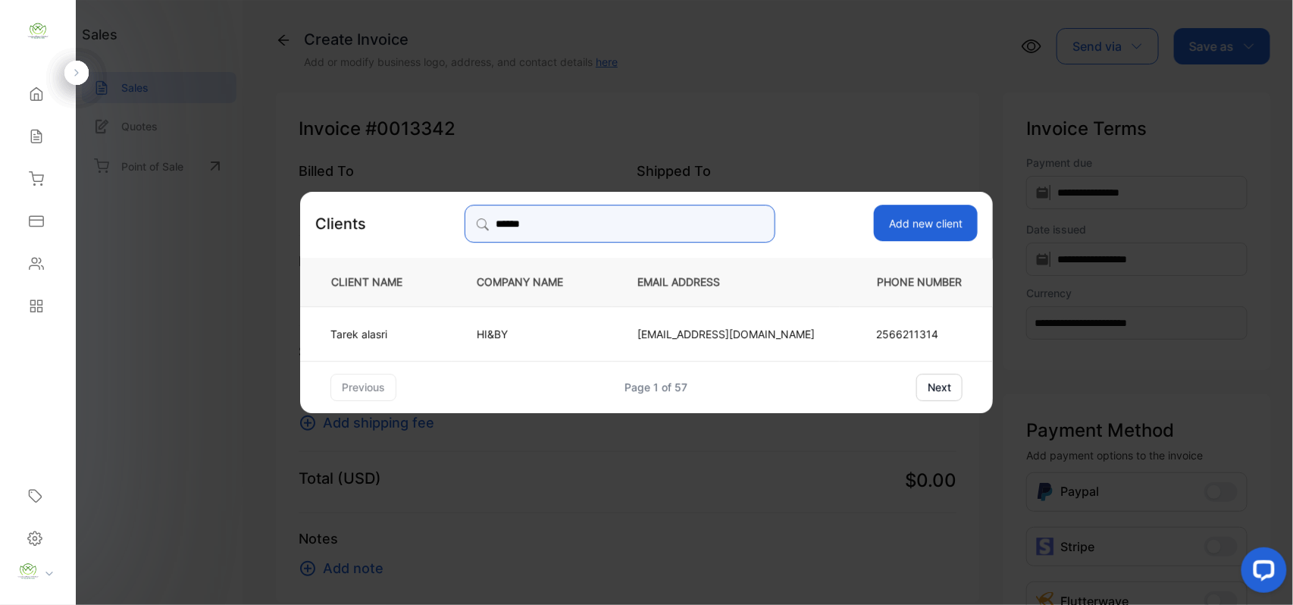
type input "******"
click at [577, 330] on p "HI&BY" at bounding box center [532, 333] width 111 height 16
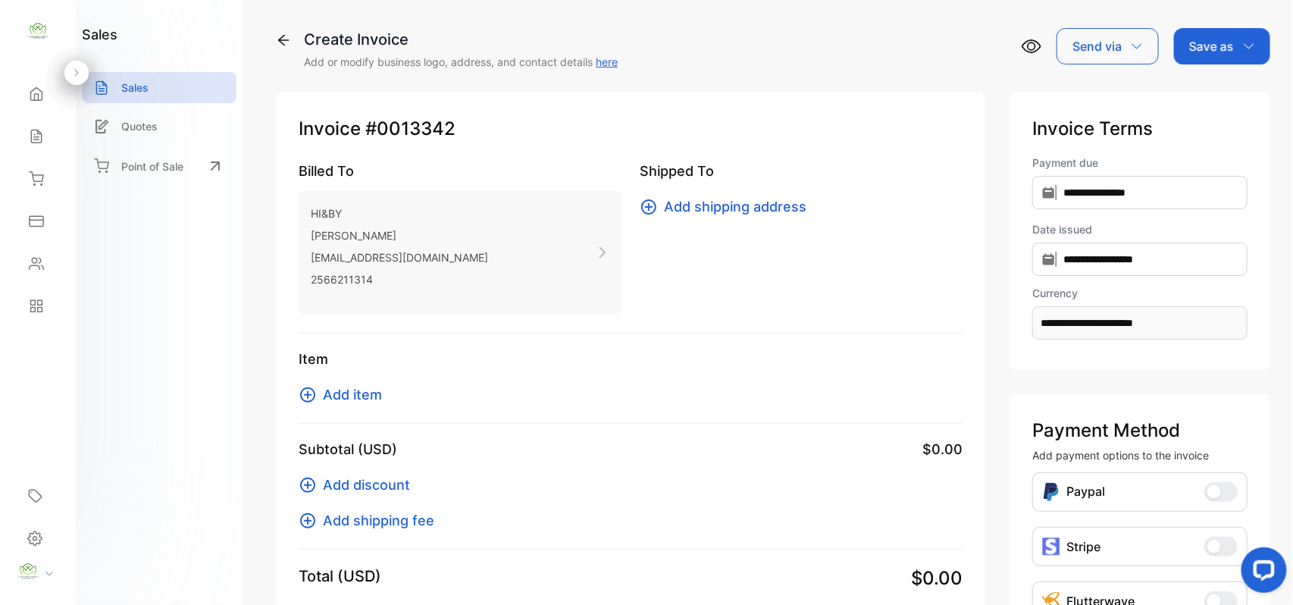
click at [306, 392] on icon at bounding box center [308, 395] width 18 height 18
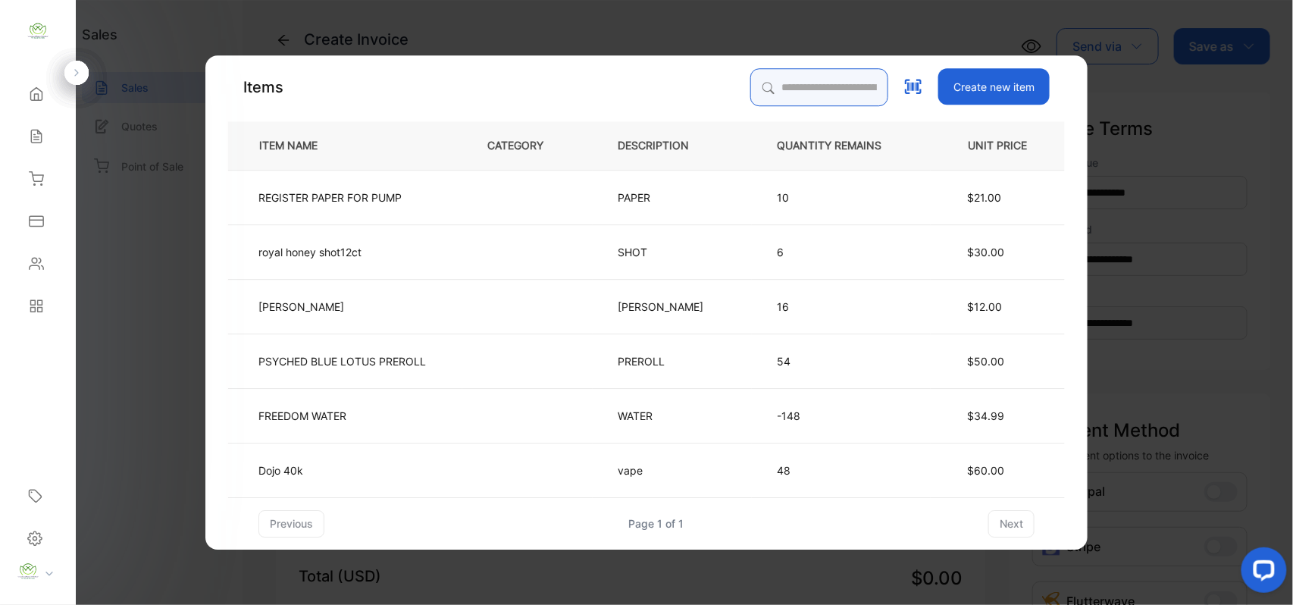
click at [758, 89] on input "search" at bounding box center [819, 87] width 138 height 38
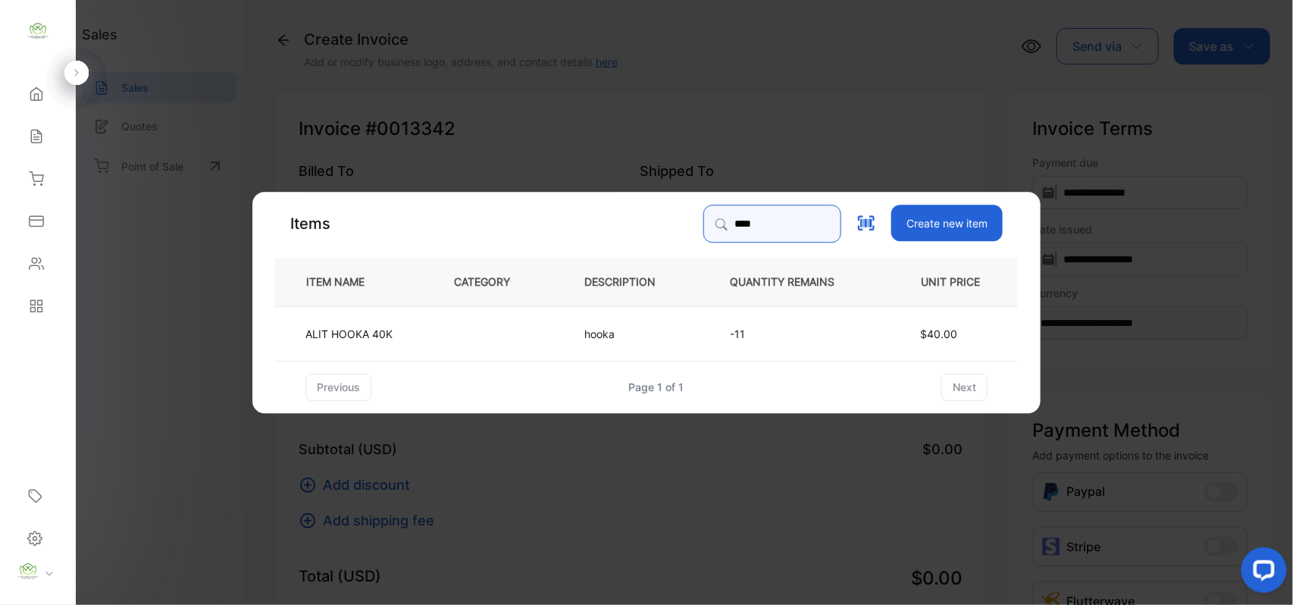
type input "****"
click at [576, 327] on td "hooka" at bounding box center [631, 332] width 145 height 55
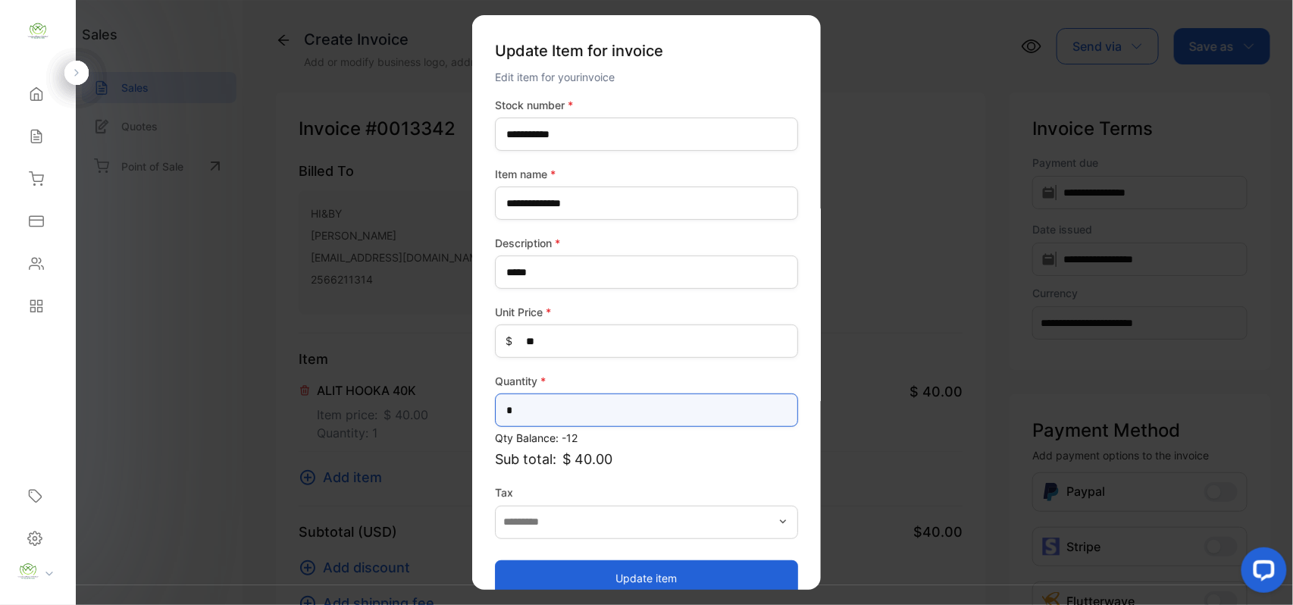
click at [549, 424] on input "*" at bounding box center [646, 409] width 303 height 33
type input "*"
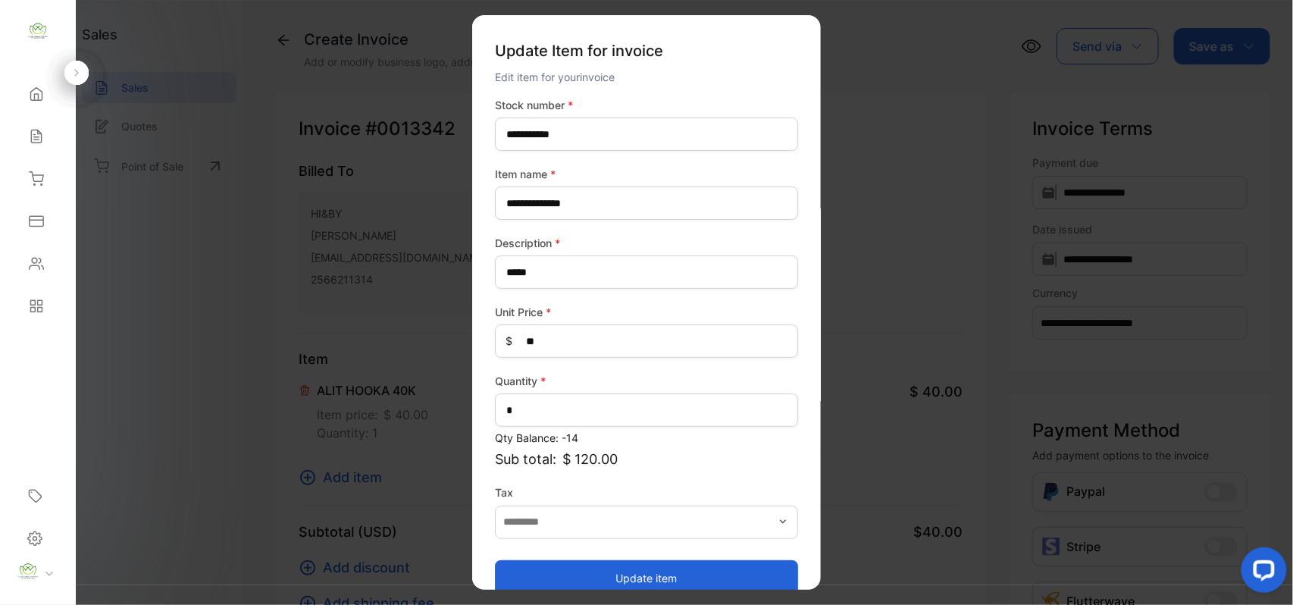
click at [685, 577] on button "Update item" at bounding box center [646, 577] width 303 height 36
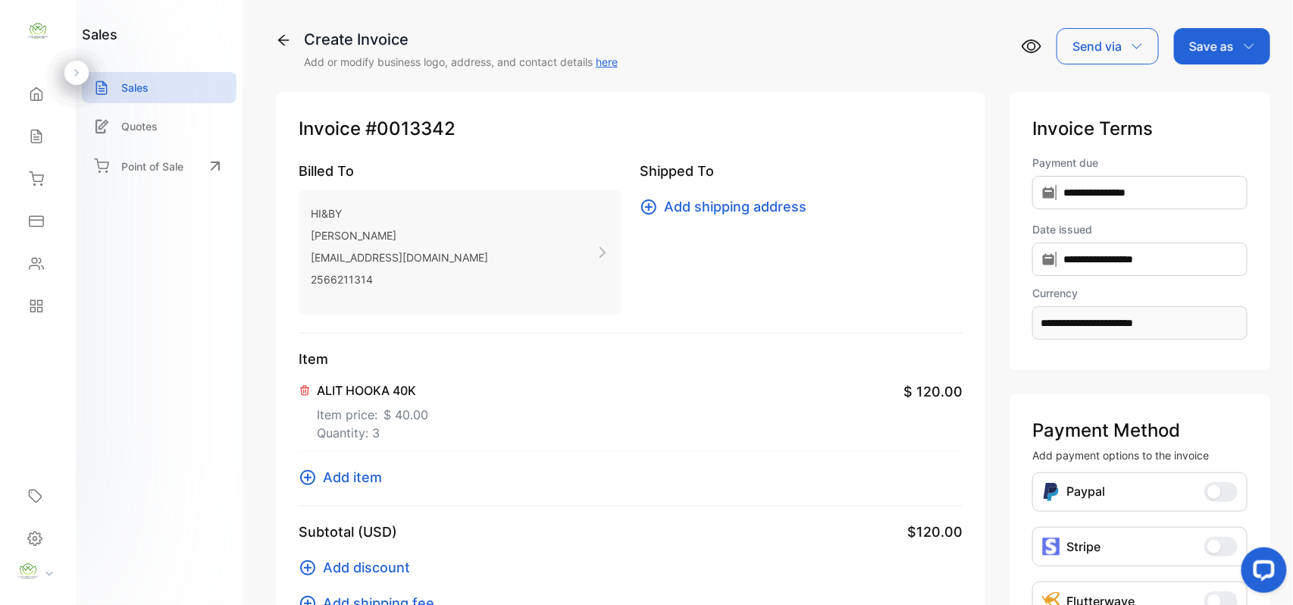
click at [1246, 42] on icon "button" at bounding box center [1249, 46] width 12 height 12
click at [1207, 95] on div "Invoice" at bounding box center [1217, 96] width 87 height 30
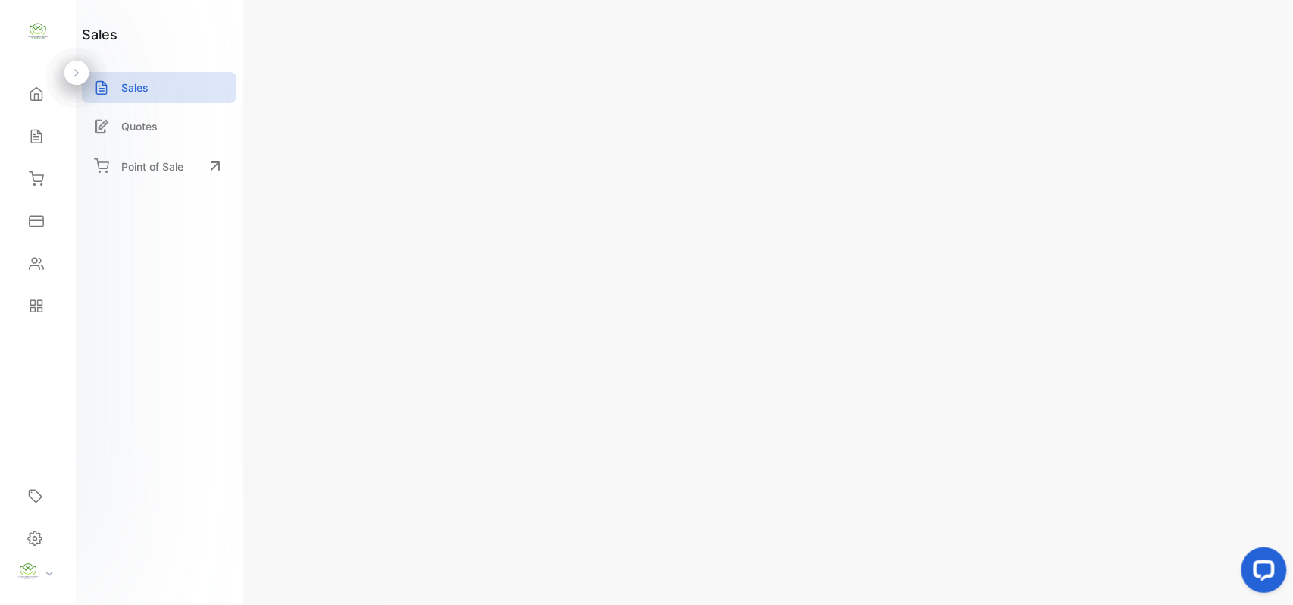
click at [1237, 52] on div "Actions" at bounding box center [1225, 46] width 84 height 36
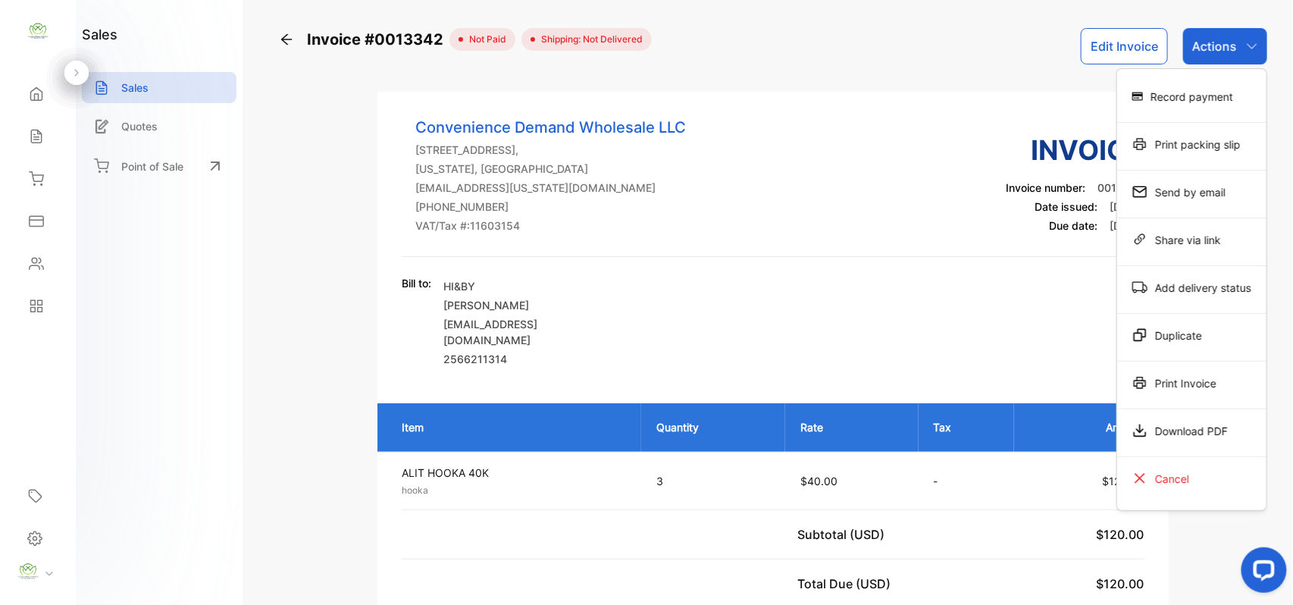
click at [1209, 86] on div "Record payment" at bounding box center [1191, 96] width 149 height 30
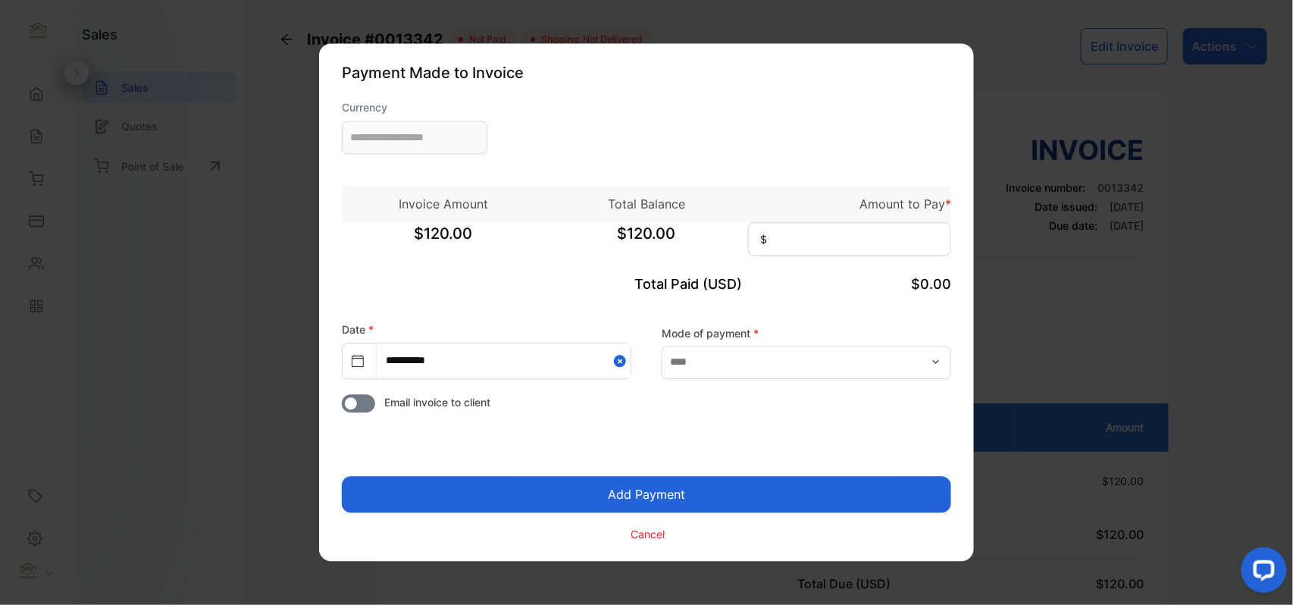
type input "**********"
click at [783, 231] on input at bounding box center [849, 239] width 203 height 33
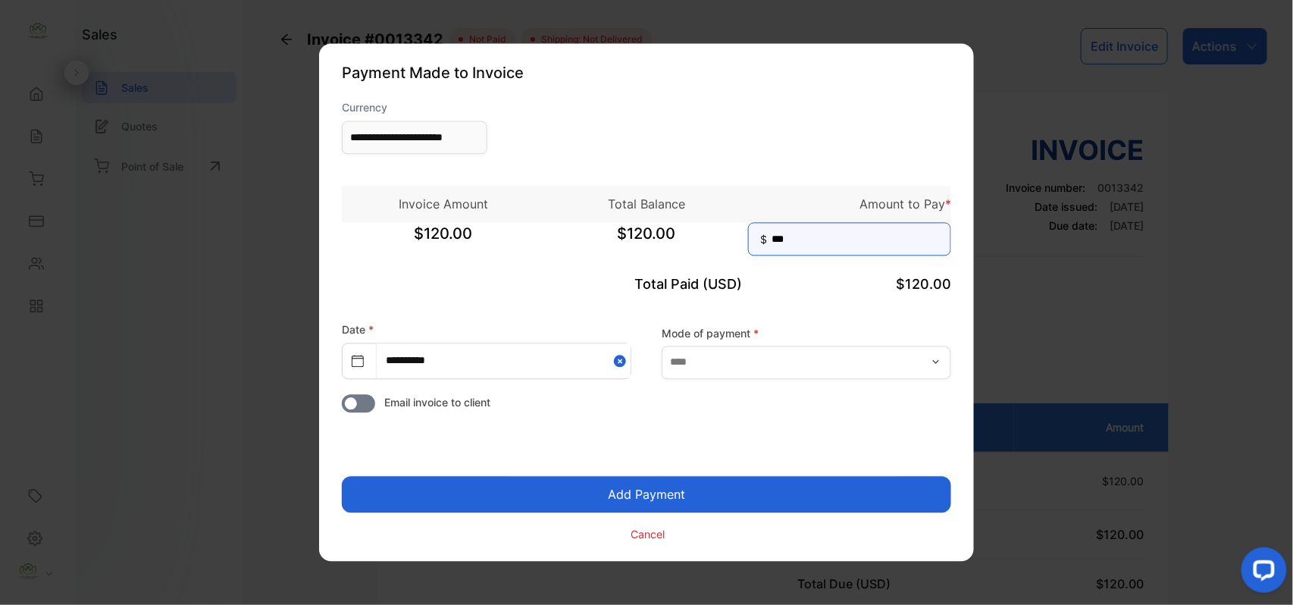
type input "***"
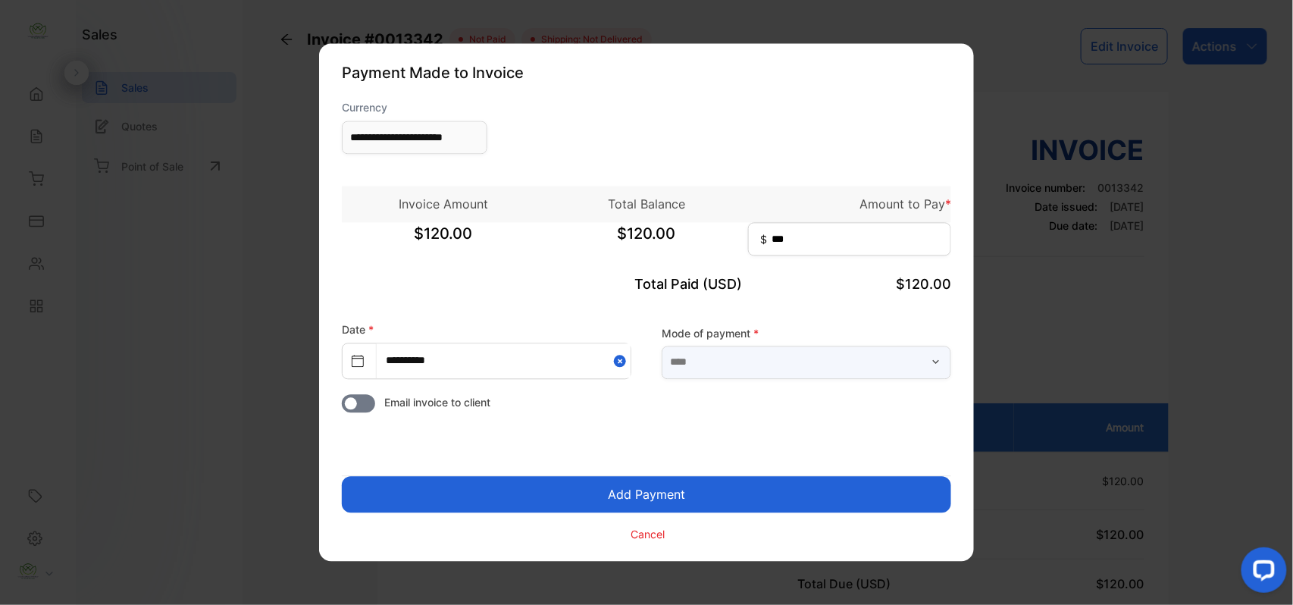
click at [780, 358] on input "text" at bounding box center [805, 362] width 289 height 33
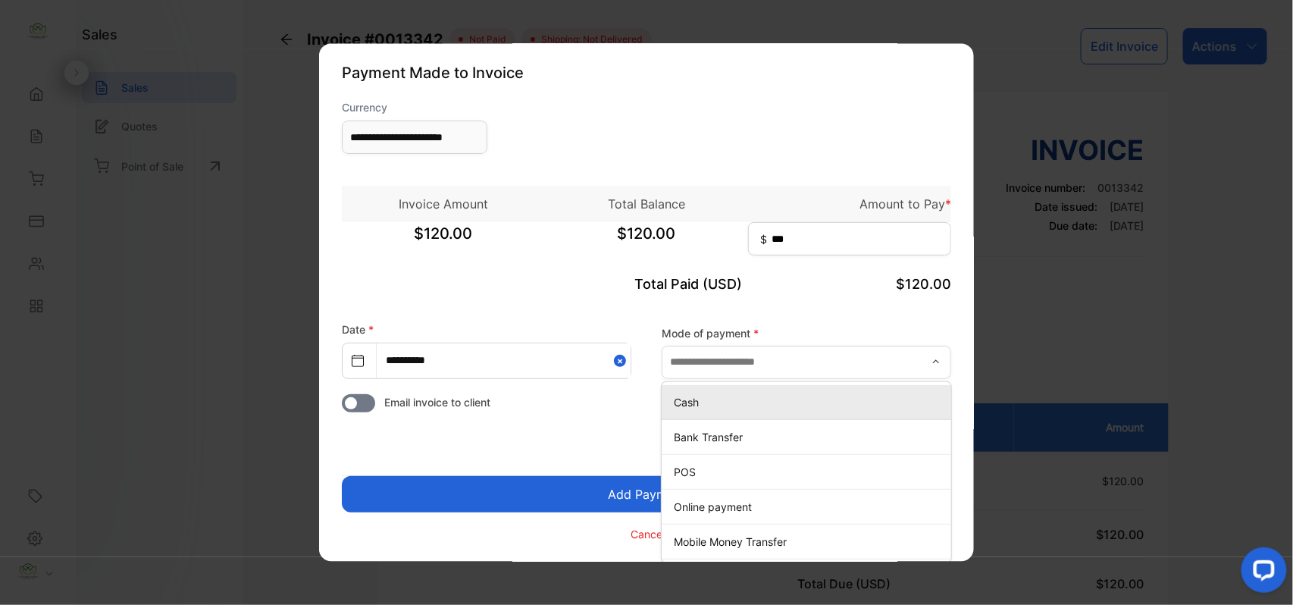
click at [728, 394] on p "Cash" at bounding box center [809, 402] width 271 height 16
type input "****"
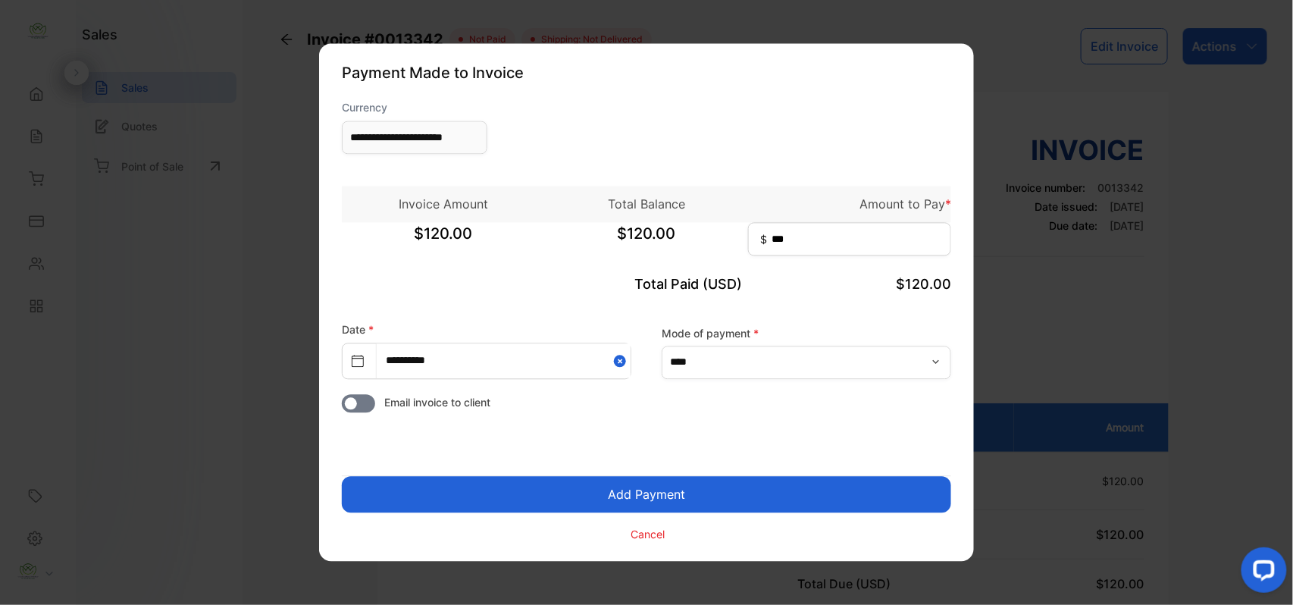
click at [665, 488] on button "Add Payment" at bounding box center [646, 495] width 609 height 36
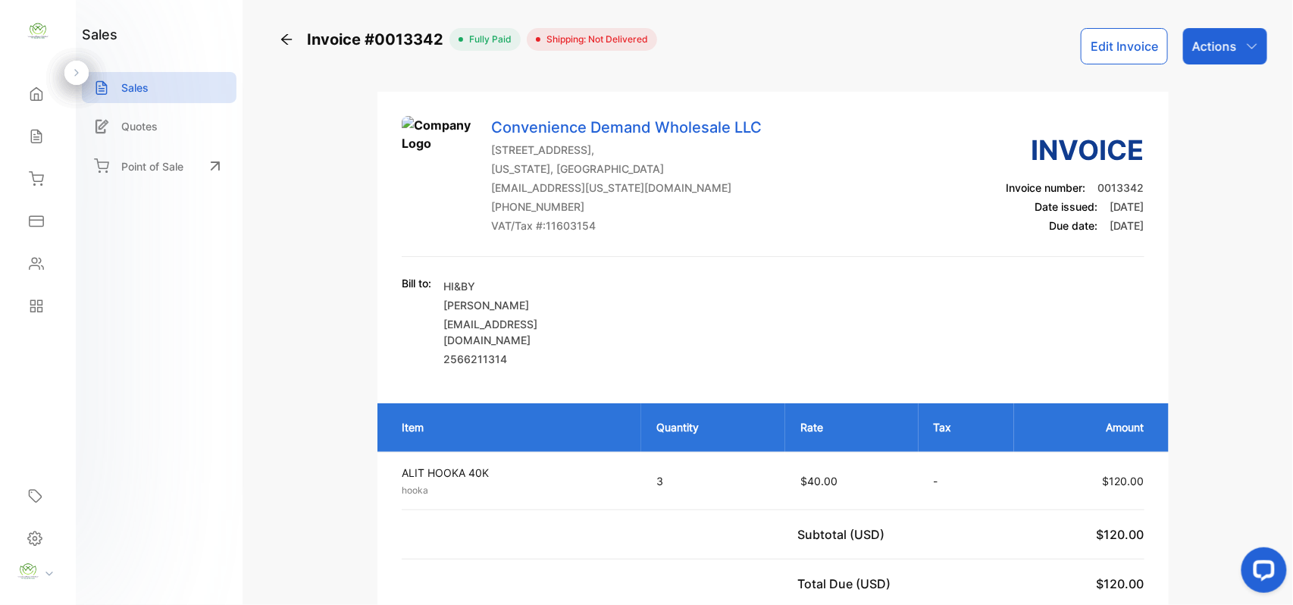
click at [1235, 55] on div "Actions" at bounding box center [1225, 46] width 84 height 36
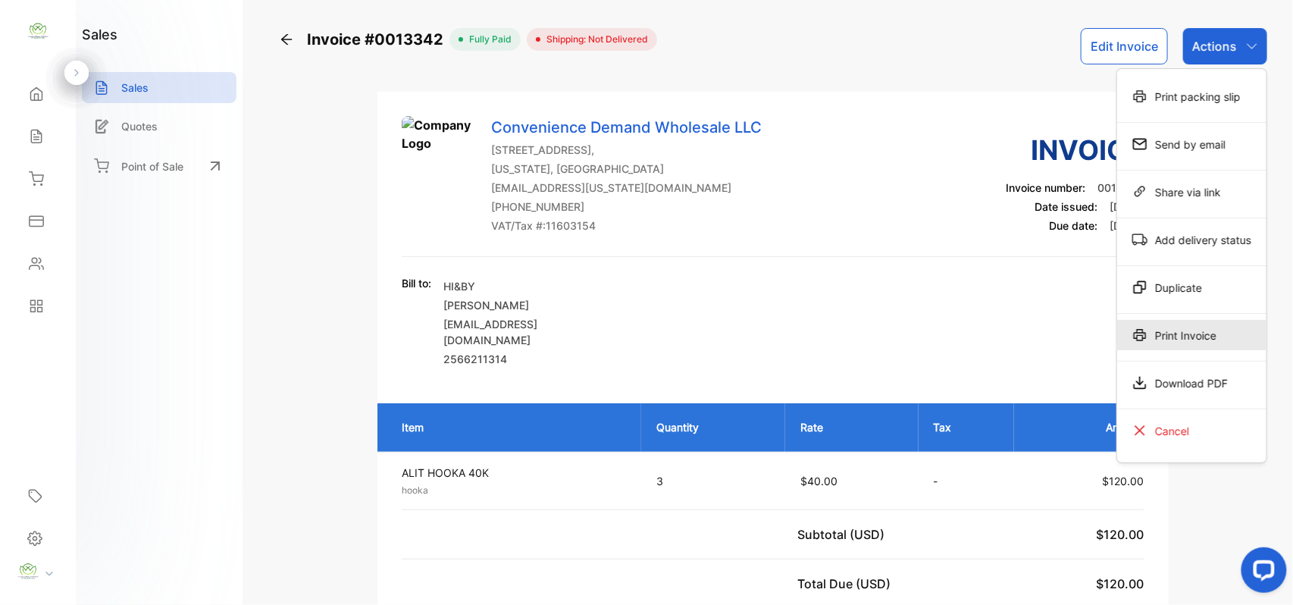
click at [1194, 330] on div "Print Invoice" at bounding box center [1191, 335] width 149 height 30
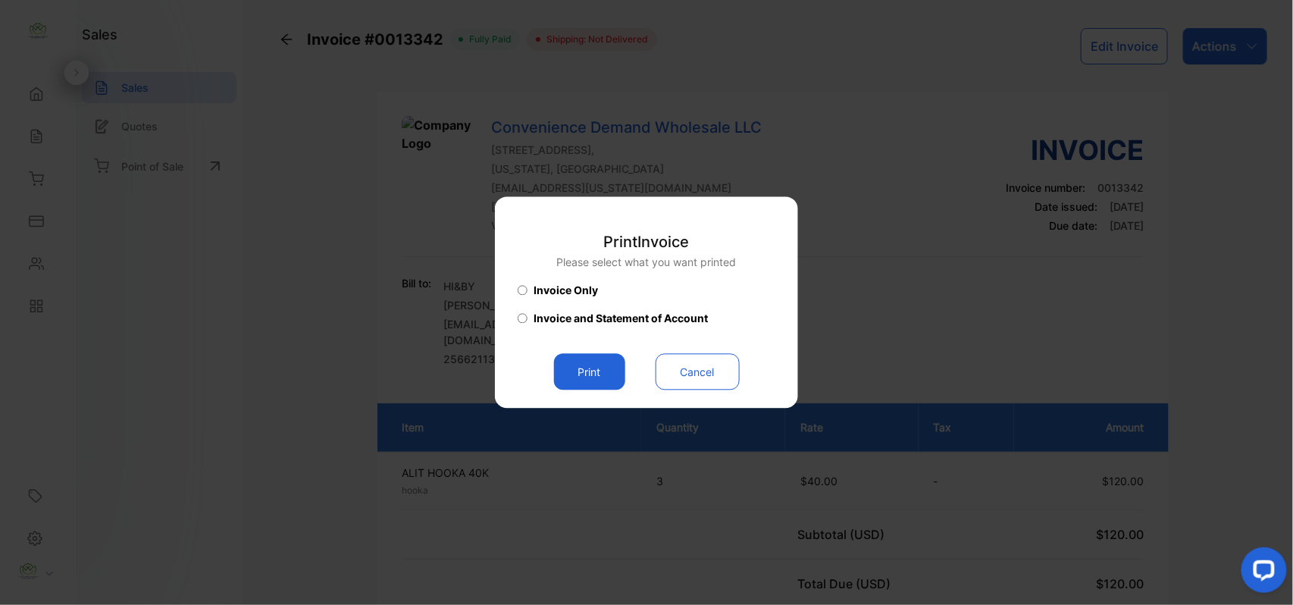
click at [583, 361] on button "Print" at bounding box center [589, 372] width 71 height 36
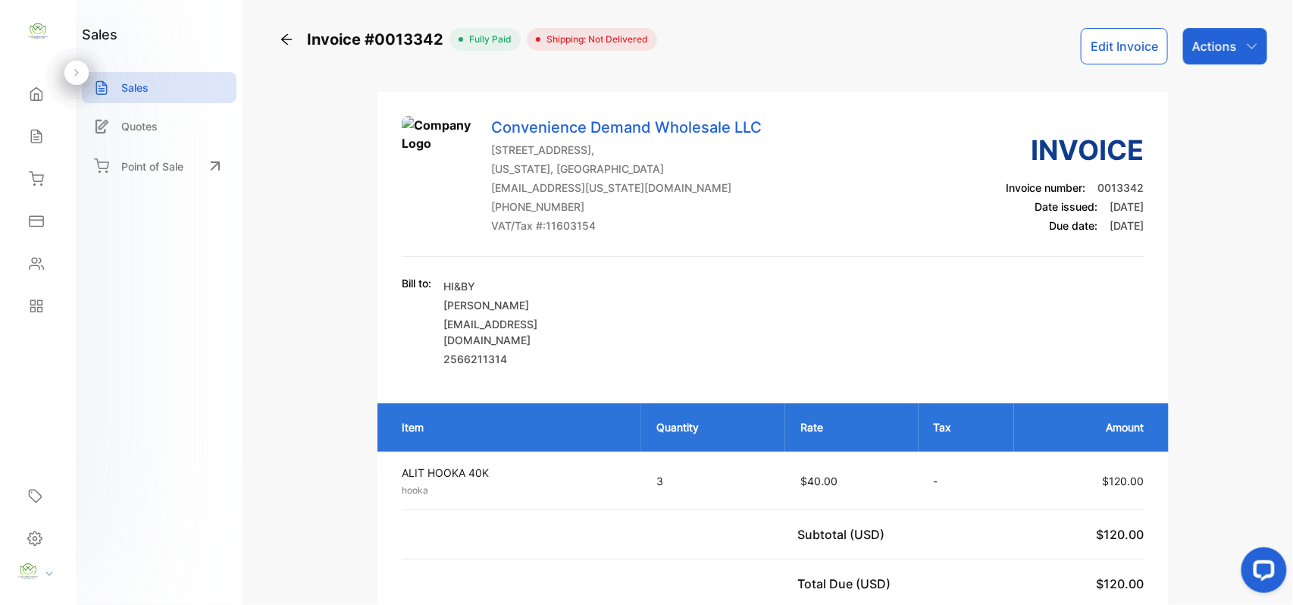
click at [25, 94] on div "Home" at bounding box center [34, 93] width 20 height 15
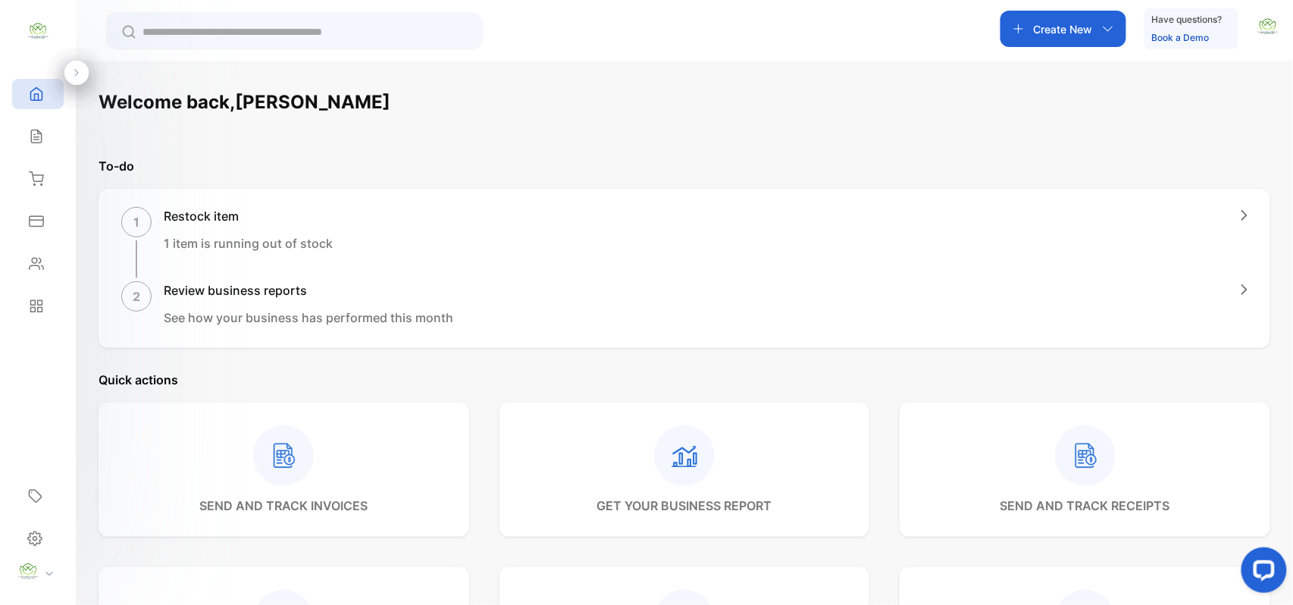
click at [1061, 28] on p "Create New" at bounding box center [1062, 29] width 59 height 16
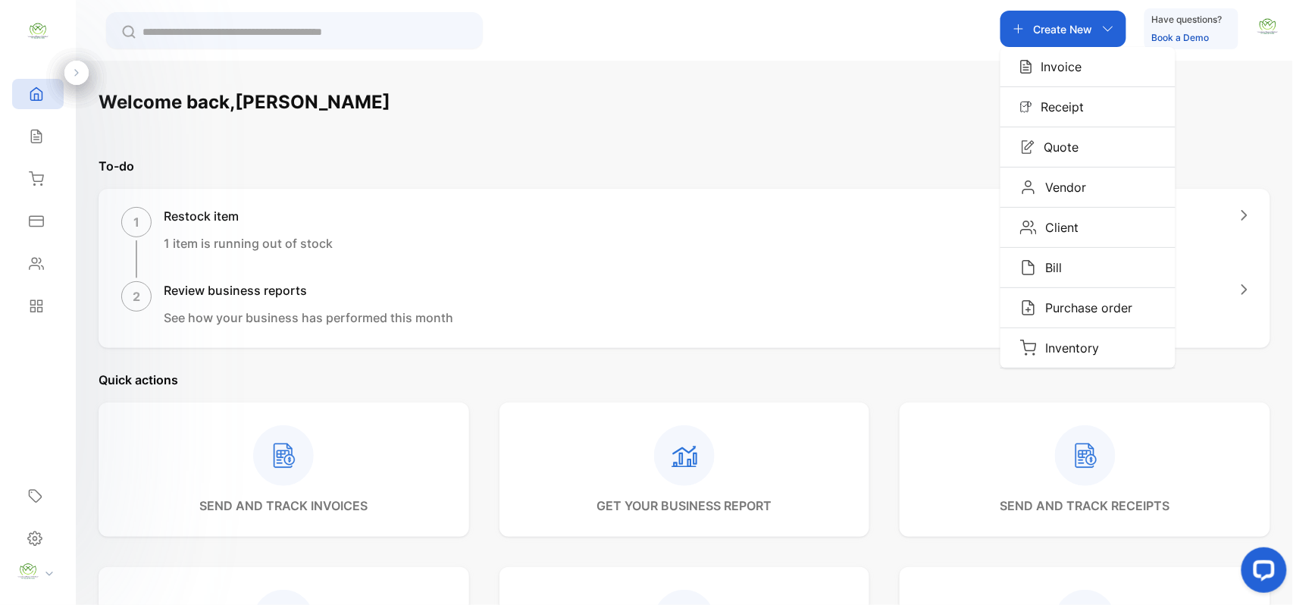
click at [1065, 67] on p "Invoice" at bounding box center [1057, 67] width 50 height 18
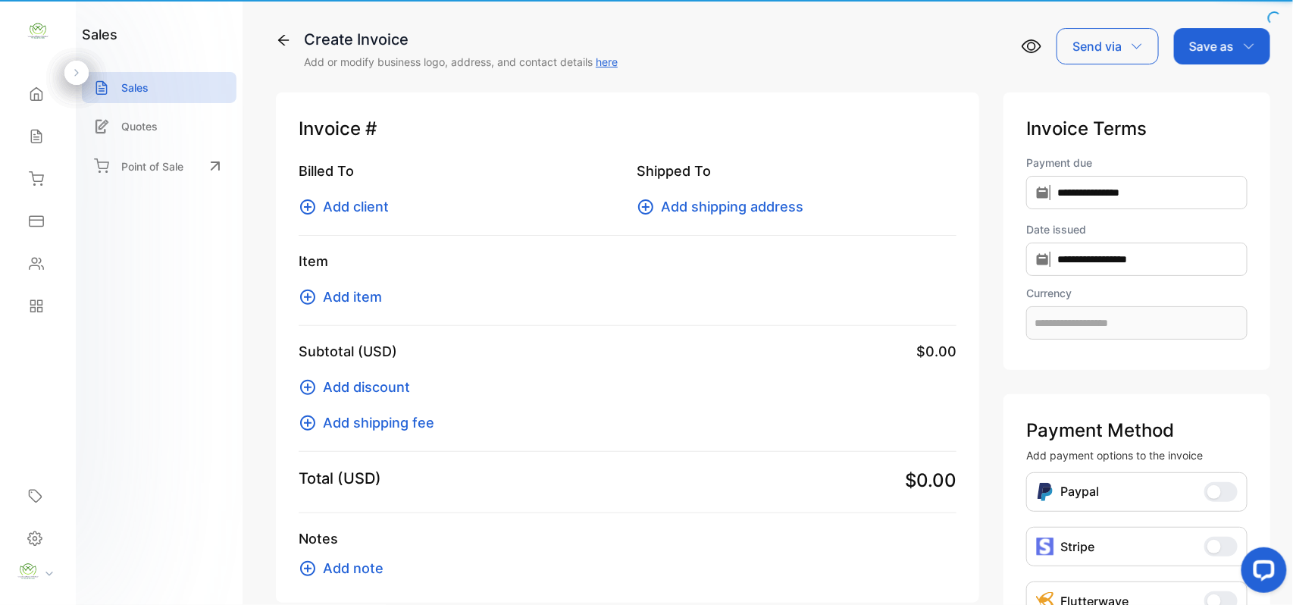
type input "**********"
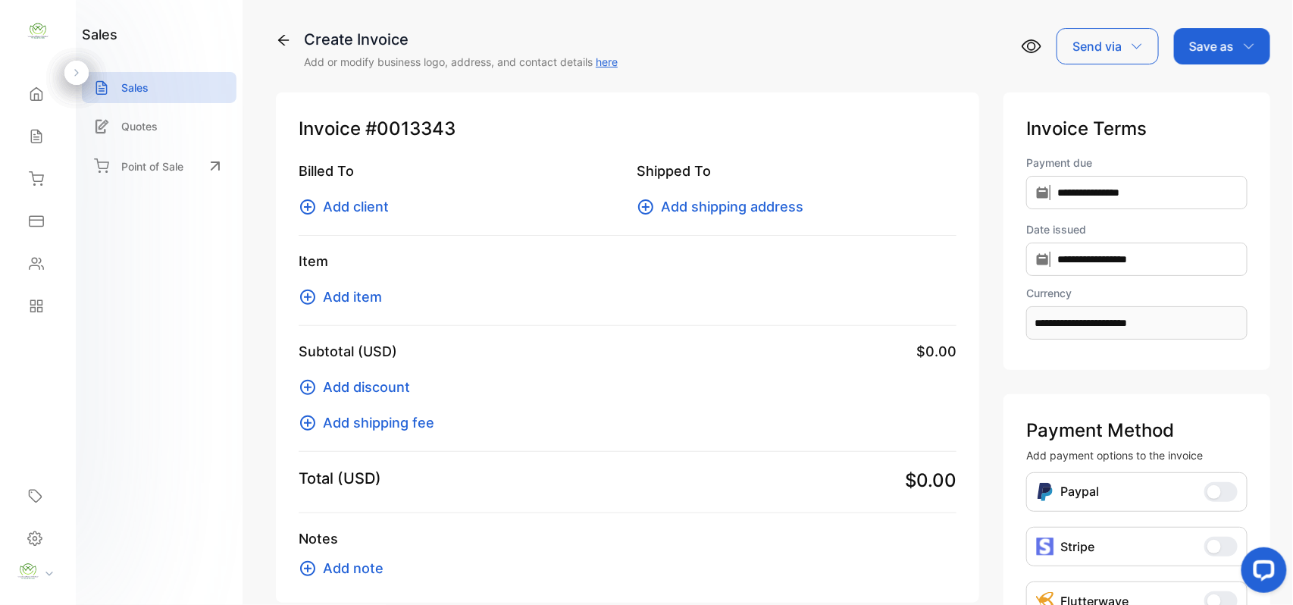
click at [330, 203] on span "Add client" at bounding box center [356, 206] width 66 height 20
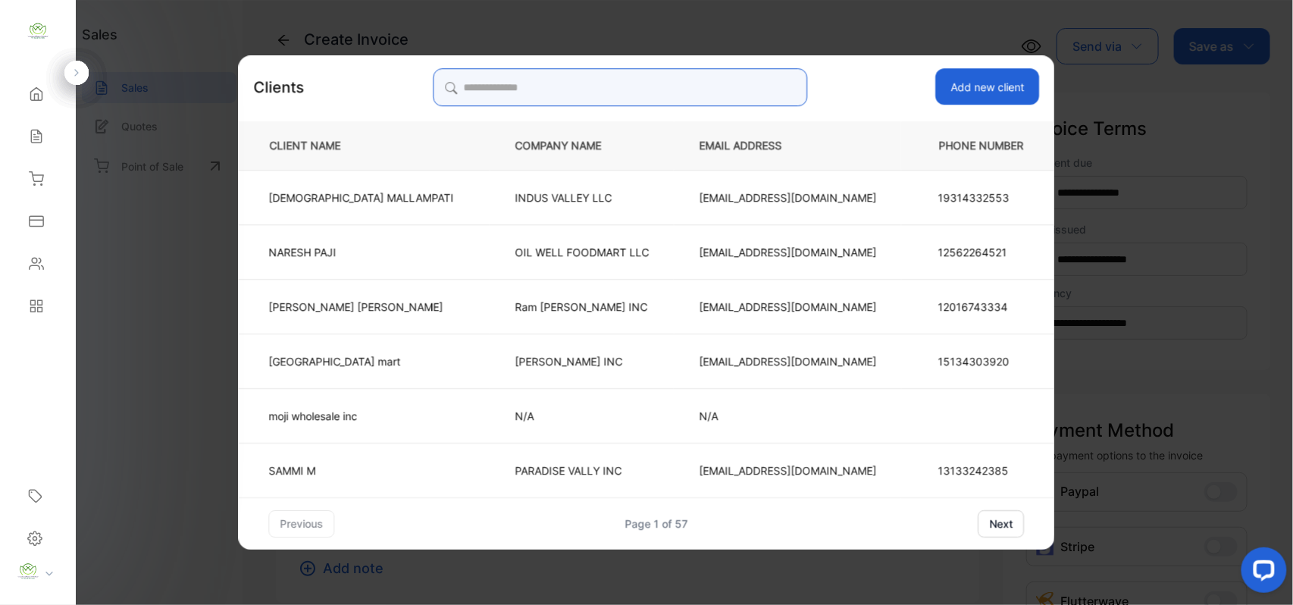
click at [577, 77] on input "search" at bounding box center [620, 87] width 374 height 38
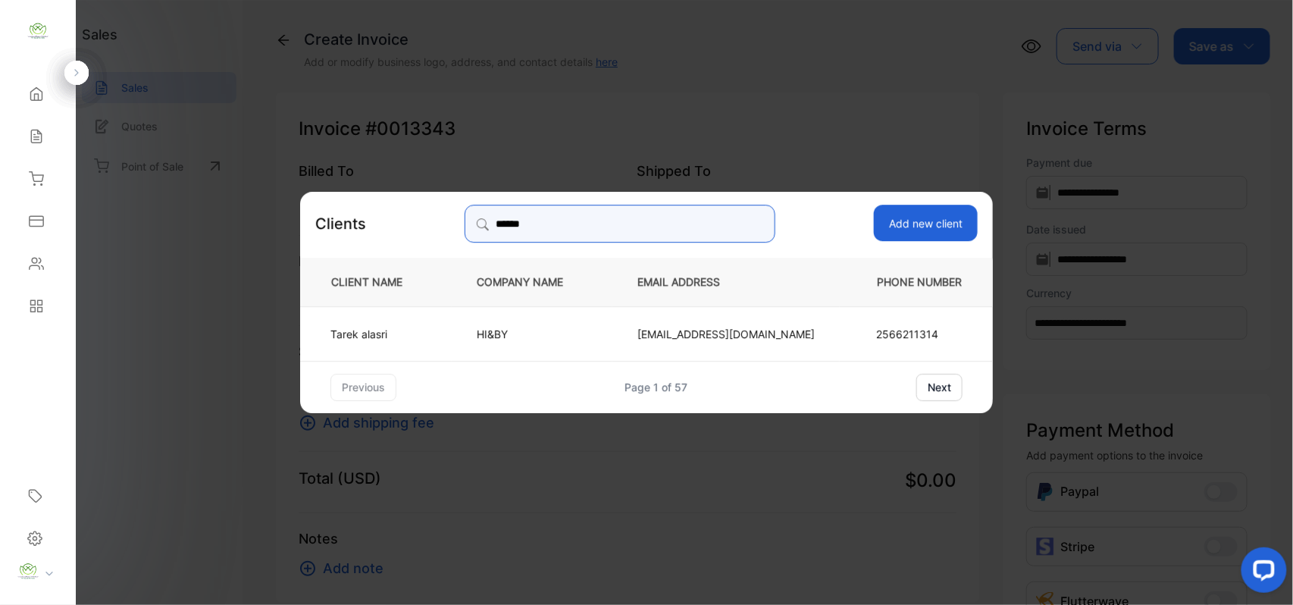
type input "******"
click at [883, 337] on p "2566211314" at bounding box center [919, 333] width 86 height 16
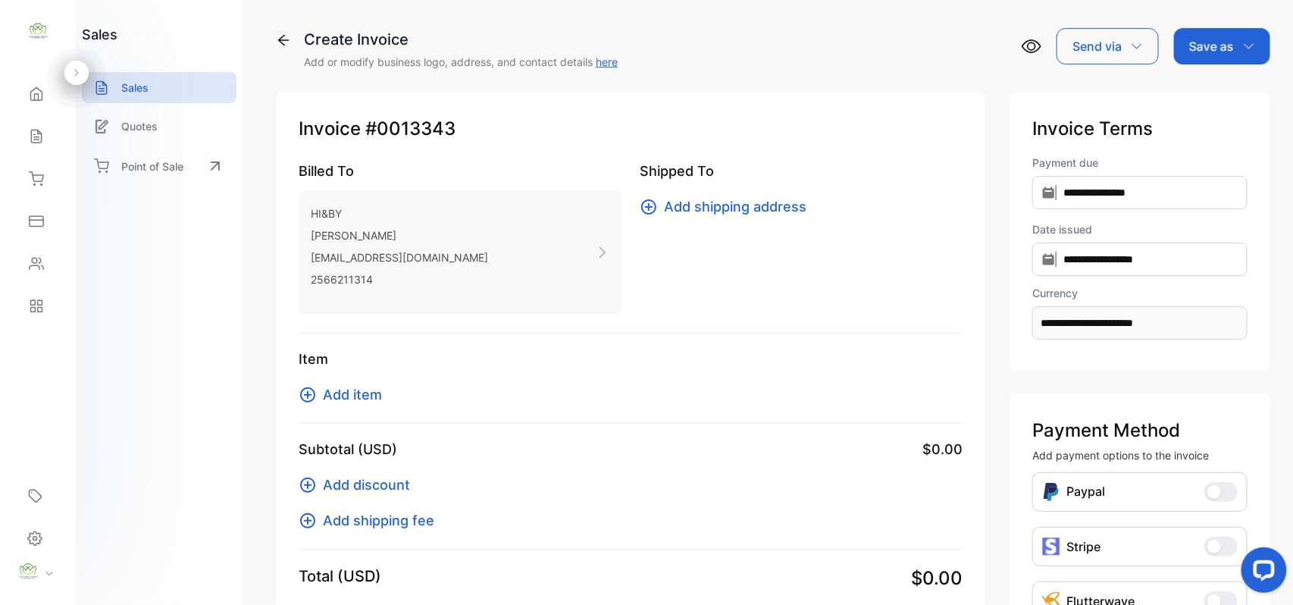
click at [309, 394] on icon at bounding box center [307, 394] width 15 height 15
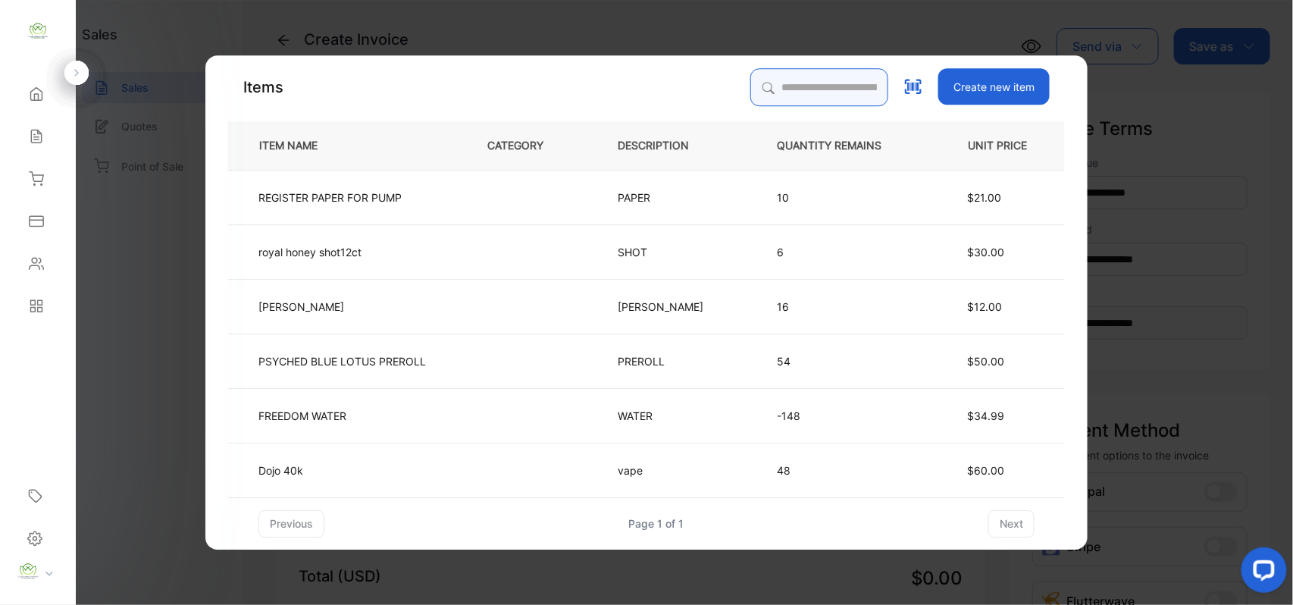
click at [793, 85] on input "search" at bounding box center [819, 87] width 138 height 38
type input "*********"
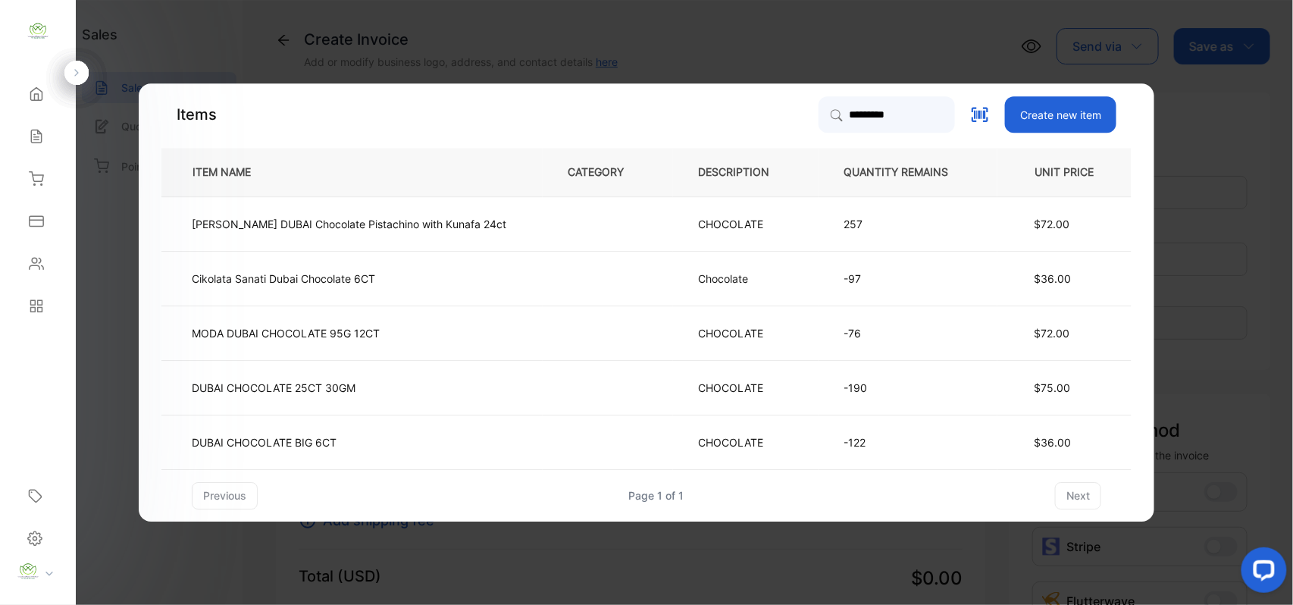
click at [997, 322] on td "$72.00" at bounding box center [1064, 332] width 134 height 55
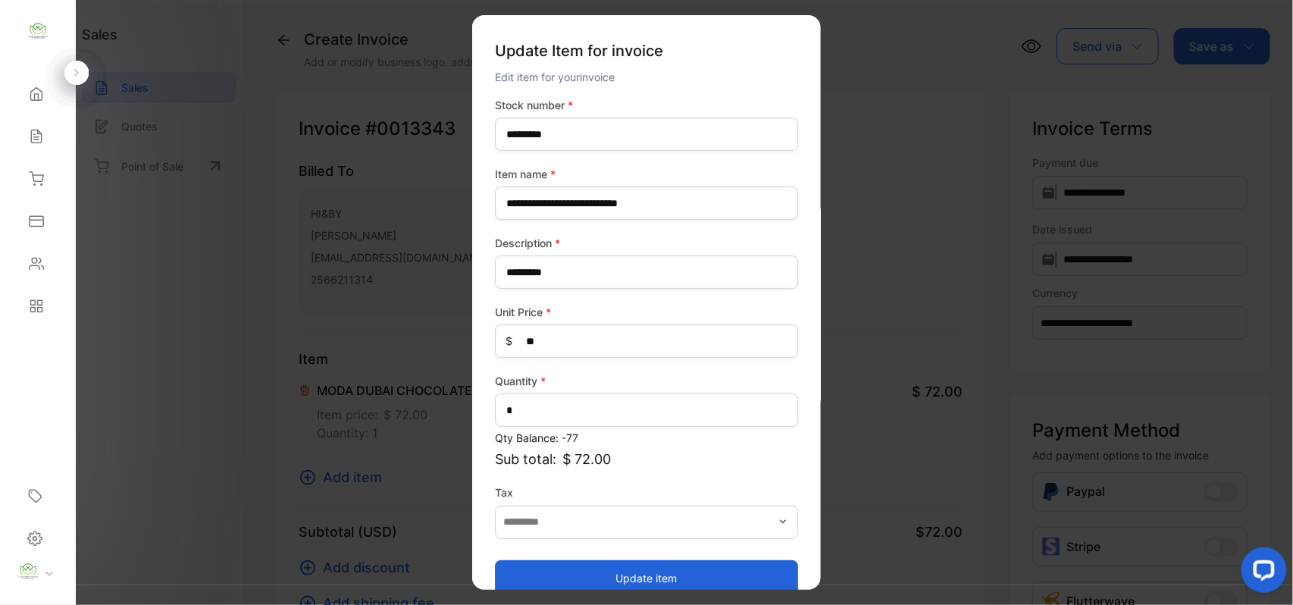
click at [679, 583] on button "Update item" at bounding box center [646, 577] width 303 height 36
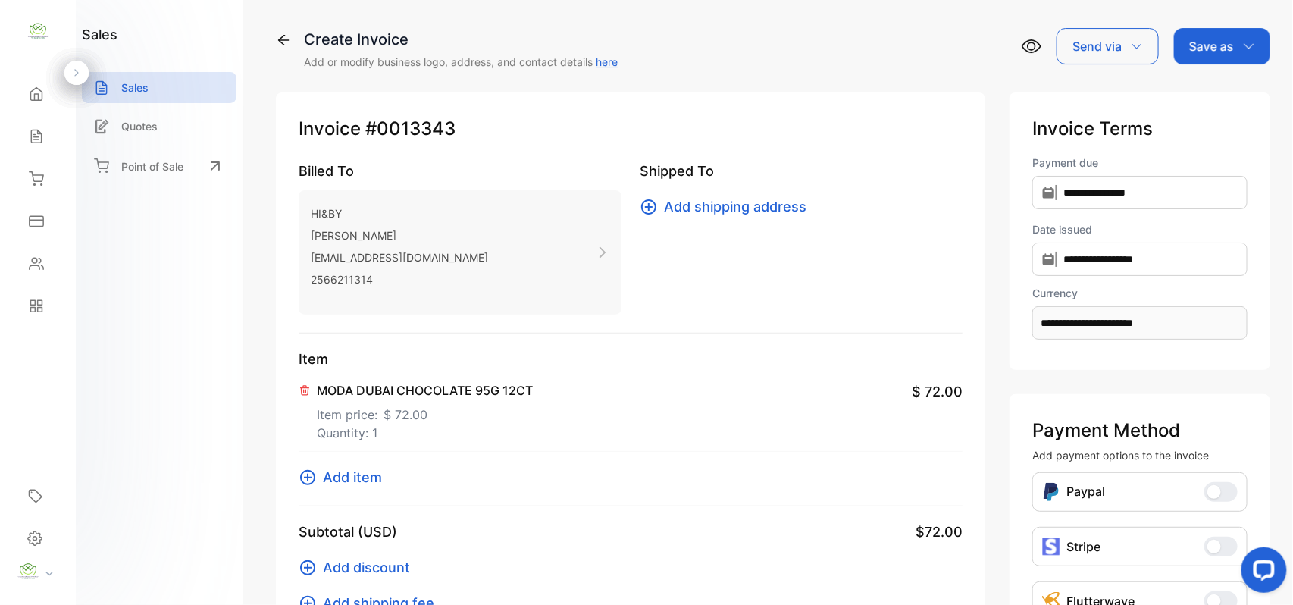
click at [1224, 37] on p "Save as" at bounding box center [1211, 46] width 45 height 18
click at [1212, 85] on div "Invoice" at bounding box center [1217, 96] width 87 height 30
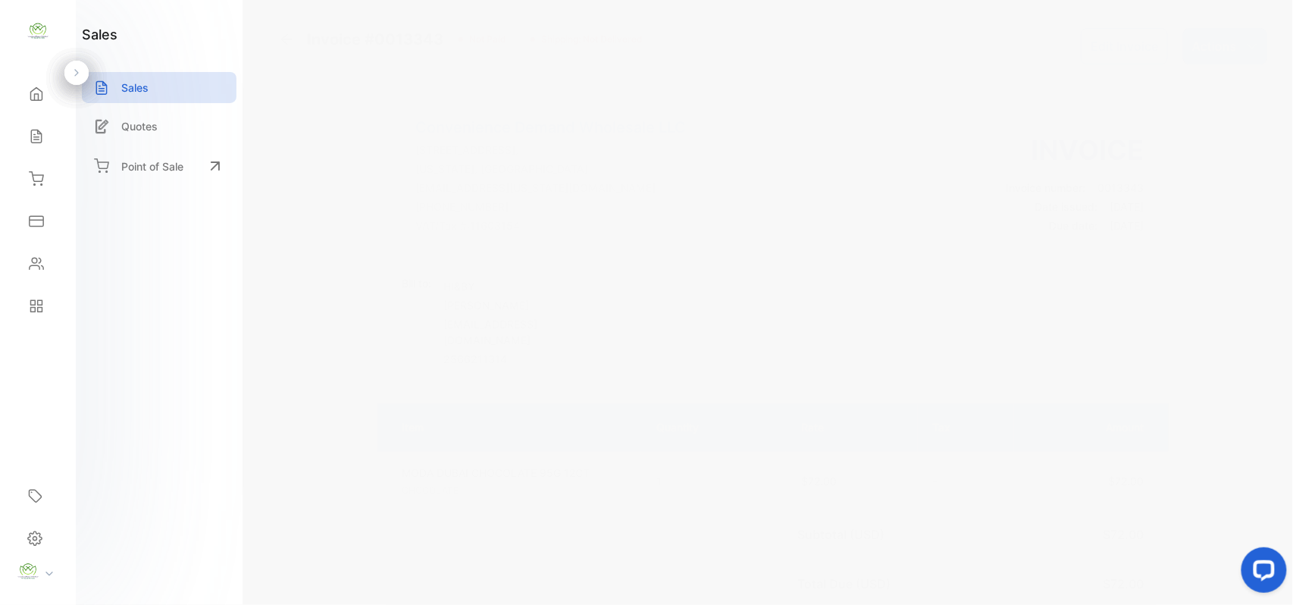
click at [1225, 52] on p "Actions" at bounding box center [1214, 46] width 45 height 18
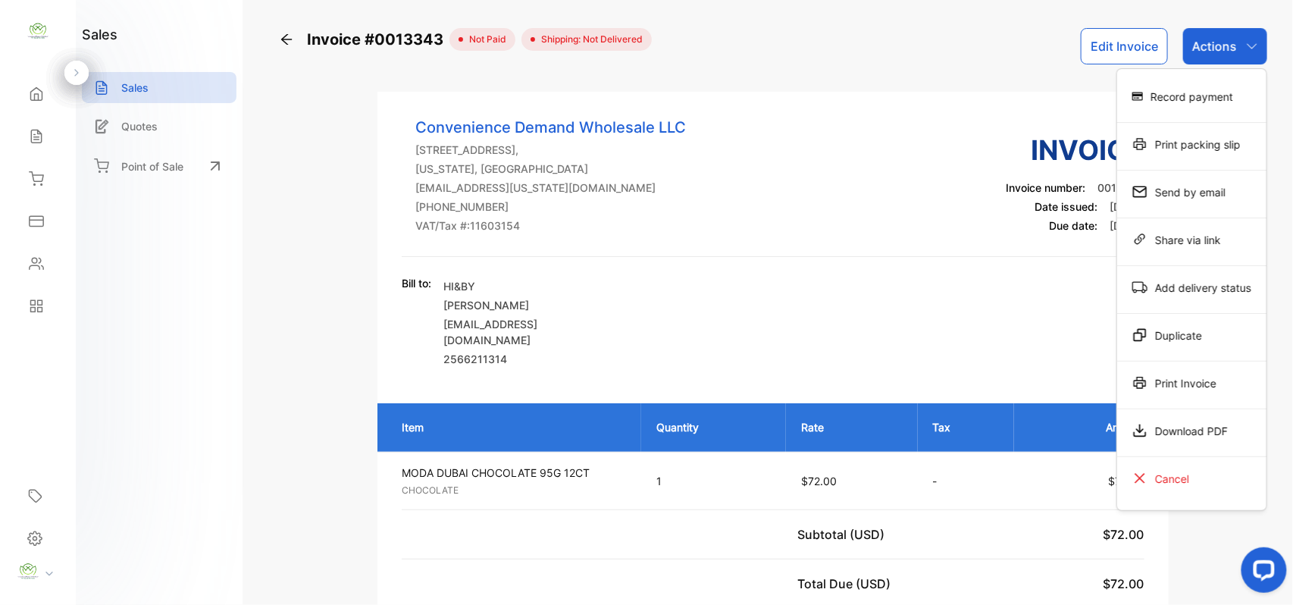
click at [1174, 388] on div "Print Invoice" at bounding box center [1191, 382] width 149 height 30
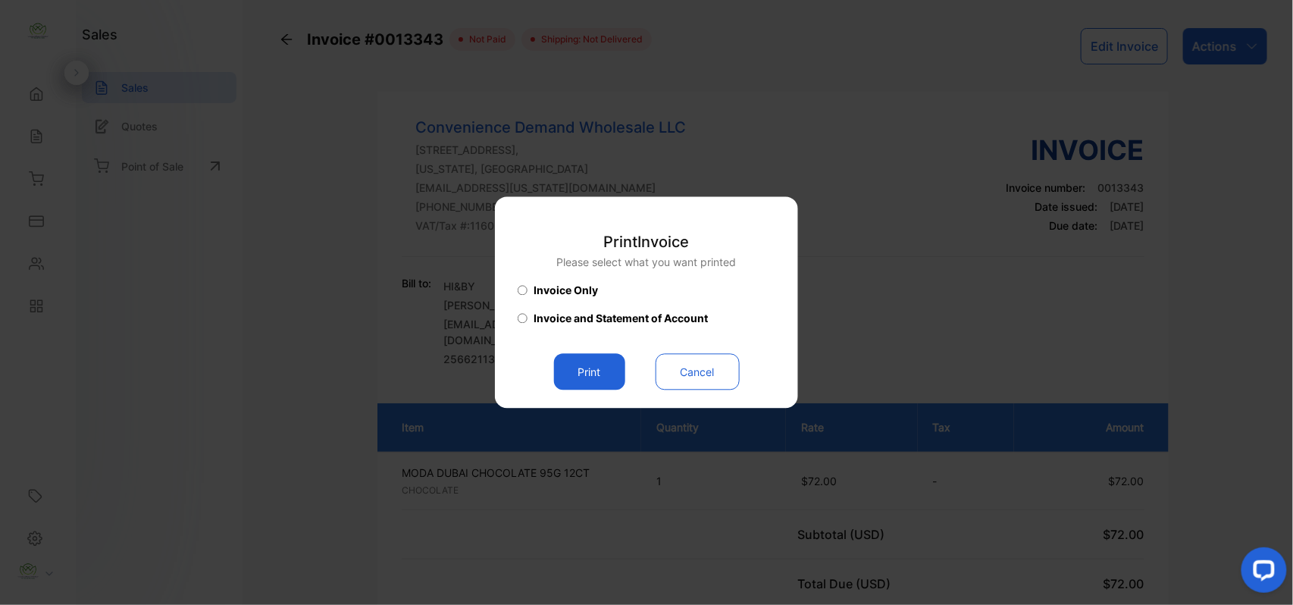
click at [579, 367] on button "Print" at bounding box center [589, 372] width 71 height 36
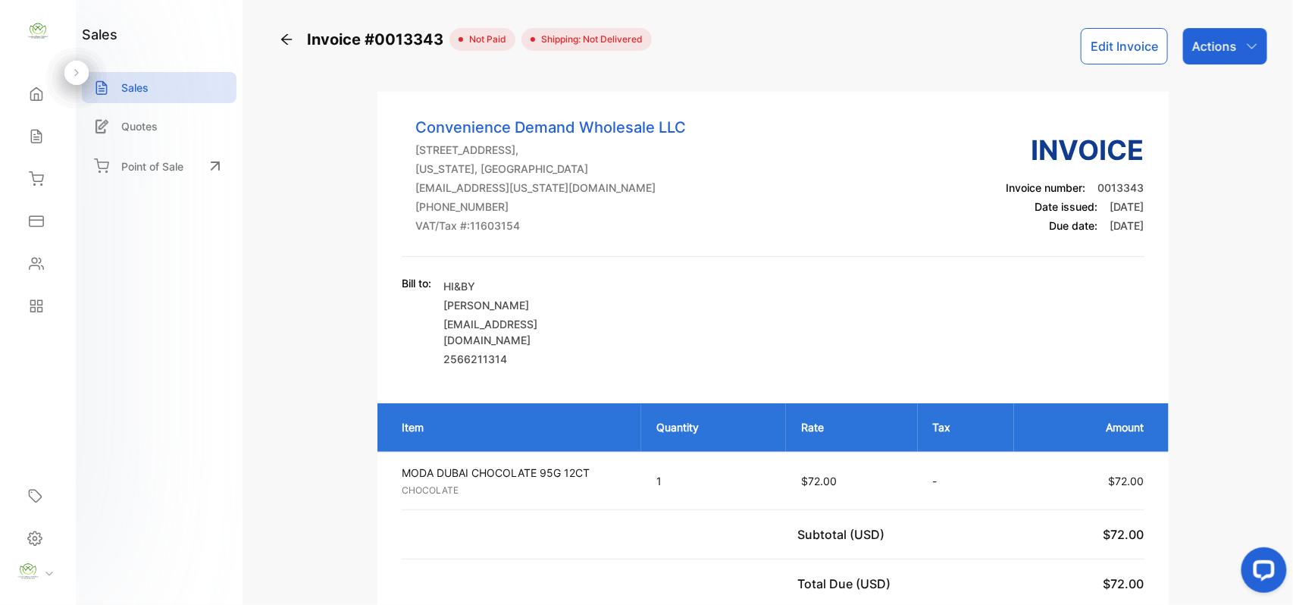
click at [1202, 42] on p "Actions" at bounding box center [1214, 46] width 45 height 18
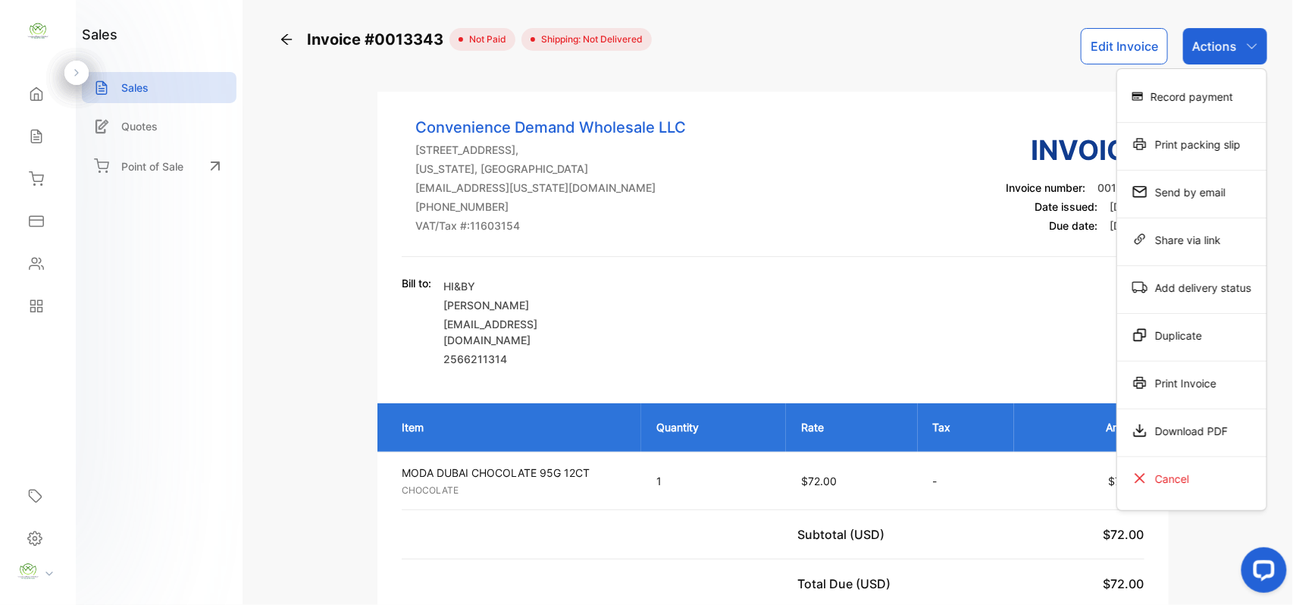
click at [1182, 83] on div "Record payment" at bounding box center [1191, 96] width 149 height 30
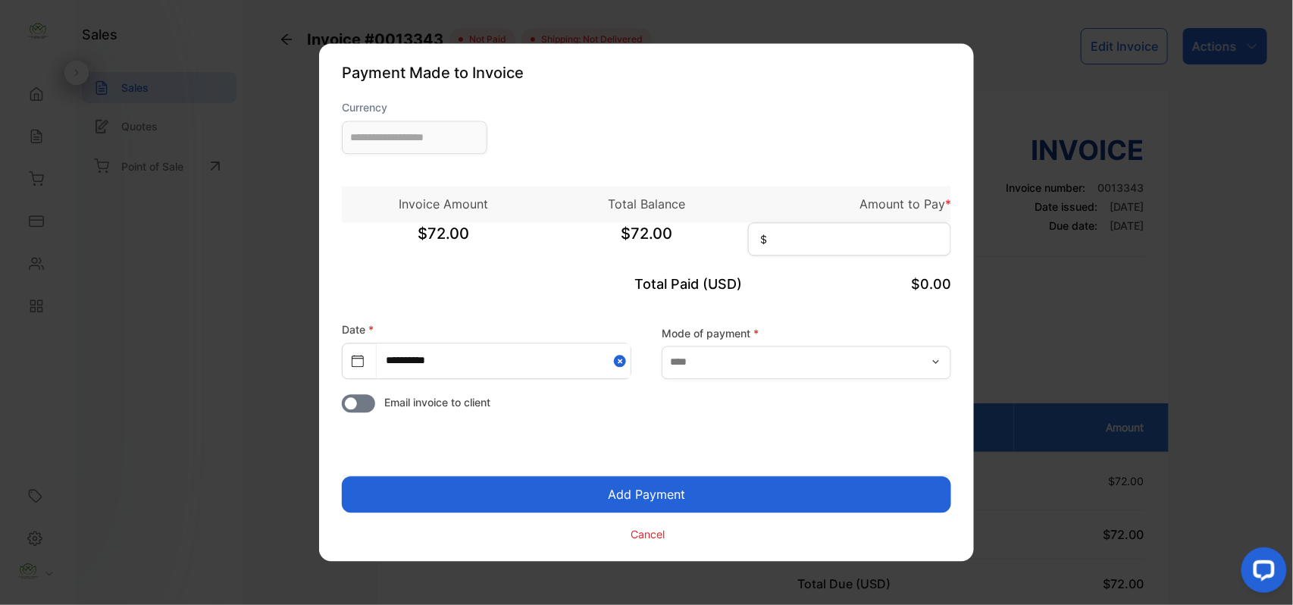
type input "**********"
click at [783, 240] on input at bounding box center [849, 239] width 203 height 33
type input "**"
click at [793, 367] on input "text" at bounding box center [805, 362] width 289 height 33
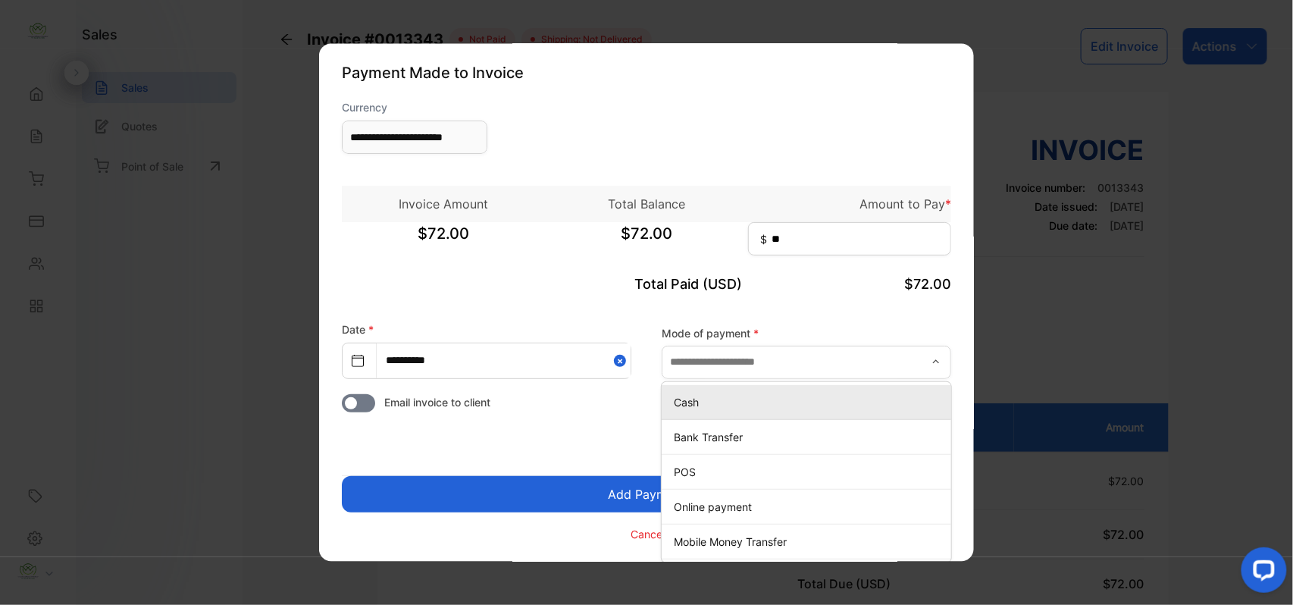
click at [752, 396] on p "Cash" at bounding box center [809, 402] width 271 height 16
type input "****"
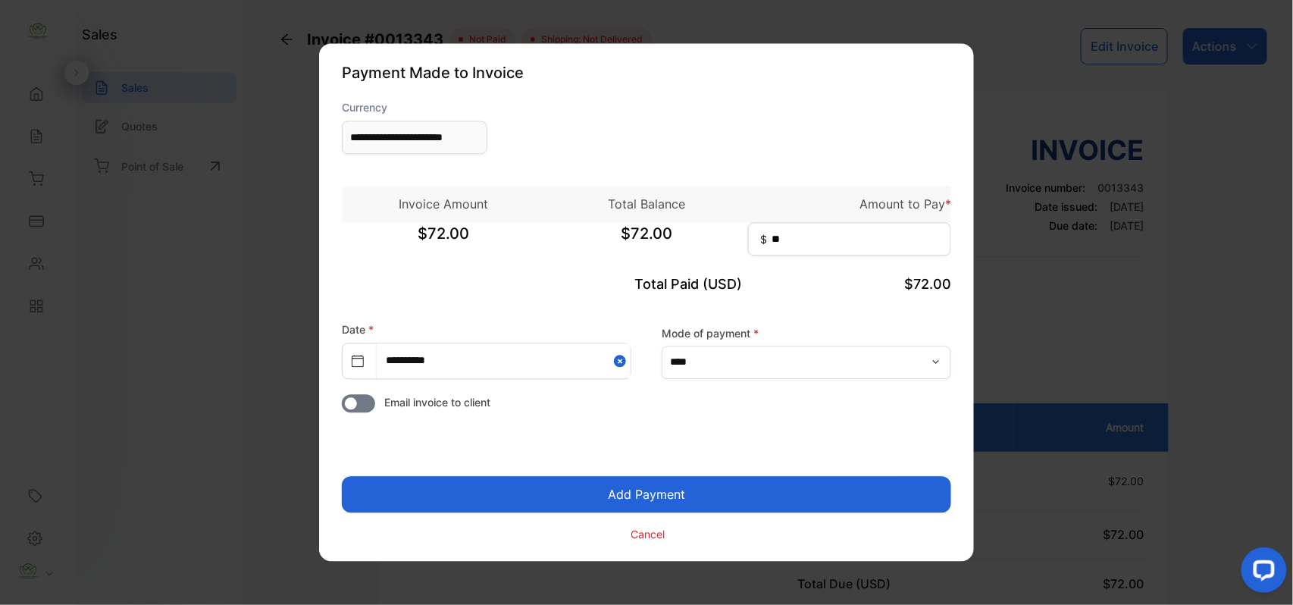
click at [704, 480] on button "Add Payment" at bounding box center [646, 495] width 609 height 36
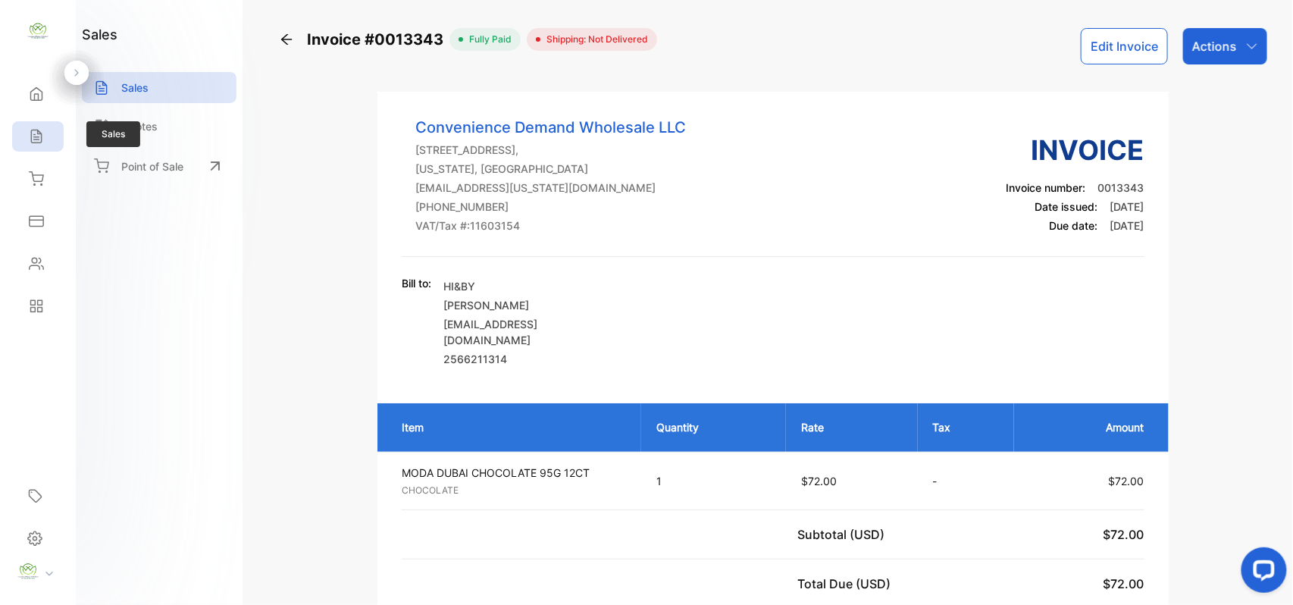
click at [52, 136] on div "Sales" at bounding box center [38, 136] width 52 height 30
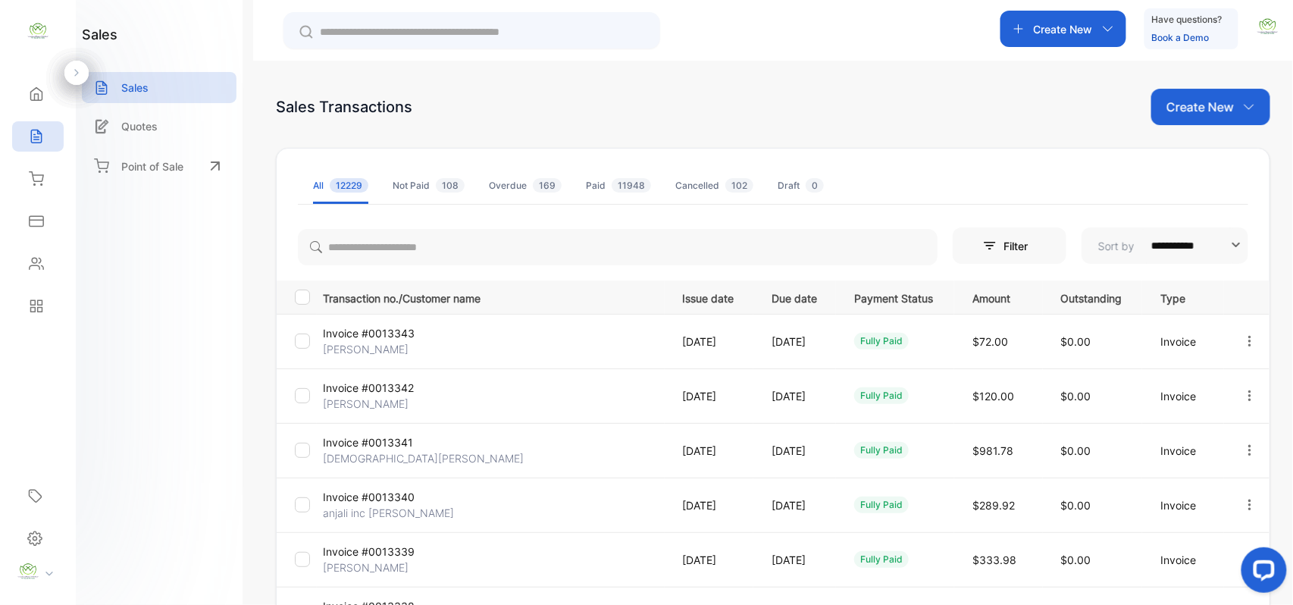
click at [426, 35] on input "text" at bounding box center [482, 32] width 325 height 16
click at [347, 235] on input "search" at bounding box center [617, 247] width 639 height 36
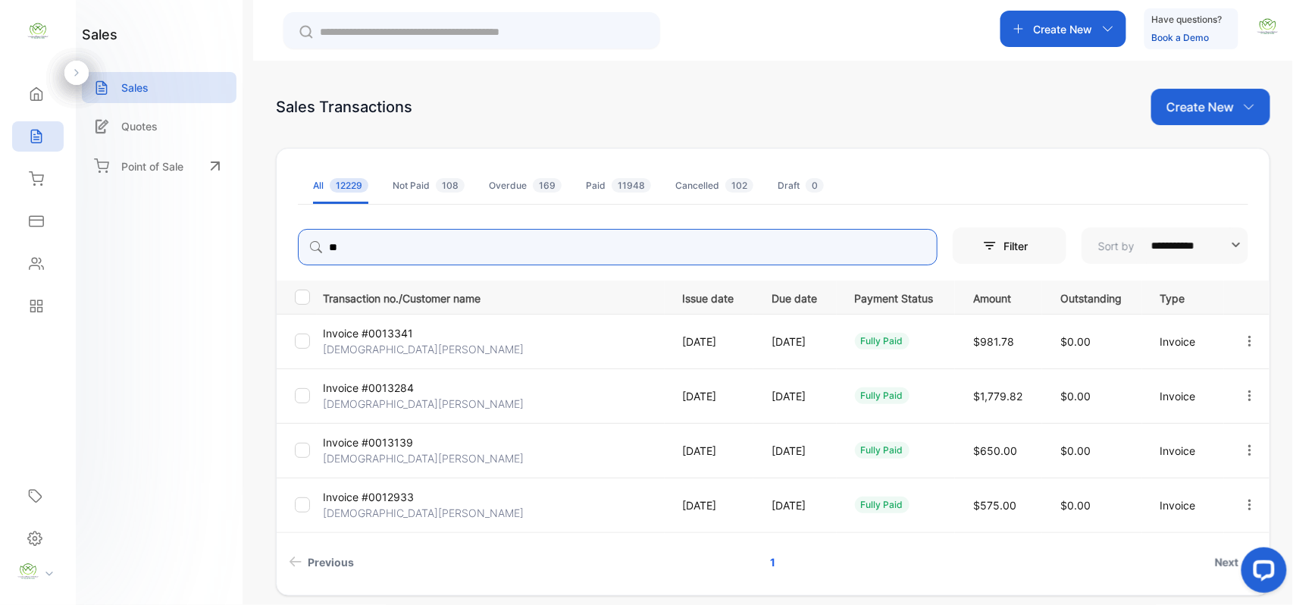
type input "*"
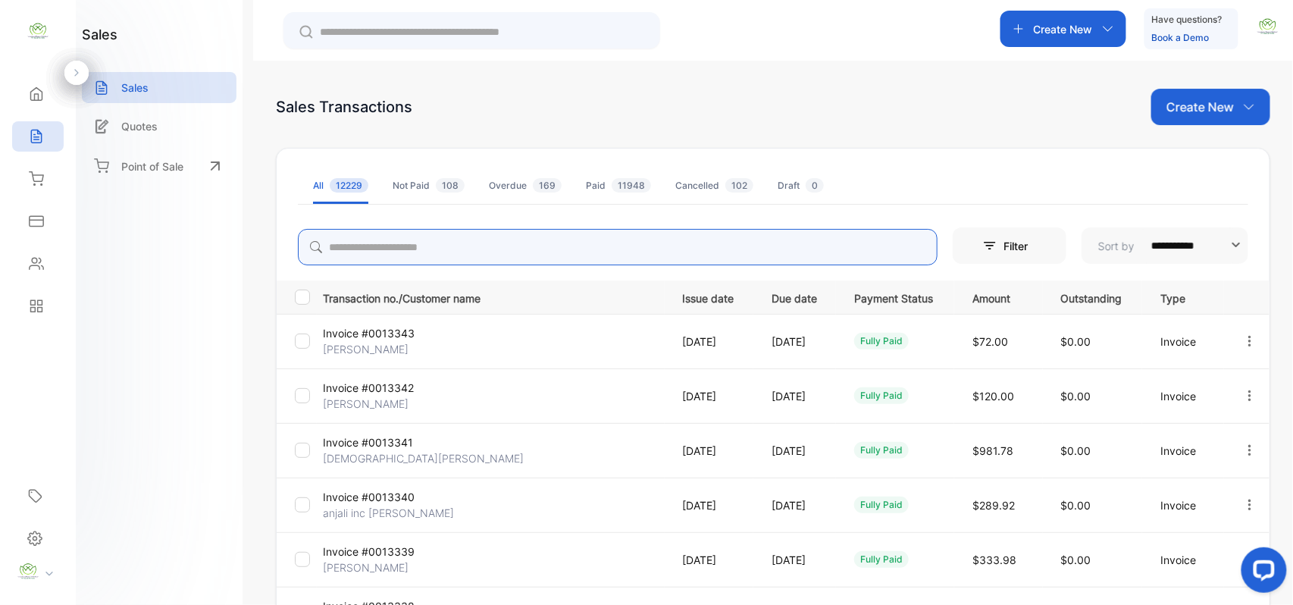
click at [1246, 339] on icon "button" at bounding box center [1250, 341] width 14 height 14
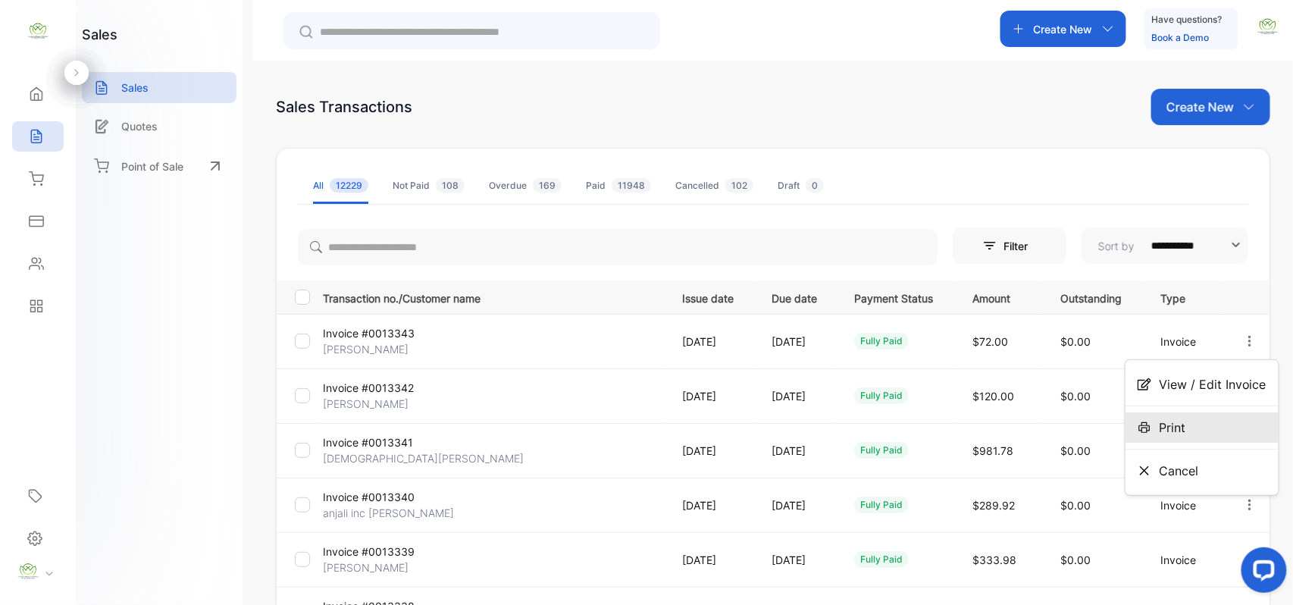
click at [1186, 420] on div "Print" at bounding box center [1201, 427] width 153 height 30
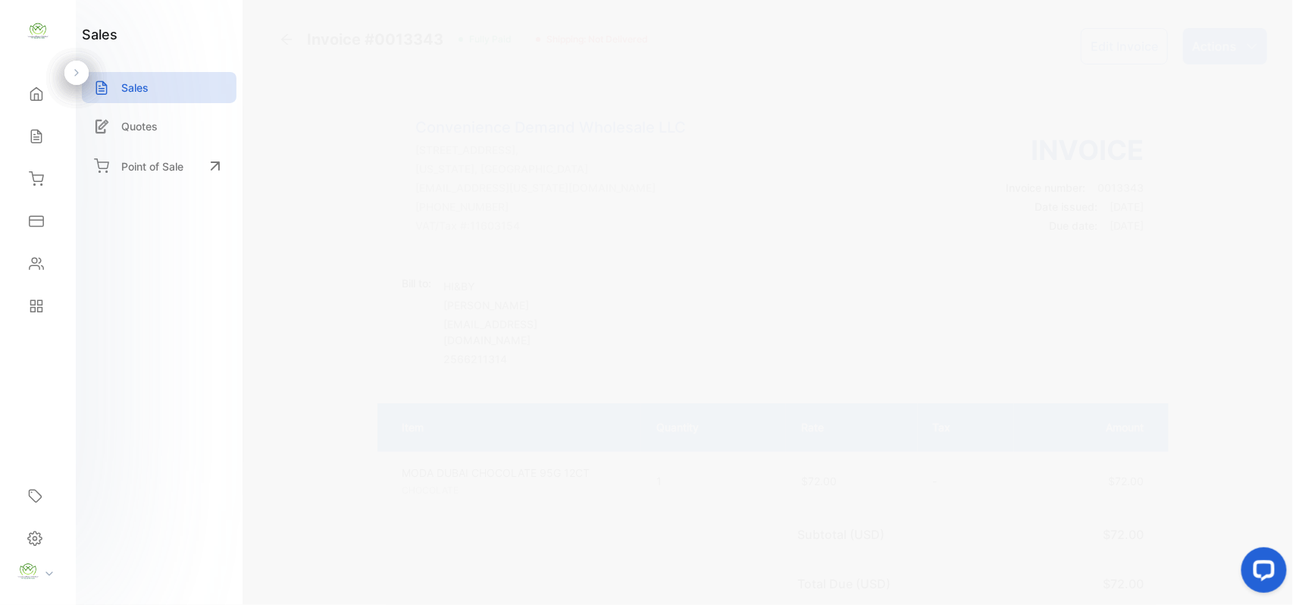
click at [19, 134] on div "Sales" at bounding box center [38, 136] width 52 height 30
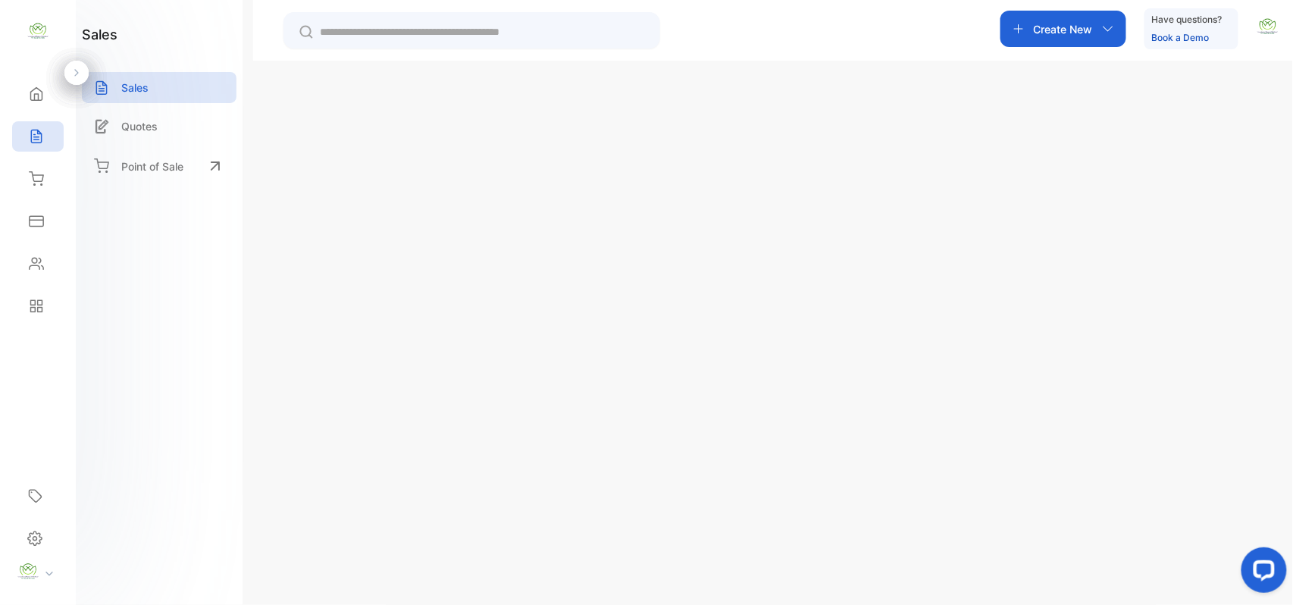
scroll to position [235, 0]
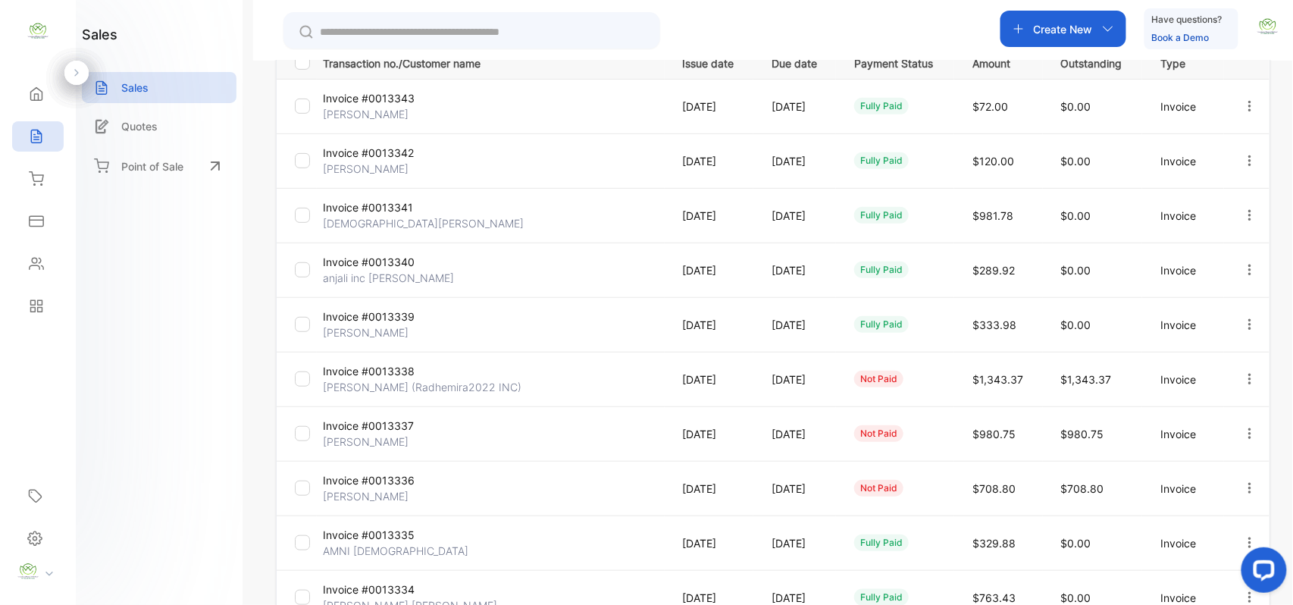
click at [408, 373] on p "Invoice #0013338" at bounding box center [380, 371] width 114 height 16
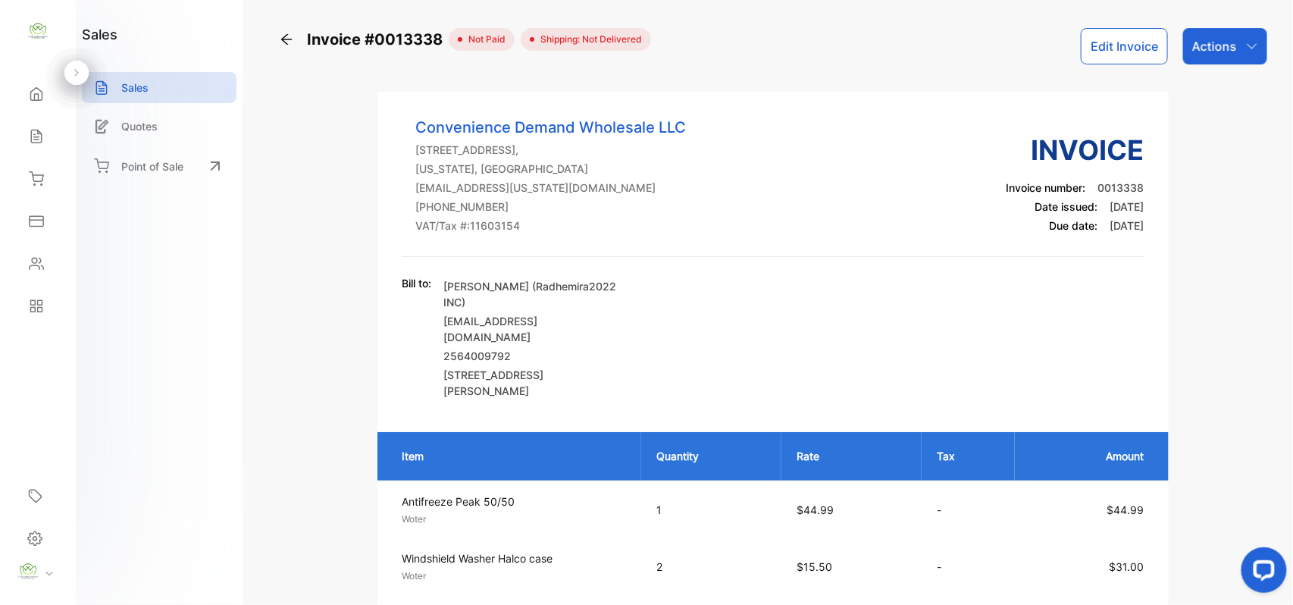
click at [1213, 62] on div "Actions" at bounding box center [1225, 46] width 84 height 36
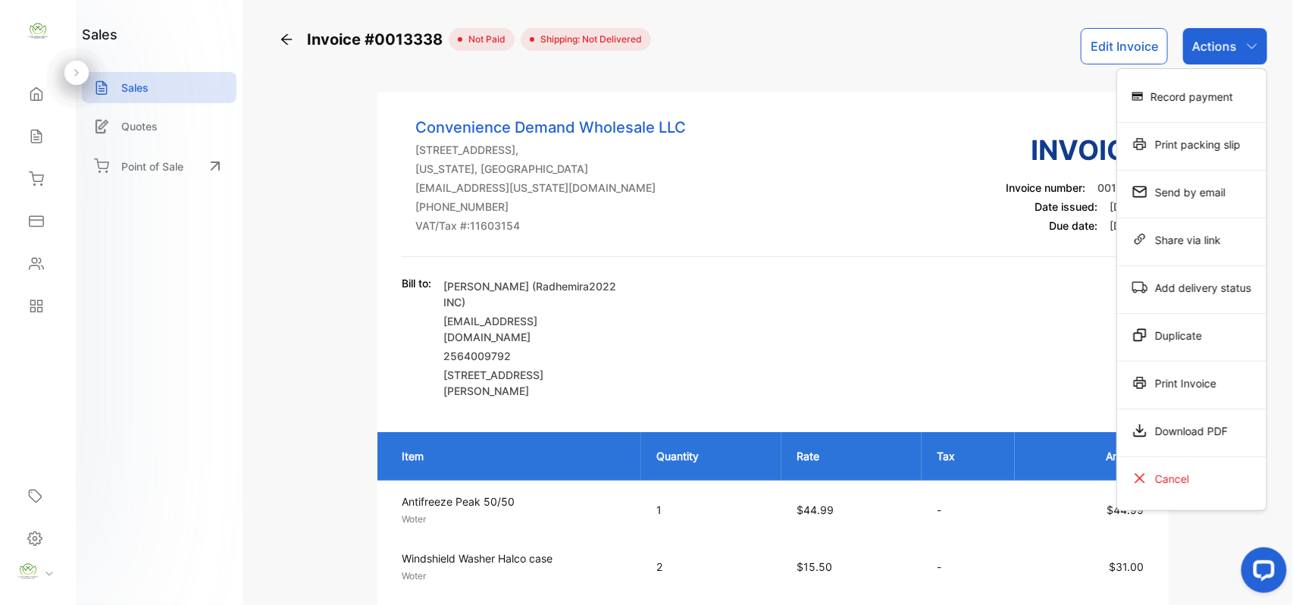
click at [1200, 95] on div "Record payment" at bounding box center [1191, 96] width 149 height 30
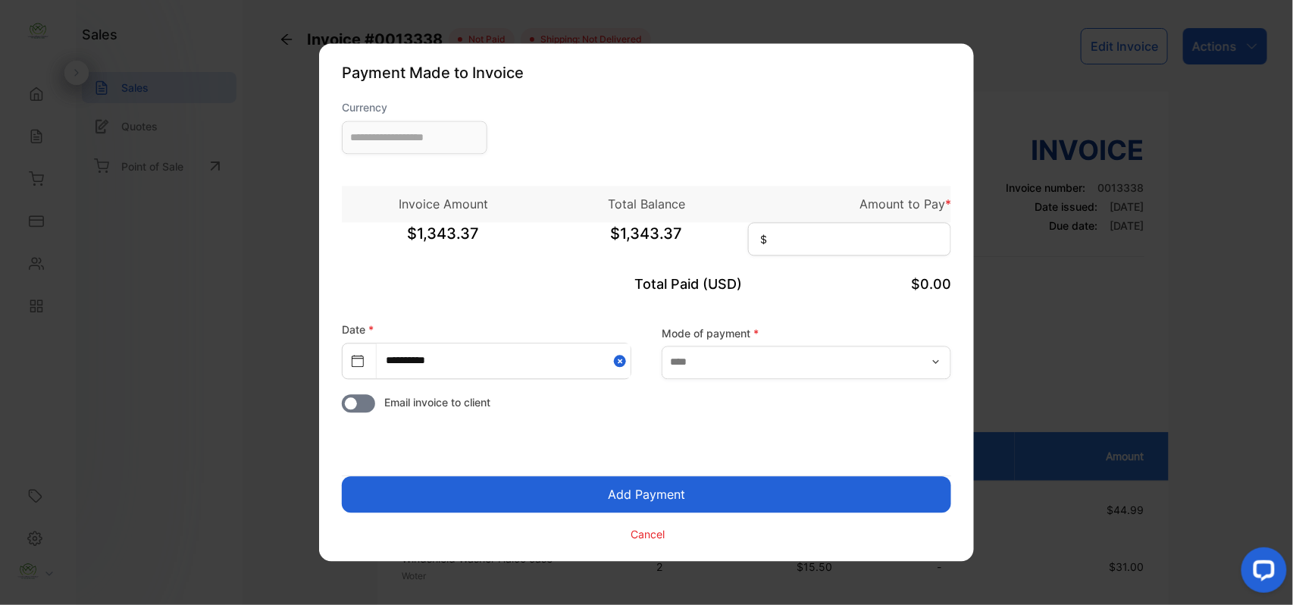
type input "**********"
click at [804, 235] on input at bounding box center [849, 239] width 203 height 33
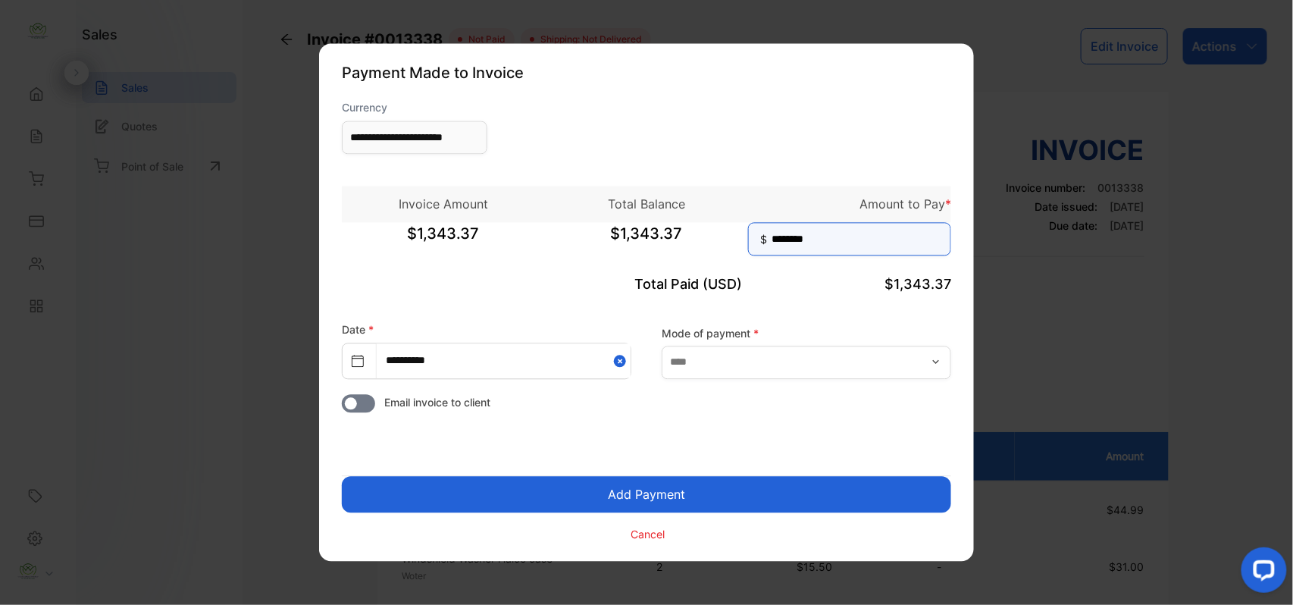
type input "********"
click at [702, 500] on button "Add Payment" at bounding box center [646, 495] width 609 height 36
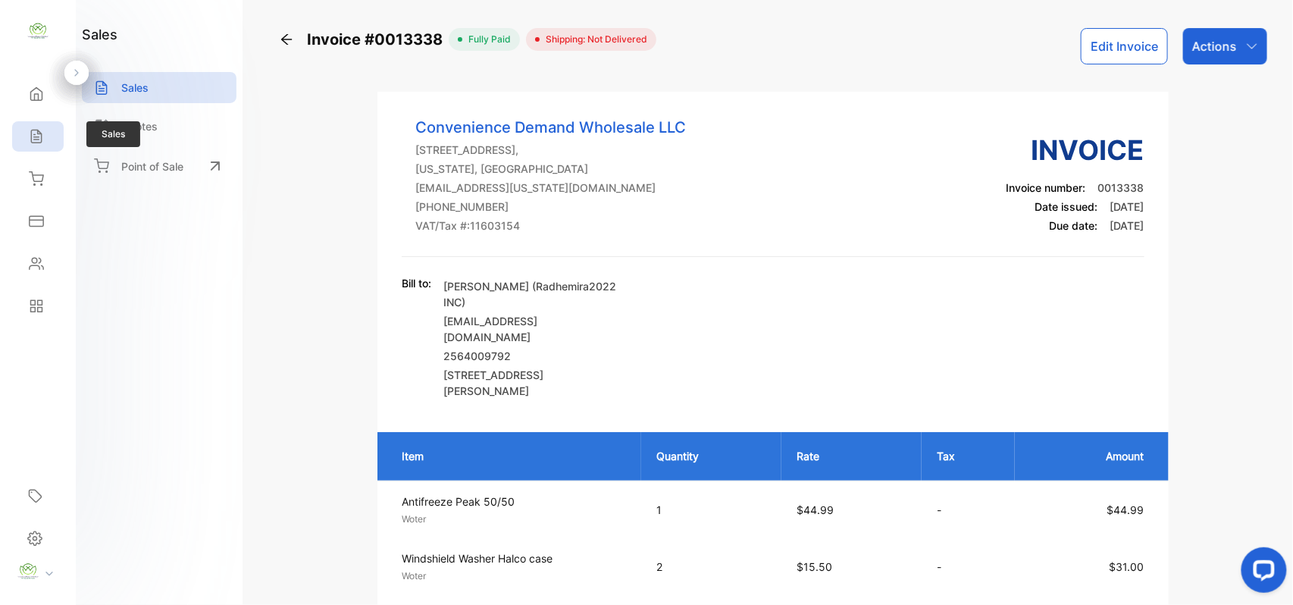
click at [38, 141] on icon at bounding box center [36, 136] width 15 height 15
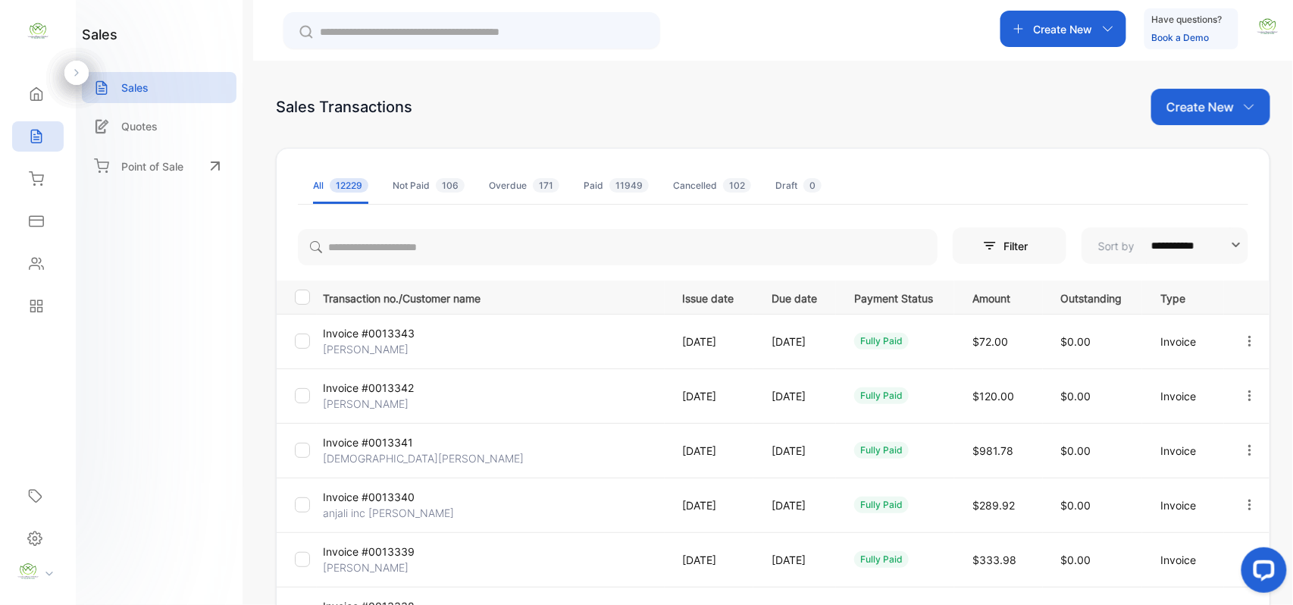
click at [1244, 385] on button "button" at bounding box center [1250, 395] width 14 height 30
click at [1152, 483] on div "Print" at bounding box center [1201, 482] width 153 height 30
click at [1248, 446] on icon "button" at bounding box center [1249, 449] width 3 height 11
click at [1146, 530] on icon at bounding box center [1144, 537] width 14 height 14
